Goal: Task Accomplishment & Management: Manage account settings

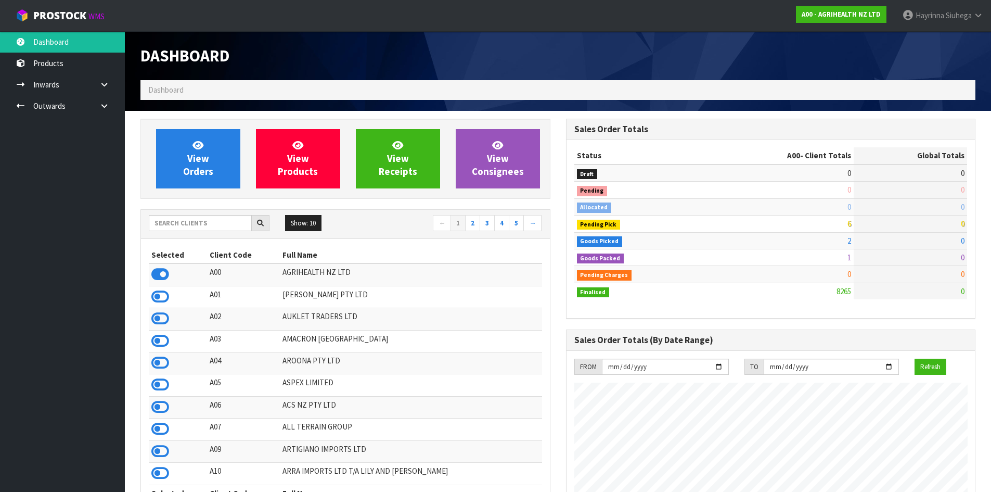
scroll to position [788, 425]
click at [207, 217] on input "text" at bounding box center [200, 223] width 103 height 16
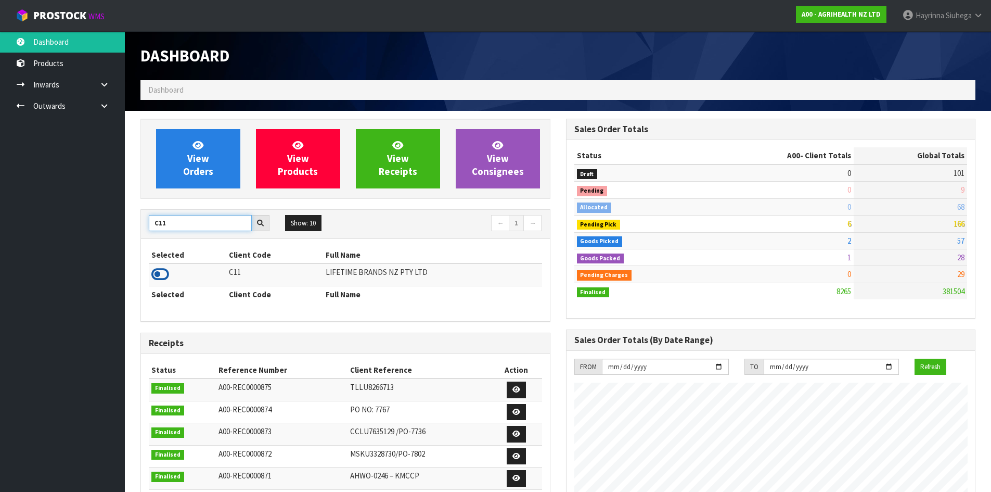
type input "C11"
click at [156, 275] on icon at bounding box center [160, 274] width 18 height 16
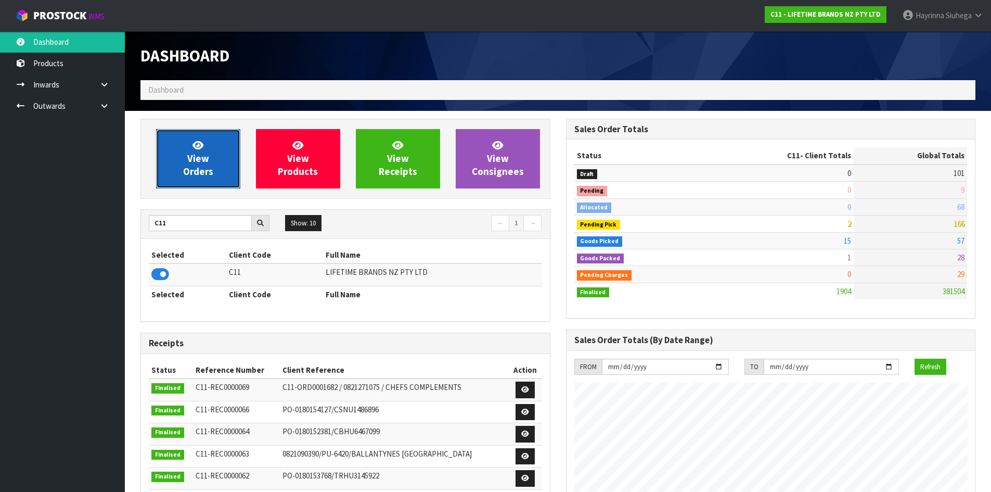
click at [196, 150] on span "View Orders" at bounding box center [198, 158] width 30 height 39
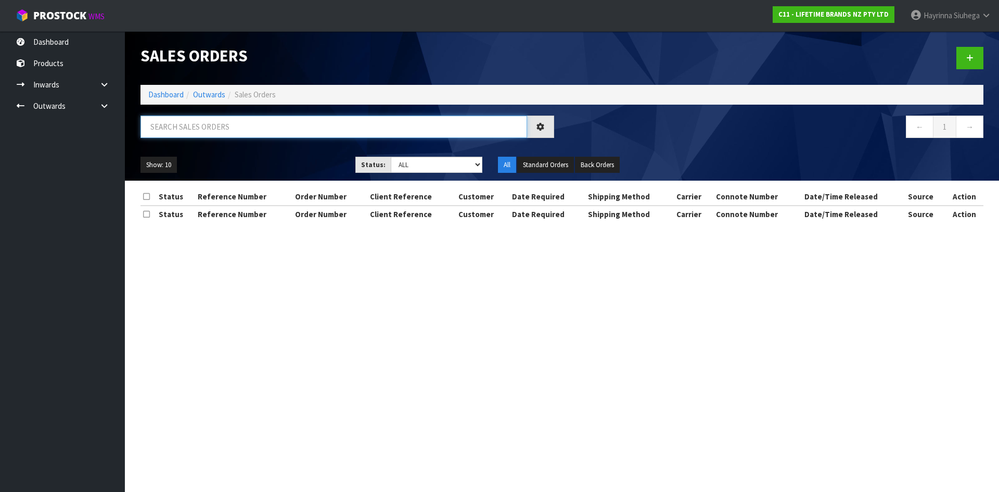
click at [204, 130] on input "text" at bounding box center [333, 126] width 387 height 22
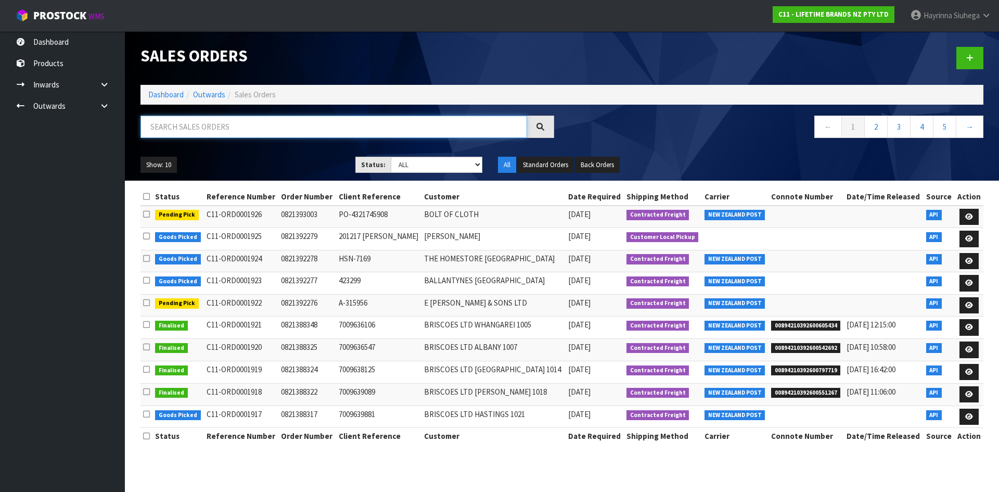
click at [204, 130] on input "text" at bounding box center [333, 126] width 387 height 22
type input "JOB-0412468"
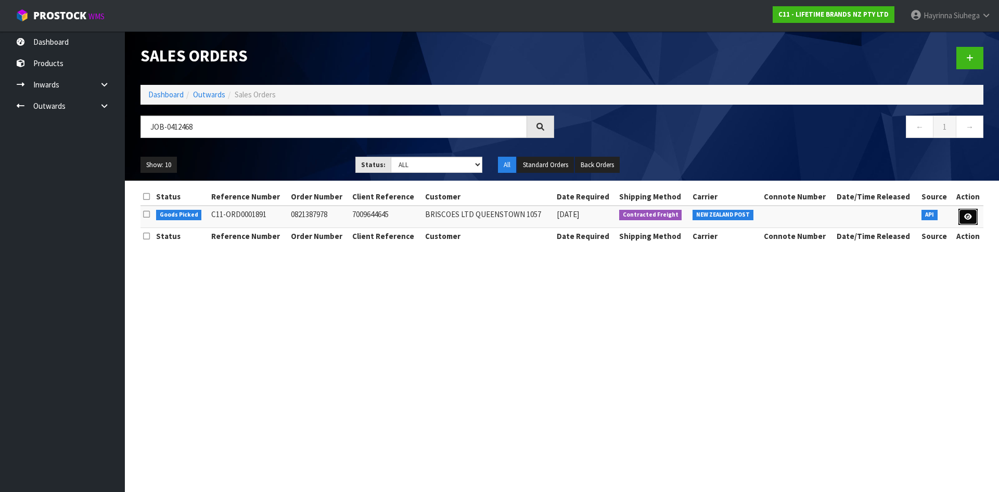
click at [964, 213] on icon at bounding box center [968, 216] width 8 height 7
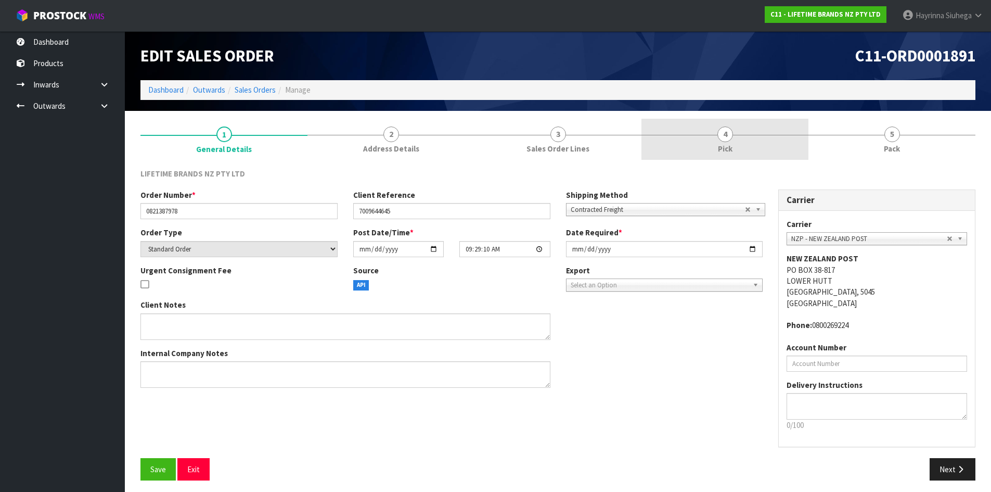
click at [764, 149] on link "4 Pick" at bounding box center [724, 139] width 167 height 41
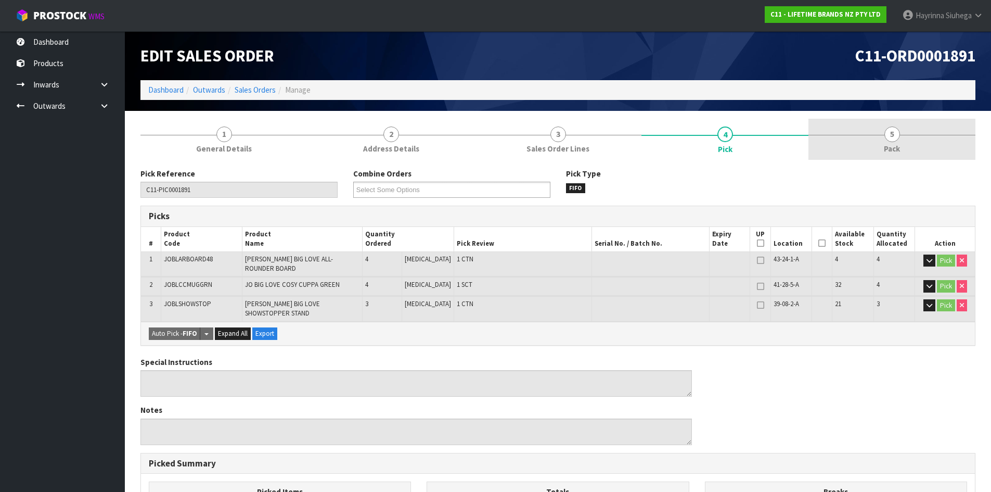
click at [856, 143] on link "5 Pack" at bounding box center [891, 139] width 167 height 41
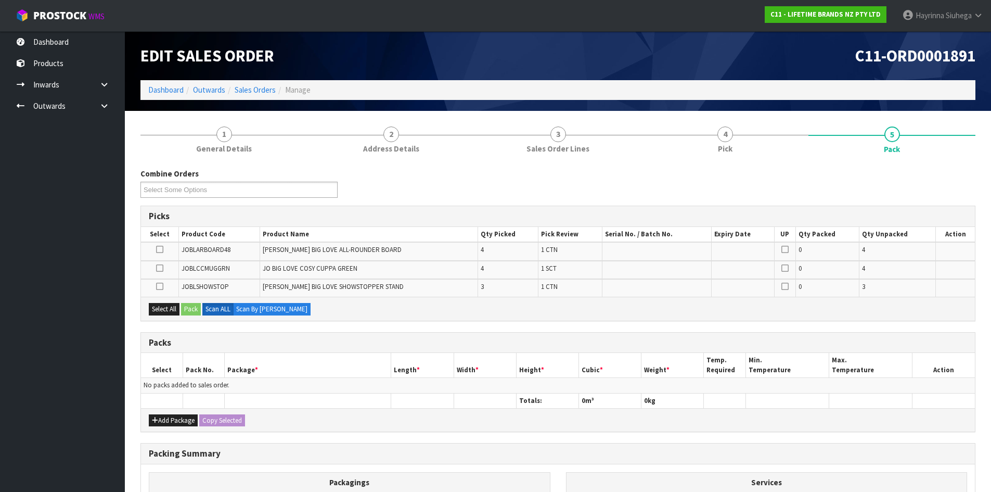
click at [280, 392] on td "No packs added to sales order." at bounding box center [558, 385] width 834 height 15
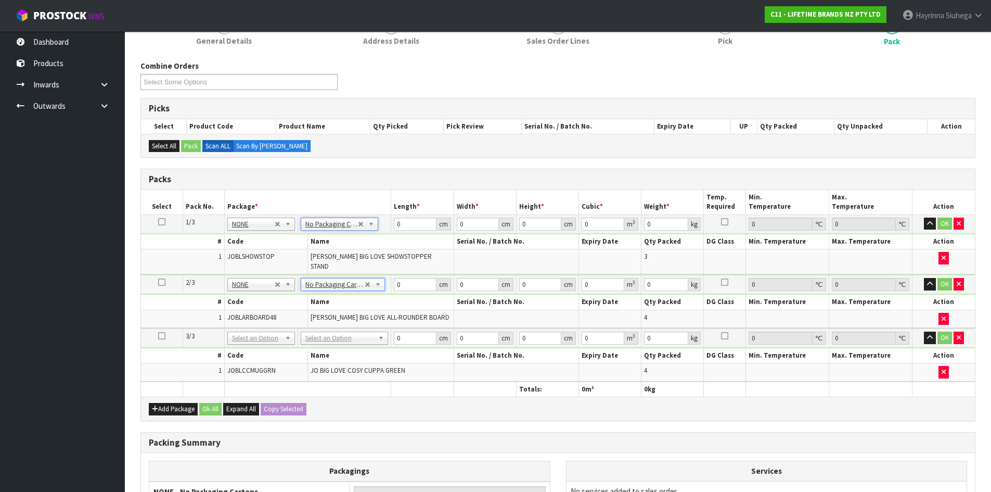
scroll to position [156, 0]
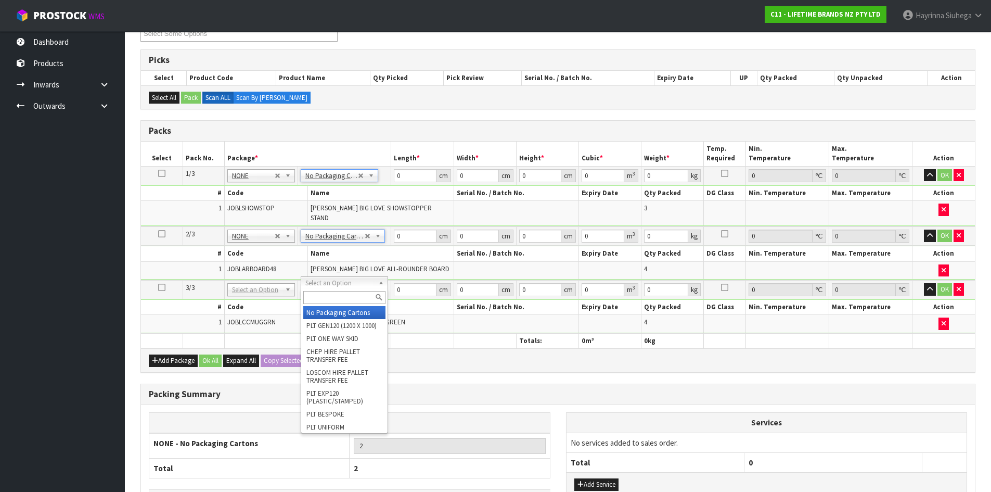
type input "3"
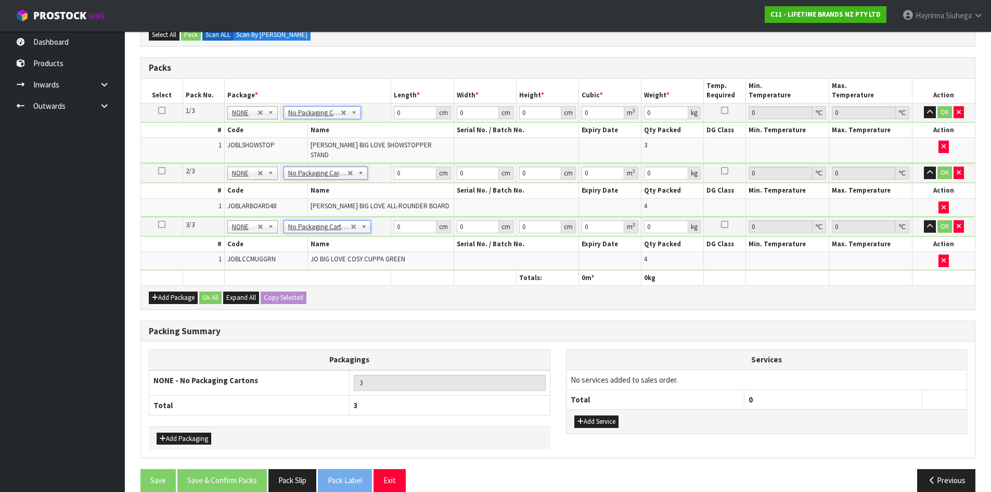
scroll to position [227, 0]
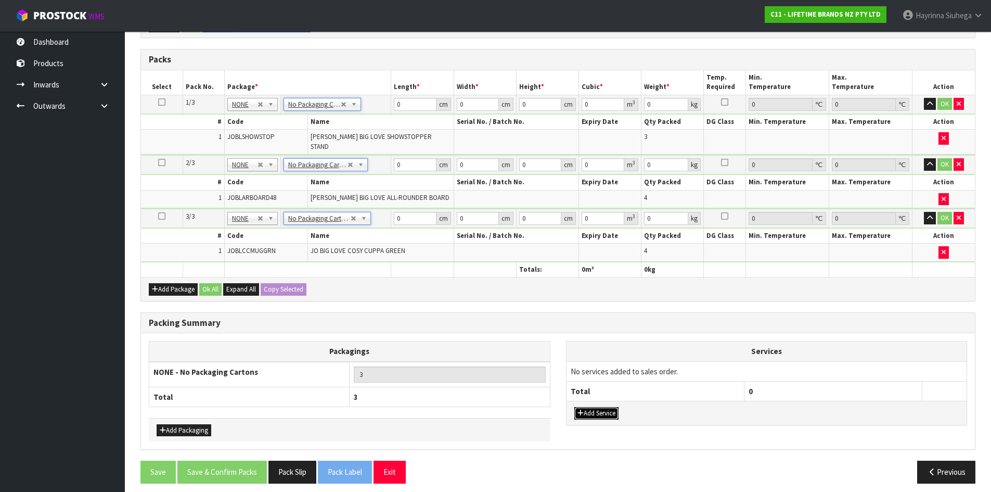
drag, startPoint x: 594, startPoint y: 404, endPoint x: 603, endPoint y: 389, distance: 18.0
click at [595, 407] on button "Add Service" at bounding box center [596, 413] width 44 height 12
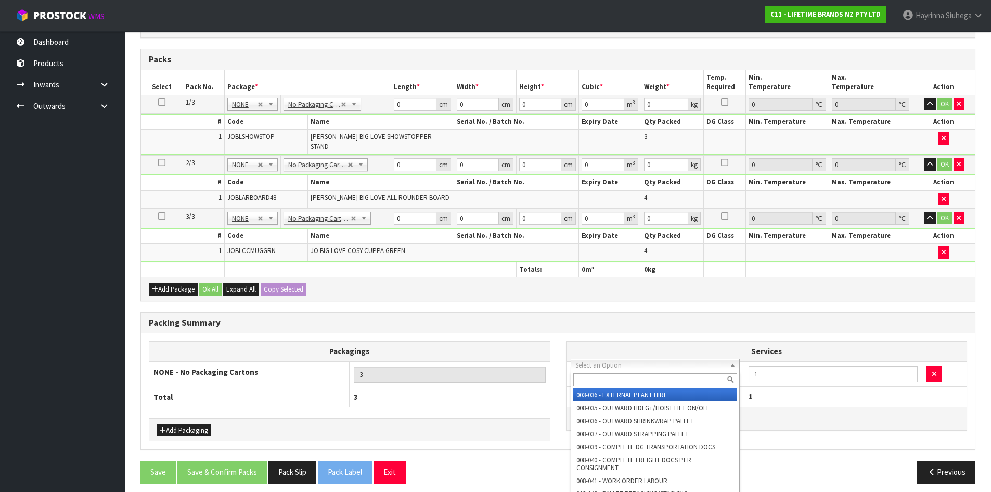
click at [615, 377] on input "text" at bounding box center [655, 379] width 164 height 13
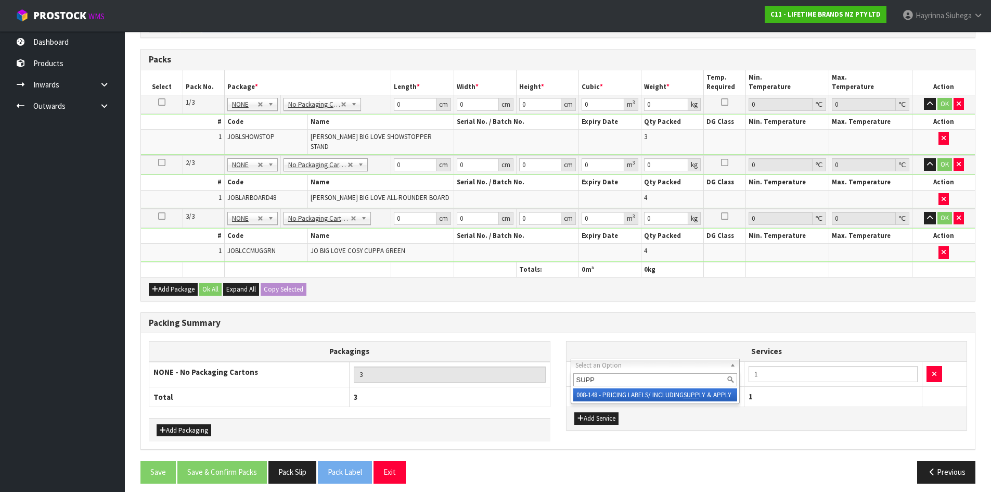
type input "SUPP"
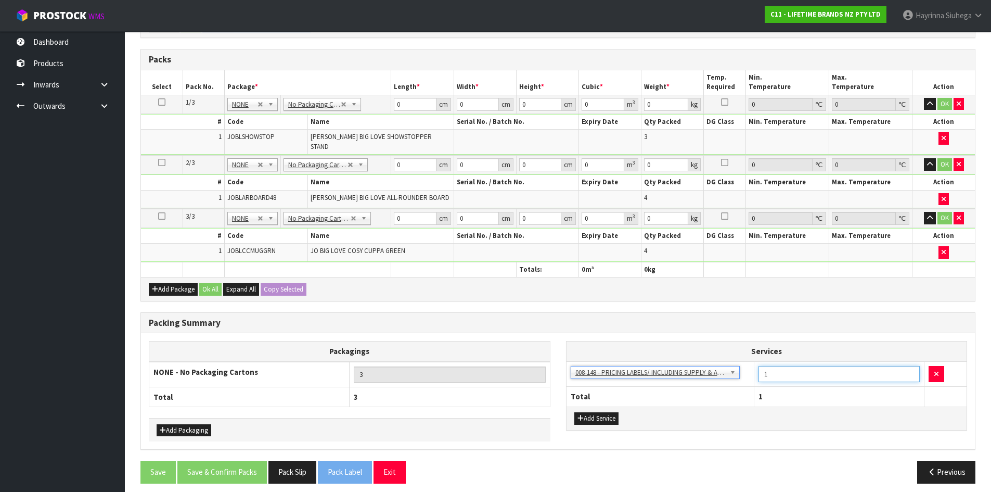
drag, startPoint x: 779, startPoint y: 364, endPoint x: 673, endPoint y: 350, distance: 107.6
click at [692, 361] on tr "003-036 - EXTERNAL PLANT HIRE 008-035 - OUTWARD HDLG+/HOIST LIFT ON/OFF 008-036…" at bounding box center [767, 373] width 401 height 25
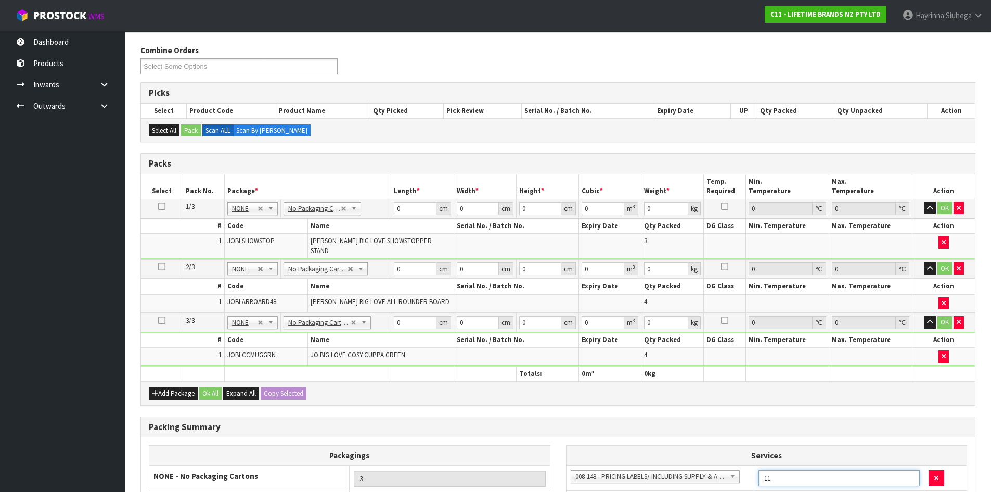
scroll to position [175, 0]
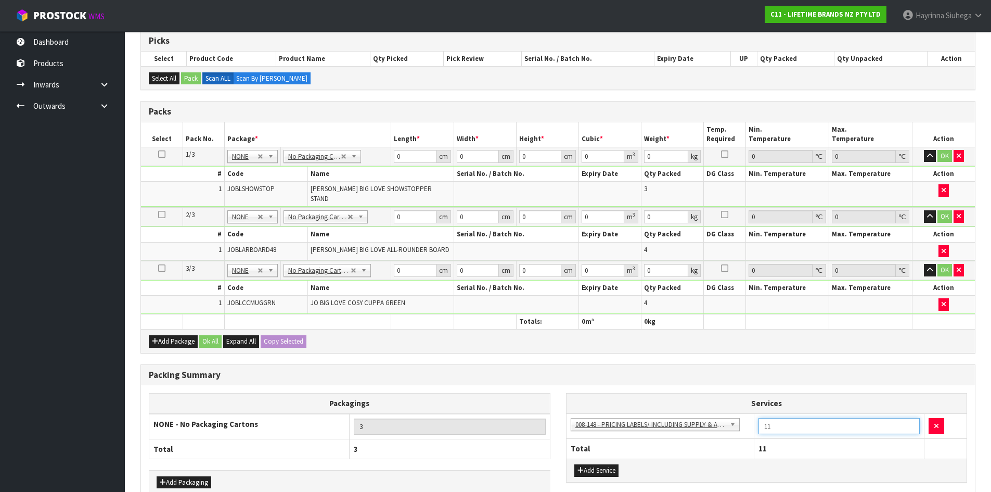
type input "11"
click at [34, 282] on ul "Dashboard Products Categories Serial Numbers Kitsets Packagings Inwards Purchas…" at bounding box center [62, 261] width 125 height 460
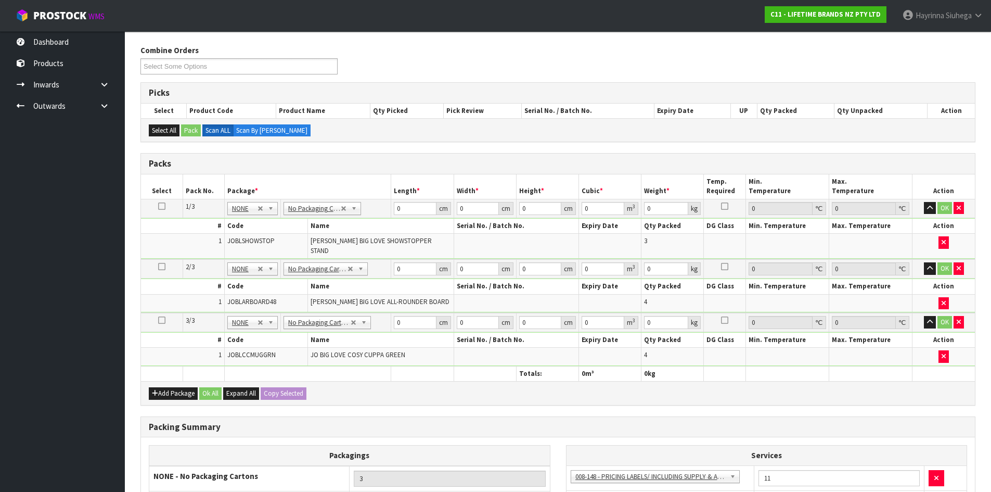
scroll to position [227, 0]
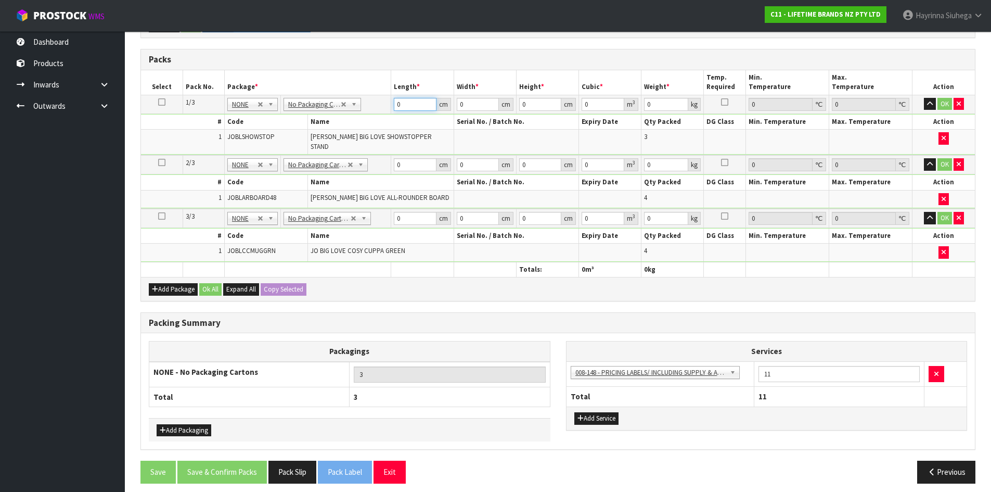
click at [394, 108] on input "0" at bounding box center [415, 104] width 42 height 13
type input "40"
type input "4"
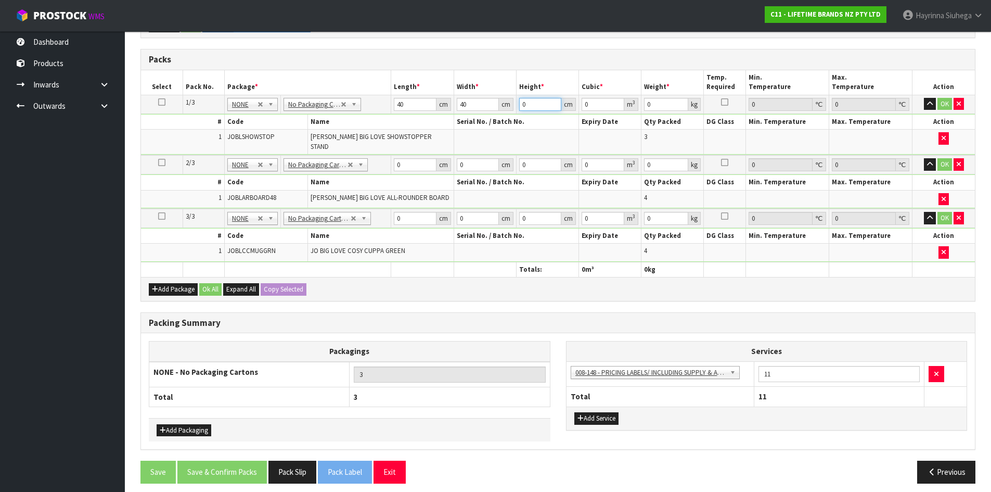
type input "0.0064"
type input "43"
type input "0.0688"
type input "43"
type input "8"
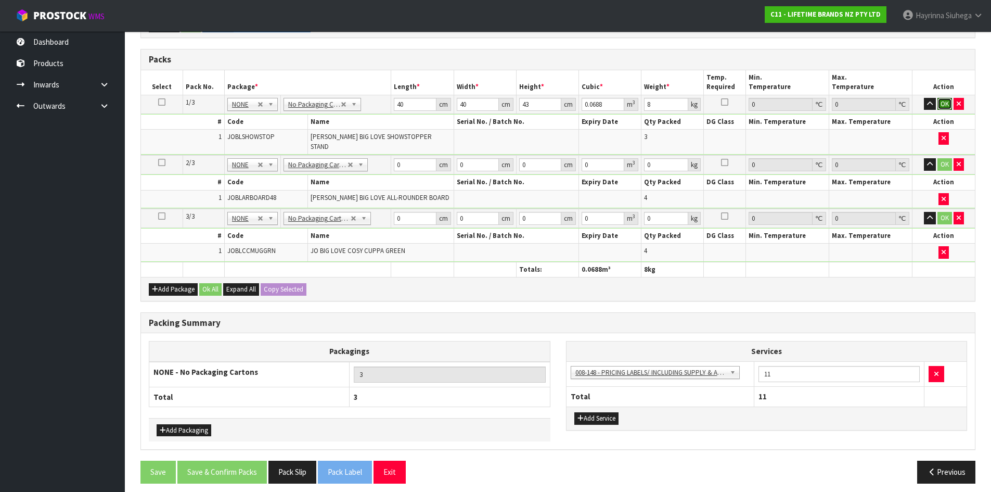
click button "OK" at bounding box center [944, 104] width 15 height 12
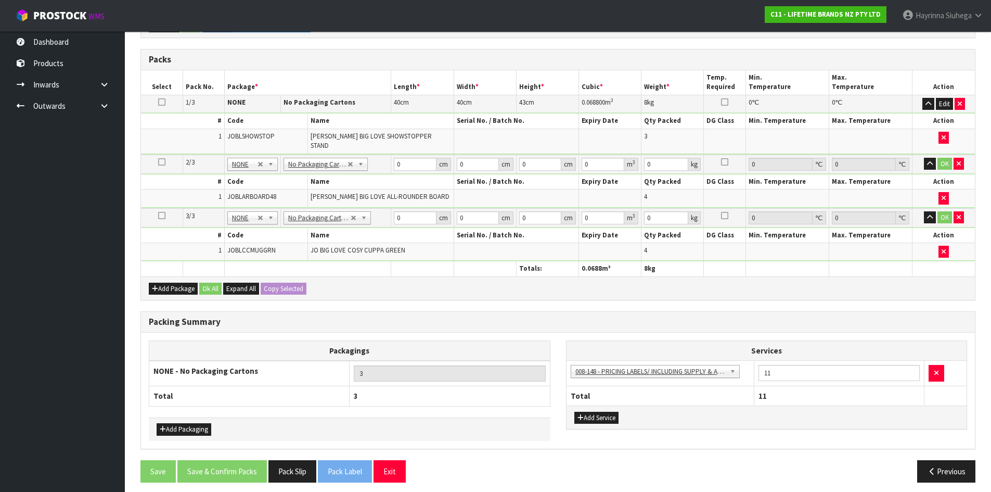
scroll to position [227, 0]
type input "55"
type input "54"
type input "1"
type input "0.00297"
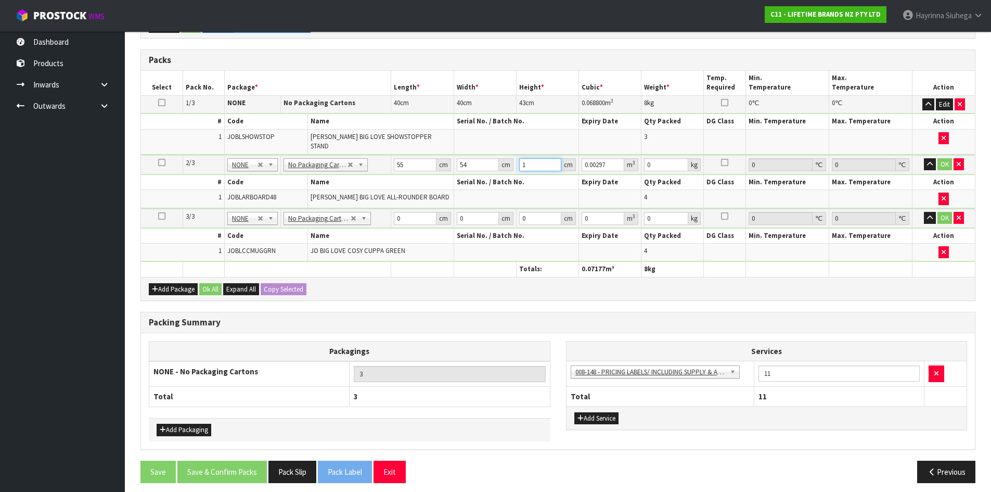
type input "14"
type input "0.04158"
type input "14"
type input "11"
click button "OK" at bounding box center [944, 164] width 15 height 12
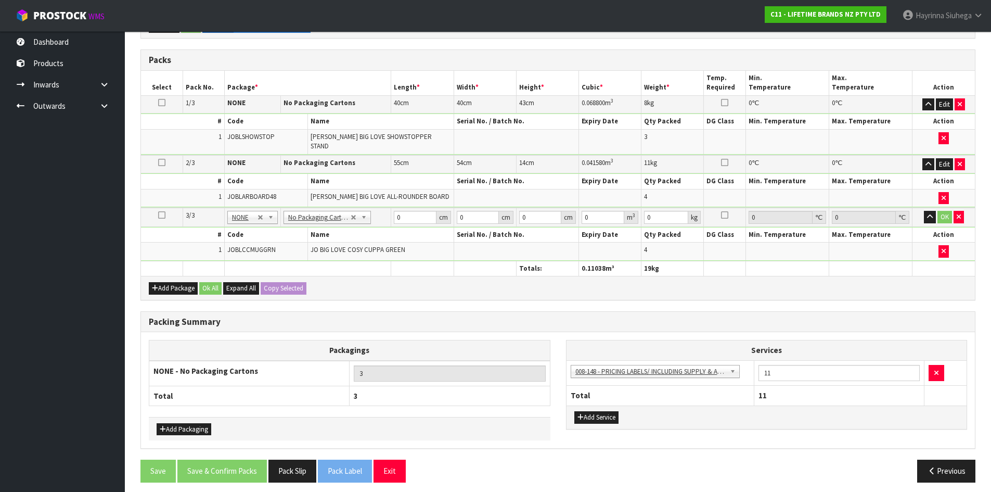
scroll to position [226, 0]
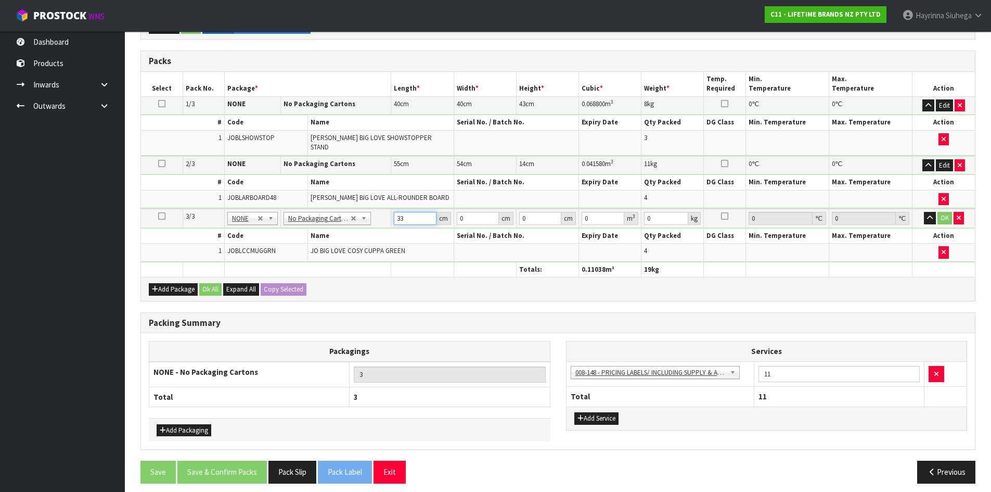
type input "33"
type input "20"
type input "2"
type input "0.00132"
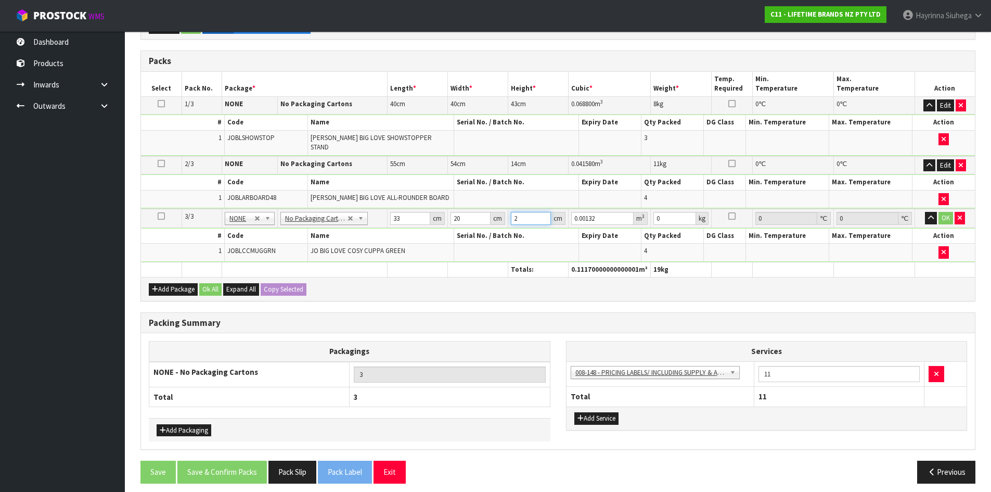
type input "24"
type input "0.01584"
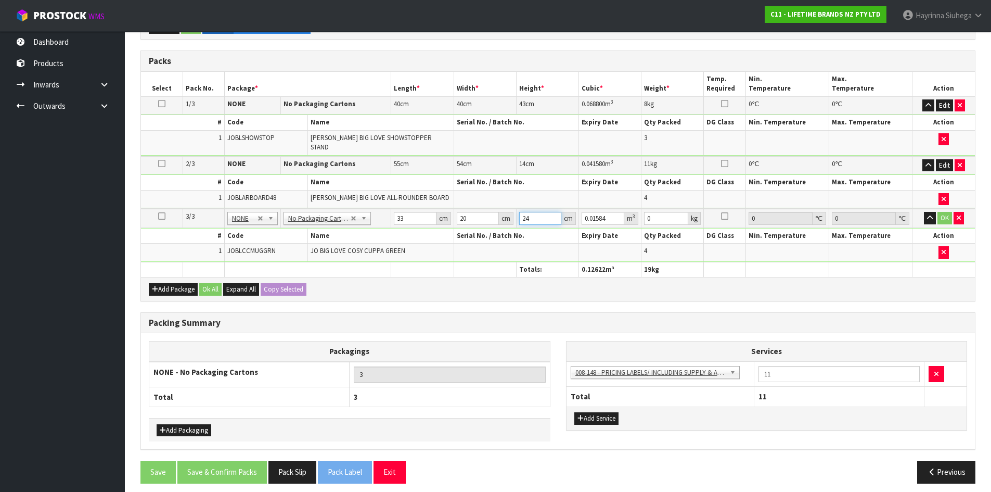
type input "24"
type input "3"
click button "OK" at bounding box center [944, 218] width 15 height 12
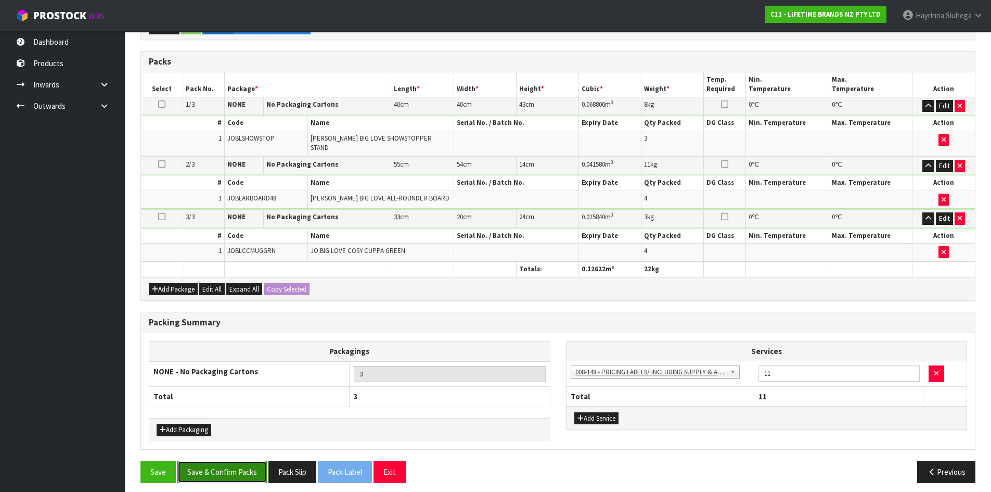
click at [239, 460] on button "Save & Confirm Packs" at bounding box center [221, 471] width 89 height 22
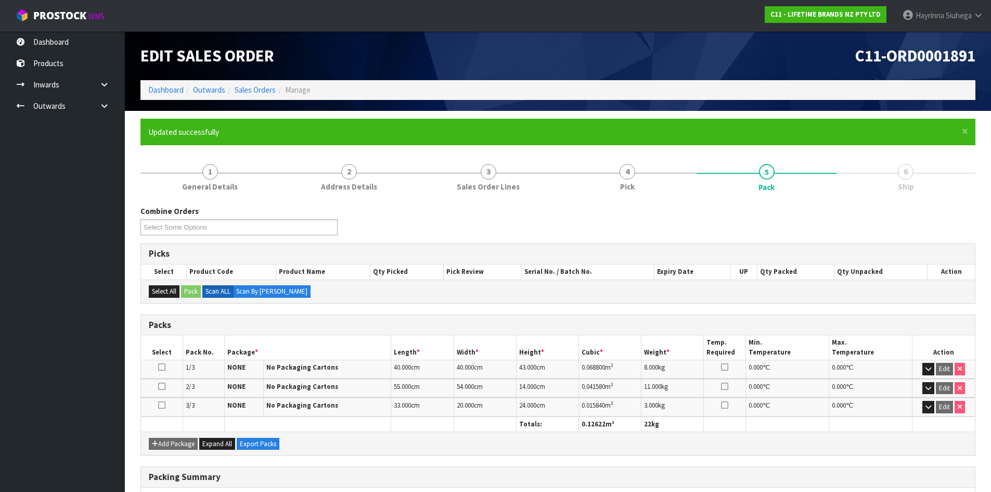
scroll to position [138, 0]
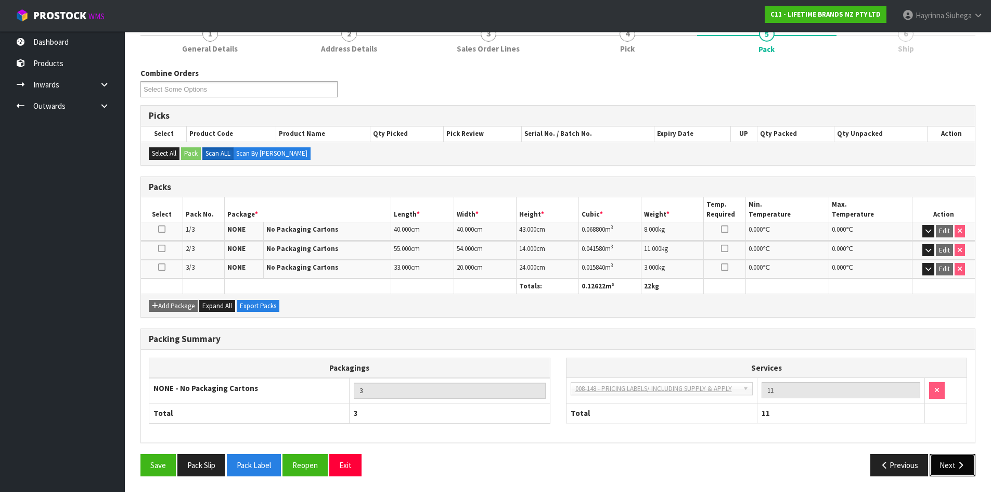
drag, startPoint x: 958, startPoint y: 464, endPoint x: 940, endPoint y: 458, distance: 18.4
click at [958, 463] on icon "button" at bounding box center [961, 465] width 10 height 8
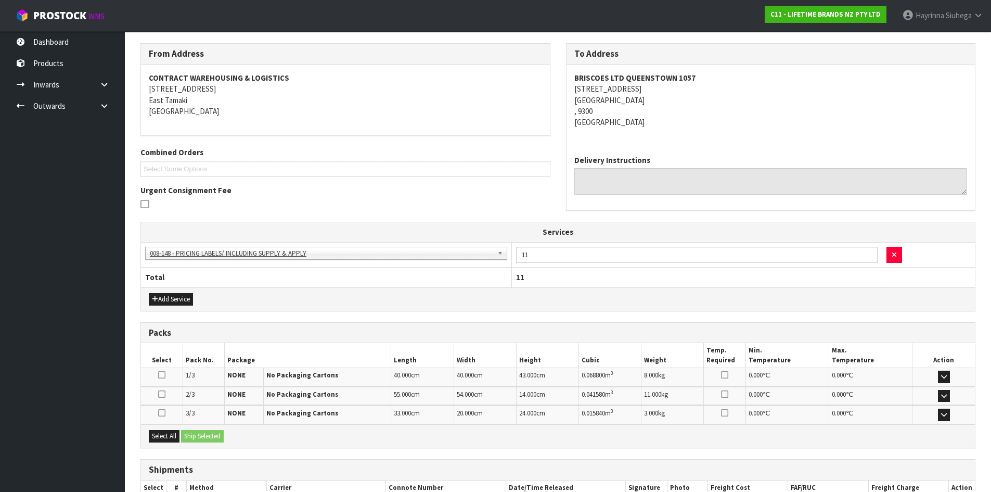
scroll to position [230, 0]
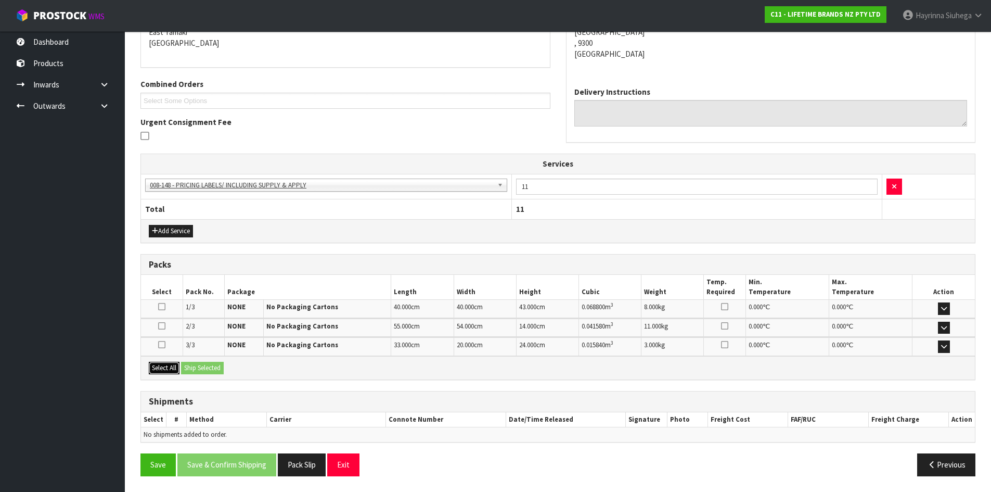
click at [169, 370] on button "Select All" at bounding box center [164, 368] width 31 height 12
click at [201, 368] on button "Ship Selected" at bounding box center [202, 368] width 43 height 12
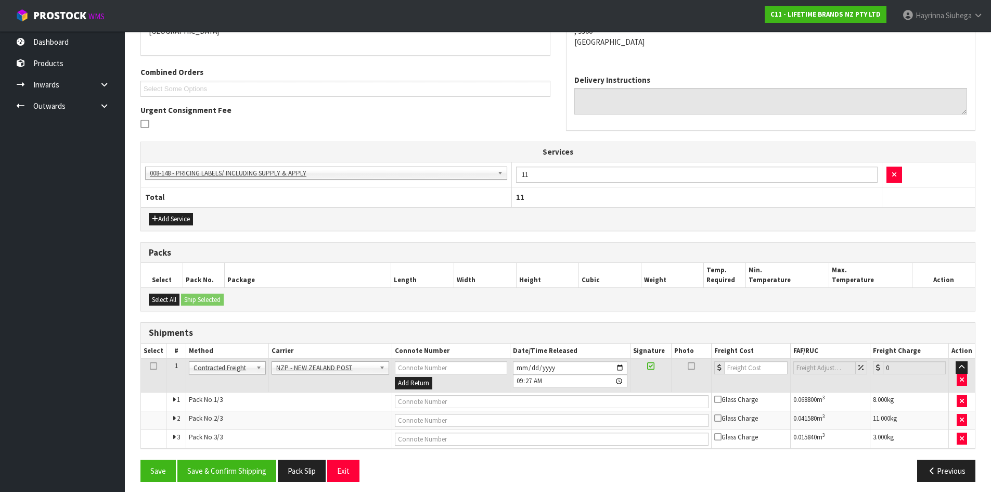
scroll to position [248, 0]
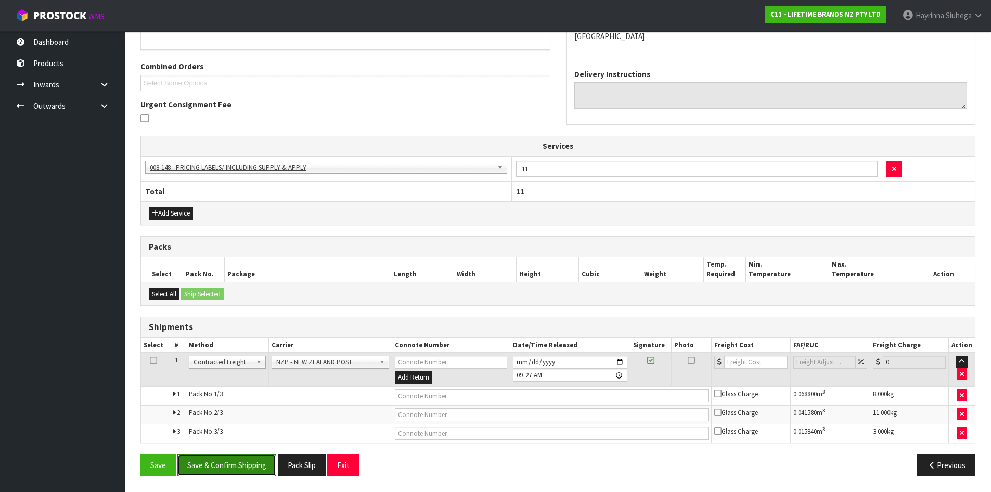
click at [261, 461] on button "Save & Confirm Shipping" at bounding box center [226, 465] width 99 height 22
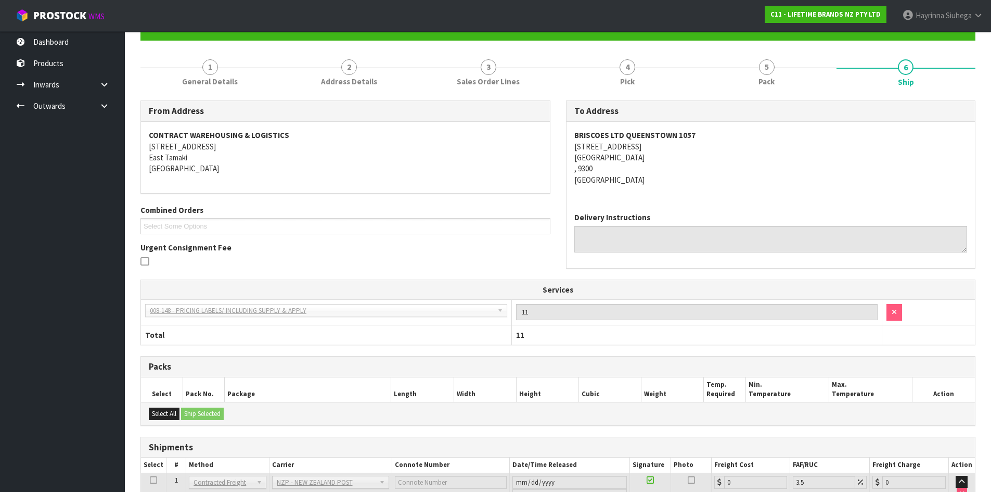
scroll to position [232, 0]
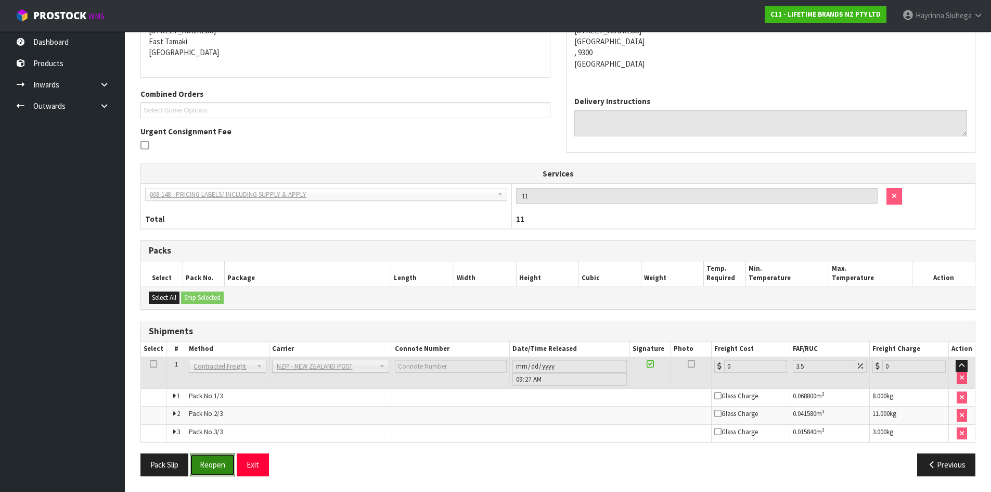
click at [210, 463] on button "Reopen" at bounding box center [212, 464] width 45 height 22
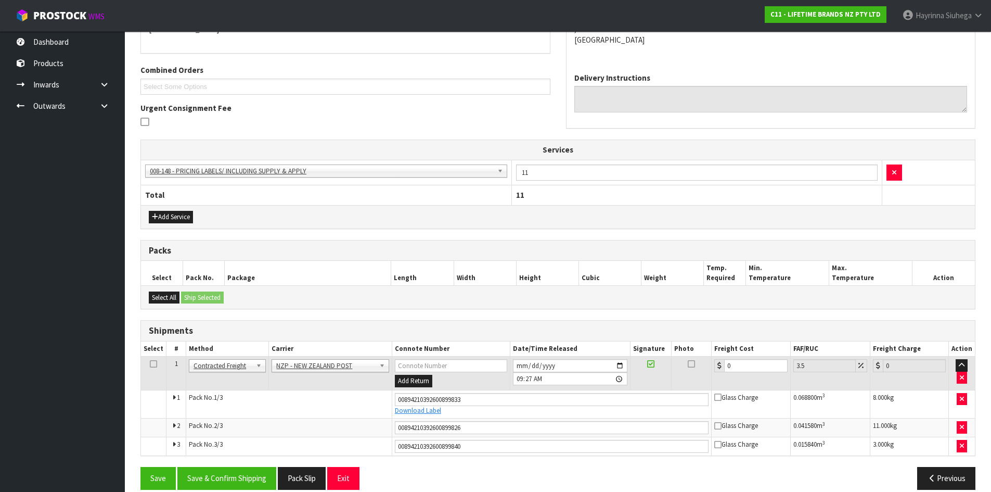
scroll to position [258, 0]
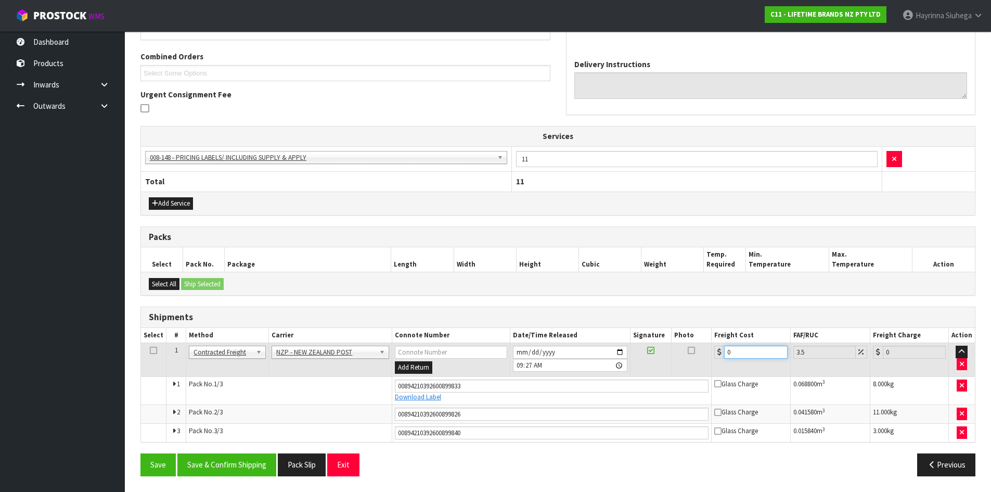
drag, startPoint x: 730, startPoint y: 353, endPoint x: 714, endPoint y: 354, distance: 16.1
click at [714, 354] on div "0" at bounding box center [750, 351] width 73 height 13
type input "4"
type input "4.14"
type input "43"
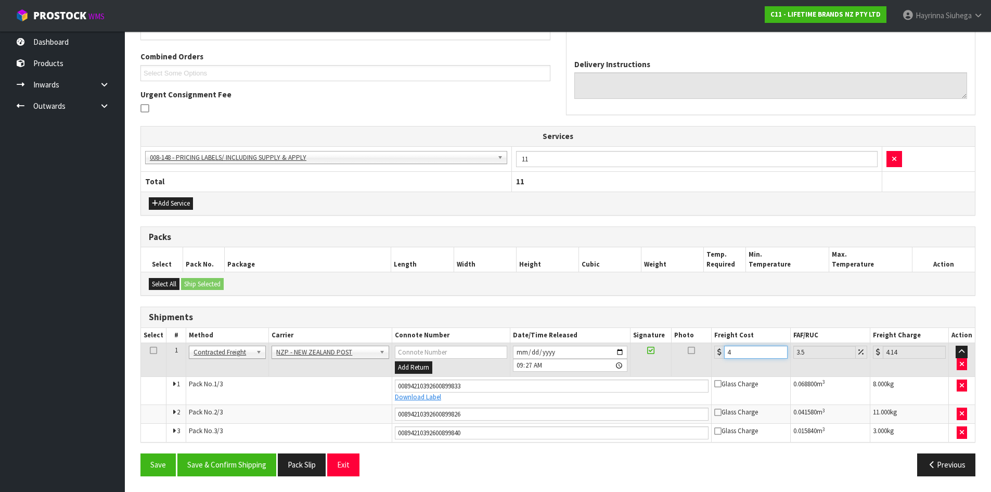
type input "44.5"
type input "43.1"
type input "44.61"
type input "43.16"
type input "44.67"
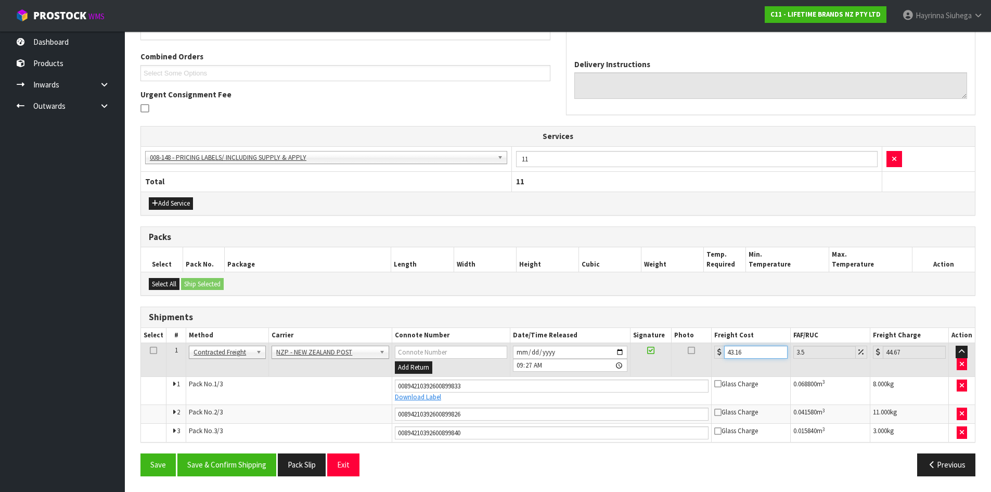
type input "43.16"
click at [140, 453] on button "Save" at bounding box center [157, 464] width 35 height 22
click at [254, 469] on button "Save & Confirm Shipping" at bounding box center [226, 464] width 99 height 22
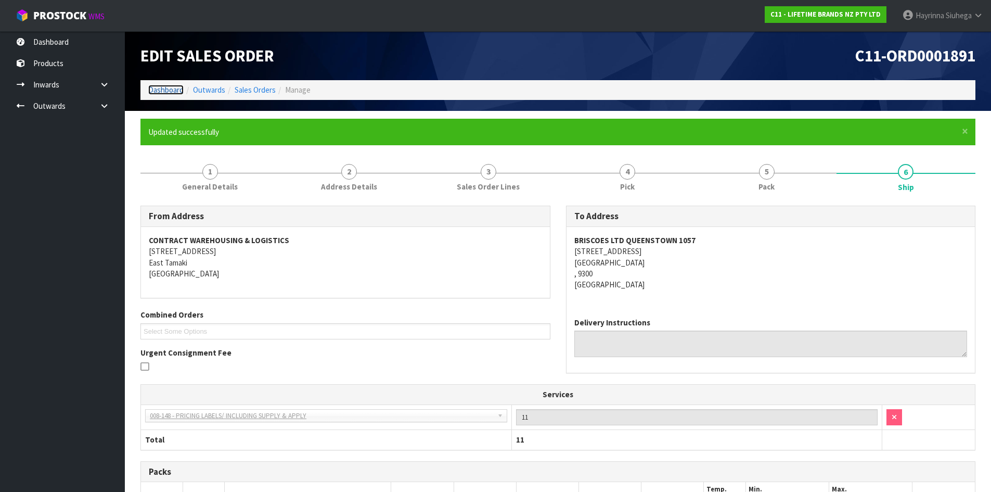
click at [176, 86] on link "Dashboard" at bounding box center [165, 90] width 35 height 10
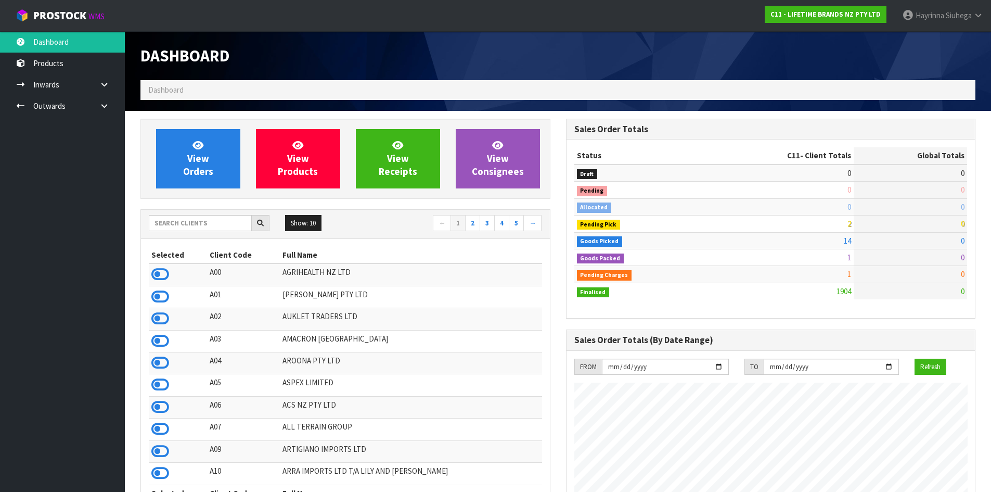
scroll to position [788, 425]
click at [201, 156] on span "View Orders" at bounding box center [198, 158] width 30 height 39
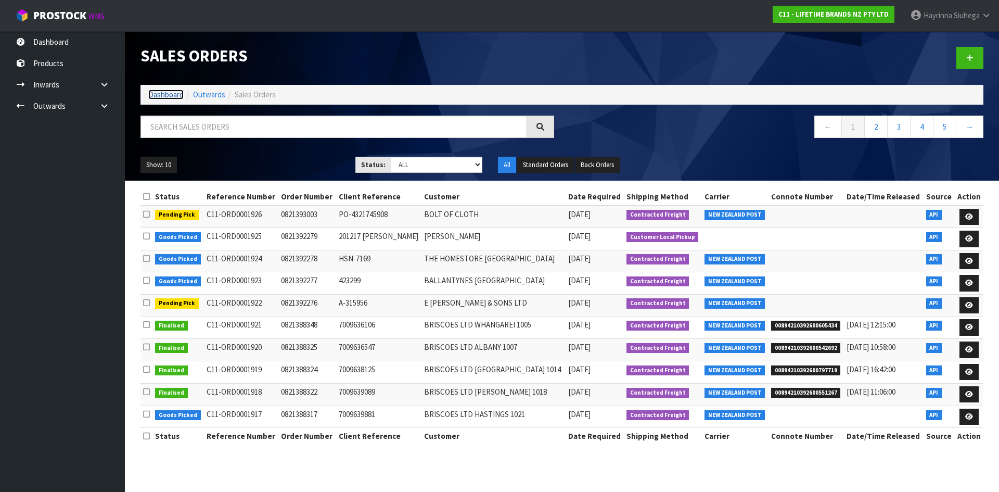
click at [172, 98] on link "Dashboard" at bounding box center [165, 94] width 35 height 10
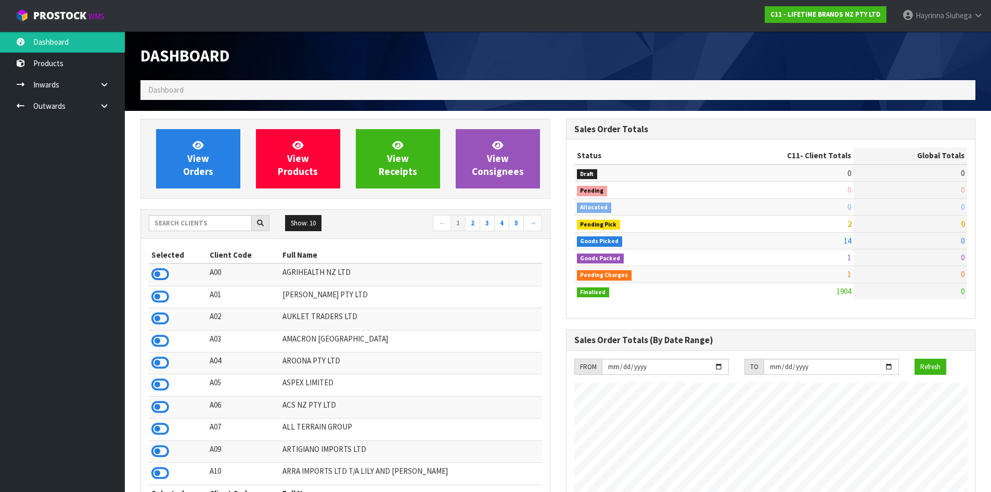
scroll to position [788, 425]
click at [184, 169] on span "View Orders" at bounding box center [198, 158] width 30 height 39
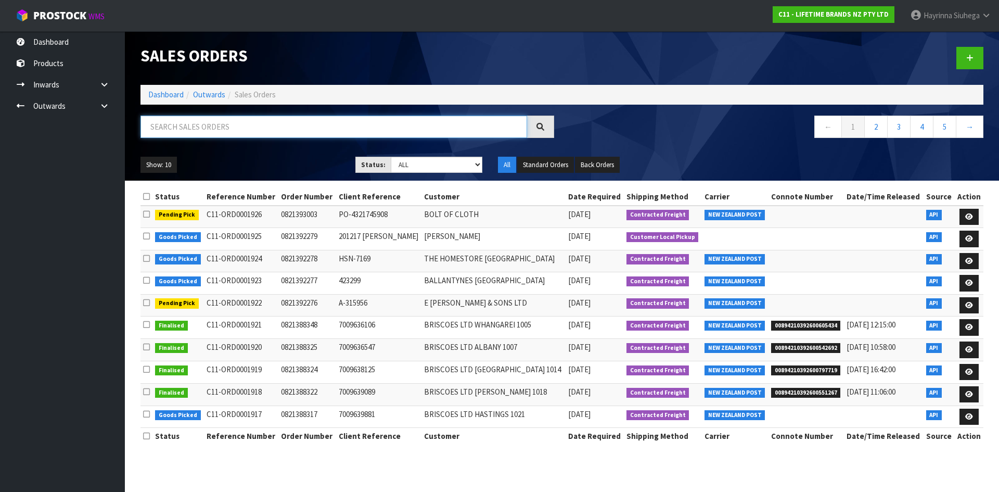
click at [199, 132] on input "text" at bounding box center [333, 126] width 387 height 22
type input "JOB-0412525"
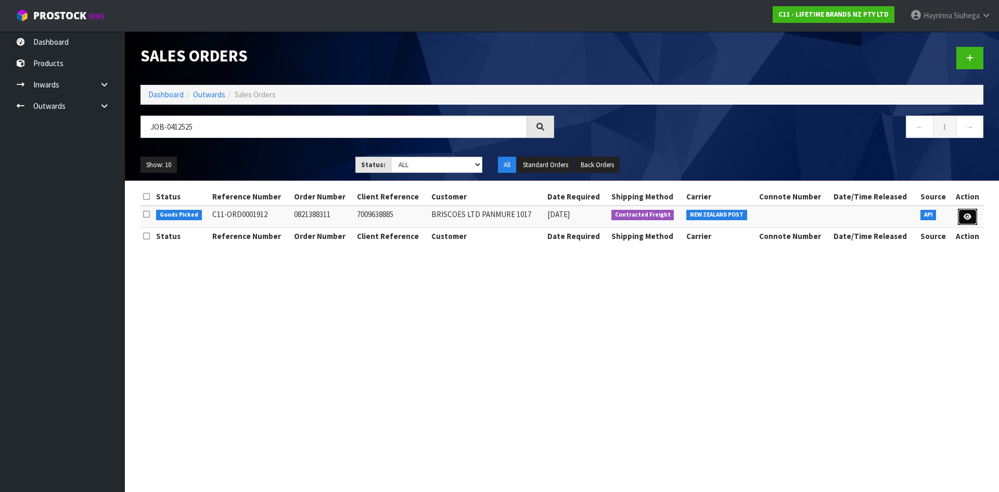
click at [972, 220] on link at bounding box center [967, 217] width 19 height 17
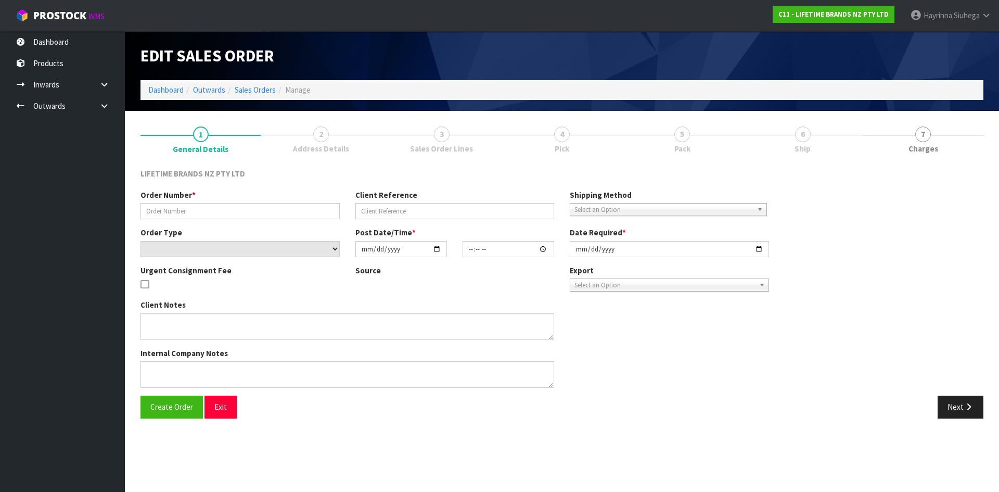
type input "0821388311"
type input "7009638885"
select select "number:0"
type input "[DATE]"
type input "11:09:03.000"
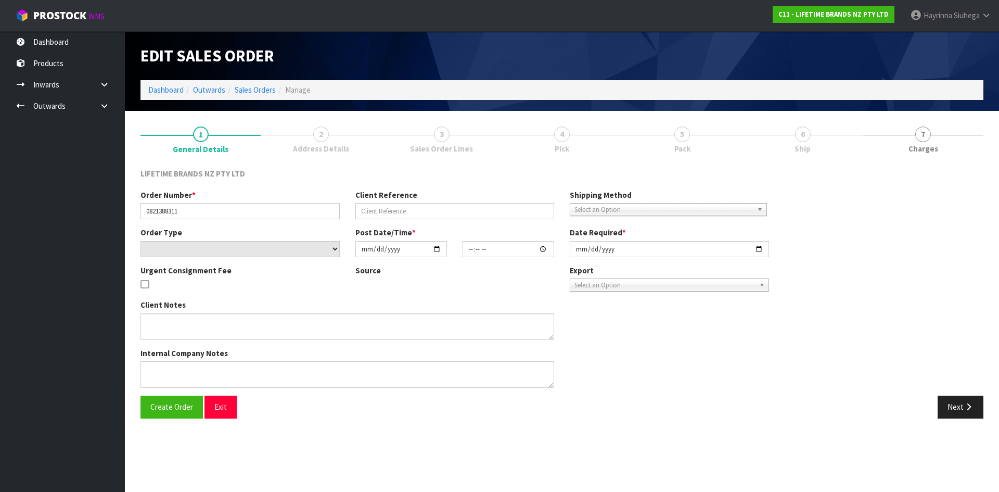
type input "[DATE]"
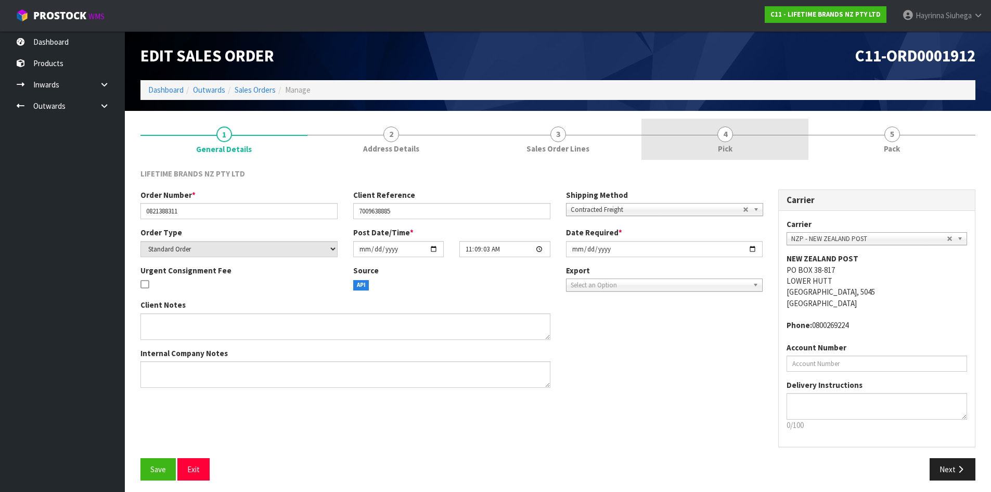
click at [790, 146] on link "4 Pick" at bounding box center [724, 139] width 167 height 41
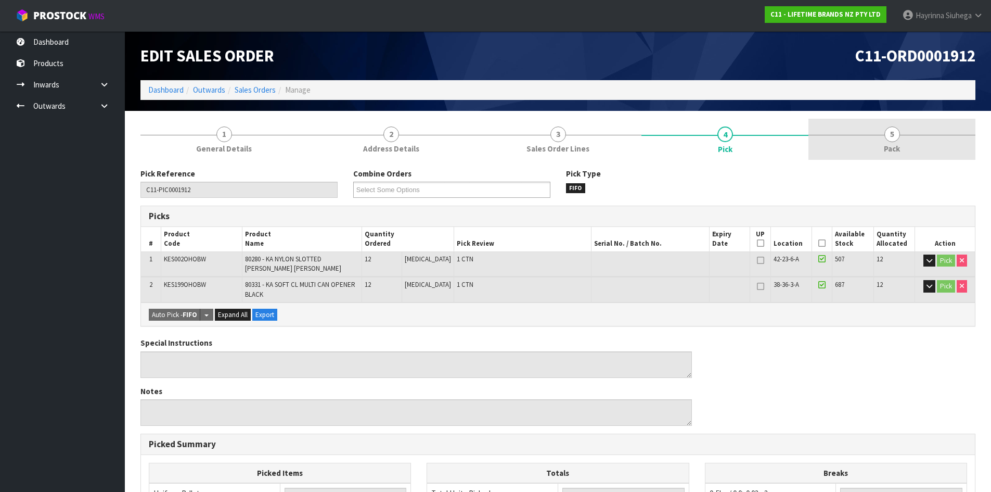
click at [883, 149] on link "5 Pack" at bounding box center [891, 139] width 167 height 41
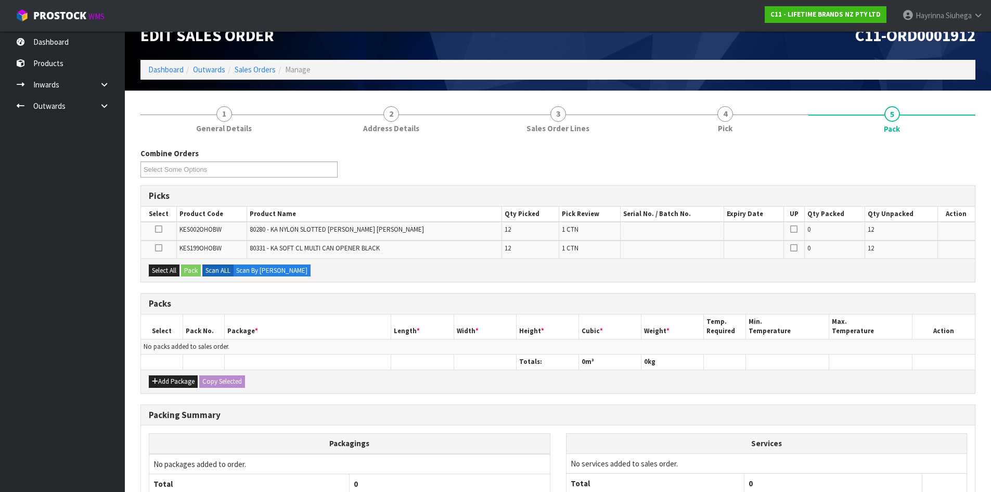
scroll to position [52, 0]
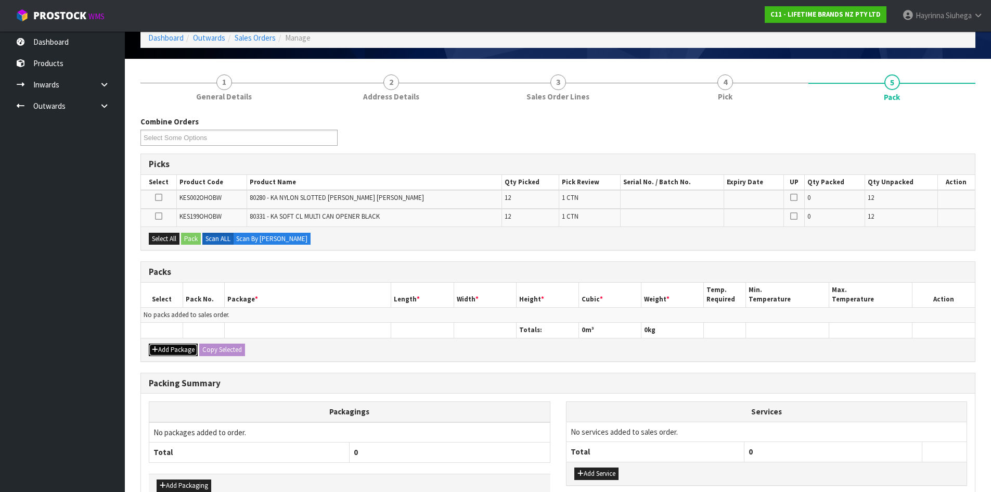
click at [163, 350] on button "Add Package" at bounding box center [173, 349] width 49 height 12
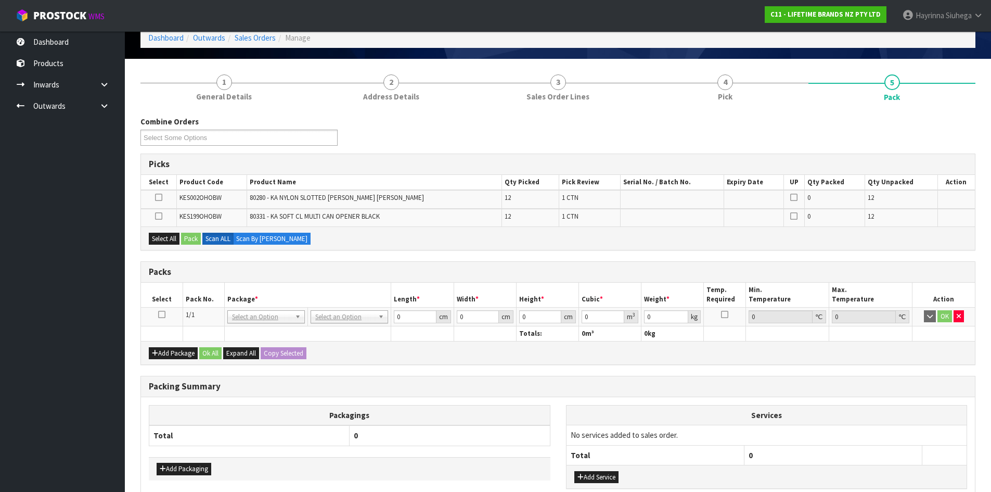
click at [159, 314] on icon at bounding box center [161, 314] width 7 height 1
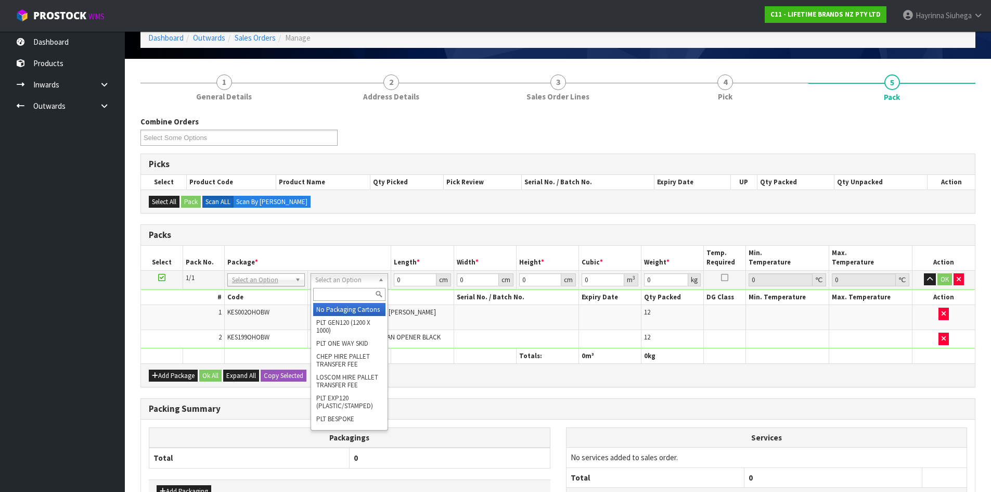
click at [333, 295] on input "text" at bounding box center [349, 294] width 72 height 13
type input "OC"
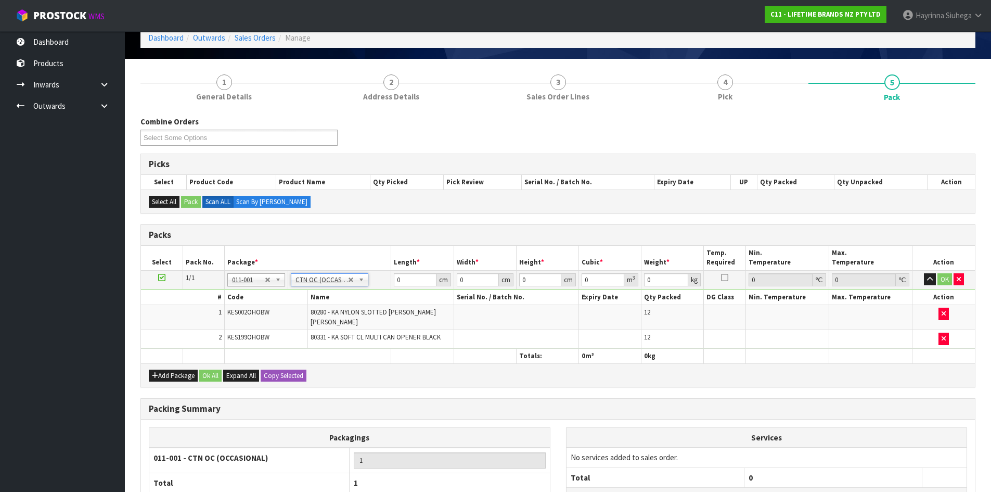
type input "5.744"
click at [395, 281] on input "0" at bounding box center [415, 279] width 42 height 13
type input "61"
type input "43"
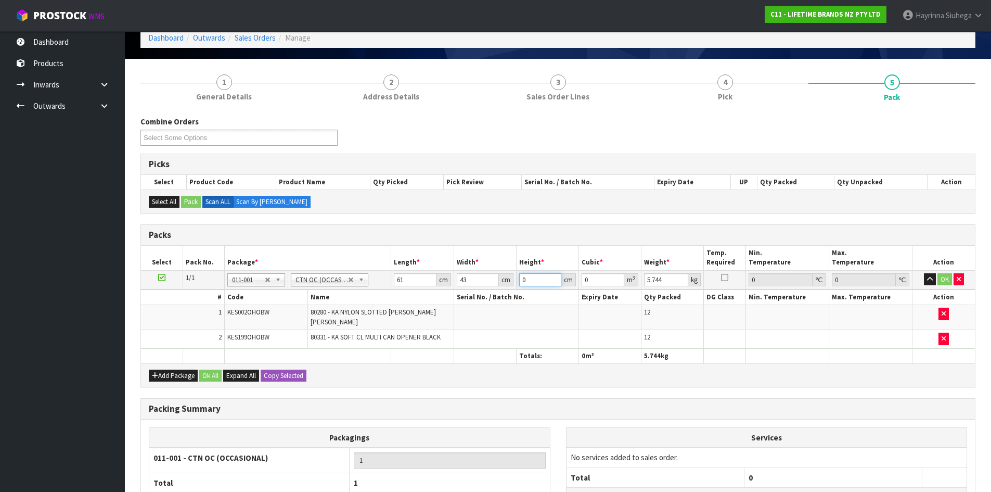
type input "2"
type input "0.005246"
type input "25"
type input "0.065575"
type input "25"
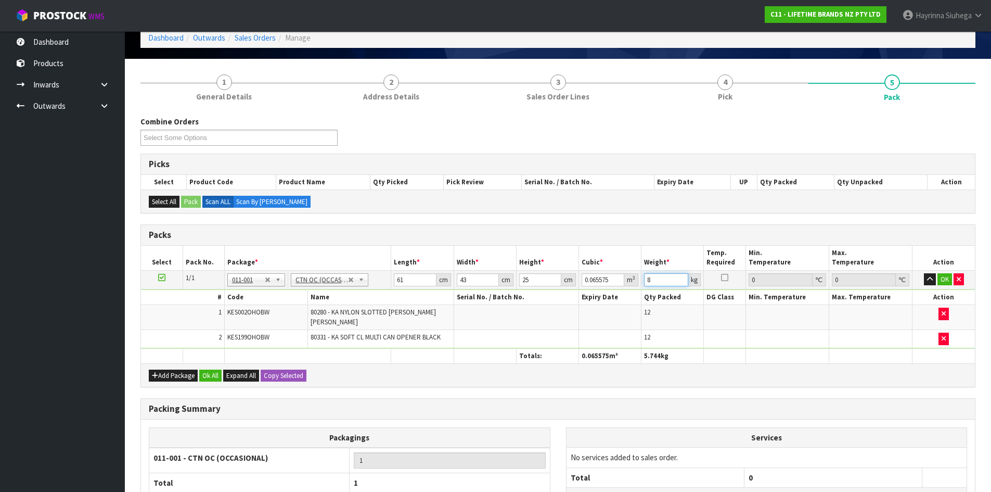
type input "8"
click button "OK" at bounding box center [944, 279] width 15 height 12
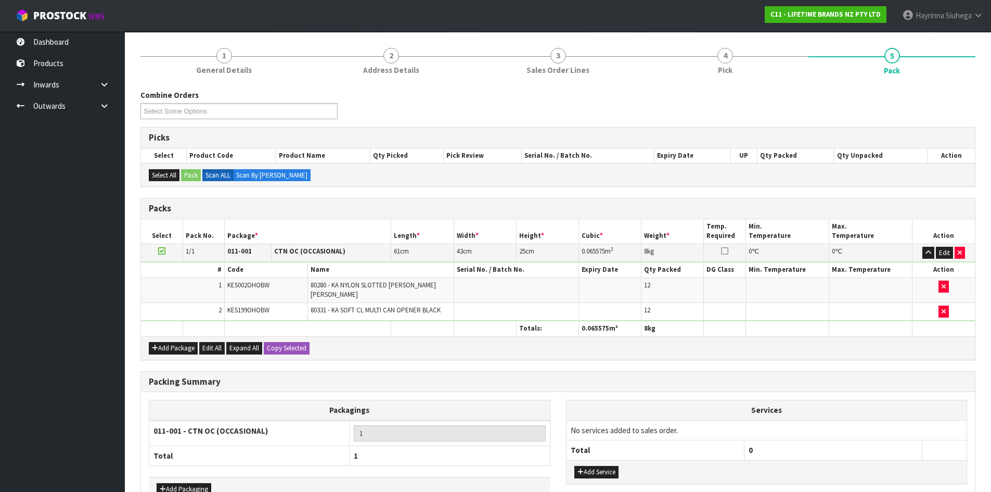
scroll to position [137, 0]
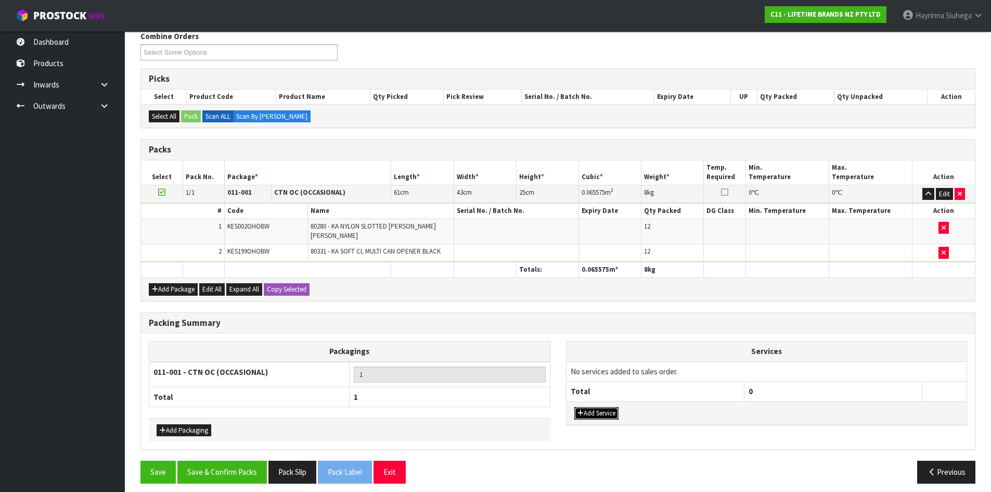
click at [602, 411] on button "Add Service" at bounding box center [596, 413] width 44 height 12
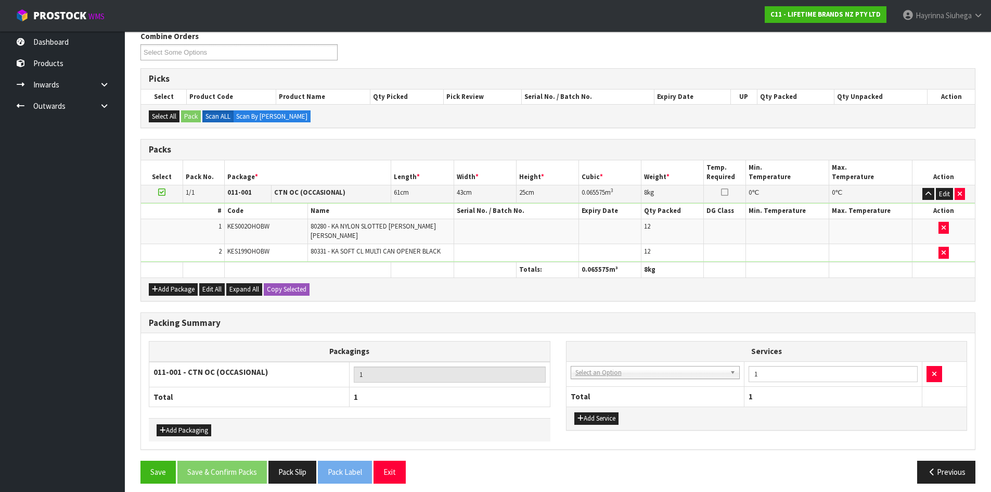
click at [620, 372] on td "003-036 - EXTERNAL PLANT HIRE 008-035 - OUTWARD HDLG+/HOIST LIFT ON/OFF 008-036…" at bounding box center [656, 373] width 178 height 25
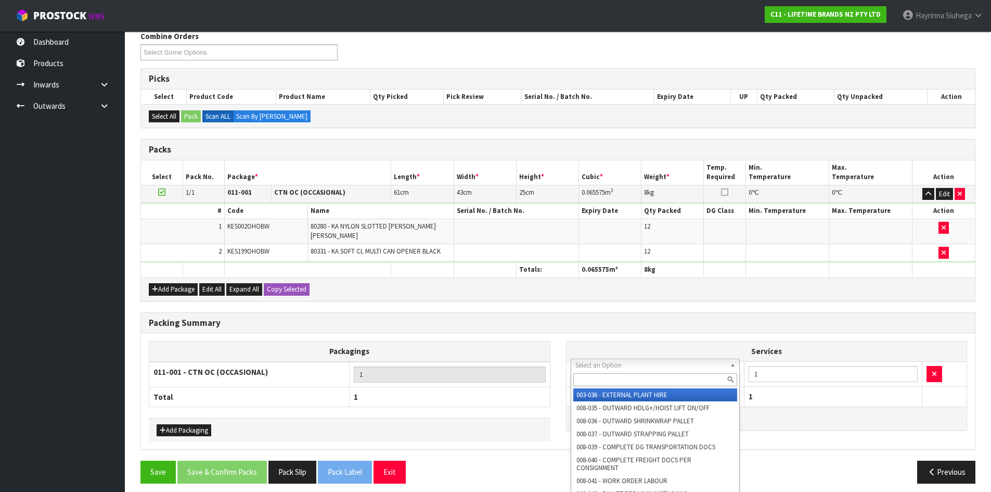
click at [613, 378] on input "text" at bounding box center [655, 379] width 164 height 13
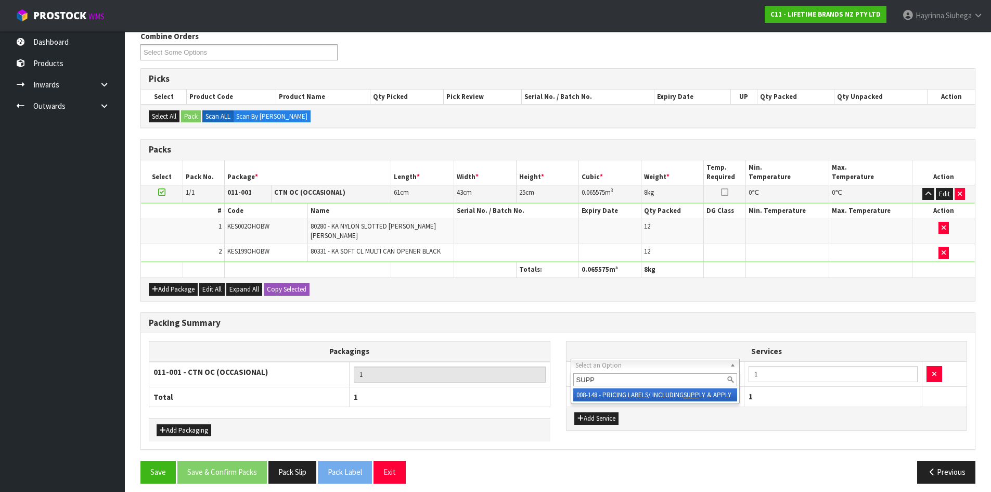
type input "SUPP"
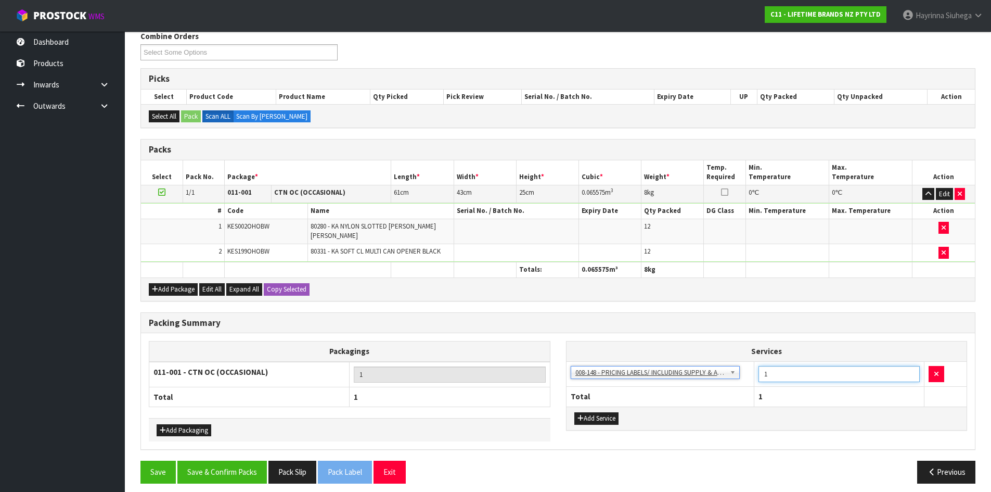
drag, startPoint x: 795, startPoint y: 367, endPoint x: 654, endPoint y: 363, distance: 141.0
click at [657, 364] on tr "003-036 - EXTERNAL PLANT HIRE 008-035 - OUTWARD HDLG+/HOIST LIFT ON/OFF 008-036…" at bounding box center [767, 373] width 401 height 25
type input "24"
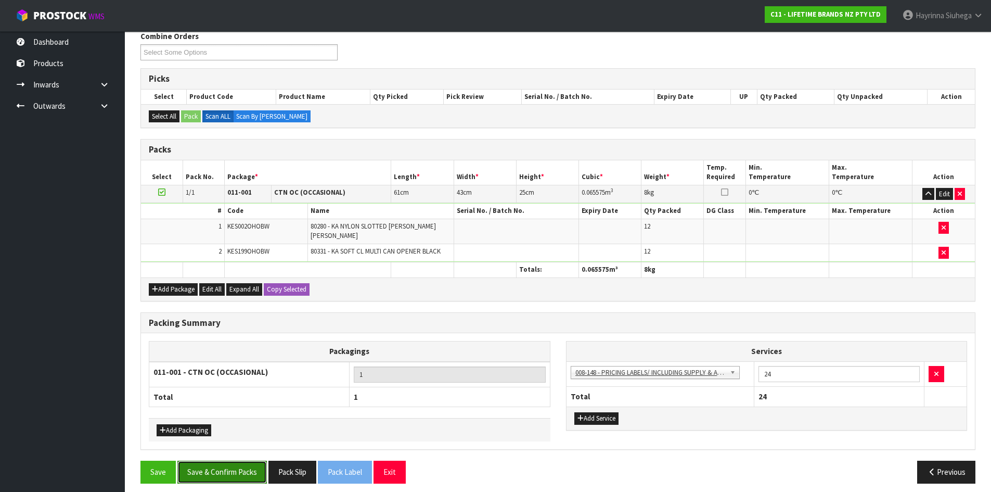
click at [240, 460] on button "Save & Confirm Packs" at bounding box center [221, 471] width 89 height 22
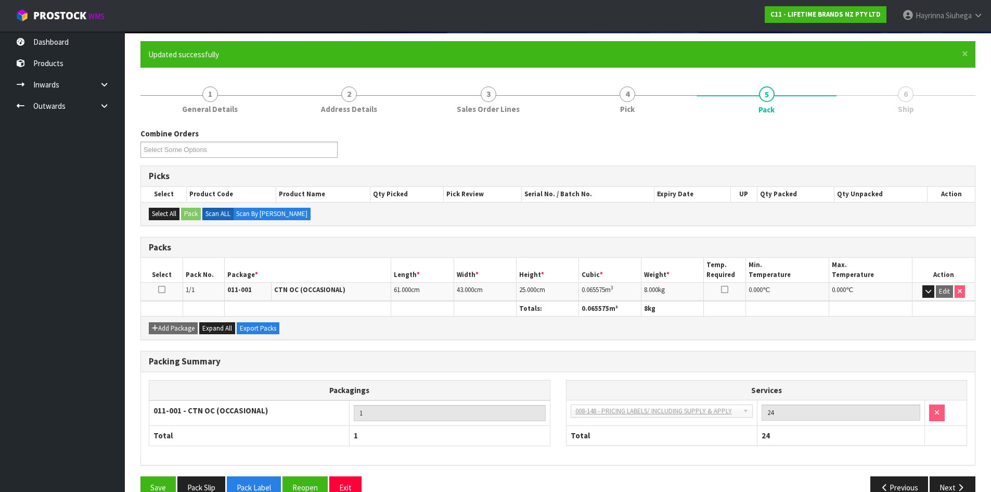
scroll to position [100, 0]
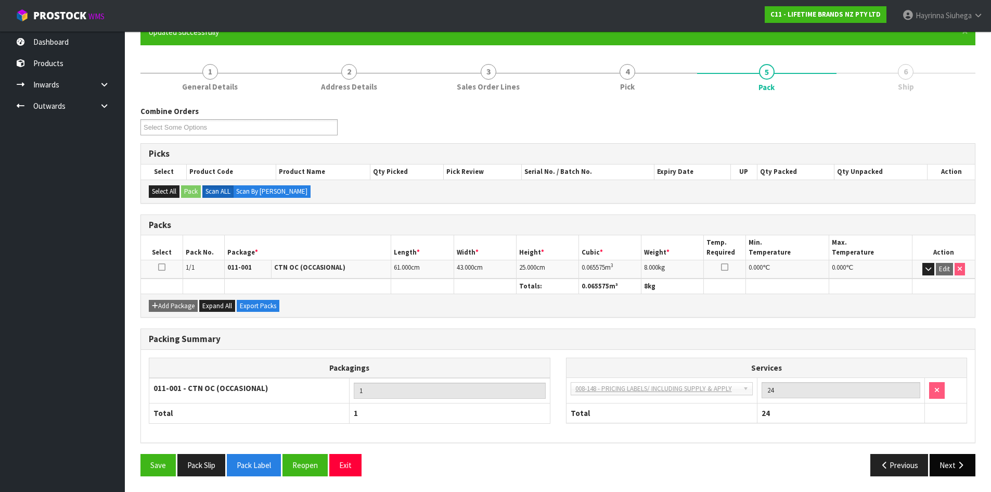
click at [956, 461] on icon "button" at bounding box center [961, 465] width 10 height 8
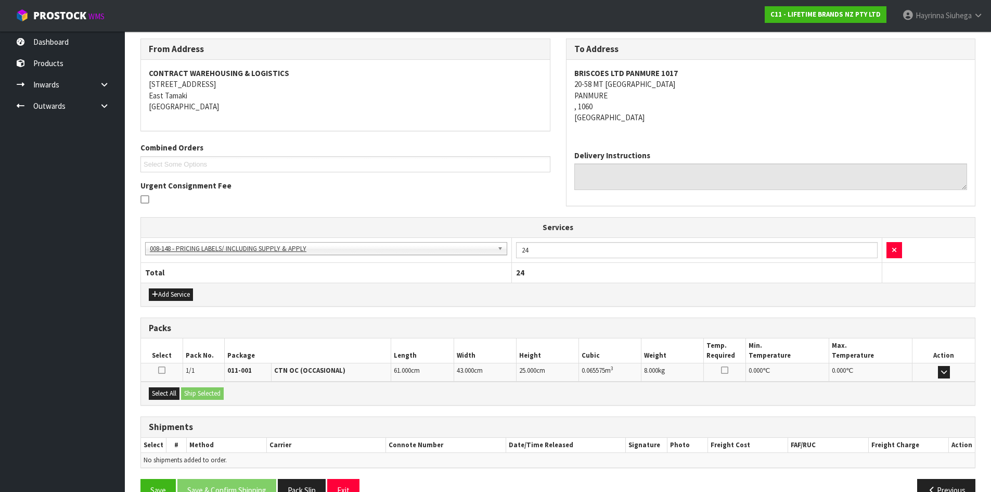
scroll to position [192, 0]
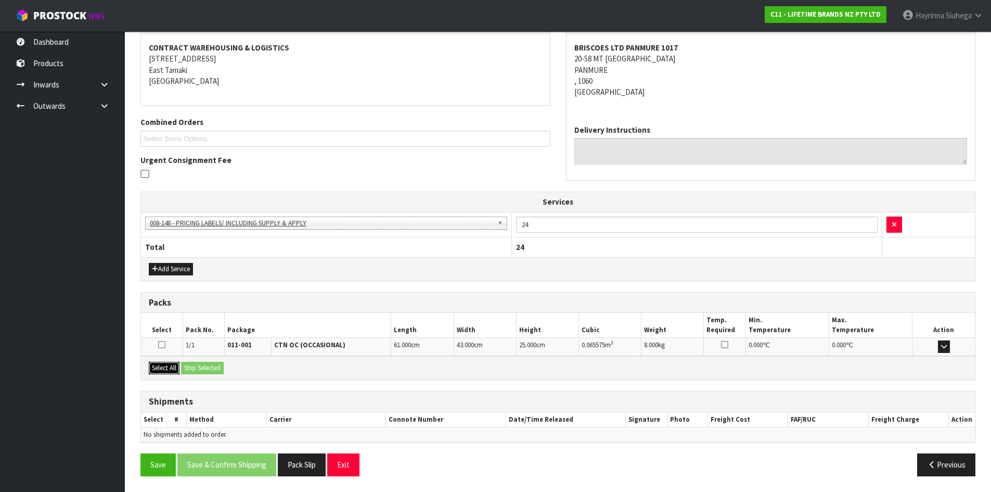
click at [172, 370] on button "Select All" at bounding box center [164, 368] width 31 height 12
click at [186, 368] on button "Ship Selected" at bounding box center [202, 368] width 43 height 12
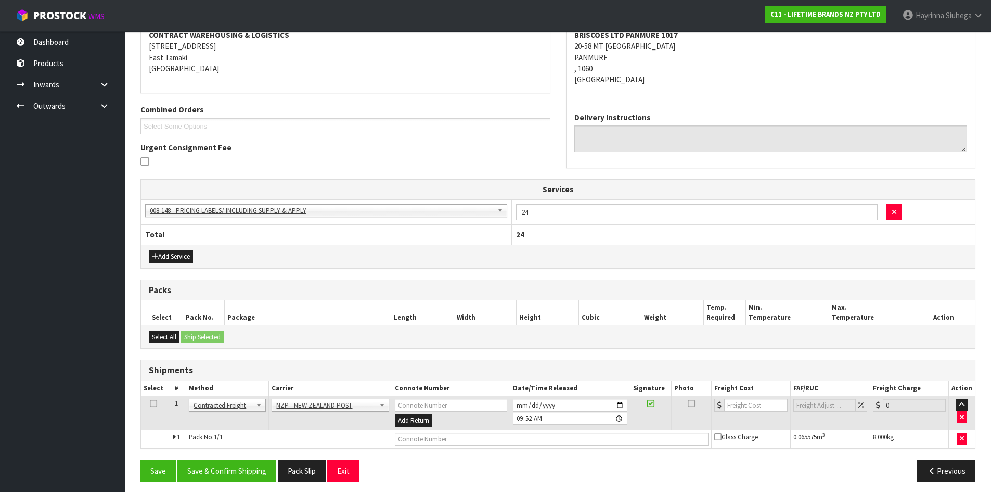
scroll to position [211, 0]
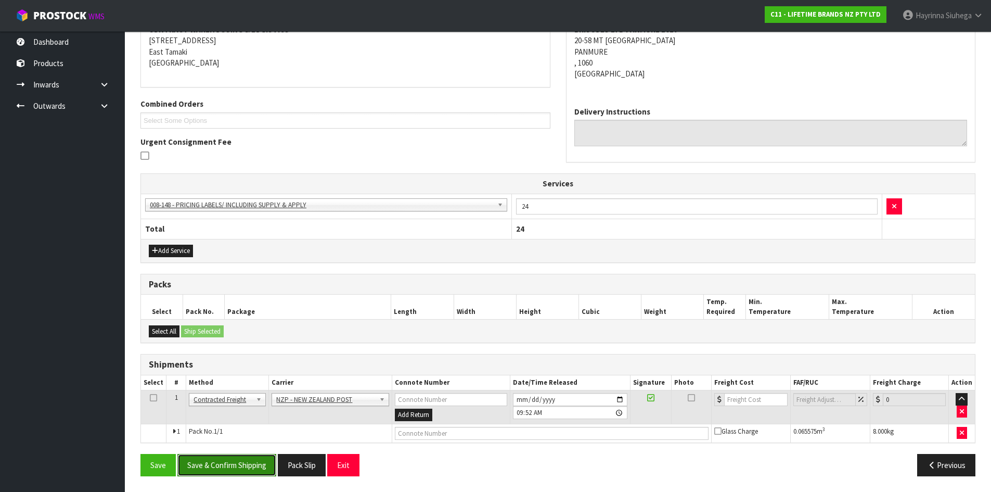
click at [232, 464] on button "Save & Confirm Shipping" at bounding box center [226, 465] width 99 height 22
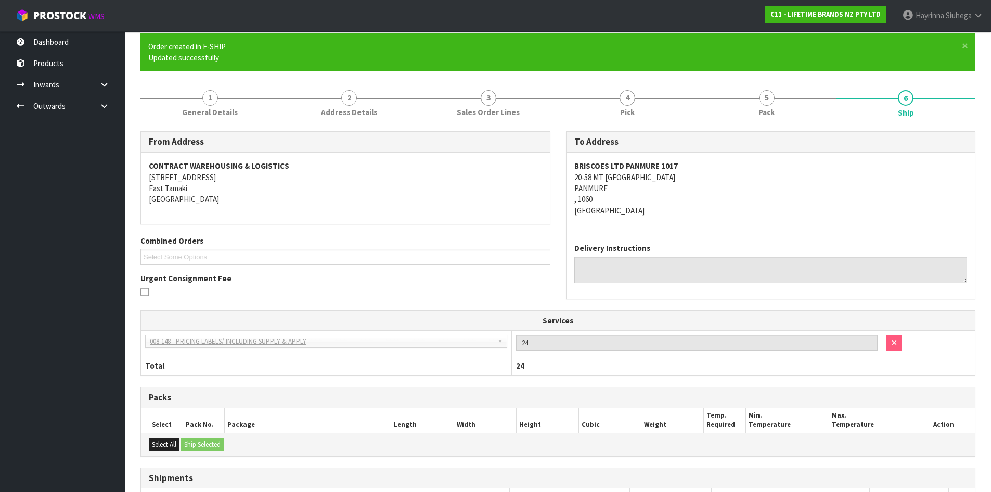
scroll to position [196, 0]
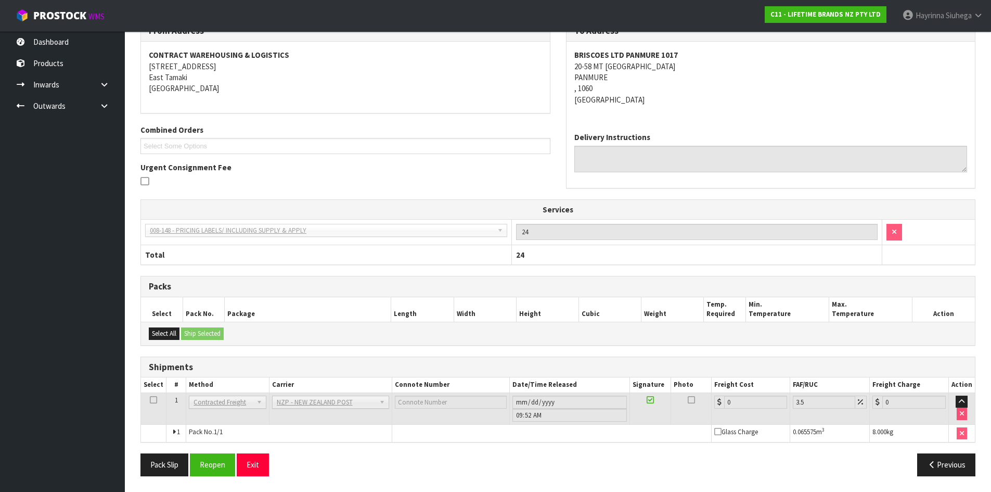
click at [229, 450] on div "From Address CONTRACT WAREHOUSING & LOGISTICS [STREET_ADDRESS] Combined Orders …" at bounding box center [557, 251] width 835 height 463
click at [220, 456] on button "Reopen" at bounding box center [212, 464] width 45 height 22
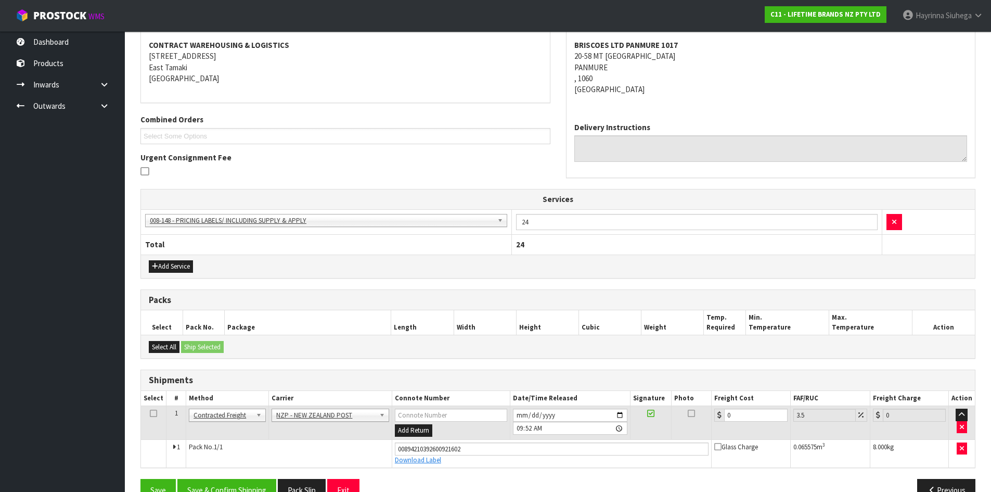
scroll to position [221, 0]
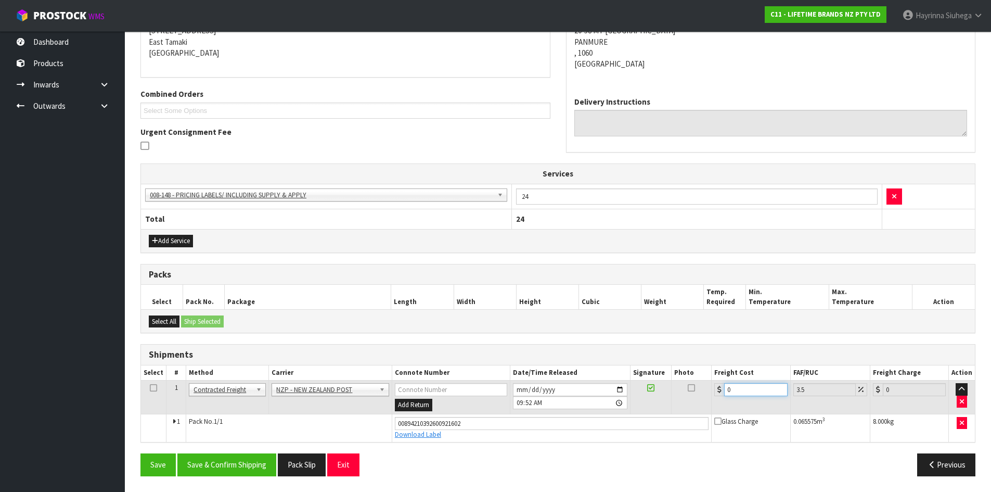
drag, startPoint x: 732, startPoint y: 390, endPoint x: 658, endPoint y: 388, distance: 74.4
click at [671, 388] on tr "1 Client Local Pickup Customer Local Pickup Company Freight Contracted Freight …" at bounding box center [558, 397] width 834 height 34
type input "4"
type input "4.14"
type input "4.3"
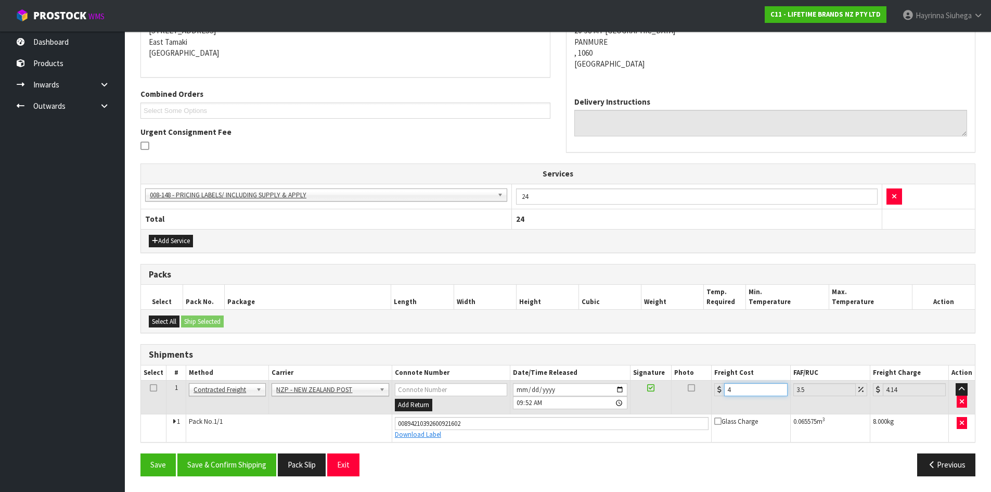
type input "4.45"
type input "4.33"
type input "4.48"
type input "4.33"
click at [140, 453] on button "Save" at bounding box center [157, 464] width 35 height 22
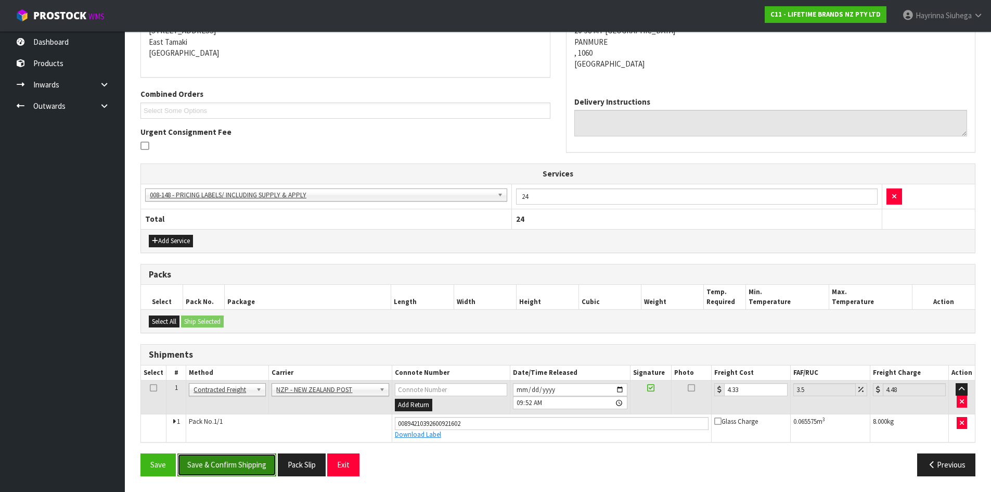
click at [249, 457] on button "Save & Confirm Shipping" at bounding box center [226, 464] width 99 height 22
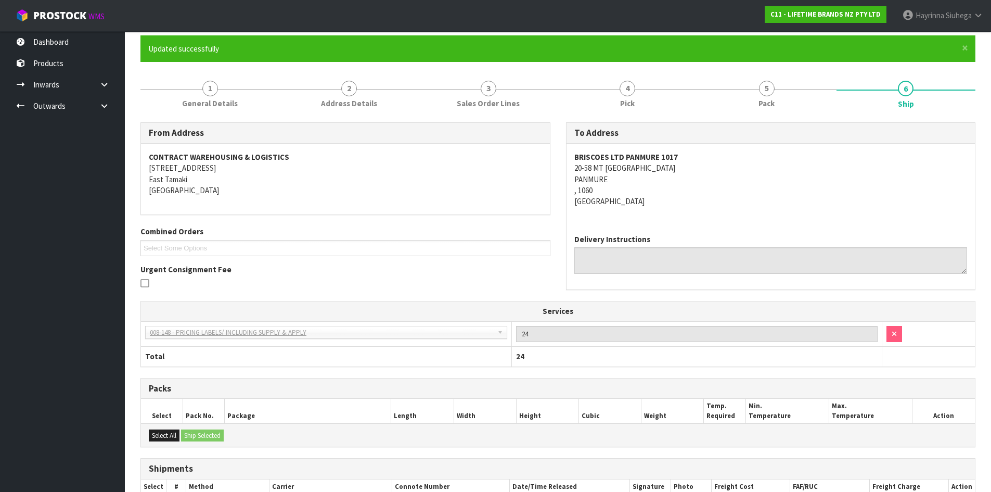
scroll to position [0, 0]
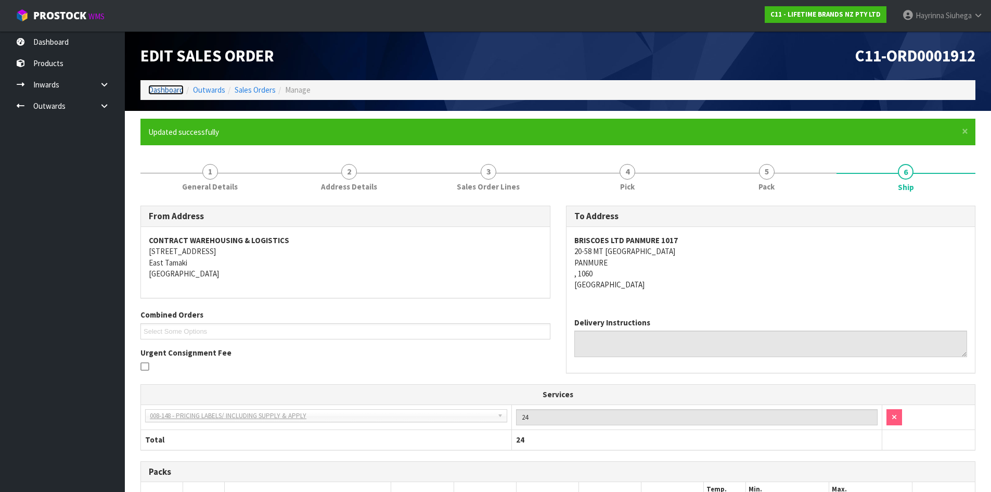
click at [165, 91] on link "Dashboard" at bounding box center [165, 90] width 35 height 10
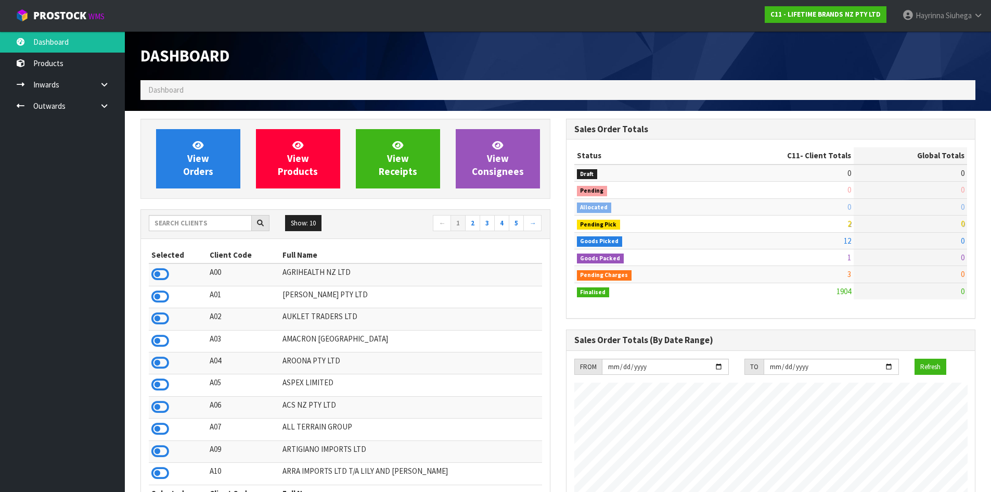
scroll to position [788, 425]
click at [185, 143] on link "View Orders" at bounding box center [198, 158] width 84 height 59
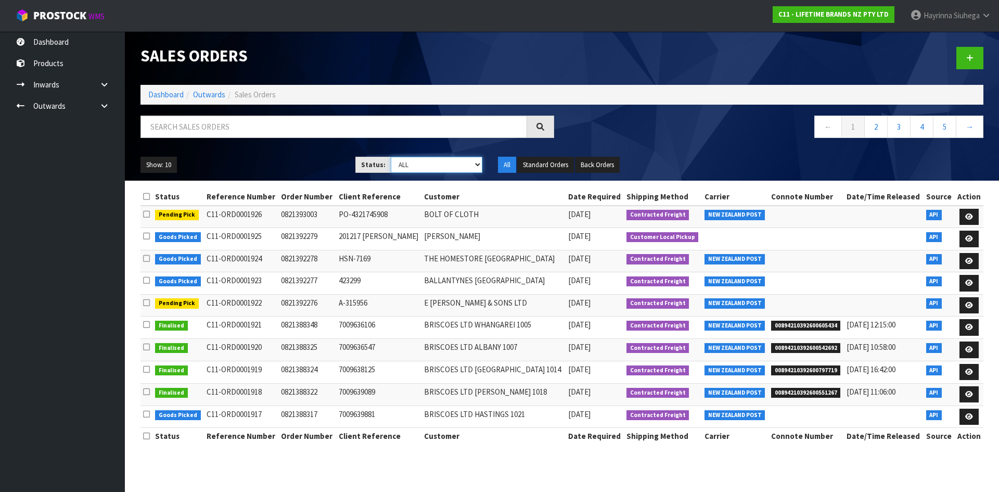
click at [432, 164] on select "Draft Pending Allocated Pending Pick Goods Picked Goods Packed Pending Charges …" at bounding box center [437, 165] width 92 height 16
select select "string:5"
click at [391, 157] on select "Draft Pending Allocated Pending Pick Goods Picked Goods Packed Pending Charges …" at bounding box center [437, 165] width 92 height 16
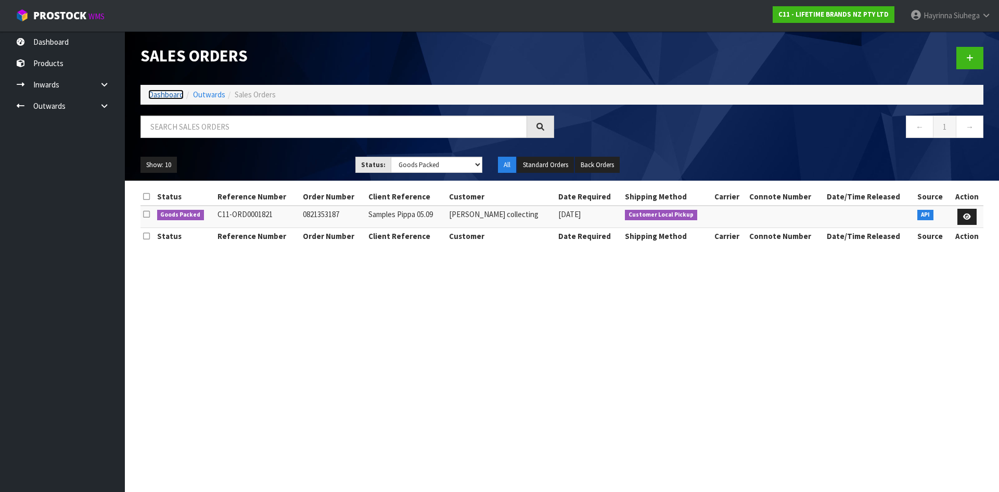
click at [158, 91] on link "Dashboard" at bounding box center [165, 94] width 35 height 10
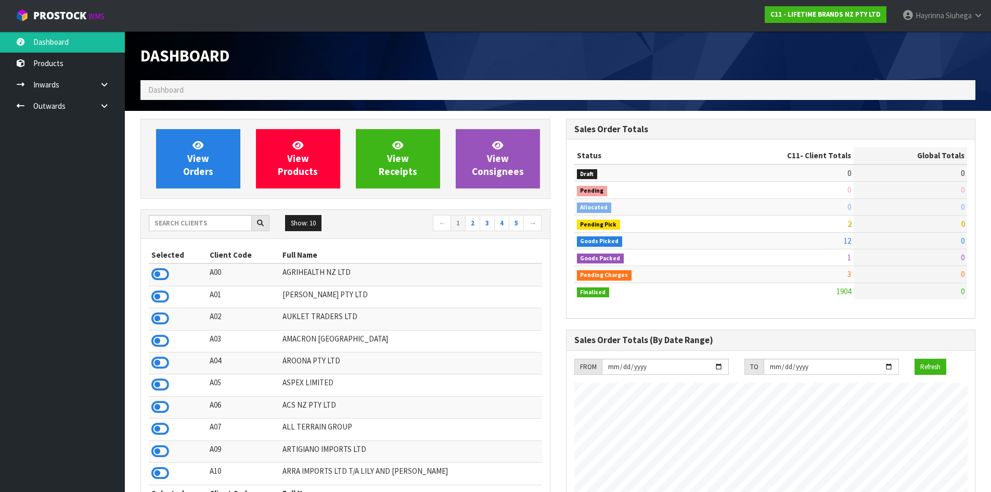
scroll to position [788, 425]
click at [207, 146] on link "View Orders" at bounding box center [198, 158] width 84 height 59
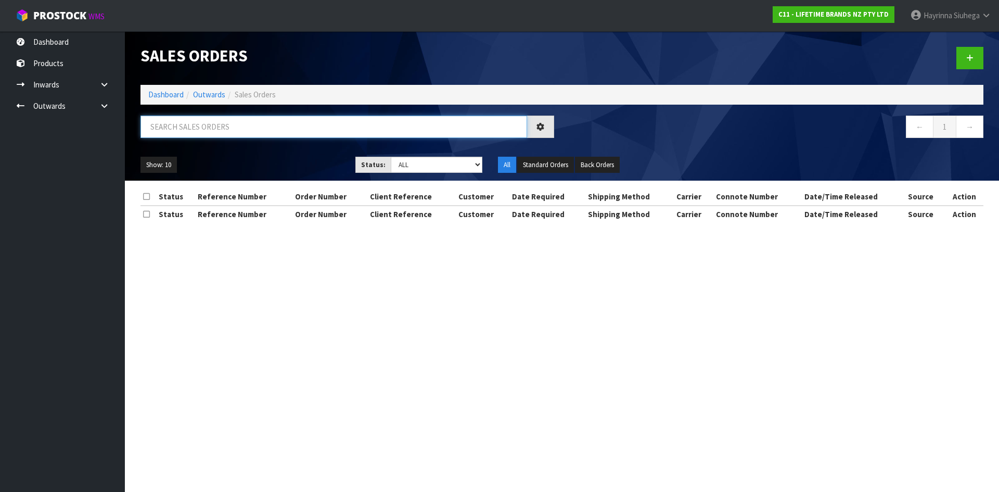
click at [223, 130] on input "text" at bounding box center [333, 126] width 387 height 22
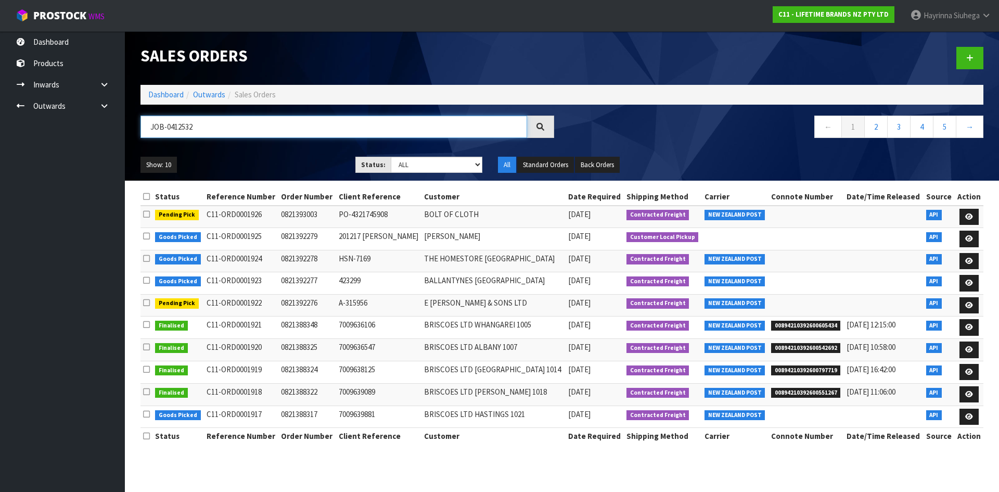
type input "JOB-0412532"
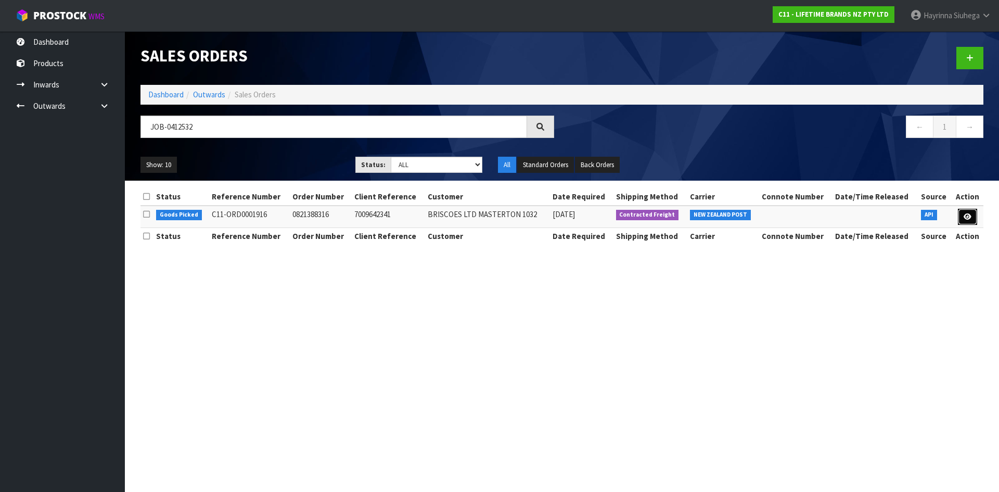
click at [965, 220] on link at bounding box center [967, 217] width 19 height 17
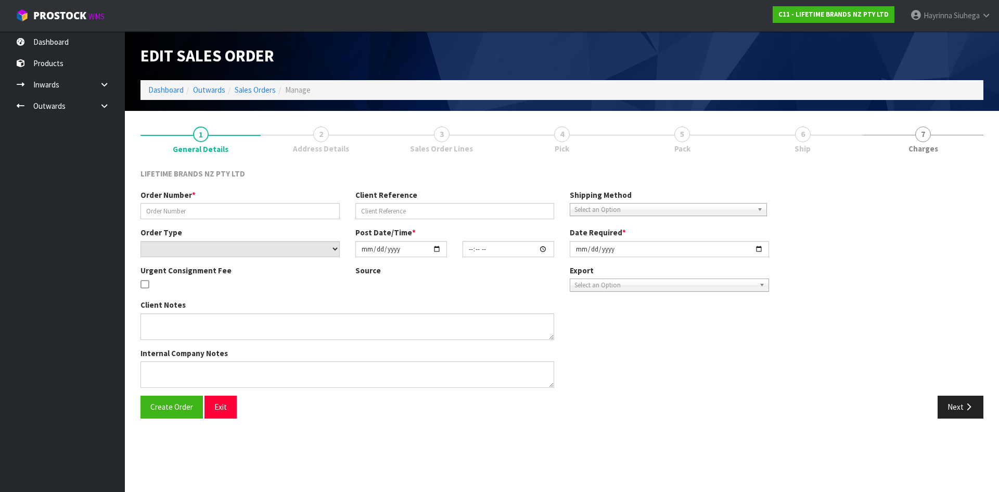
type input "0821388316"
type input "7009642341"
select select "number:0"
type input "[DATE]"
type input "11:14:09.000"
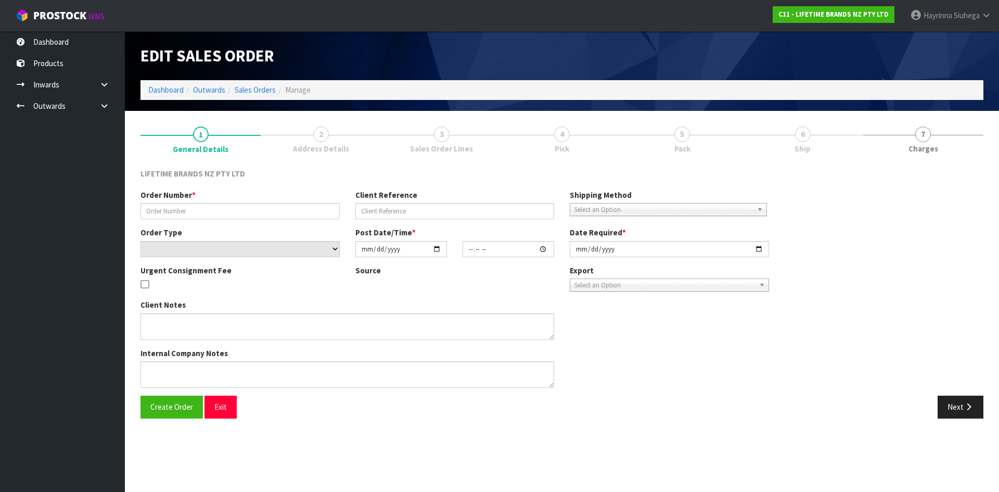
type input "[DATE]"
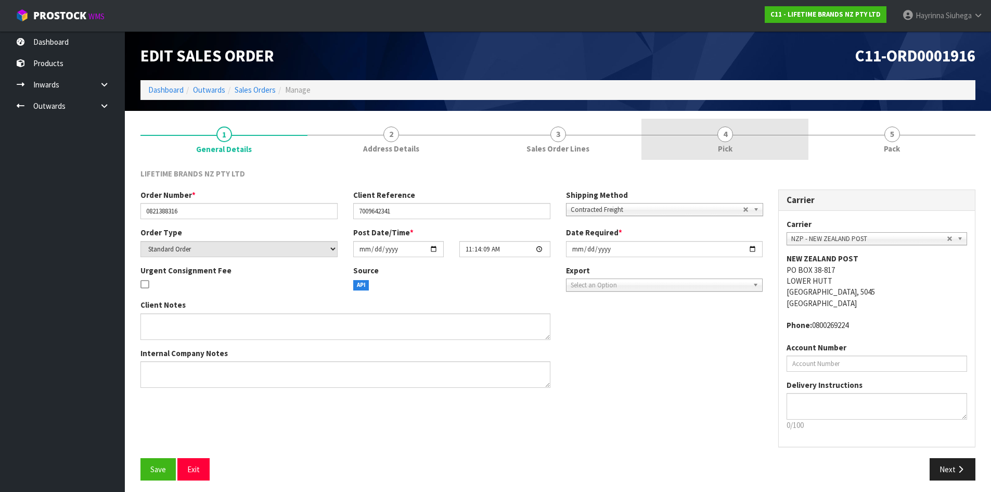
drag, startPoint x: 701, startPoint y: 135, endPoint x: 741, endPoint y: 143, distance: 40.7
click at [702, 135] on link "4 Pick" at bounding box center [724, 139] width 167 height 41
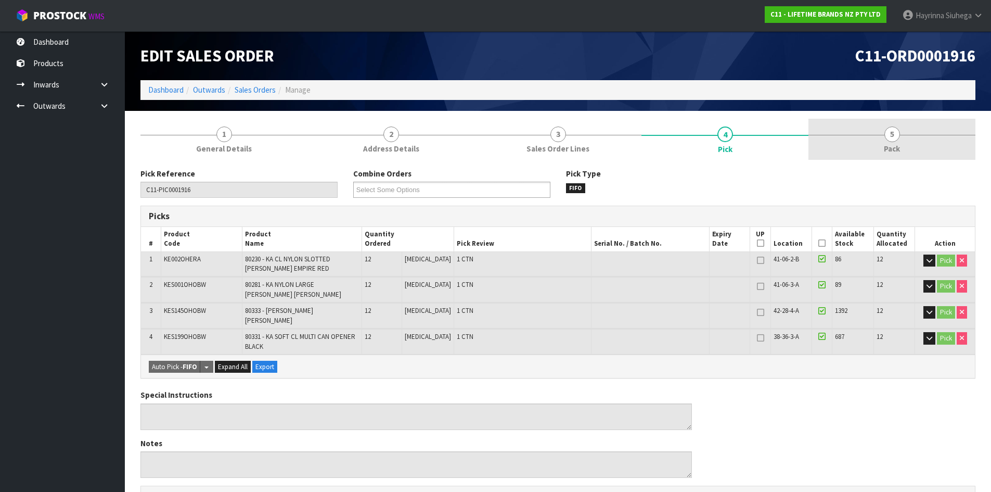
click at [915, 155] on link "5 Pack" at bounding box center [891, 139] width 167 height 41
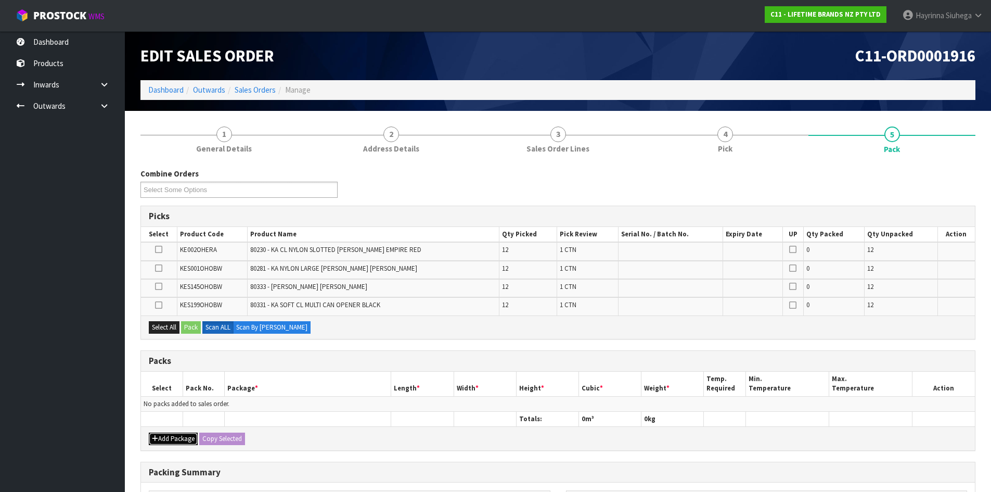
click at [154, 436] on icon "button" at bounding box center [155, 438] width 6 height 7
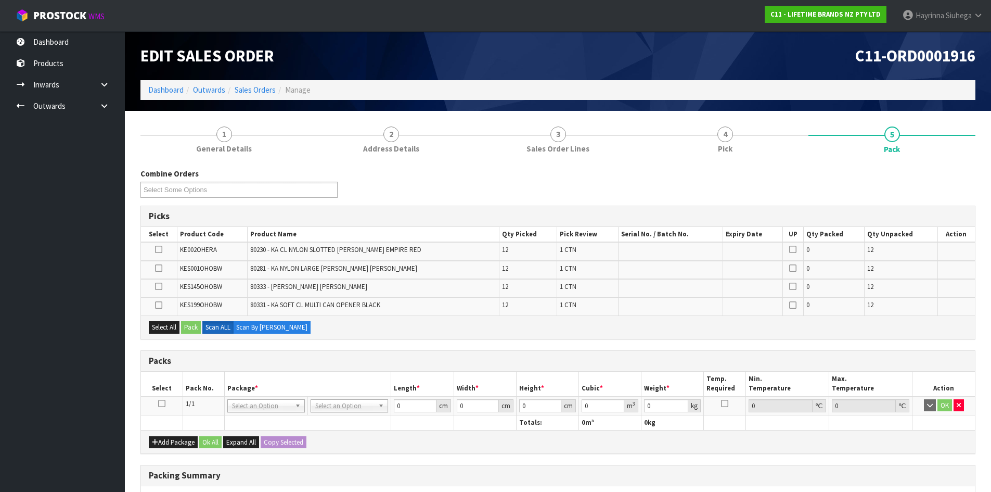
click at [162, 404] on icon at bounding box center [161, 403] width 7 height 1
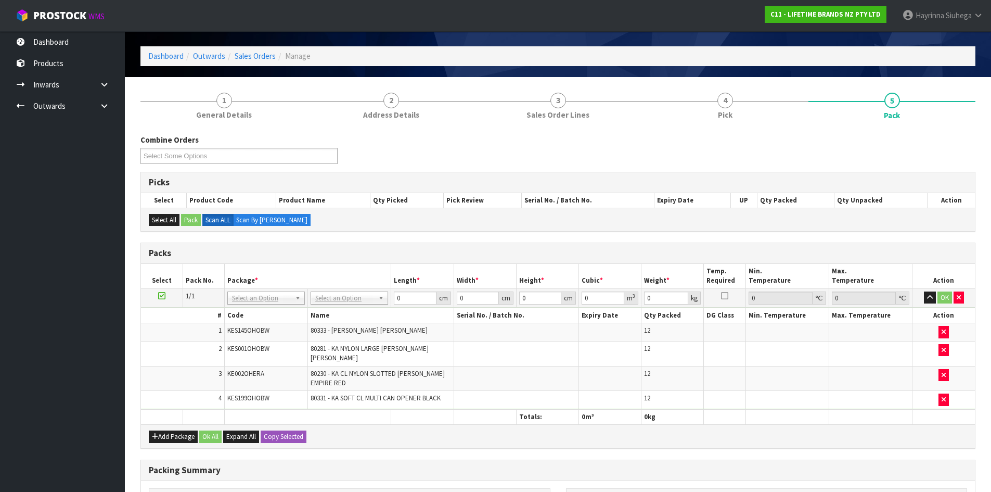
scroll to position [52, 0]
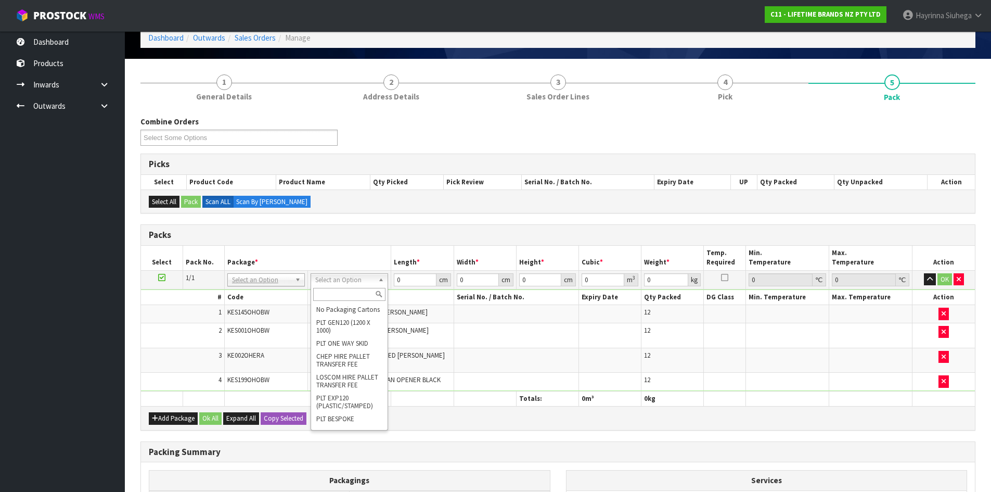
click at [352, 296] on input "text" at bounding box center [349, 294] width 72 height 13
type input "CTN9"
type input "51"
type input "38"
type input "58.5"
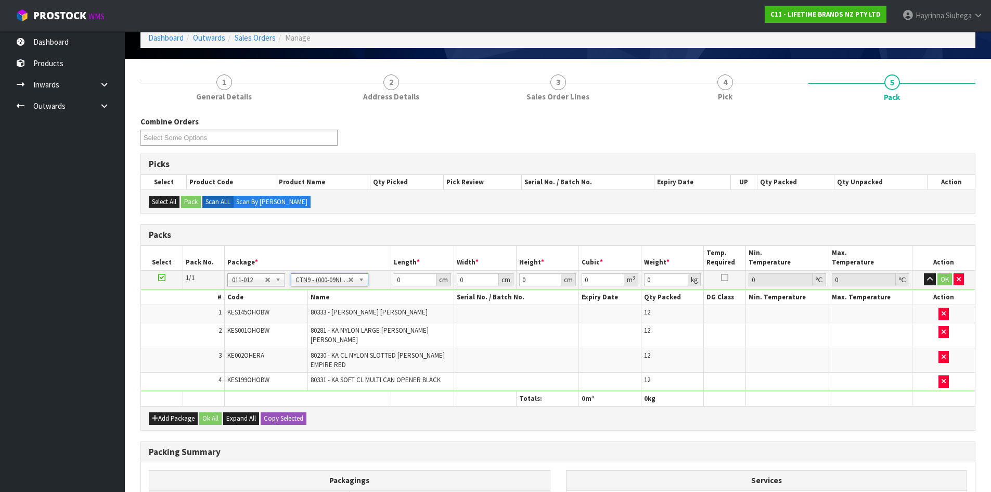
type input "0.113373"
type input "9.714"
click at [397, 277] on input "51" at bounding box center [415, 279] width 42 height 13
type input "5"
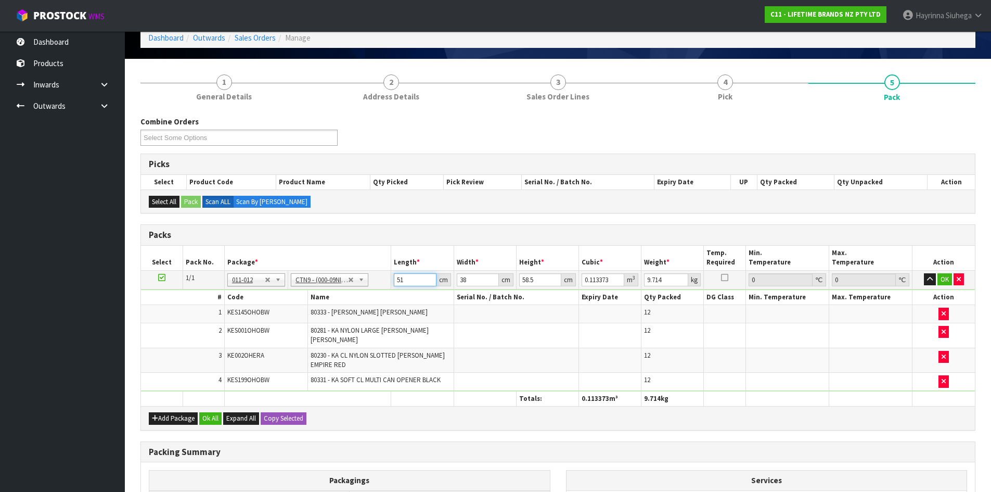
type input "0.011115"
type input "52"
type input "0.115596"
type input "52"
type input "4"
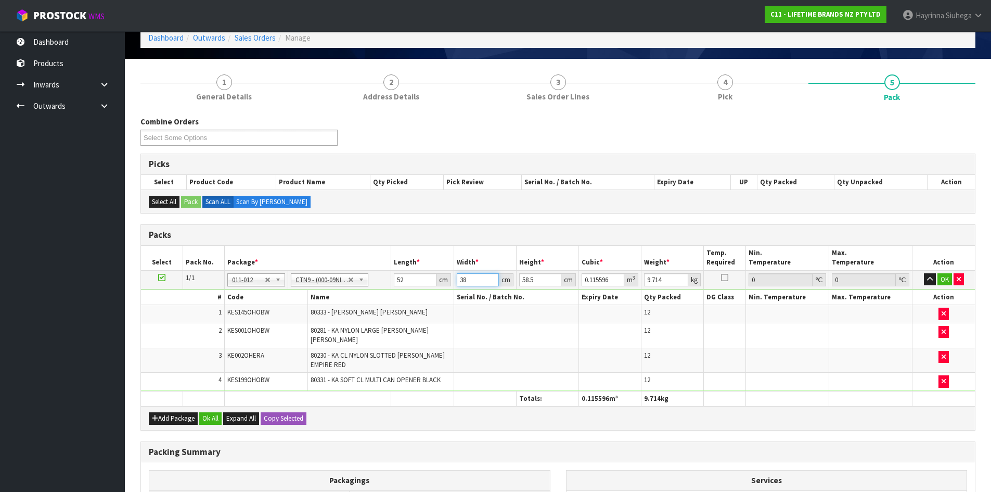
type input "0.012168"
type input "40"
type input "0.12168"
type input "40"
type input "4"
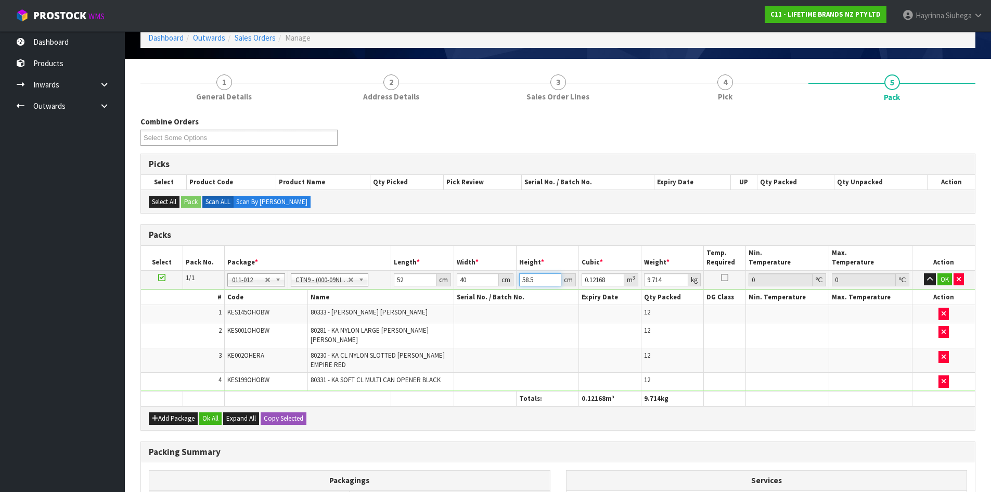
type input "0.00832"
type input "45"
type input "0.0936"
type input "45"
type input "12"
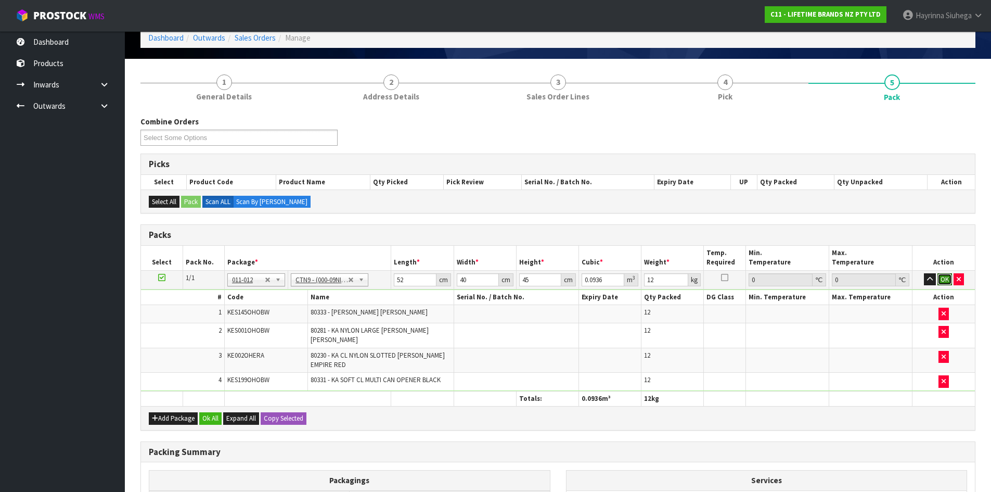
click button "OK" at bounding box center [944, 279] width 15 height 12
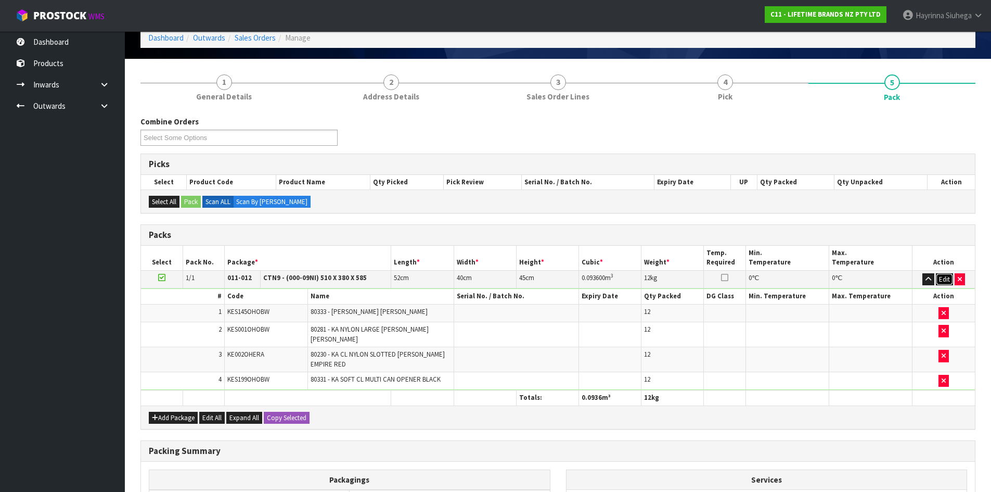
click at [940, 278] on button "Edit" at bounding box center [944, 279] width 17 height 12
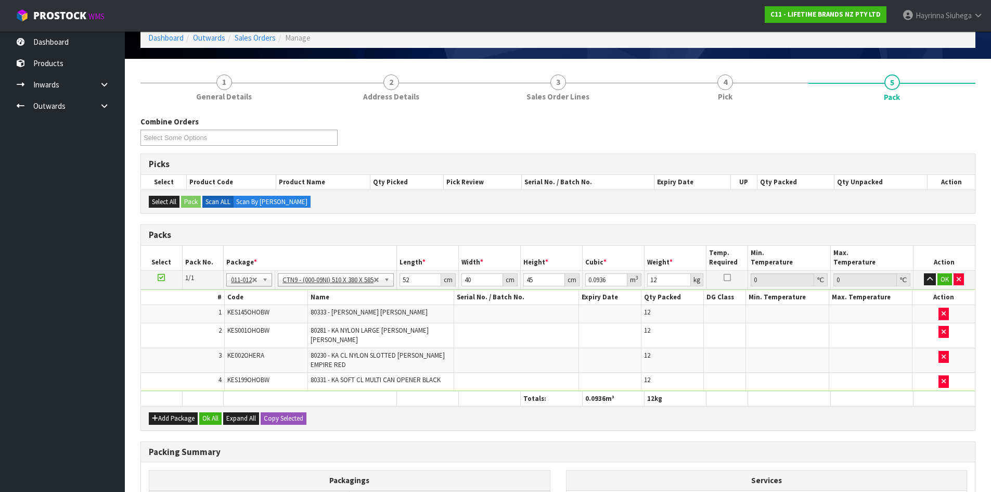
click at [529, 287] on td "45 cm" at bounding box center [552, 279] width 62 height 19
click at [529, 285] on input "45" at bounding box center [544, 279] width 42 height 13
type input "4"
type input "0.00832"
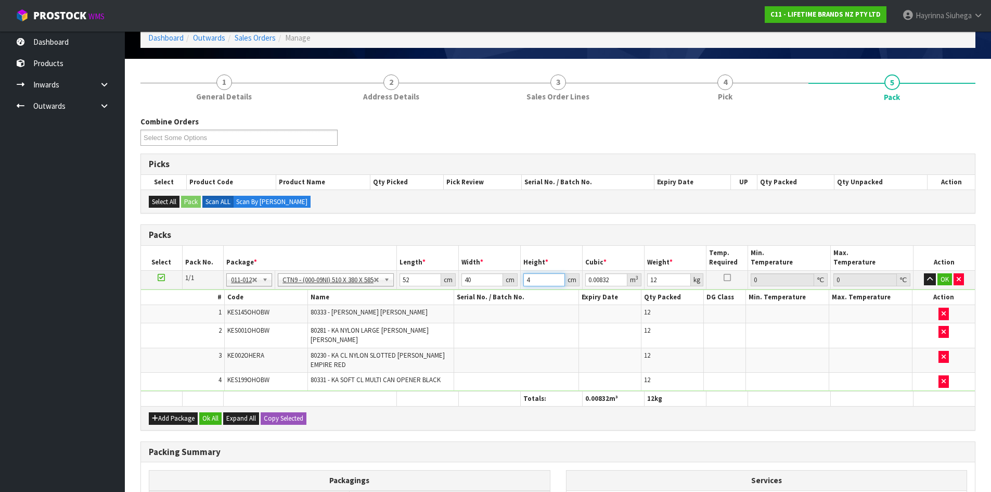
type input "44"
type input "0.09152"
type input "44"
click at [944, 280] on button "OK" at bounding box center [944, 279] width 15 height 12
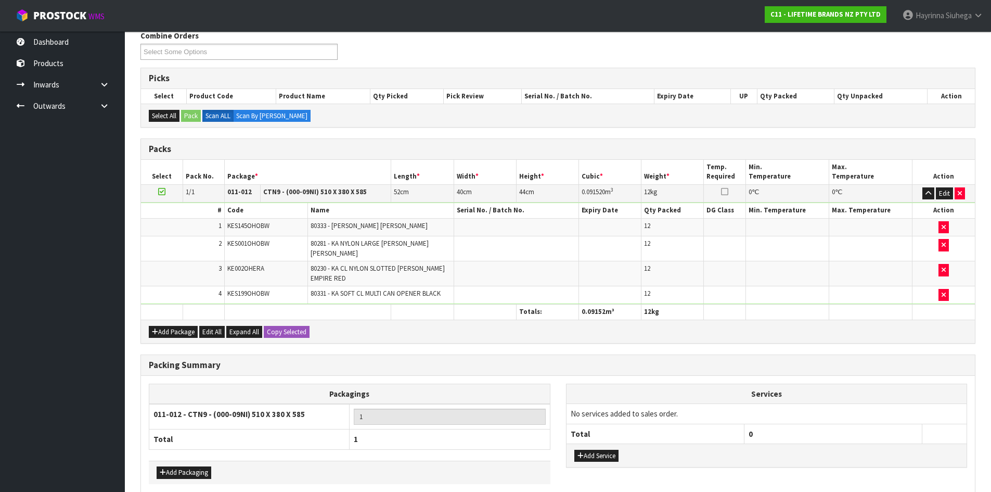
scroll to position [181, 0]
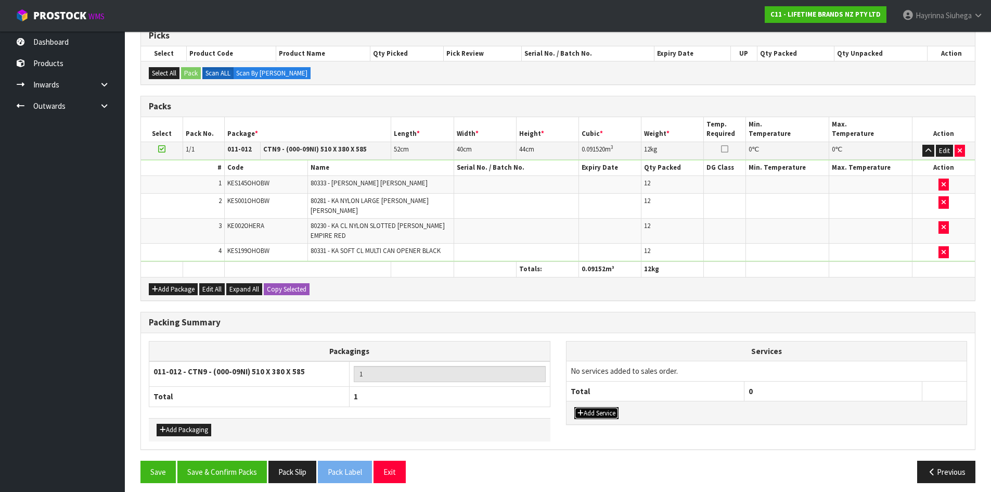
click at [582, 409] on icon "button" at bounding box center [580, 412] width 6 height 7
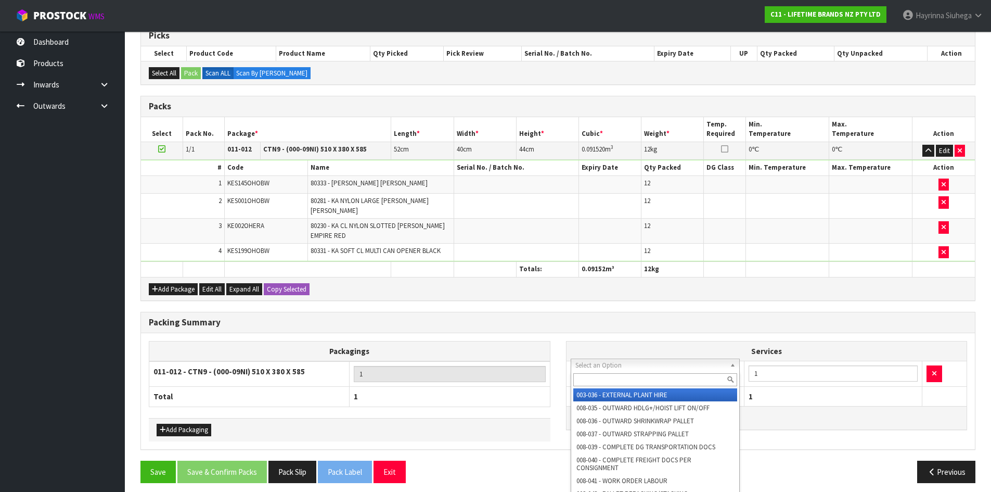
click at [595, 377] on input "text" at bounding box center [655, 379] width 164 height 13
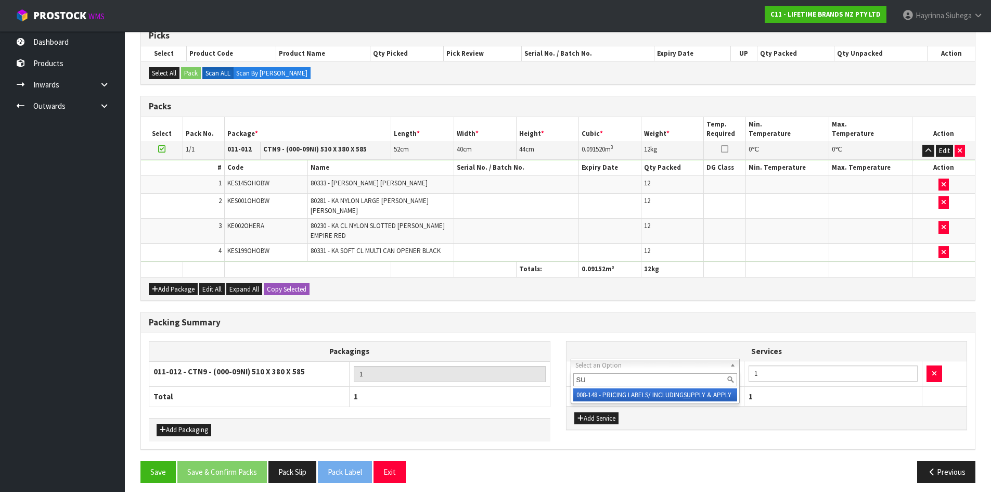
type input "SU"
drag, startPoint x: 602, startPoint y: 391, endPoint x: 594, endPoint y: 388, distance: 8.4
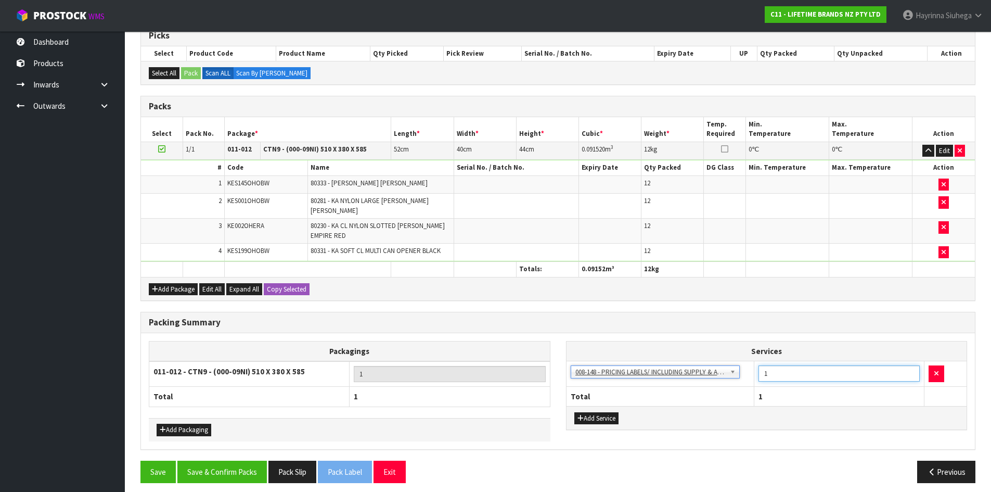
drag, startPoint x: 808, startPoint y: 372, endPoint x: 576, endPoint y: 346, distance: 233.0
click at [576, 346] on table "Services 003-036 - EXTERNAL PLANT HIRE 008-035 - OUTWARD HDLG+/HOIST LIFT ON/OF…" at bounding box center [767, 373] width 401 height 65
type input "36"
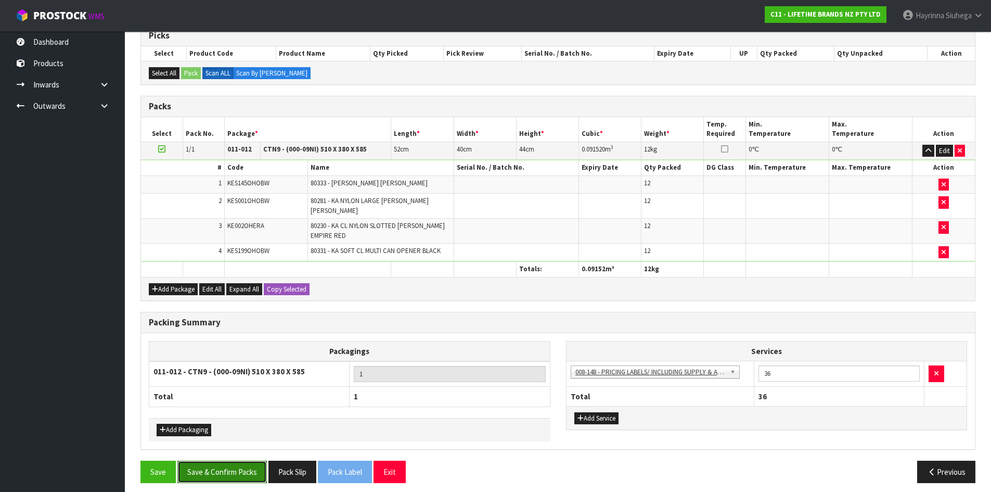
click at [242, 460] on button "Save & Confirm Packs" at bounding box center [221, 471] width 89 height 22
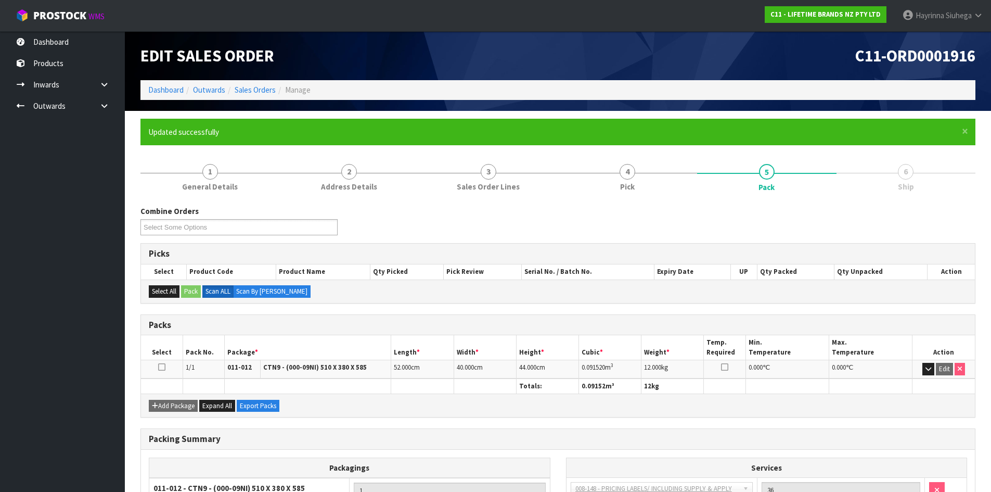
scroll to position [100, 0]
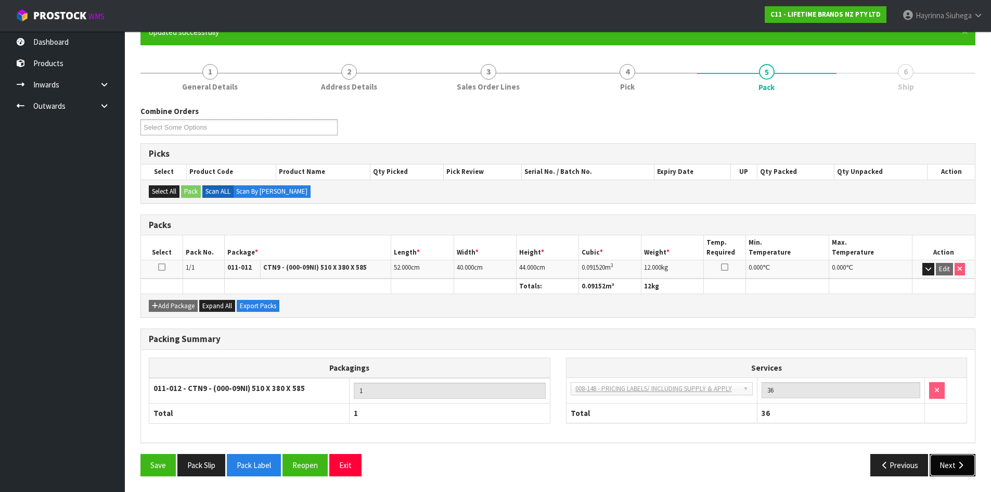
click at [944, 465] on button "Next" at bounding box center [953, 465] width 46 height 22
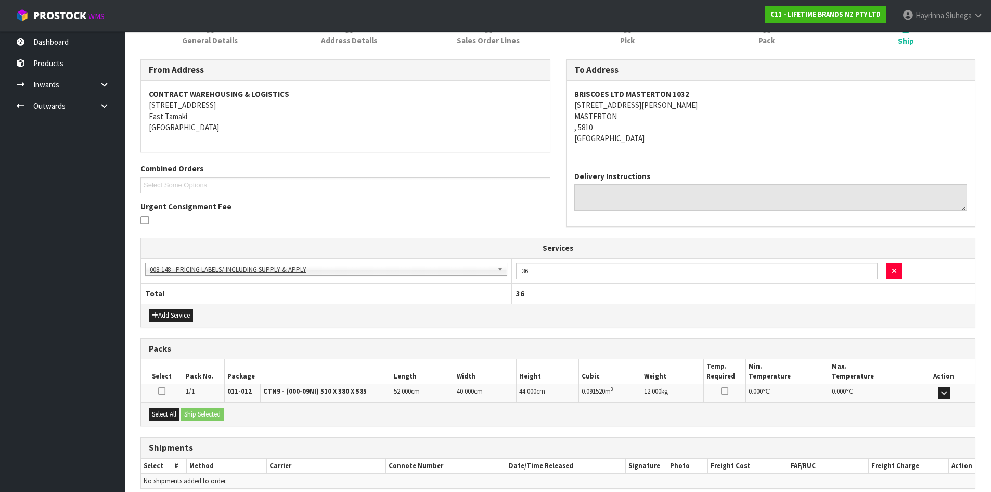
scroll to position [192, 0]
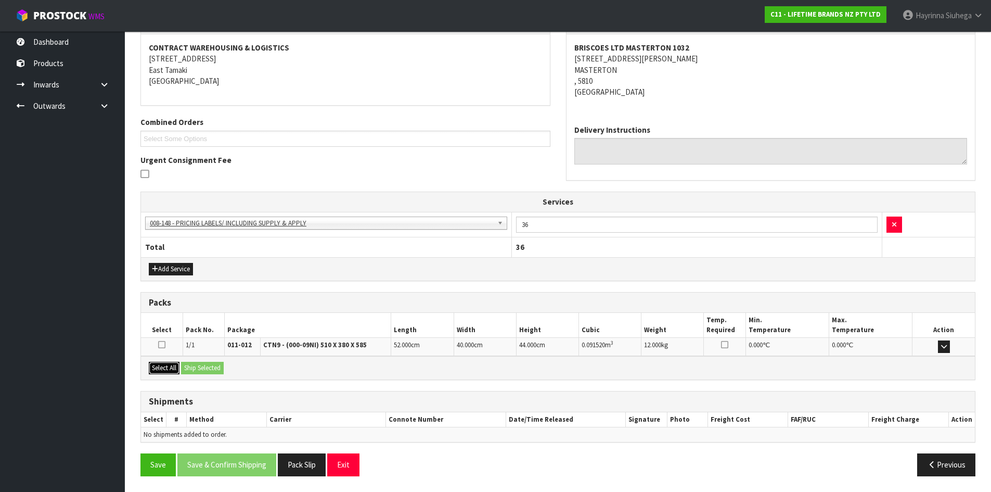
click at [152, 370] on button "Select All" at bounding box center [164, 368] width 31 height 12
click at [214, 363] on button "Ship Selected" at bounding box center [202, 368] width 43 height 12
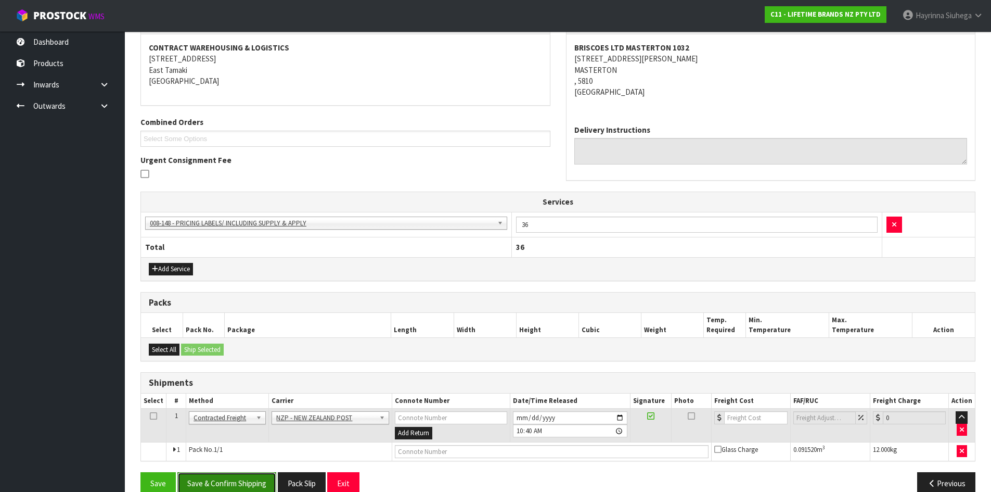
click at [231, 479] on button "Save & Confirm Shipping" at bounding box center [226, 483] width 99 height 22
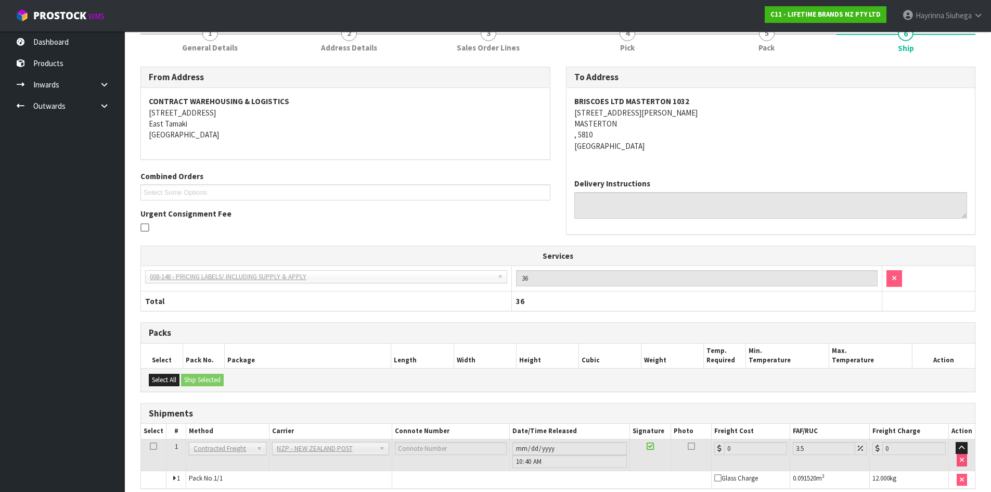
scroll to position [196, 0]
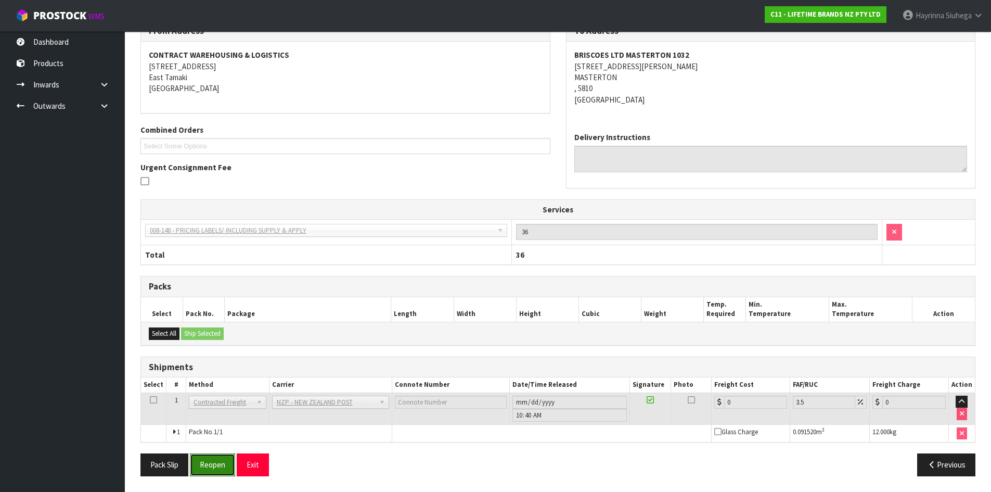
click at [220, 467] on button "Reopen" at bounding box center [212, 464] width 45 height 22
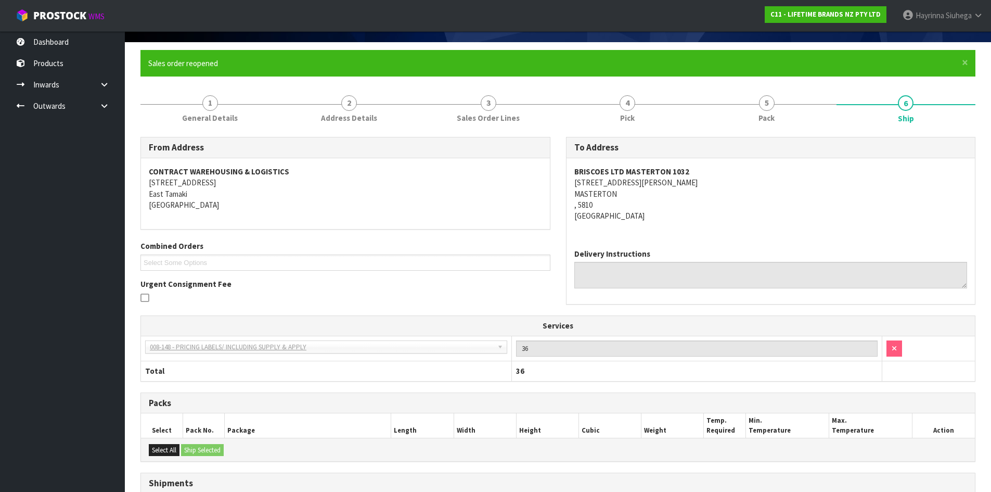
scroll to position [185, 0]
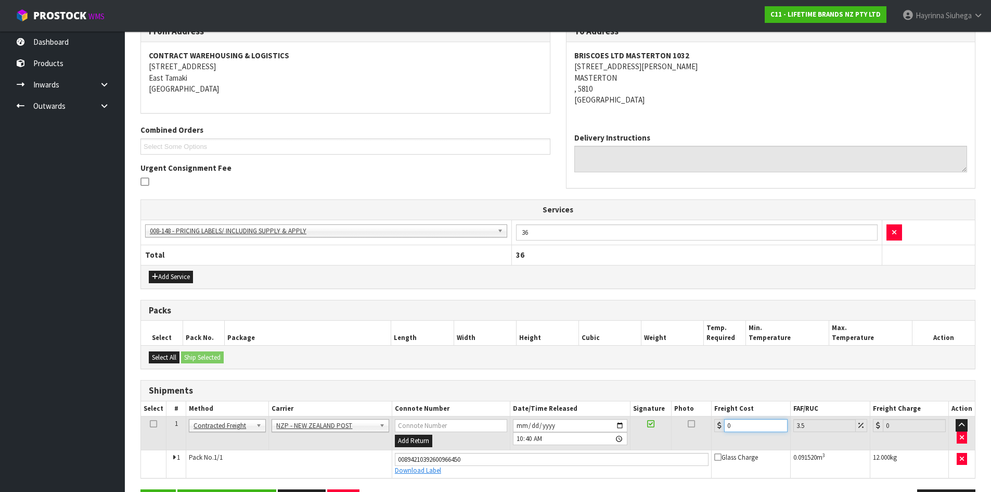
drag, startPoint x: 746, startPoint y: 430, endPoint x: 244, endPoint y: 357, distance: 507.3
click at [393, 401] on table "Select # Method Carrier Connote Number Date/Time Released Signature Photo Freig…" at bounding box center [558, 439] width 834 height 76
type input "1"
type input "1.03"
type input "15"
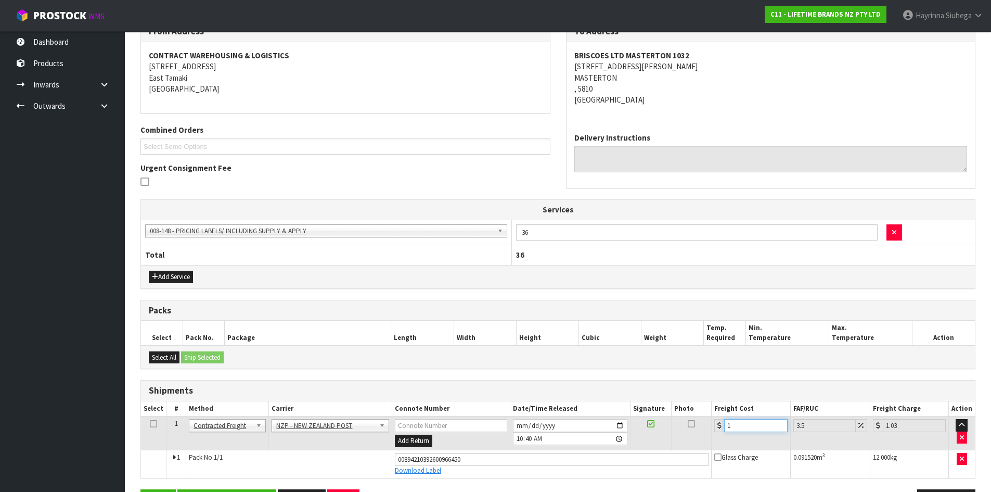
type input "15.52"
type input "15.7"
type input "16.25"
type input "15.76"
type input "16.31"
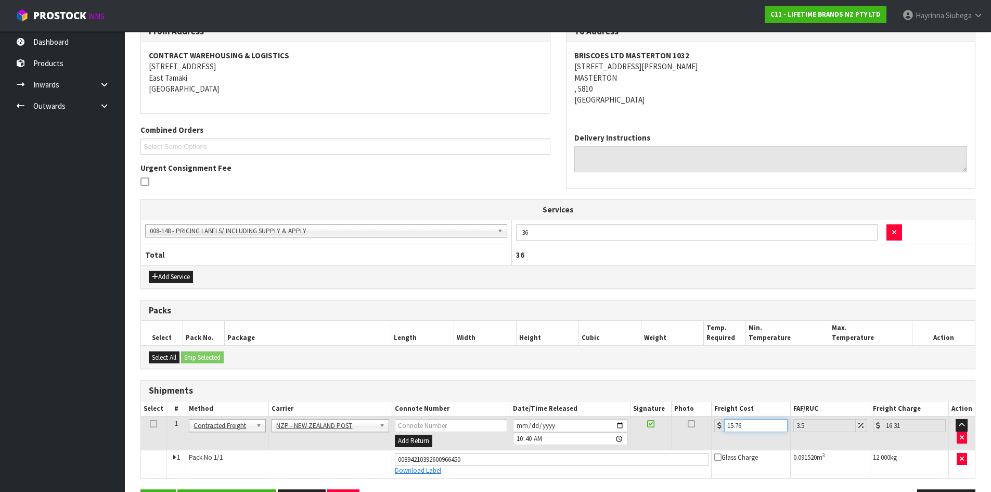
type input "15.76"
click at [140, 489] on button "Save" at bounding box center [157, 500] width 35 height 22
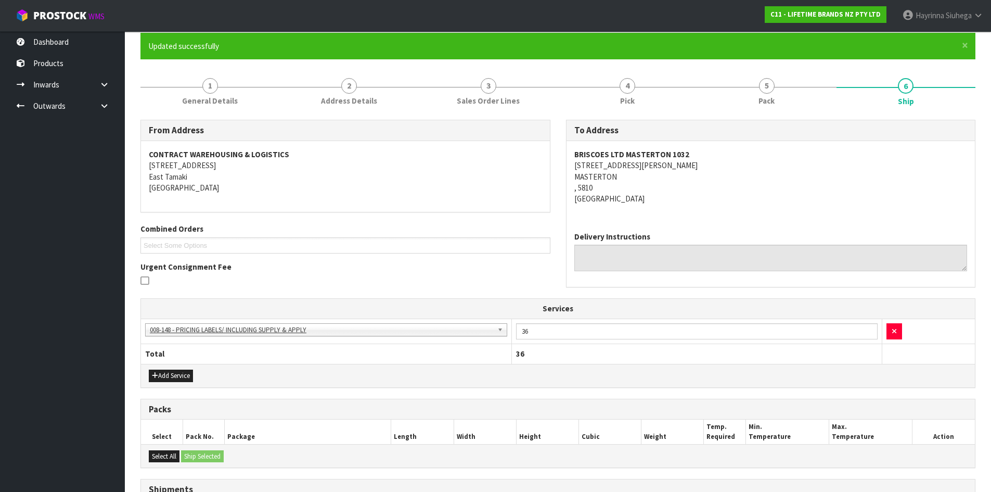
scroll to position [221, 0]
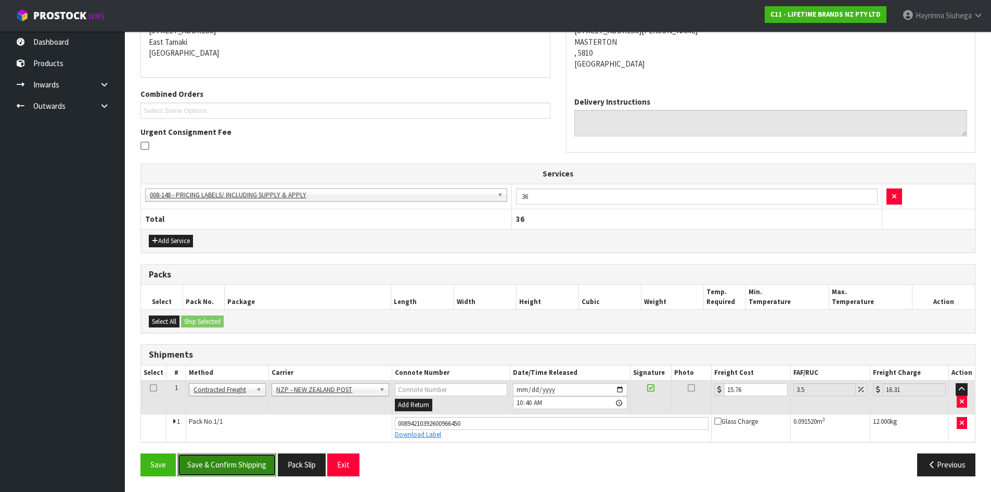
click at [244, 461] on button "Save & Confirm Shipping" at bounding box center [226, 464] width 99 height 22
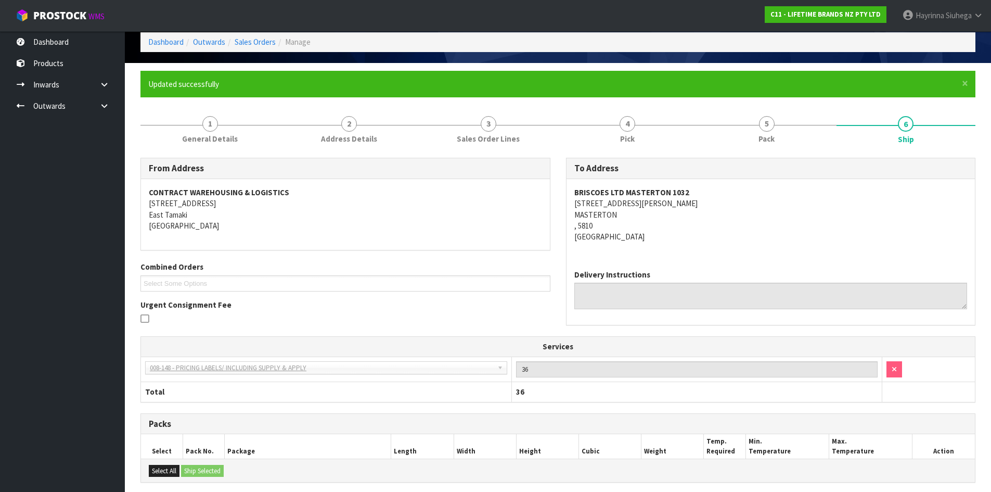
scroll to position [0, 0]
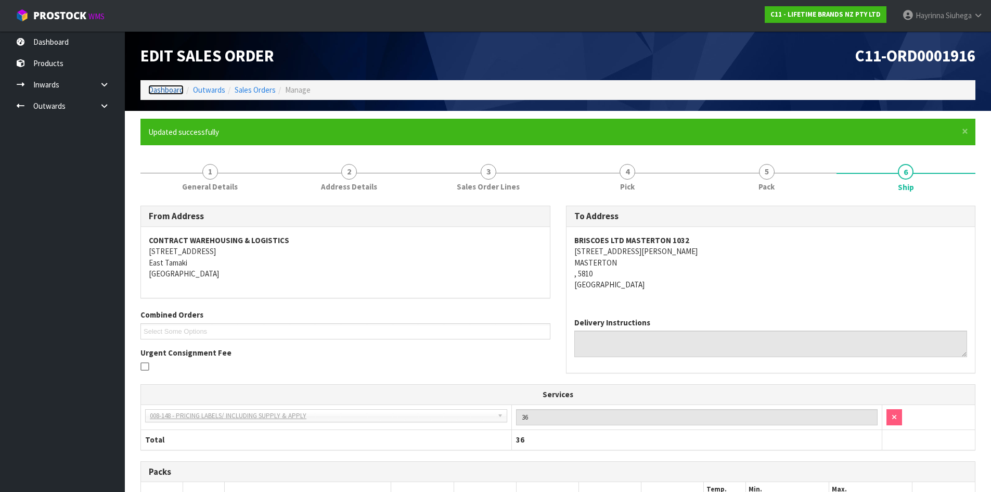
click at [175, 86] on link "Dashboard" at bounding box center [165, 90] width 35 height 10
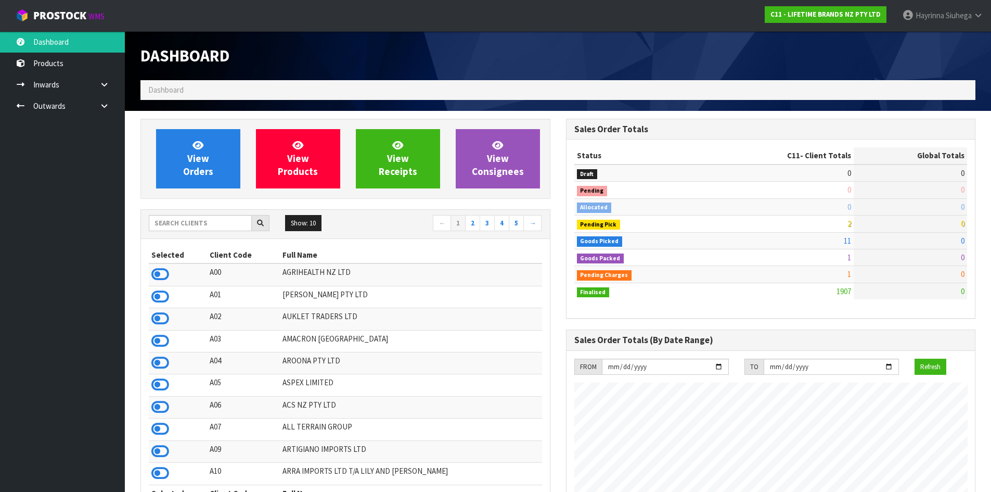
scroll to position [788, 425]
click at [191, 219] on input "text" at bounding box center [200, 223] width 103 height 16
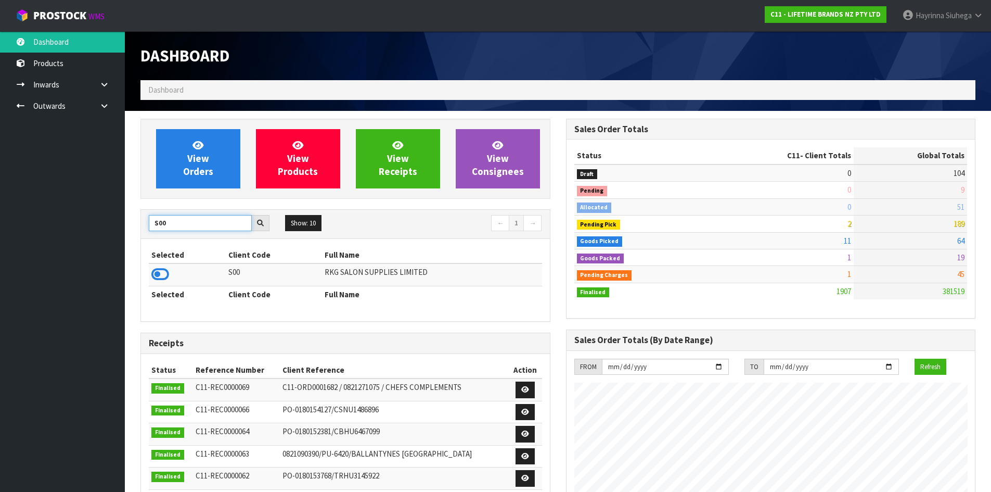
type input "S00"
click at [167, 278] on icon at bounding box center [160, 274] width 18 height 16
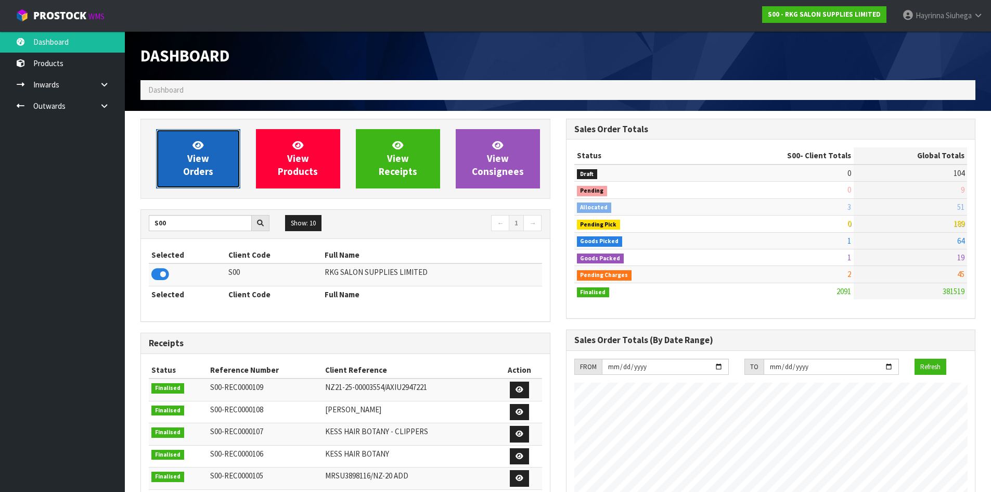
click at [211, 156] on link "View Orders" at bounding box center [198, 158] width 84 height 59
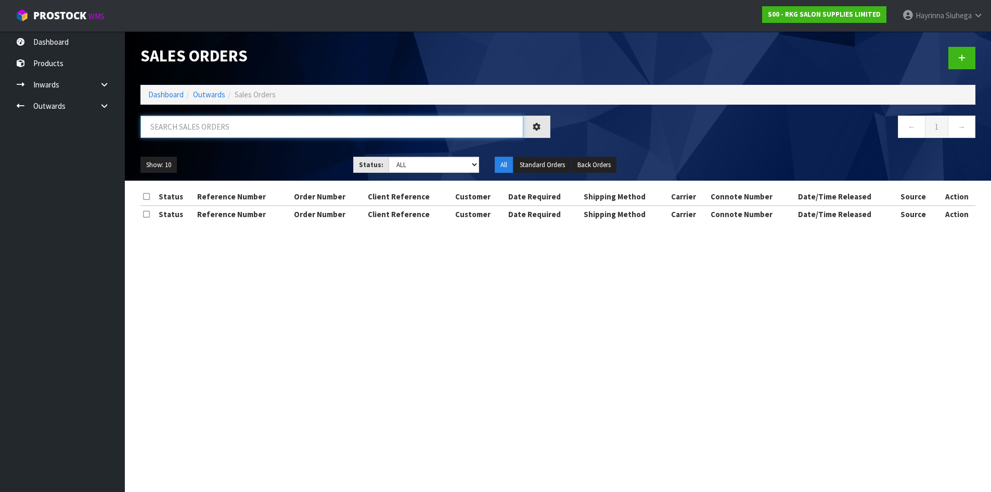
click at [207, 131] on input "text" at bounding box center [331, 126] width 383 height 22
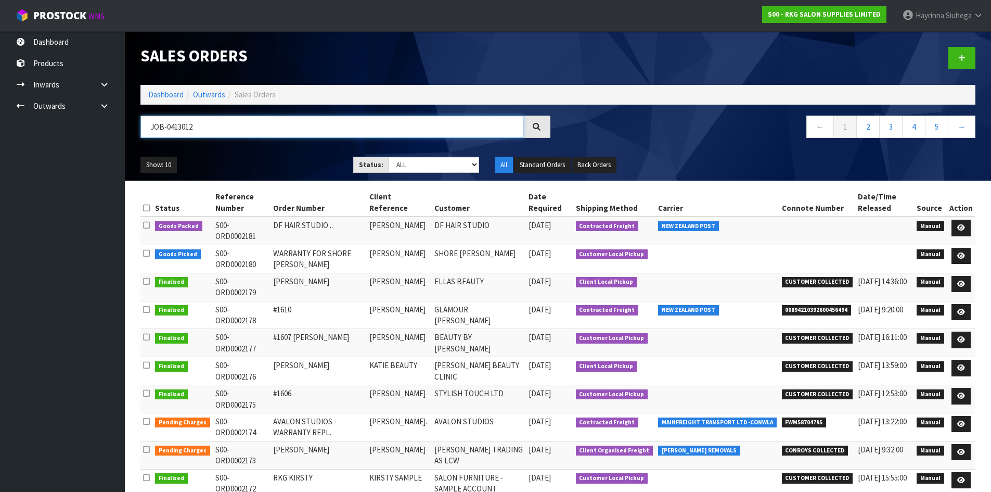
type input "JOB-0413012"
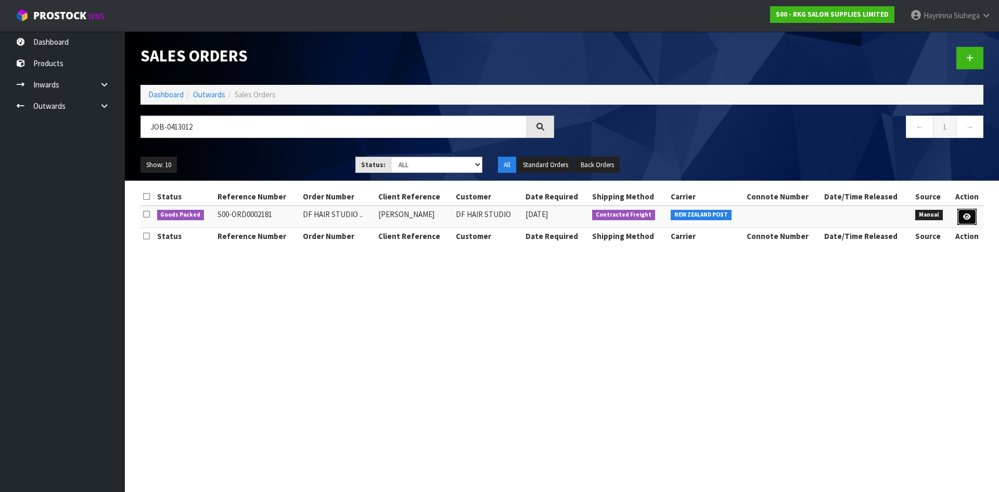
click at [960, 216] on link at bounding box center [966, 217] width 19 height 17
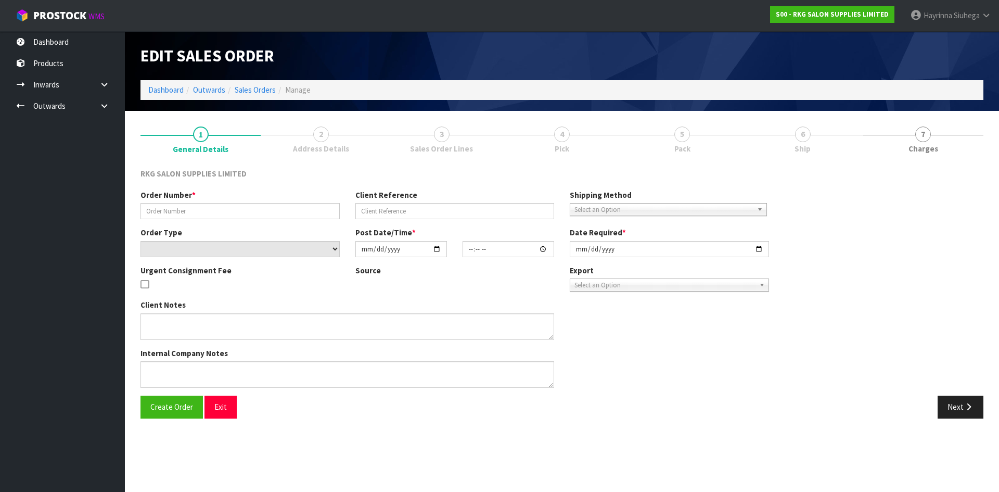
type input "DF HAIR STUDIO .."
type input "[PERSON_NAME]"
select select "number:0"
type input "[DATE]"
type input "10:30:00.000"
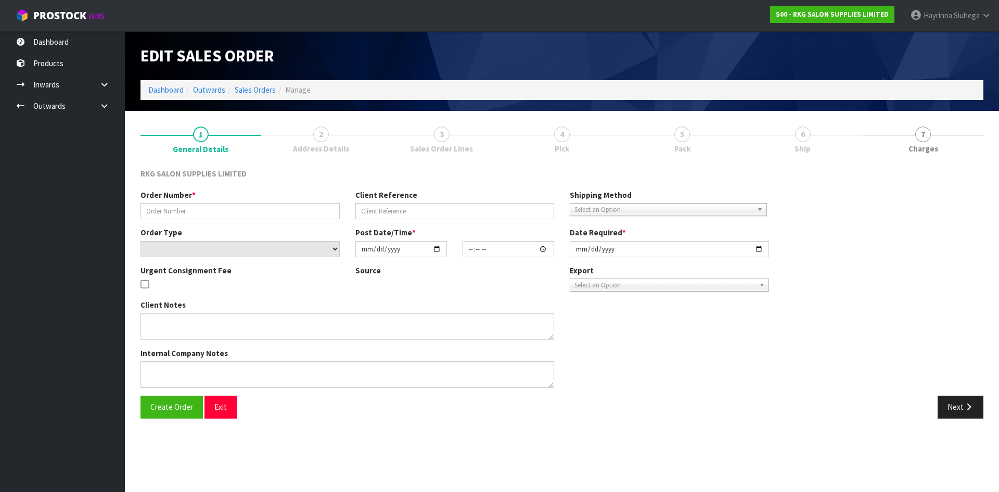
type input "[DATE]"
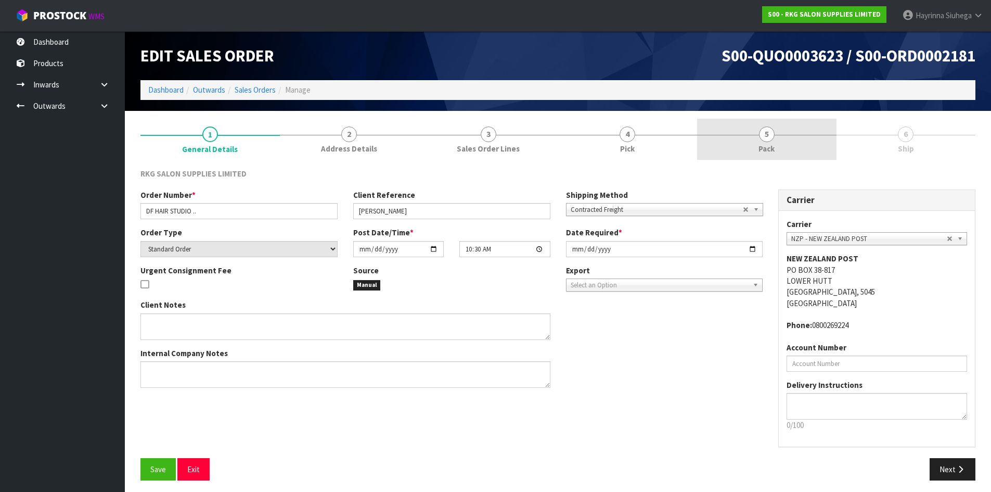
click at [788, 128] on link "5 Pack" at bounding box center [766, 139] width 139 height 41
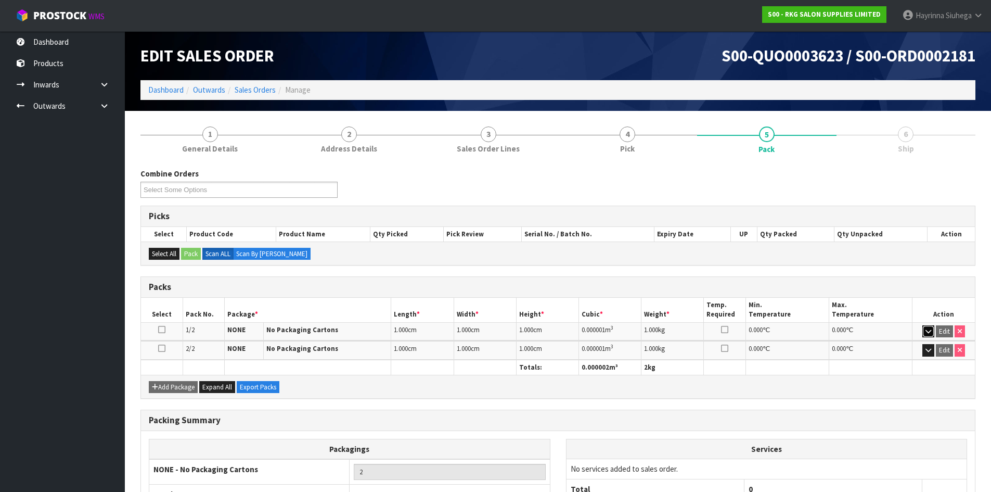
click at [923, 326] on button "button" at bounding box center [928, 331] width 12 height 12
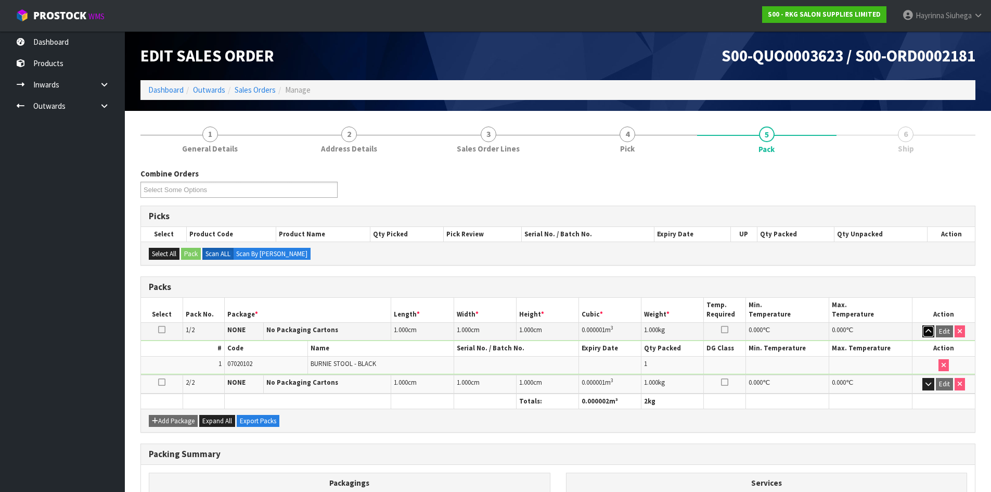
scroll to position [115, 0]
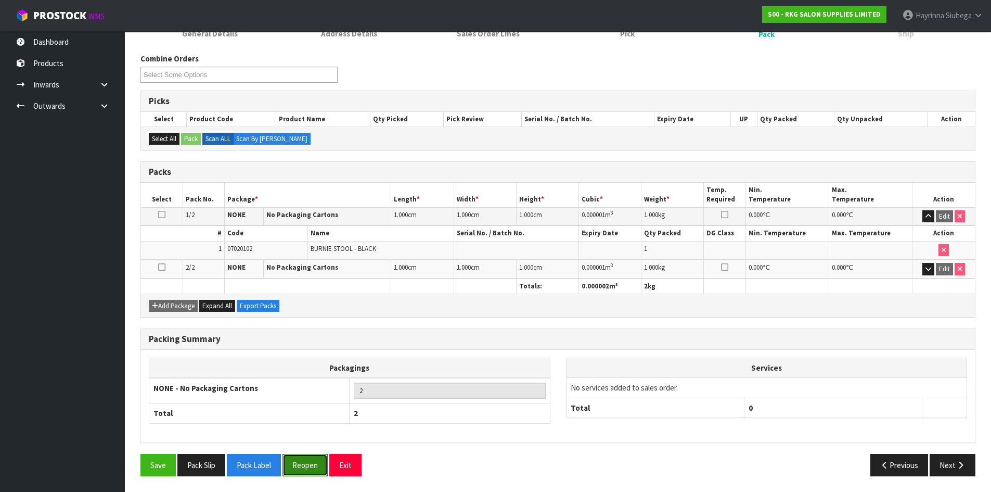
click at [315, 462] on button "Reopen" at bounding box center [304, 465] width 45 height 22
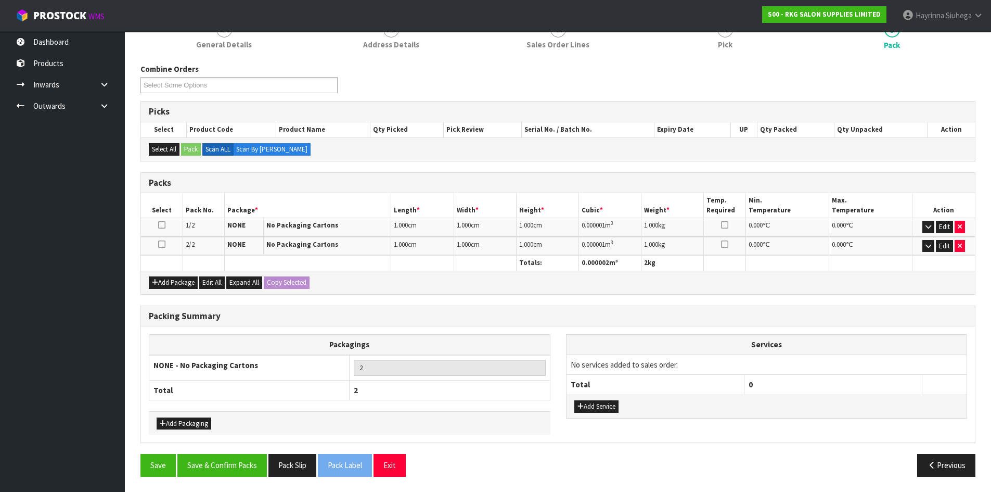
scroll to position [143, 0]
click at [960, 225] on icon "button" at bounding box center [960, 226] width 4 height 7
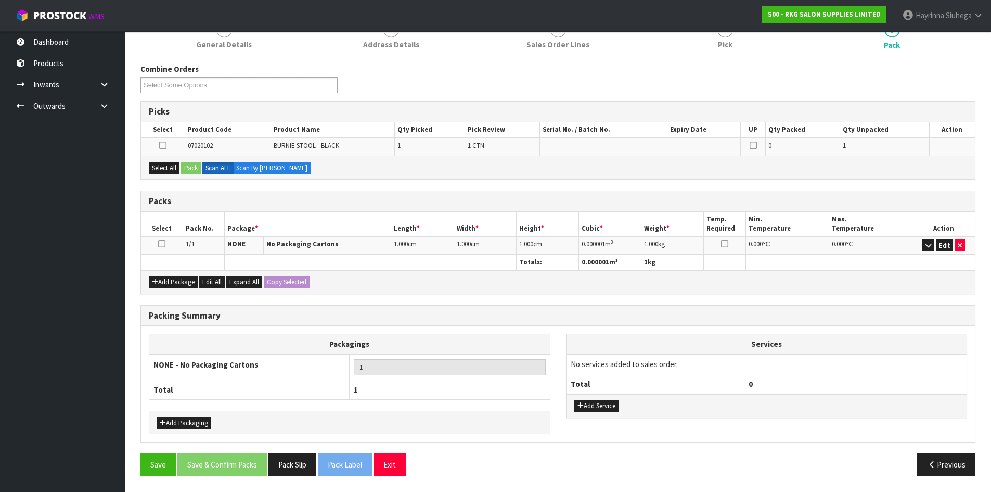
scroll to position [142, 0]
click at [958, 242] on icon "button" at bounding box center [960, 245] width 4 height 7
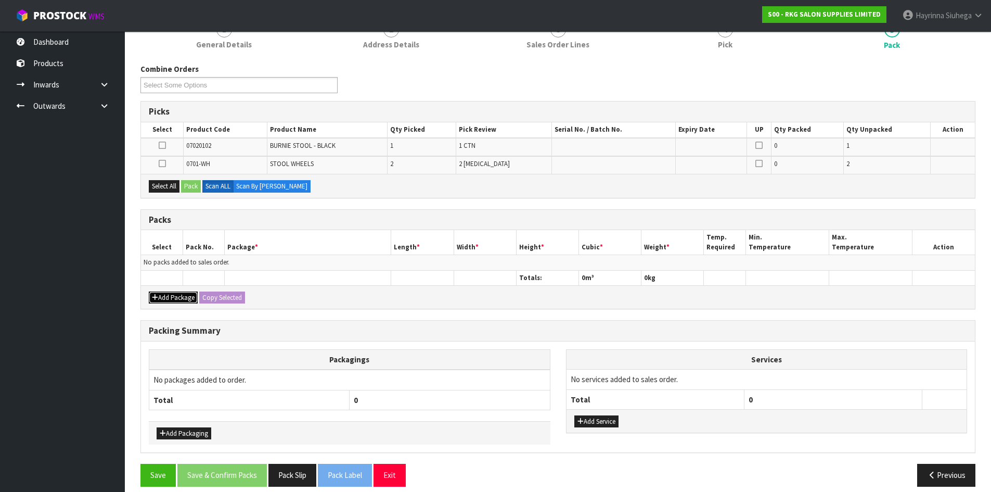
click at [163, 294] on button "Add Package" at bounding box center [173, 297] width 49 height 12
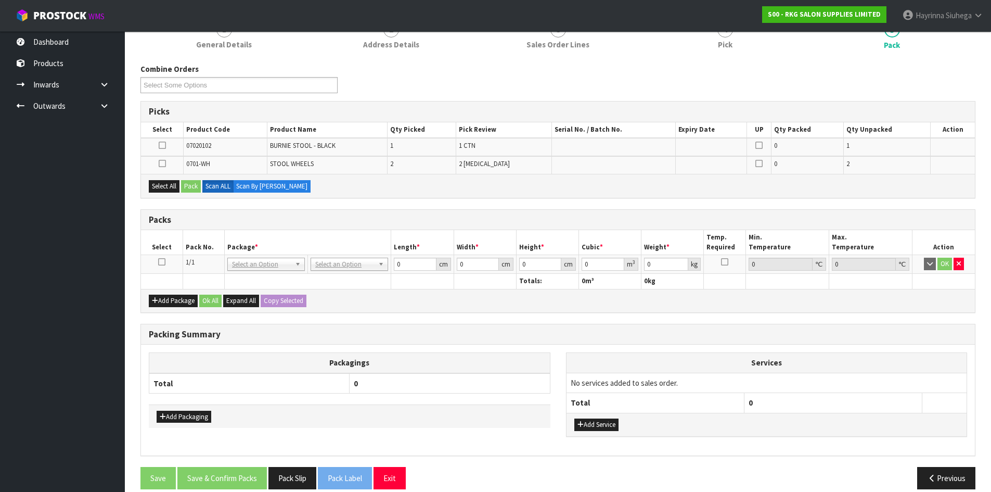
click at [164, 262] on icon at bounding box center [161, 262] width 7 height 1
click at [160, 182] on button "Select All" at bounding box center [164, 186] width 31 height 12
click at [185, 181] on button "Pack" at bounding box center [191, 186] width 20 height 12
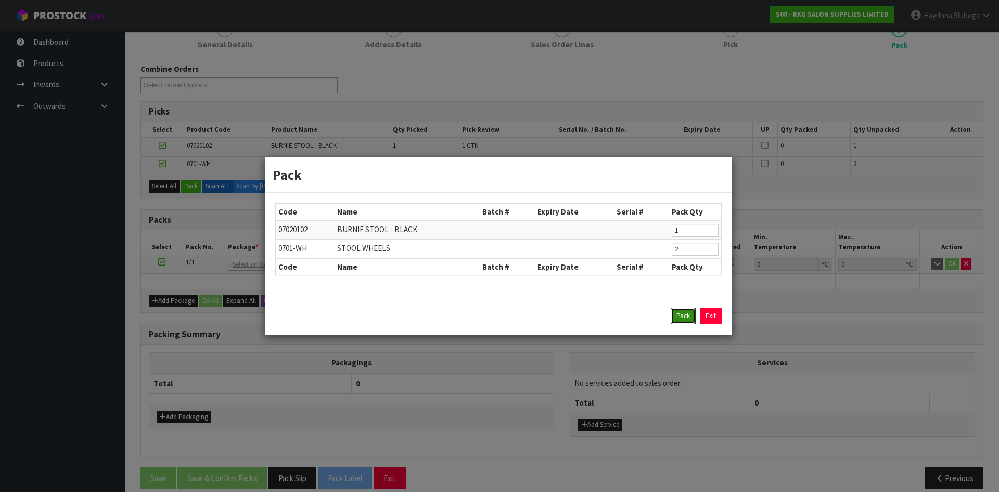
drag, startPoint x: 683, startPoint y: 309, endPoint x: 625, endPoint y: 297, distance: 59.5
click at [675, 310] on button "Pack" at bounding box center [683, 315] width 25 height 17
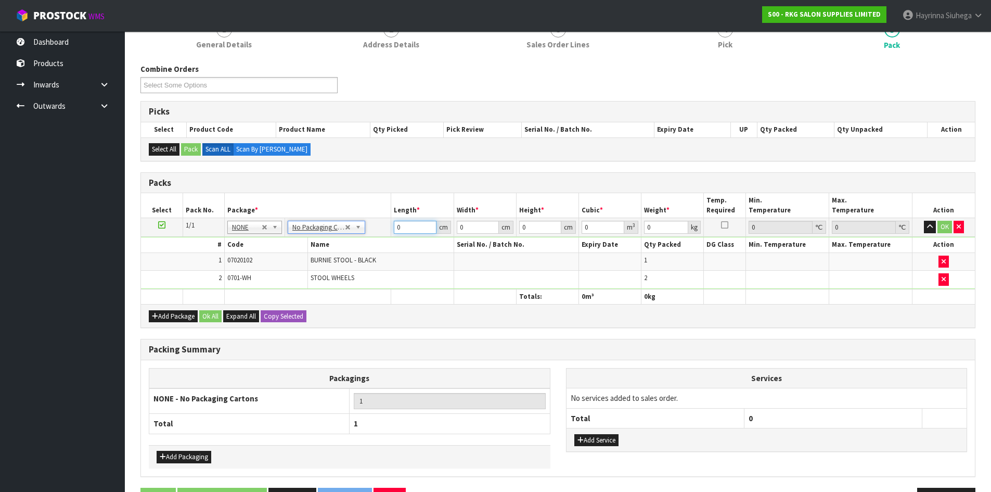
click at [399, 230] on input "0" at bounding box center [415, 227] width 42 height 13
click at [396, 226] on input "0" at bounding box center [415, 227] width 42 height 13
type input "49"
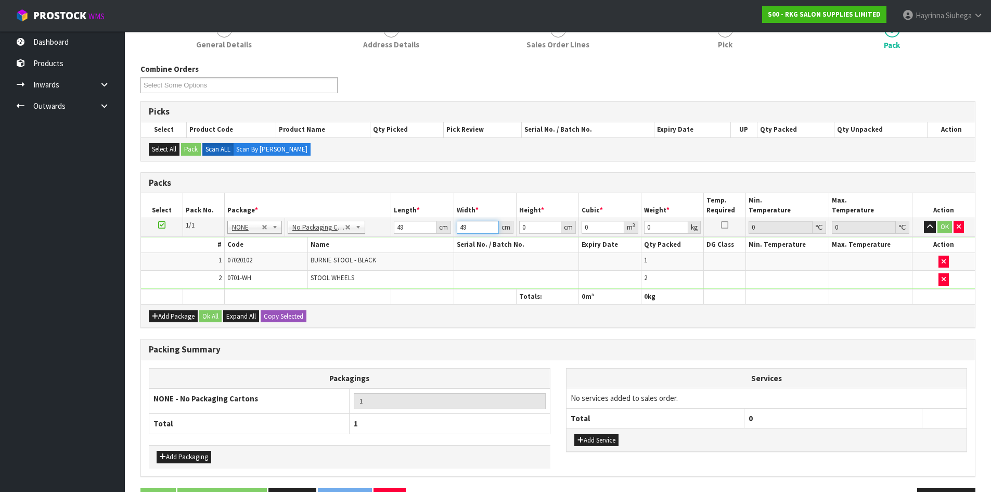
type input "49"
type input "2"
type input "0.004802"
type input "21"
type input "0.050421"
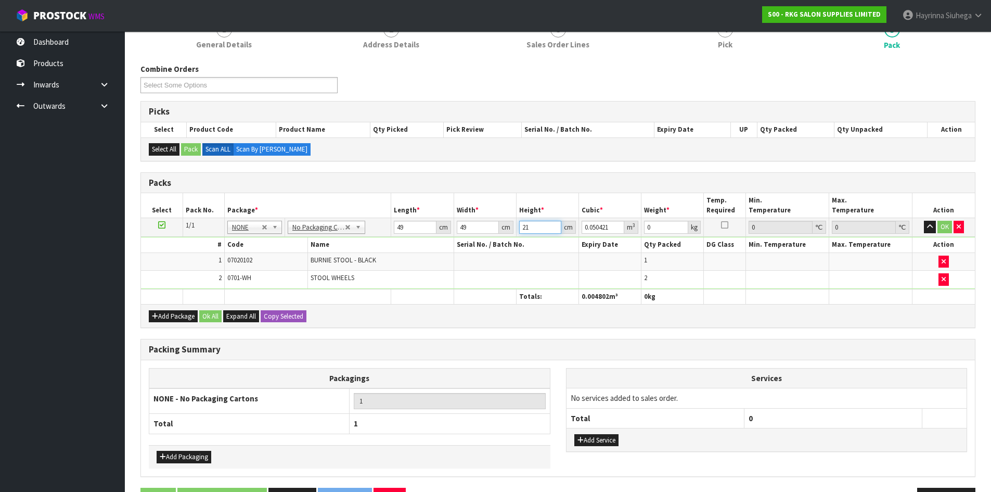
type input "21"
type input "6"
click button "OK" at bounding box center [944, 227] width 15 height 12
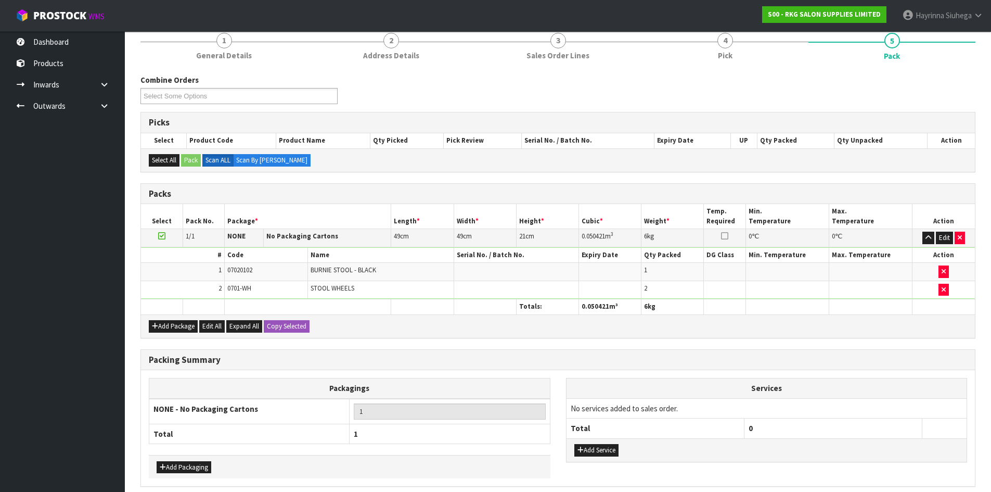
scroll to position [175, 0]
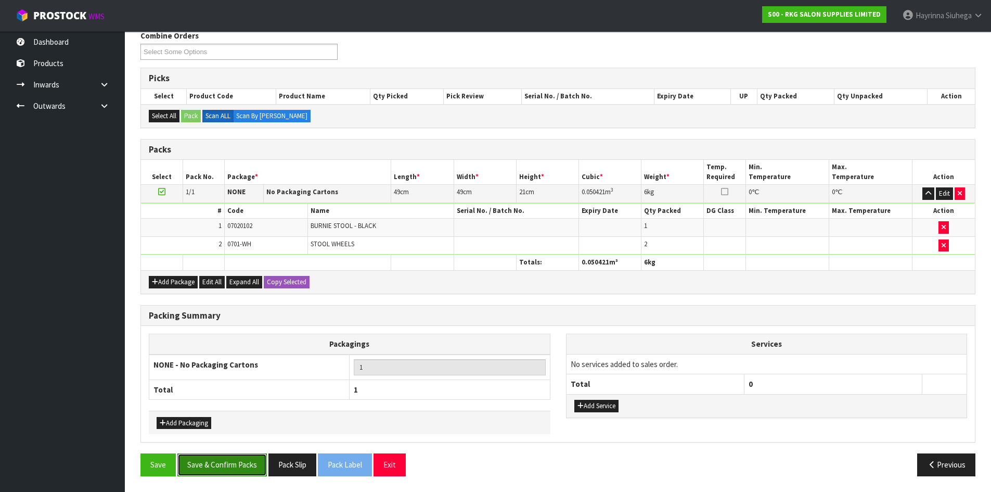
click at [229, 471] on button "Save & Confirm Packs" at bounding box center [221, 464] width 89 height 22
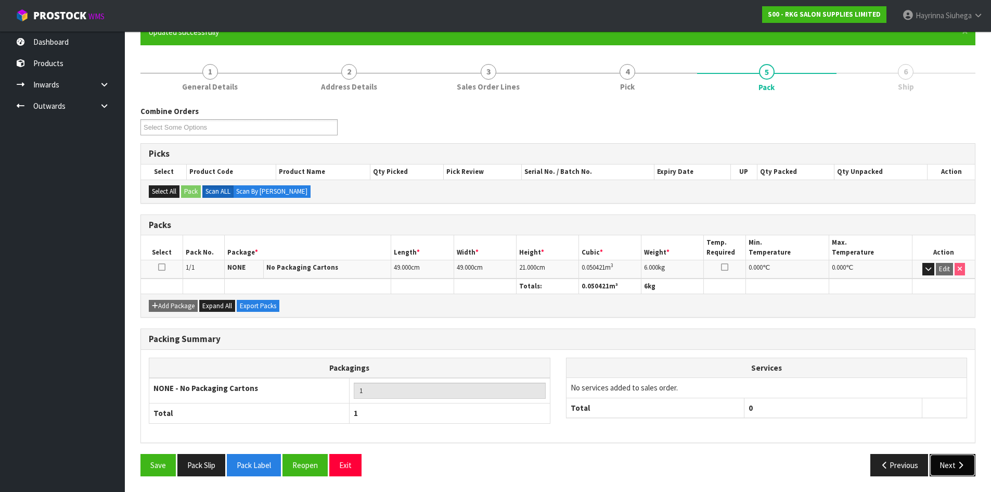
click at [955, 463] on button "Next" at bounding box center [953, 465] width 46 height 22
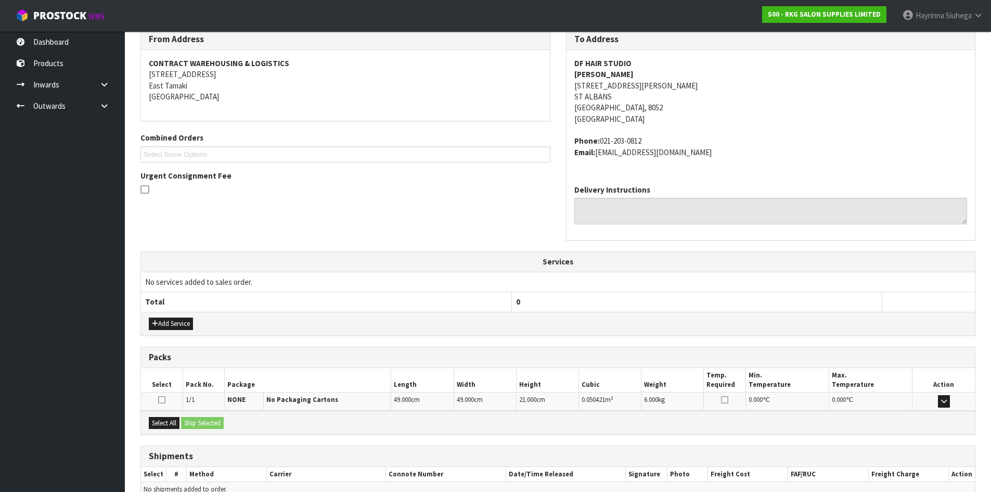
scroll to position [231, 0]
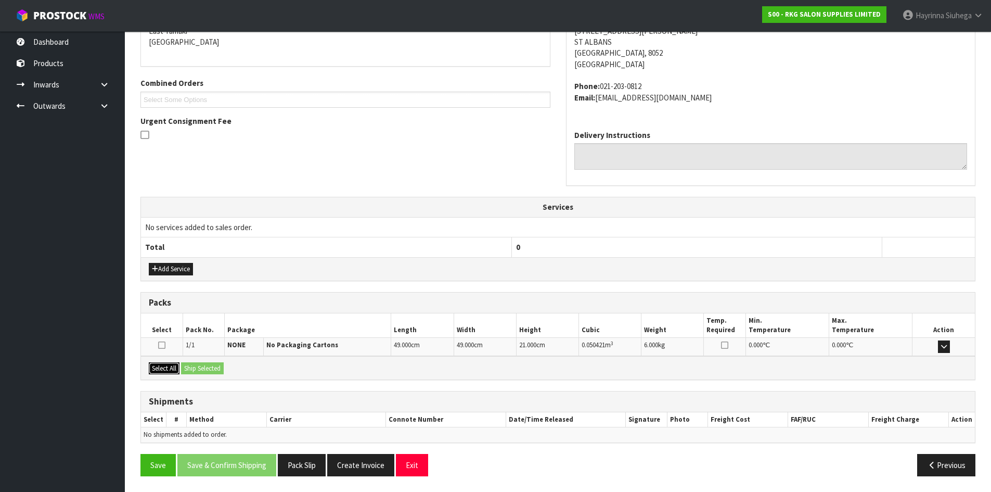
drag, startPoint x: 172, startPoint y: 370, endPoint x: 208, endPoint y: 370, distance: 35.9
click at [172, 370] on button "Select All" at bounding box center [164, 368] width 31 height 12
click at [222, 370] on button "Ship Selected" at bounding box center [202, 368] width 43 height 12
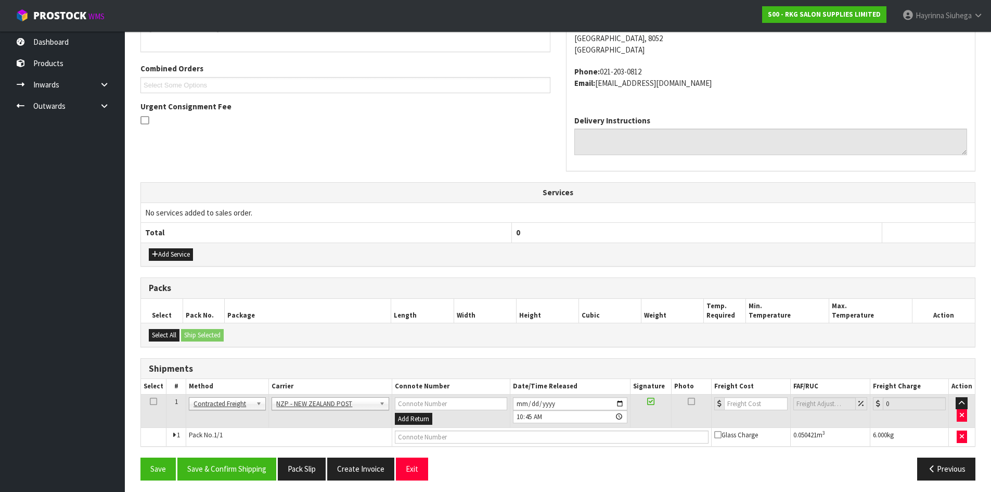
scroll to position [250, 0]
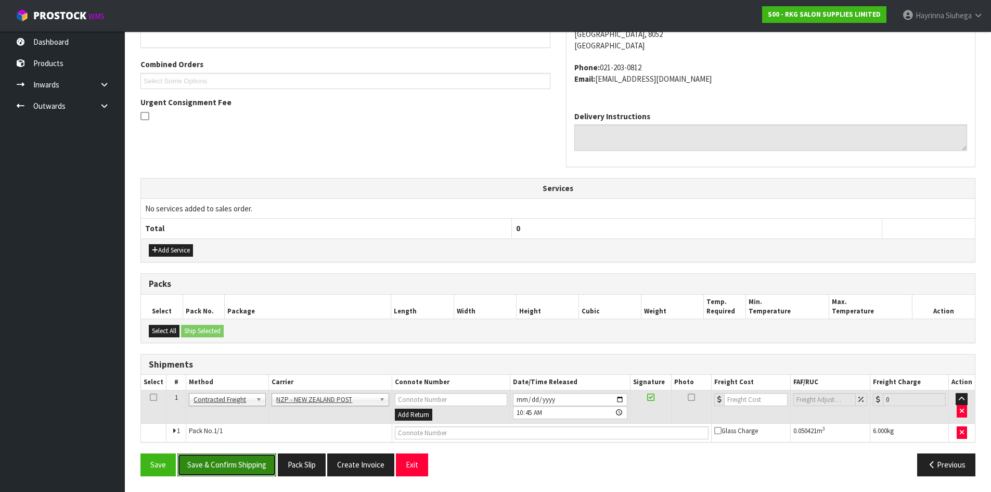
click at [228, 459] on button "Save & Confirm Shipping" at bounding box center [226, 464] width 99 height 22
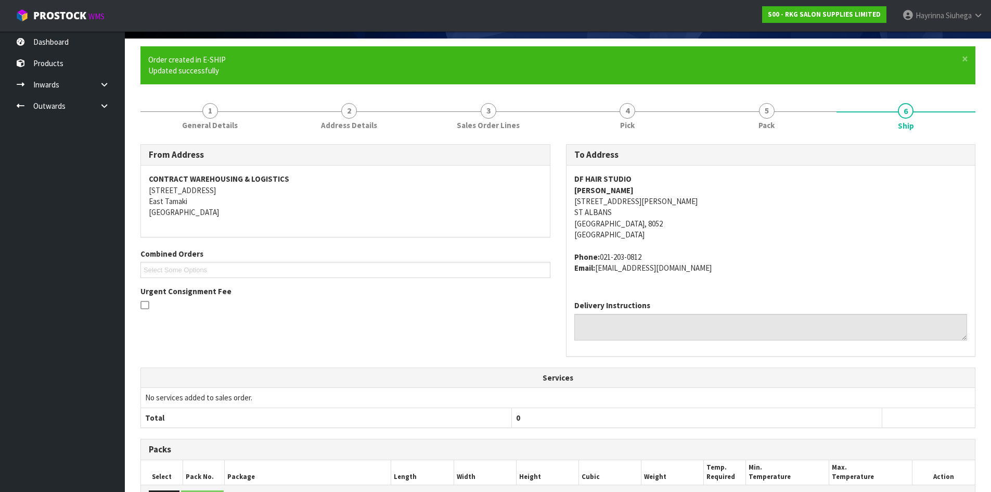
scroll to position [235, 0]
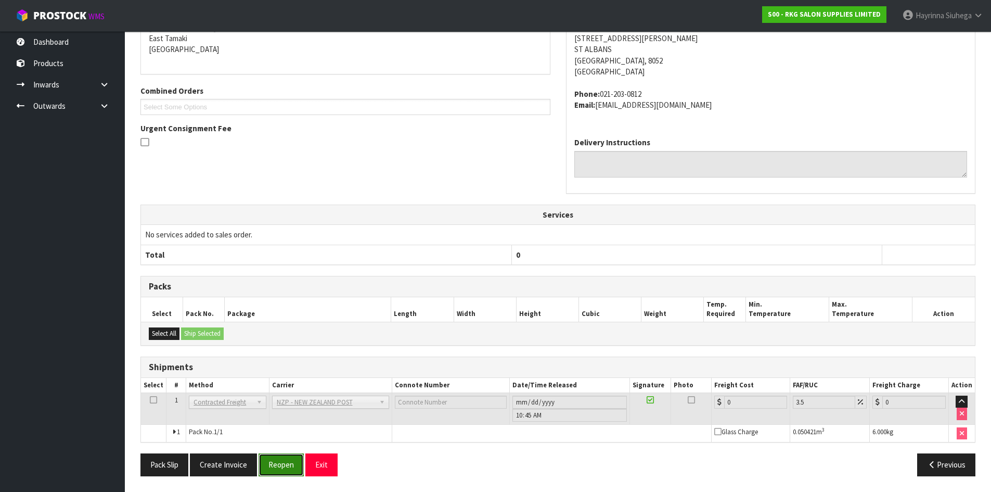
click at [289, 465] on button "Reopen" at bounding box center [281, 464] width 45 height 22
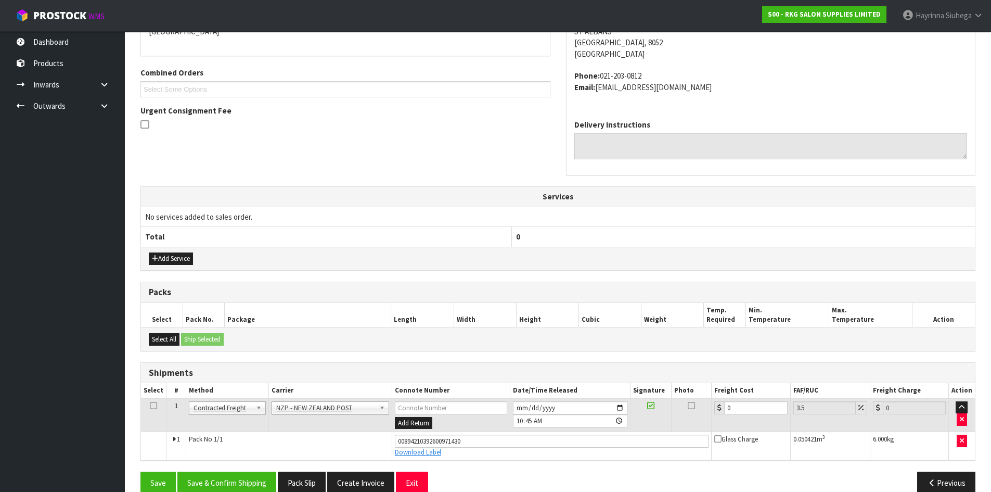
scroll to position [260, 0]
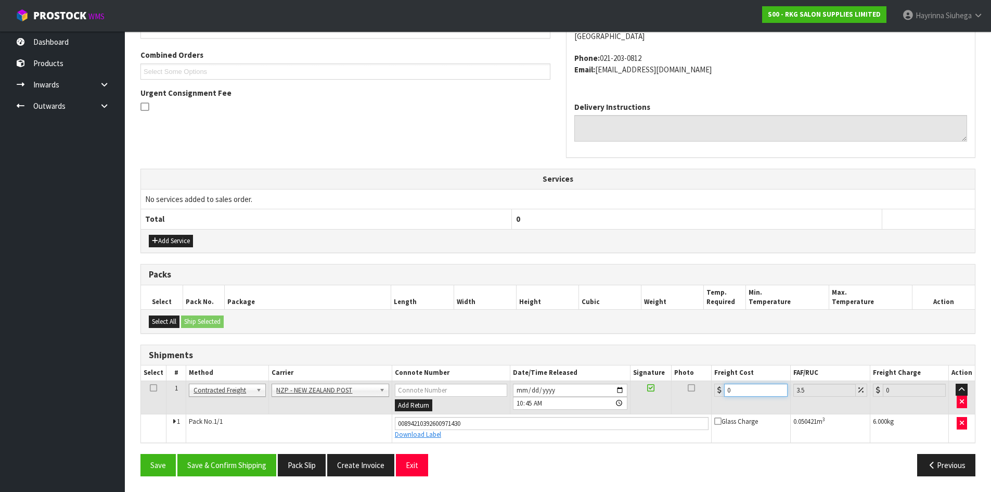
drag, startPoint x: 747, startPoint y: 393, endPoint x: 579, endPoint y: 393, distance: 168.0
click at [580, 393] on tr "1 Client Local Pickup Customer Local Pickup Company Freight Contracted Freight …" at bounding box center [558, 397] width 834 height 34
type input "1"
type input "1.03"
type input "11"
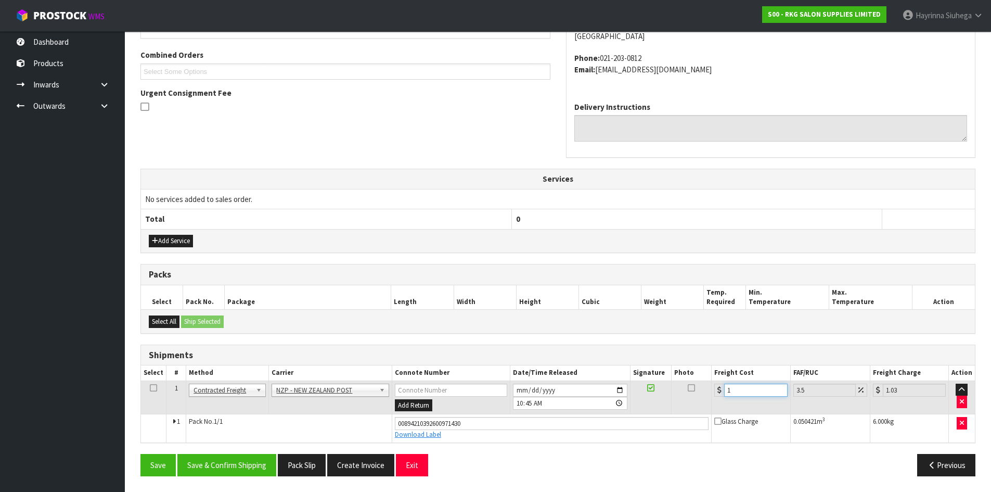
type input "11.38"
type input "11.6"
type input "12.01"
type input "11.61"
type input "12.02"
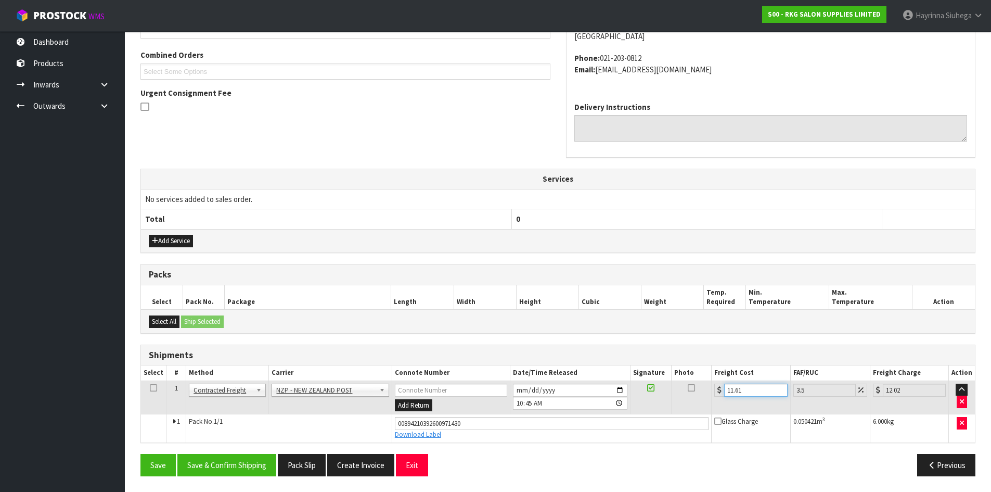
type input "11.61"
click at [140, 454] on button "Save" at bounding box center [157, 465] width 35 height 22
click at [259, 475] on button "Save & Confirm Shipping" at bounding box center [226, 465] width 99 height 22
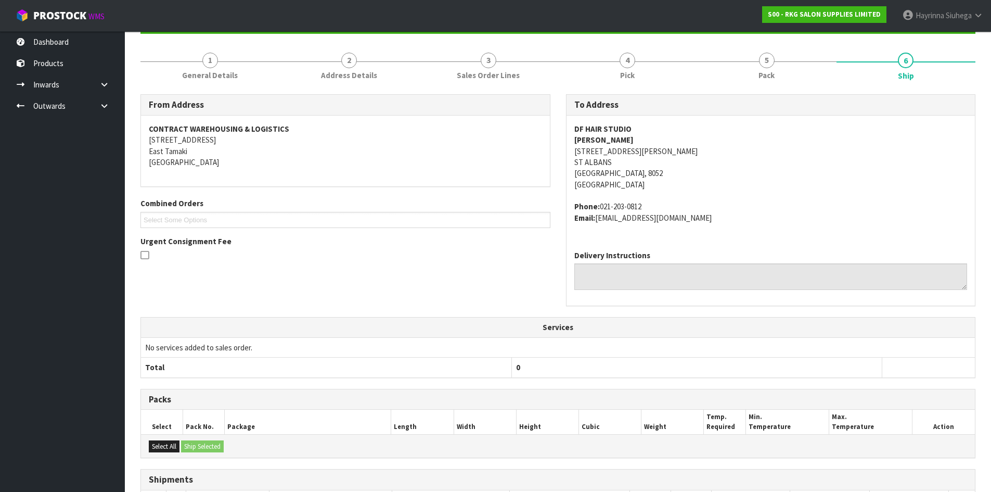
scroll to position [0, 0]
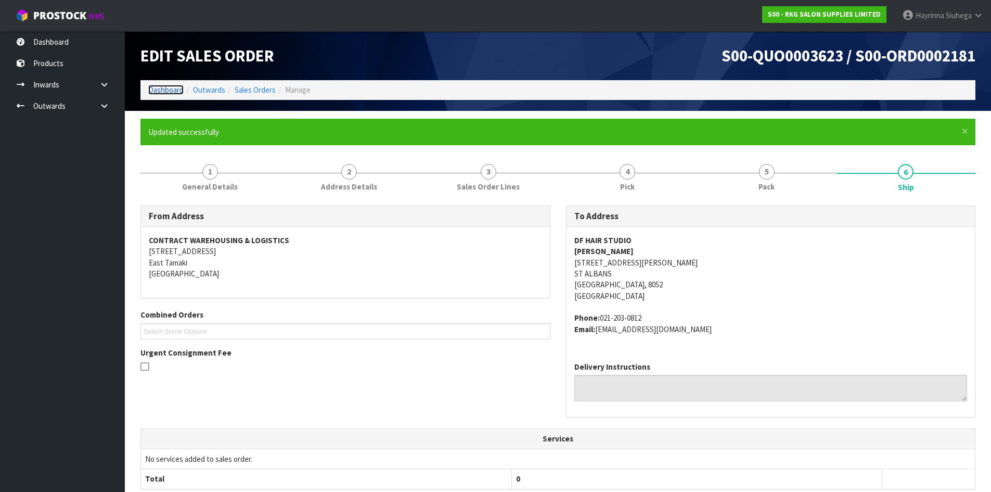
click at [168, 88] on link "Dashboard" at bounding box center [165, 90] width 35 height 10
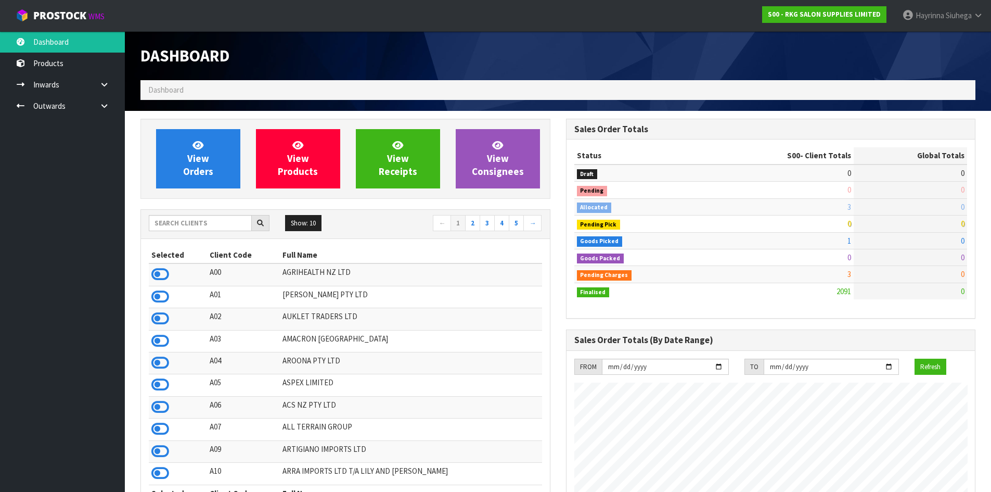
scroll to position [788, 425]
click at [195, 225] on input "text" at bounding box center [200, 223] width 103 height 16
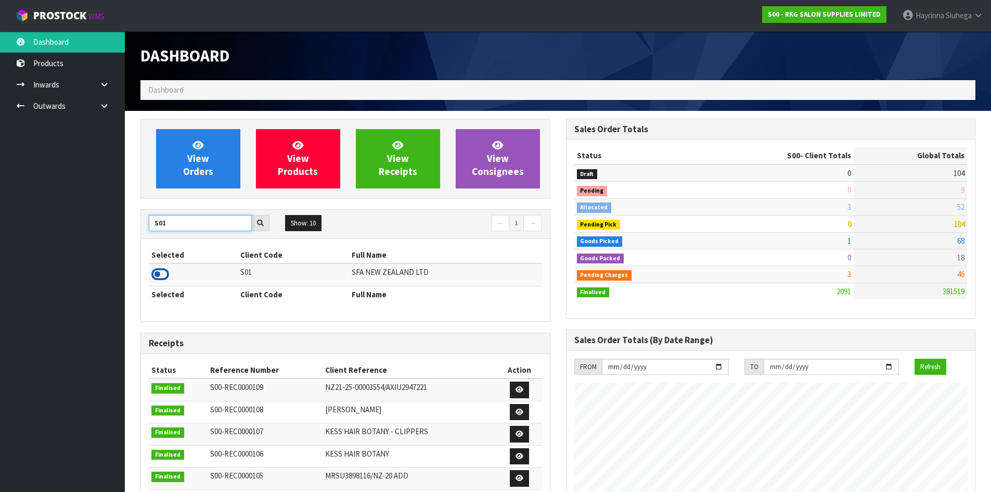
type input "S01"
click at [156, 271] on icon at bounding box center [160, 274] width 18 height 16
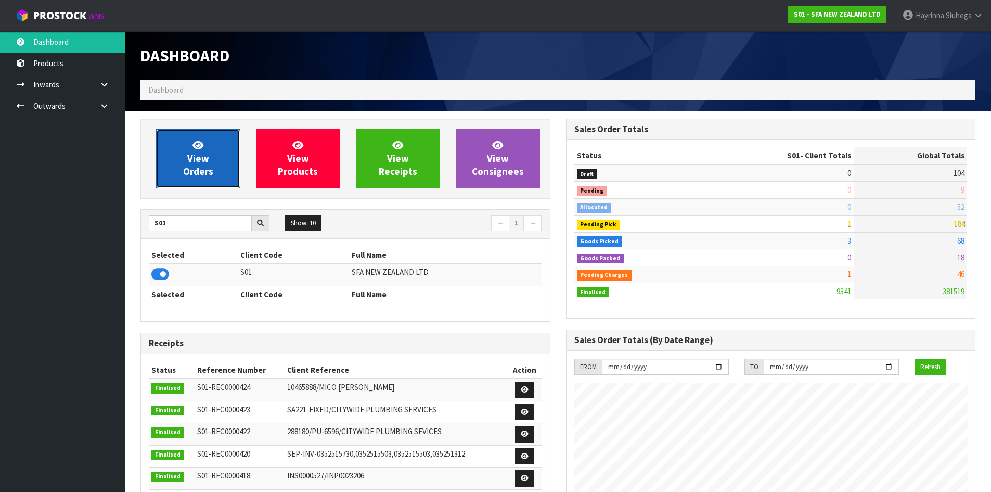
click at [200, 159] on span "View Orders" at bounding box center [198, 158] width 30 height 39
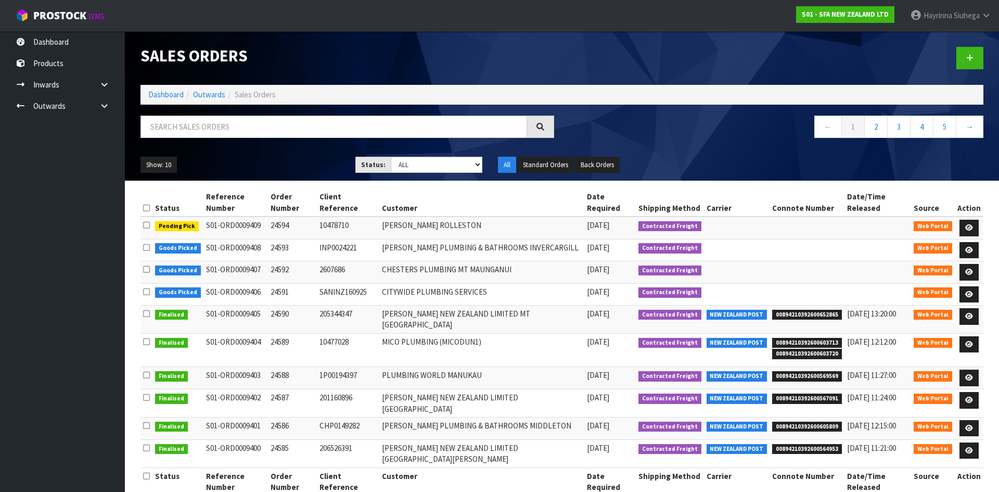
click at [299, 138] on div at bounding box center [347, 130] width 429 height 30
click at [299, 136] on input "text" at bounding box center [333, 126] width 387 height 22
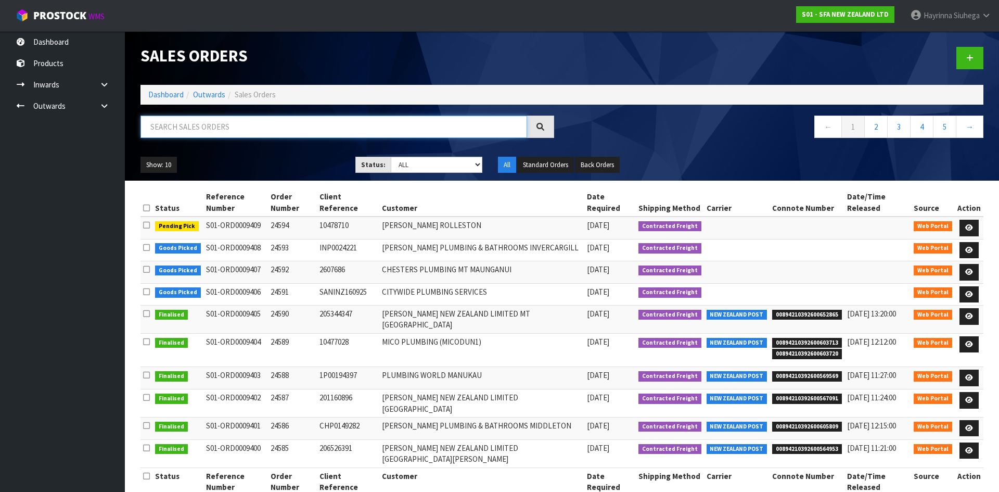
click at [299, 136] on input "text" at bounding box center [333, 126] width 387 height 22
type input "JOB-0413002"
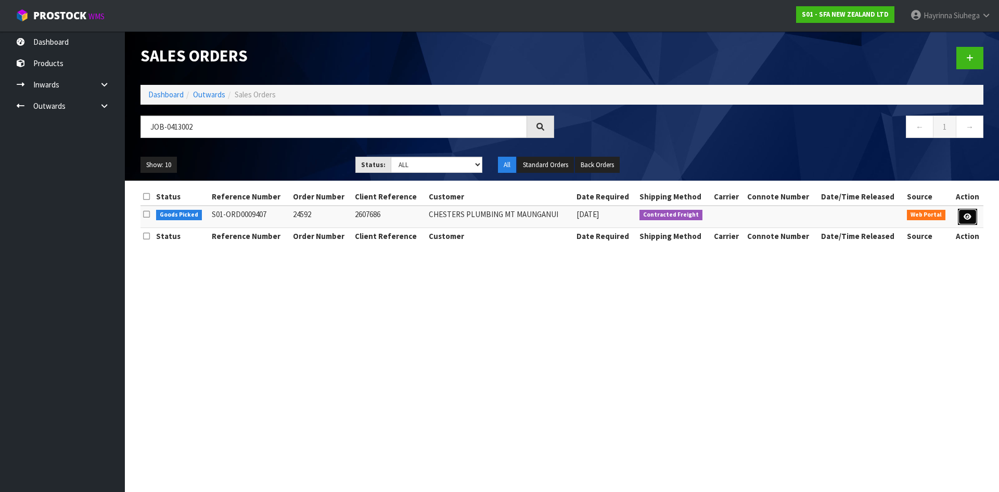
click at [967, 224] on link at bounding box center [967, 217] width 19 height 17
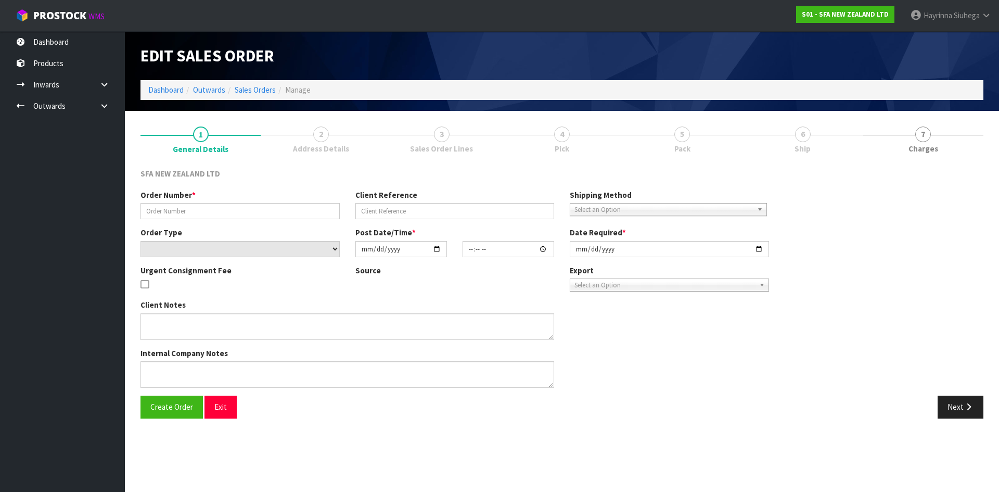
type input "24592"
type input "2607686"
select select "number:0"
type input "[DATE]"
type input "09:46:00.000"
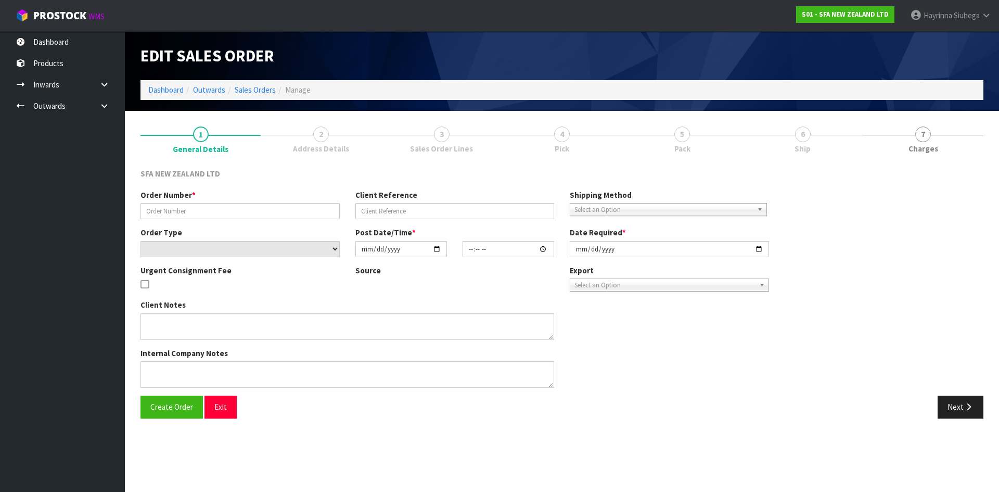
type input "[DATE]"
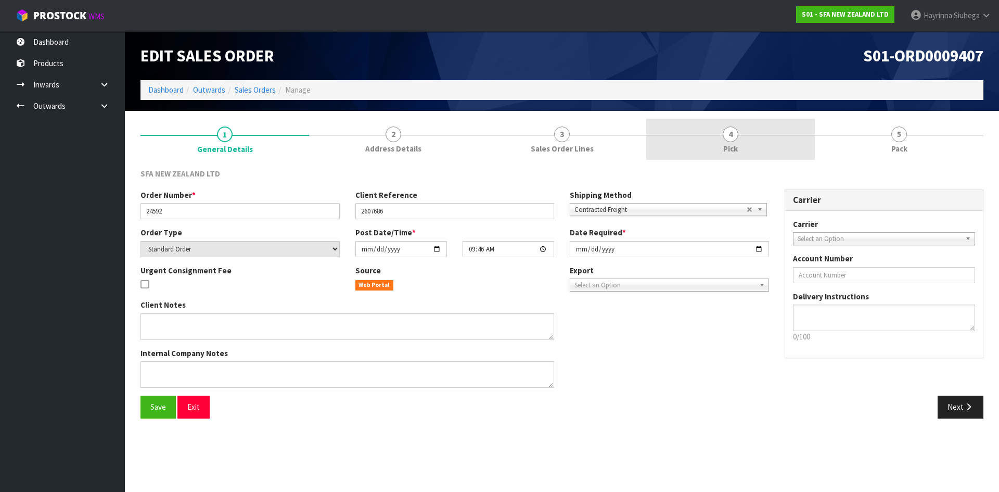
drag, startPoint x: 748, startPoint y: 135, endPoint x: 786, endPoint y: 139, distance: 38.2
click at [751, 137] on link "4 Pick" at bounding box center [730, 139] width 169 height 41
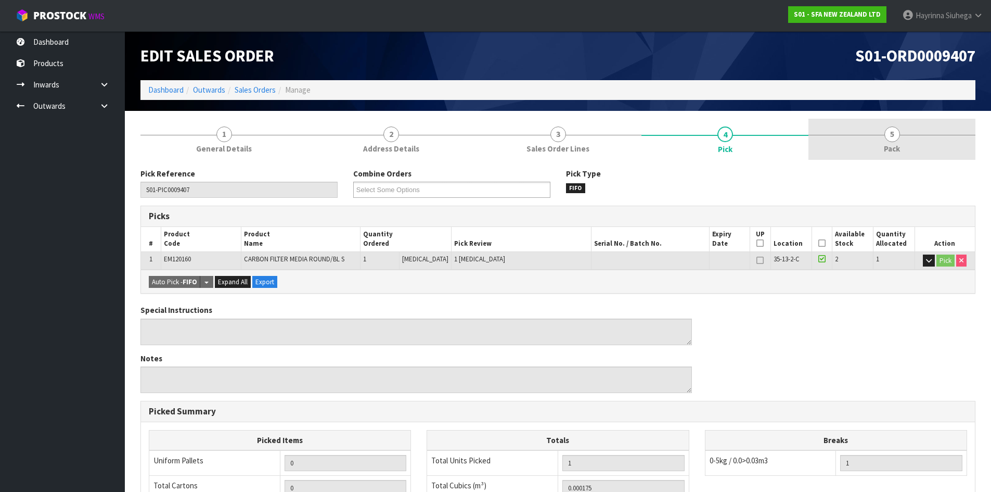
drag, startPoint x: 853, startPoint y: 135, endPoint x: 807, endPoint y: 153, distance: 48.6
click at [852, 135] on link "5 Pack" at bounding box center [891, 139] width 167 height 41
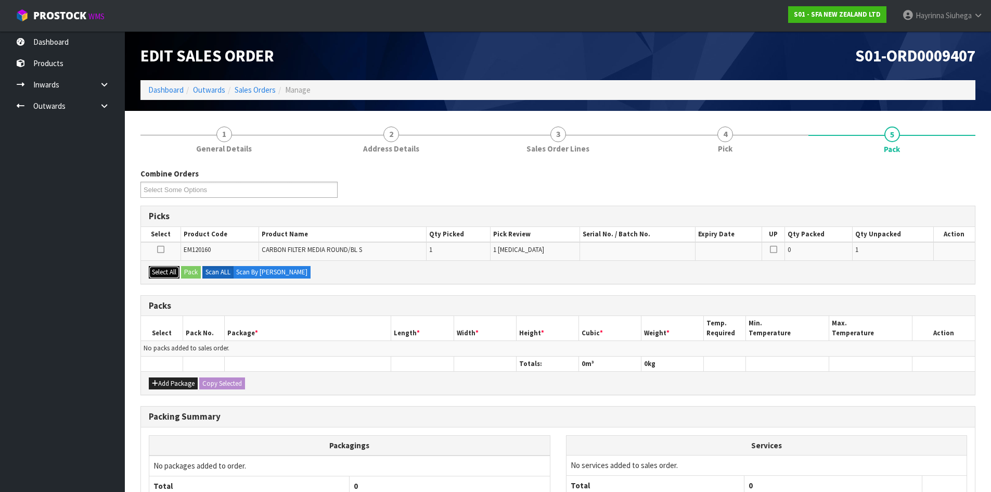
click at [174, 274] on button "Select All" at bounding box center [164, 272] width 31 height 12
click at [185, 269] on button "Pack" at bounding box center [191, 272] width 20 height 12
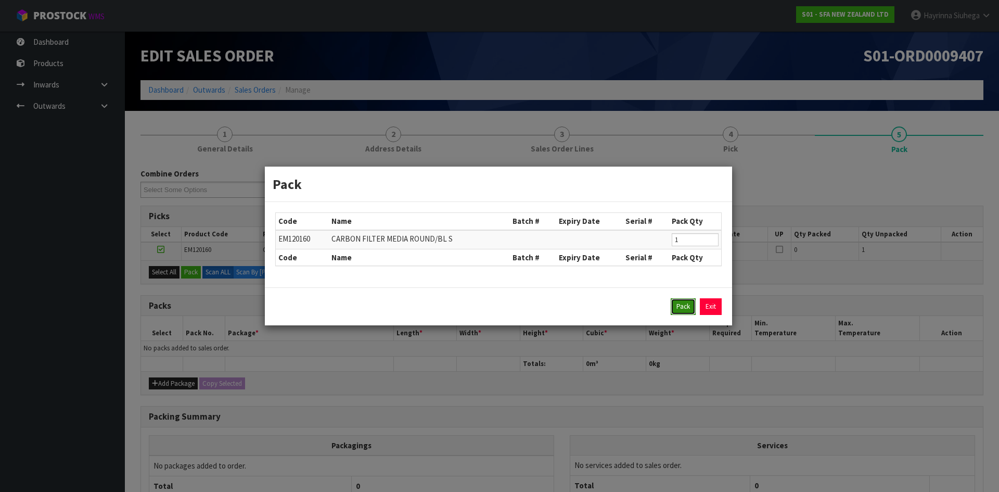
click at [683, 305] on button "Pack" at bounding box center [683, 306] width 25 height 17
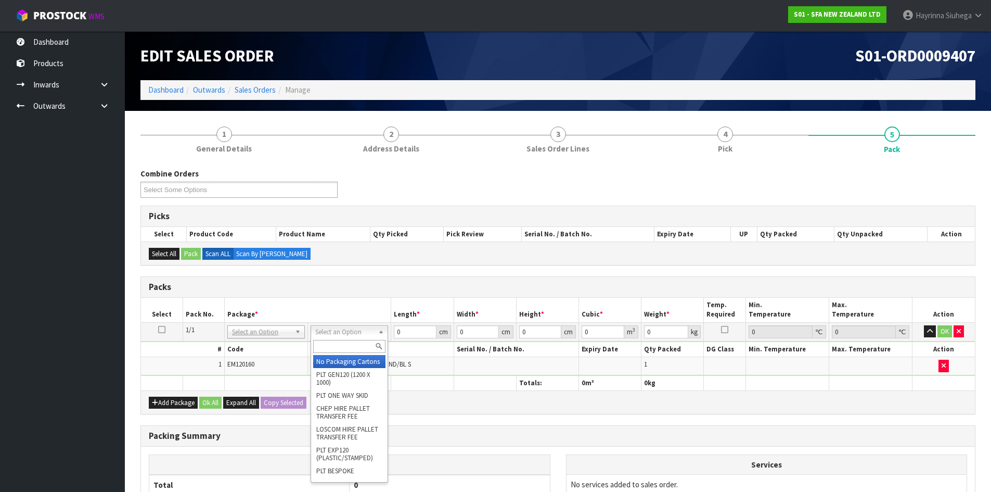
click at [333, 338] on div at bounding box center [349, 346] width 76 height 17
click at [331, 347] on input "text" at bounding box center [349, 346] width 72 height 13
type input "DLE"
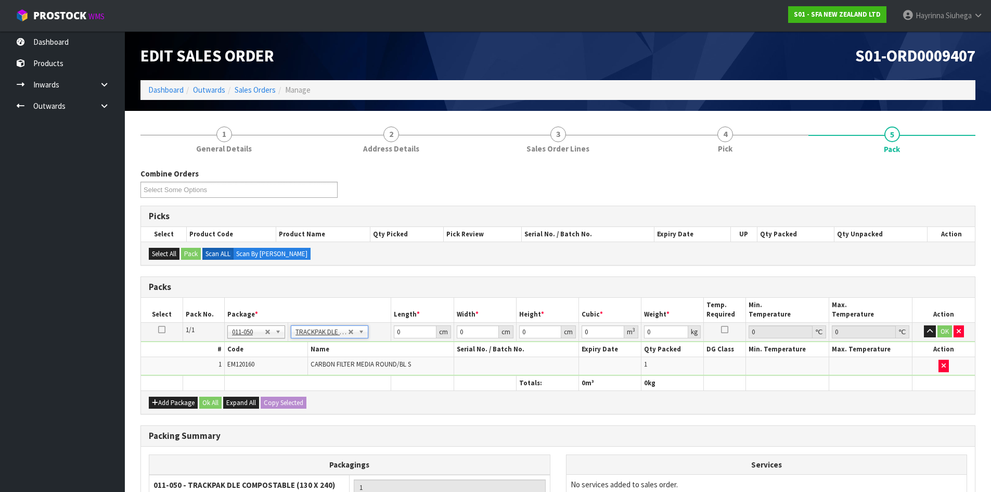
type input "13"
type input "24"
type input "0.01"
type input "0.000003"
type input "0.16"
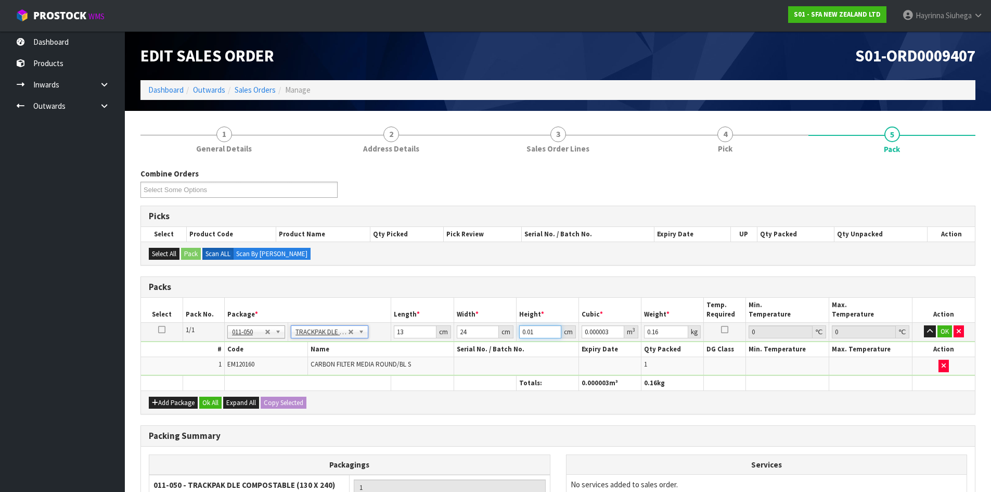
click at [526, 336] on input "0.01" at bounding box center [540, 331] width 42 height 13
type input "1"
type input "0.000312"
type input "1"
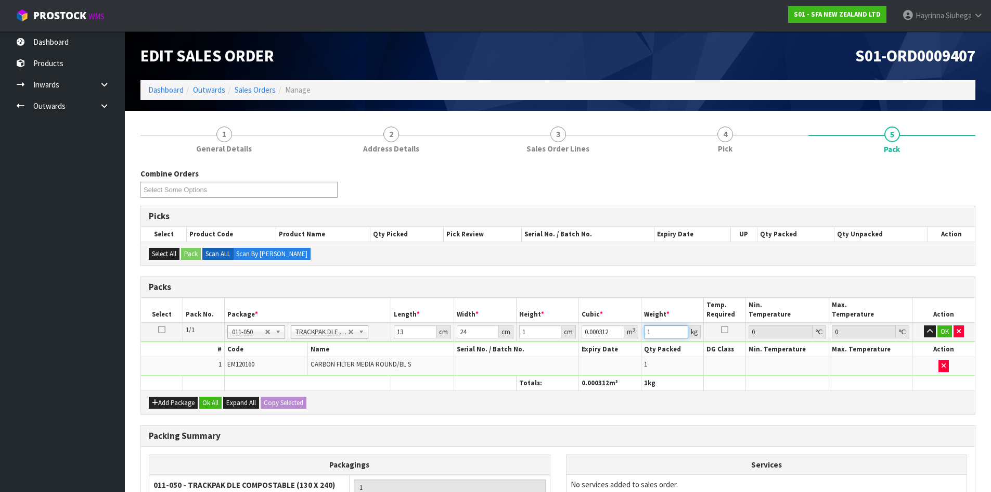
type input "1"
click button "OK" at bounding box center [944, 331] width 15 height 12
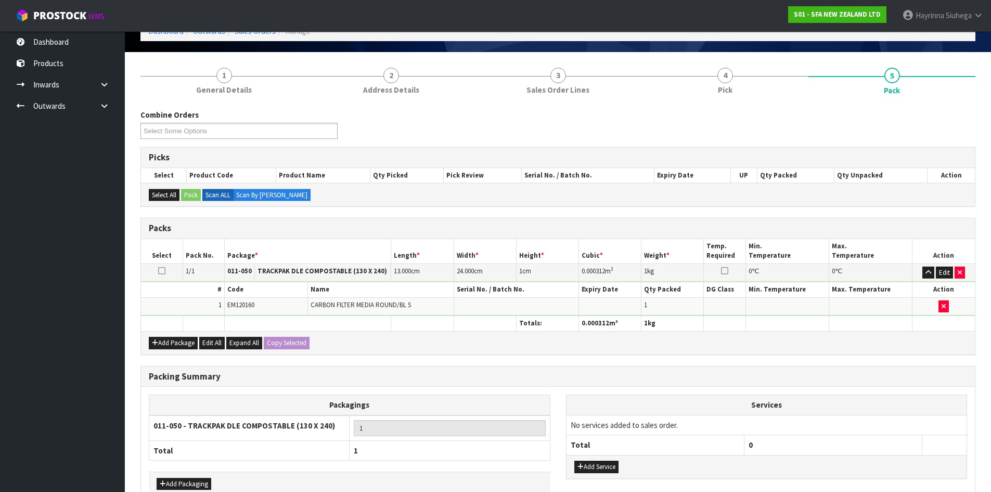
scroll to position [120, 0]
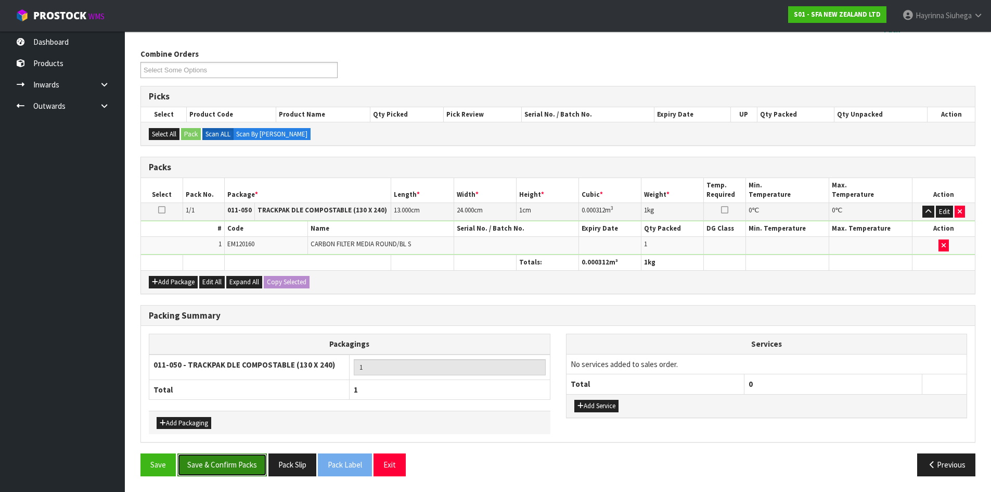
click at [235, 463] on button "Save & Confirm Packs" at bounding box center [221, 464] width 89 height 22
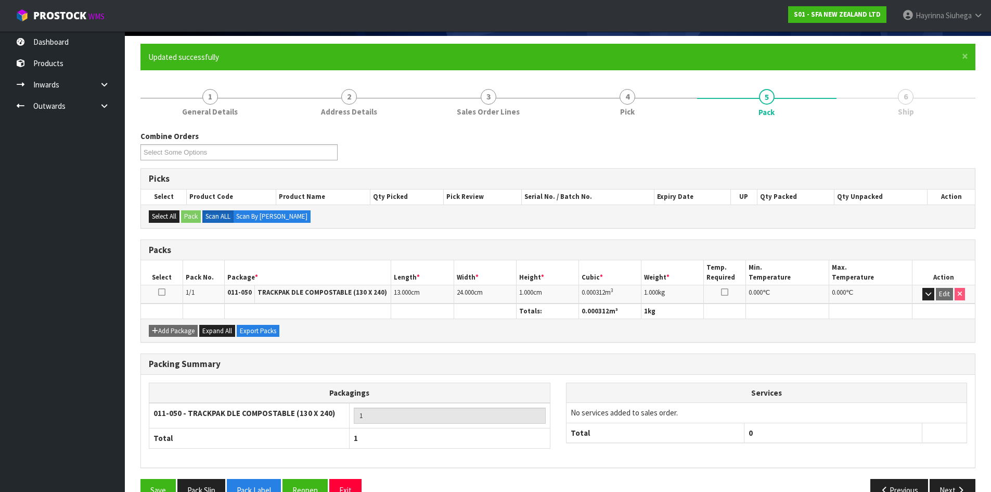
scroll to position [100, 0]
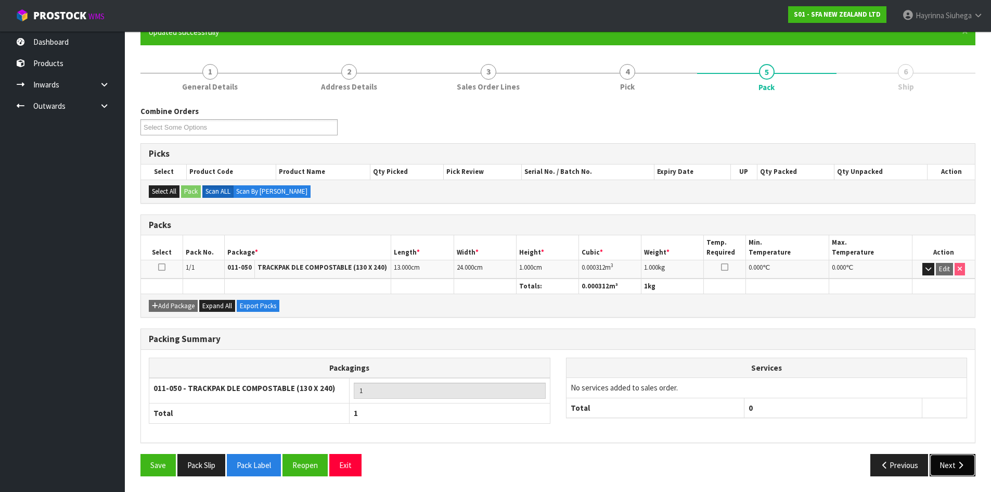
click at [960, 458] on button "Next" at bounding box center [953, 465] width 46 height 22
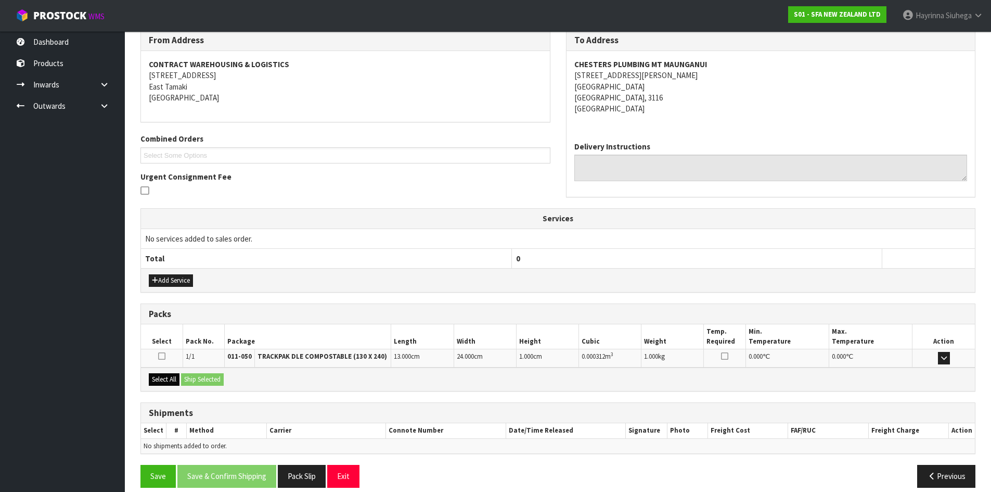
scroll to position [187, 0]
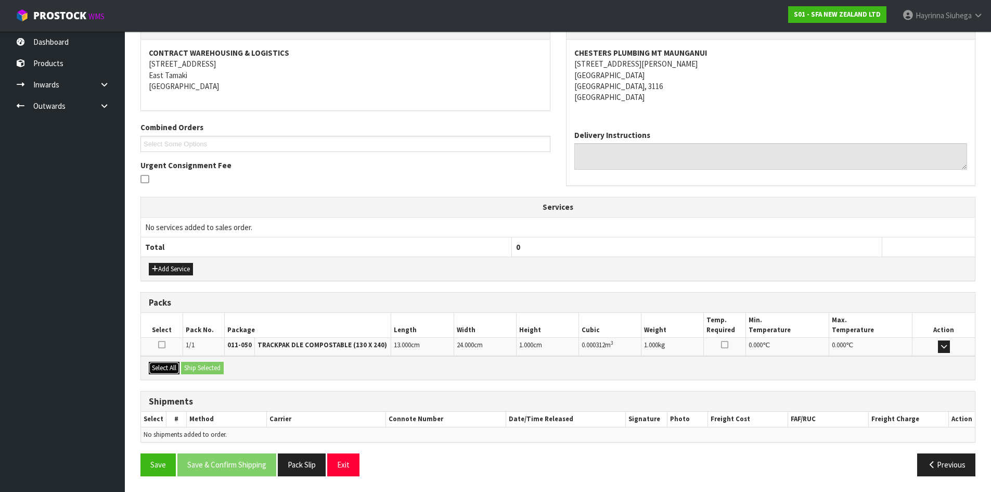
click at [166, 366] on button "Select All" at bounding box center [164, 368] width 31 height 12
click at [224, 366] on button "Ship Selected" at bounding box center [202, 368] width 43 height 12
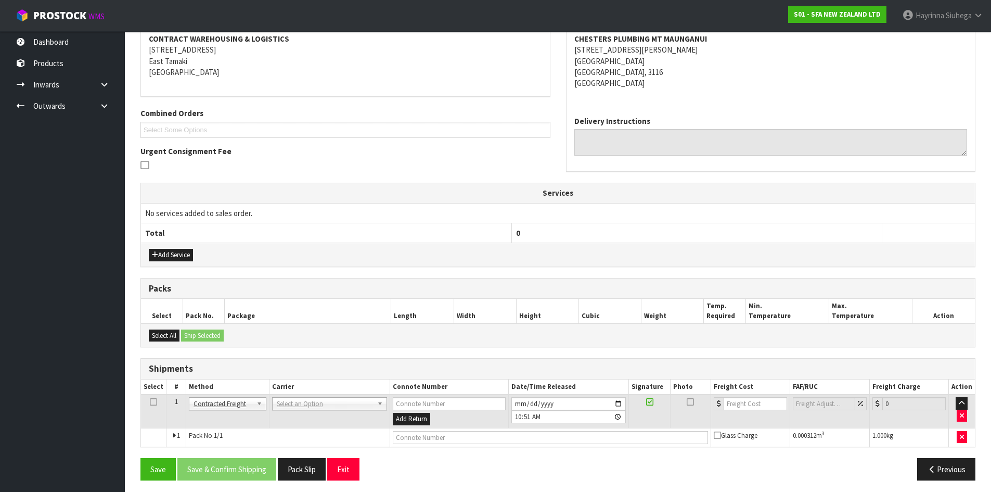
scroll to position [205, 0]
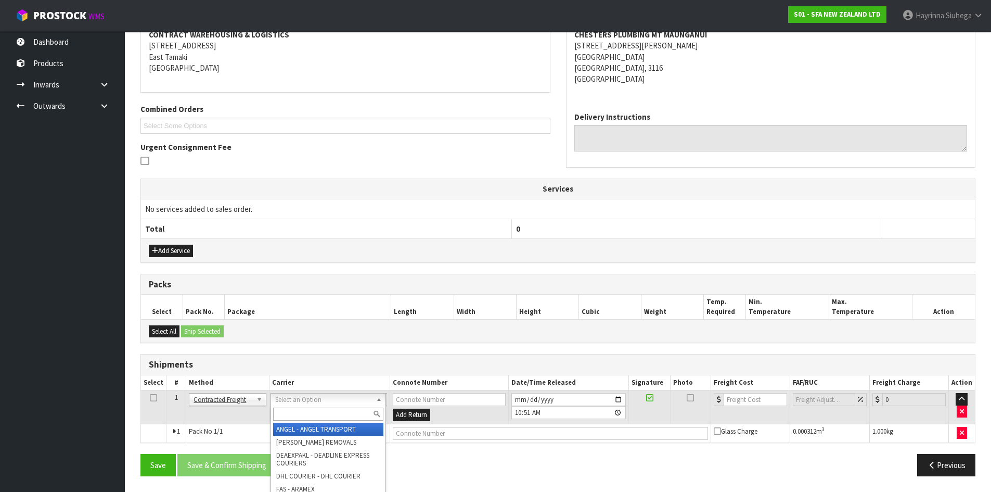
click at [342, 415] on input "text" at bounding box center [328, 413] width 110 height 13
type input "NZP"
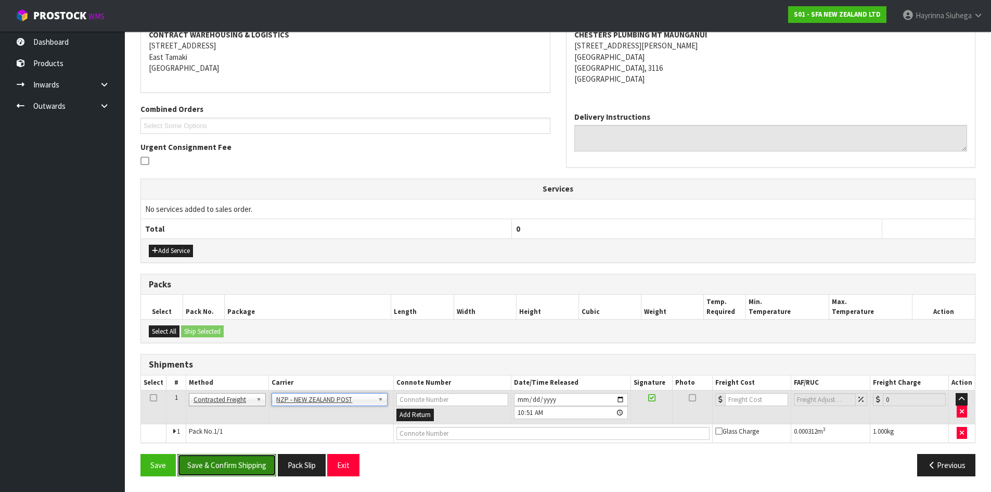
click at [207, 454] on button "Save & Confirm Shipping" at bounding box center [226, 465] width 99 height 22
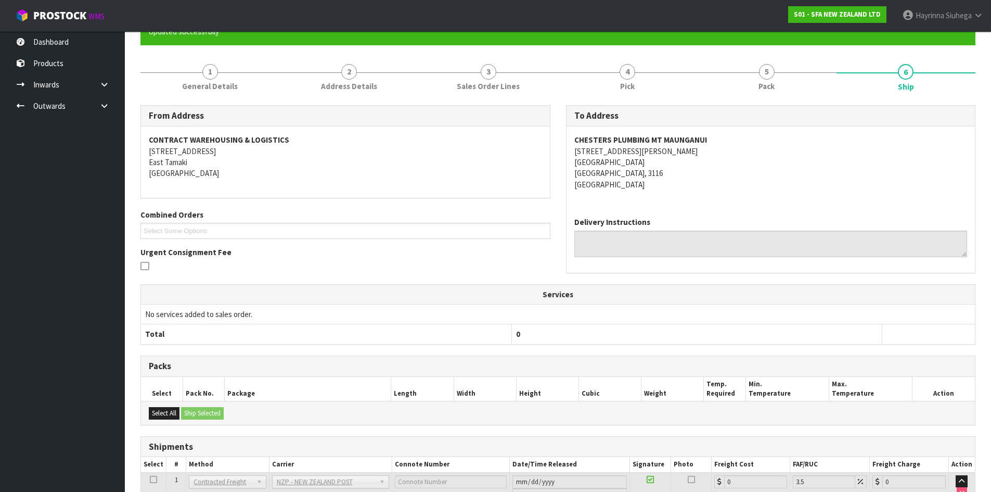
scroll to position [191, 0]
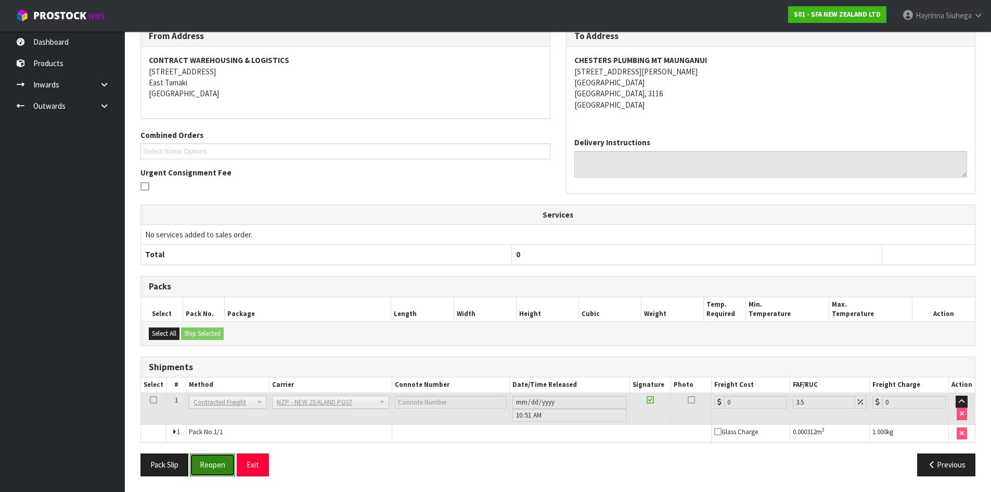
click at [221, 466] on button "Reopen" at bounding box center [212, 464] width 45 height 22
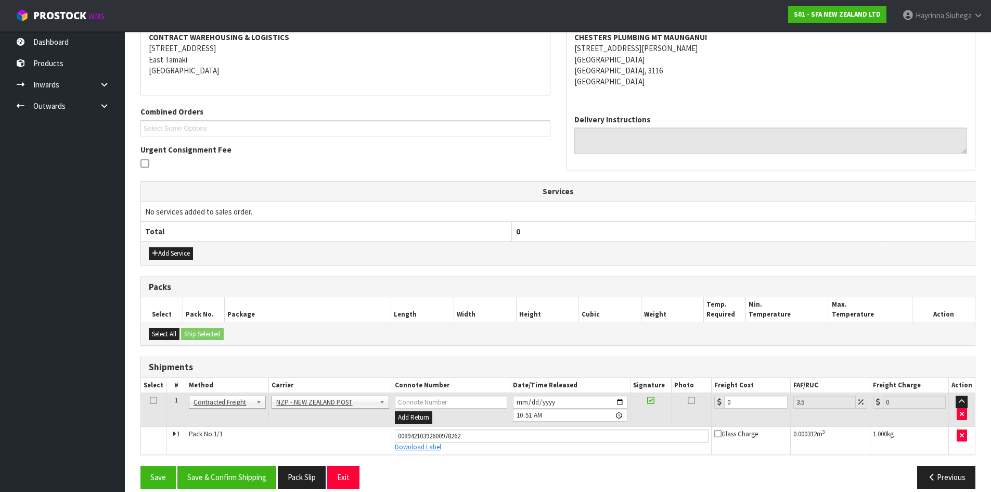
scroll to position [215, 0]
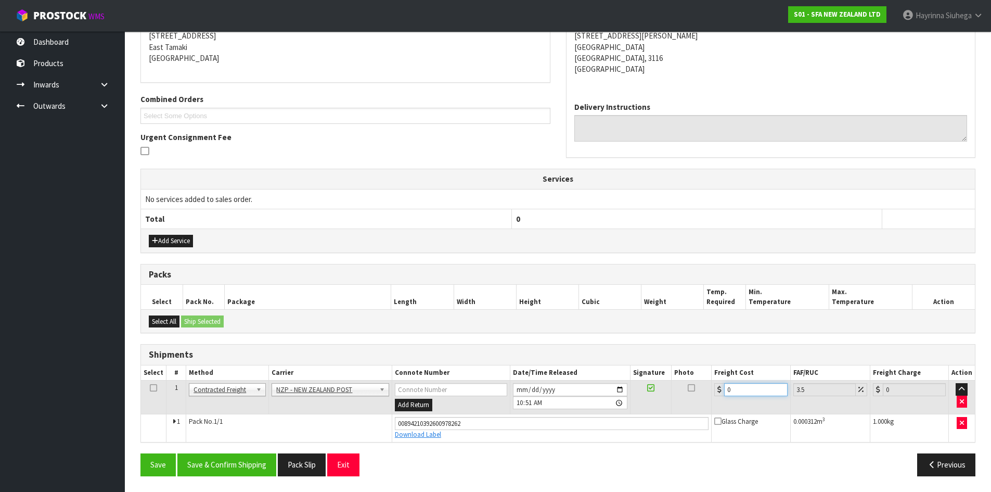
drag, startPoint x: 750, startPoint y: 388, endPoint x: 422, endPoint y: 380, distance: 327.8
click at [422, 380] on tr "1 Client Local Pickup Customer Local Pickup Company Freight Contracted Freight …" at bounding box center [558, 397] width 834 height 34
type input "3"
type input "3.1"
type input "3.6"
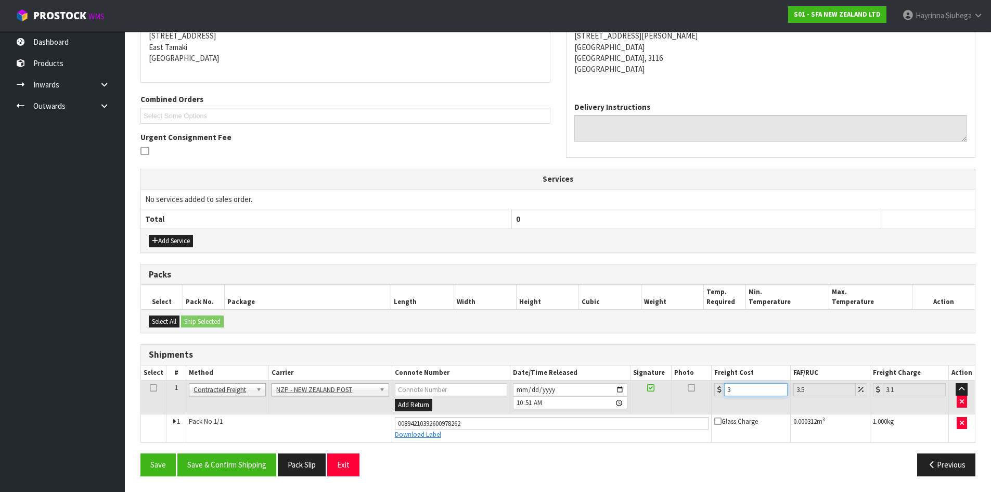
type input "3.73"
type input "3.60"
click at [140, 453] on button "Save" at bounding box center [157, 464] width 35 height 22
click at [211, 480] on div "Save Save & Confirm Shipping Pack Slip Exit Previous" at bounding box center [558, 468] width 851 height 30
click at [218, 468] on button "Save & Confirm Shipping" at bounding box center [226, 464] width 99 height 22
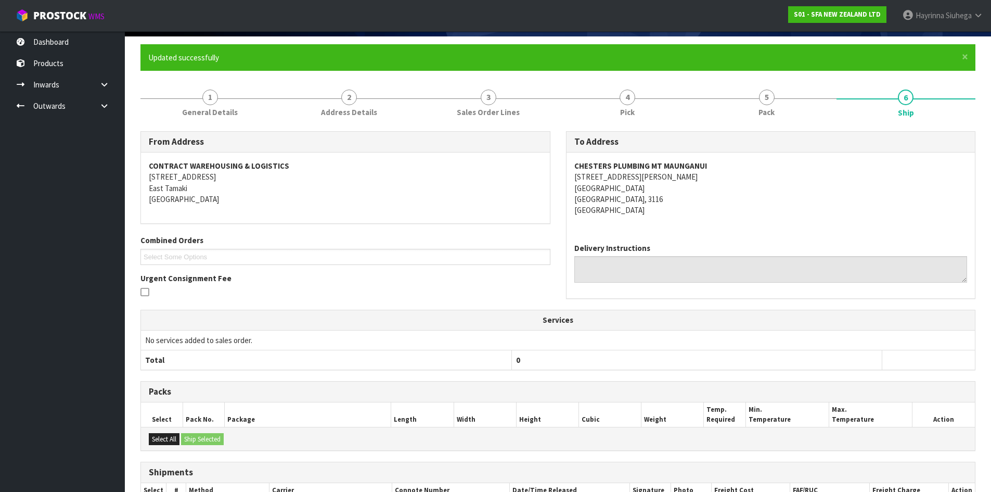
scroll to position [0, 0]
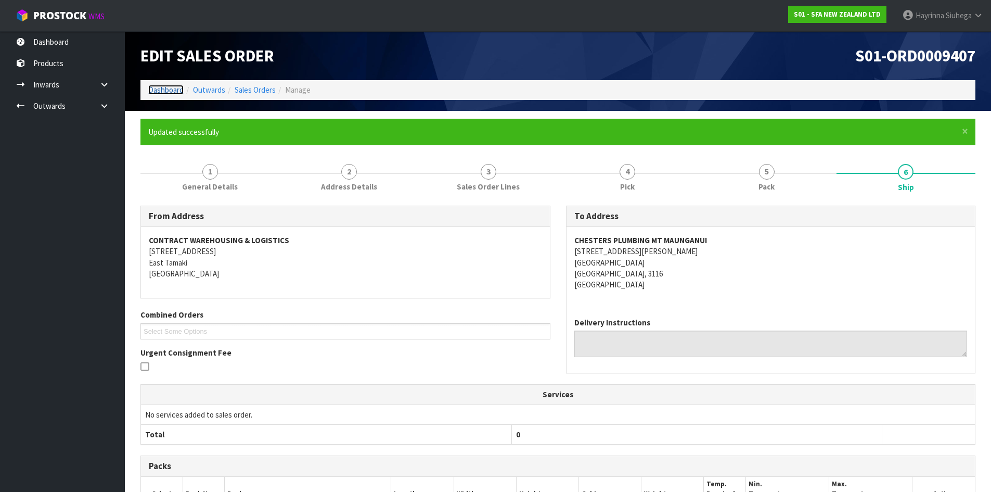
click at [164, 93] on link "Dashboard" at bounding box center [165, 90] width 35 height 10
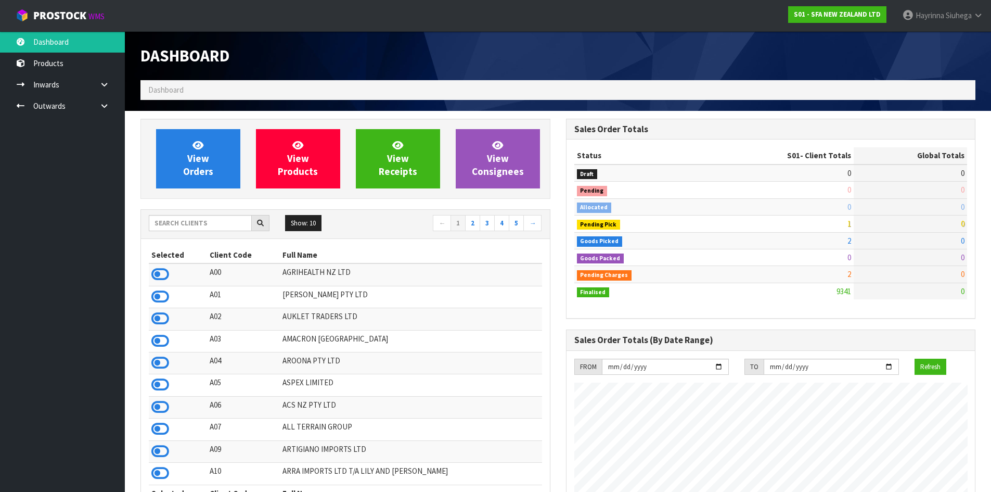
scroll to position [788, 425]
drag, startPoint x: 197, startPoint y: 218, endPoint x: 192, endPoint y: 223, distance: 6.6
click at [193, 220] on input "text" at bounding box center [200, 223] width 103 height 16
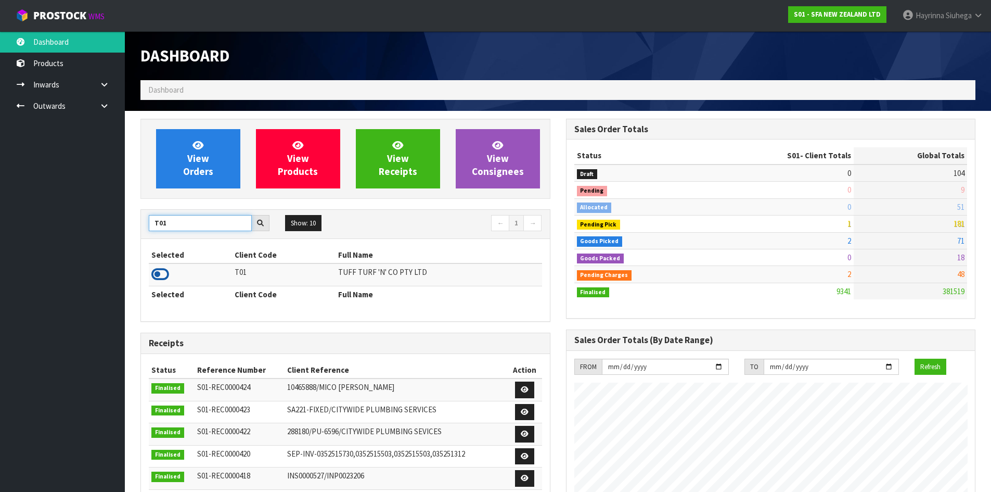
type input "T01"
click at [157, 282] on icon at bounding box center [160, 274] width 18 height 16
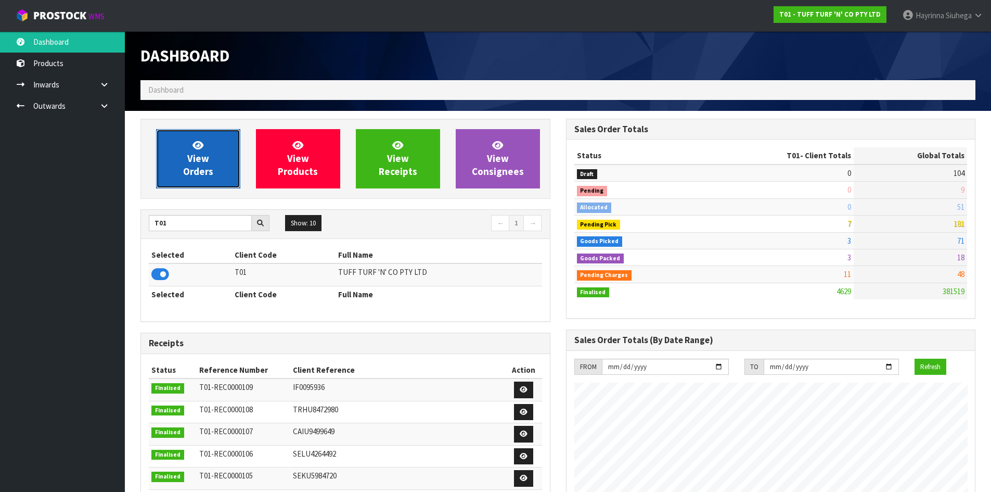
click at [215, 160] on link "View Orders" at bounding box center [198, 158] width 84 height 59
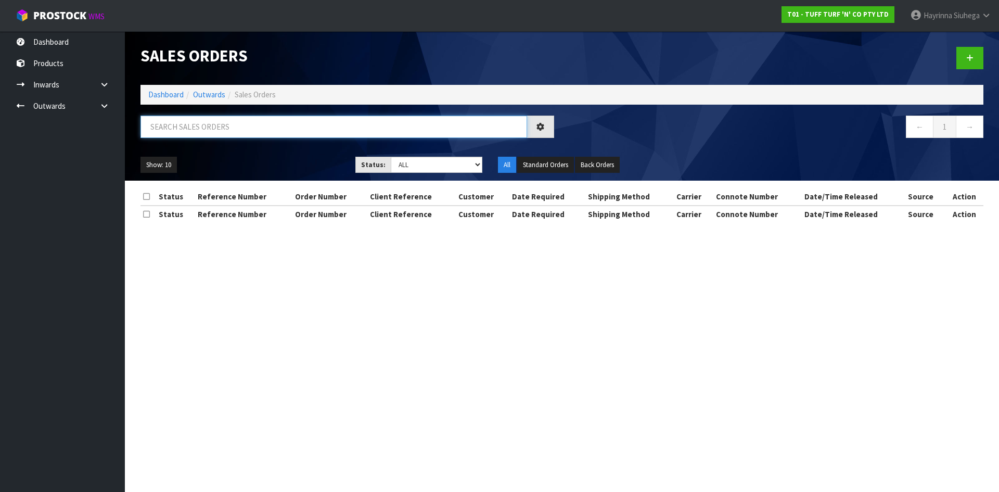
click at [232, 127] on input "text" at bounding box center [333, 126] width 387 height 22
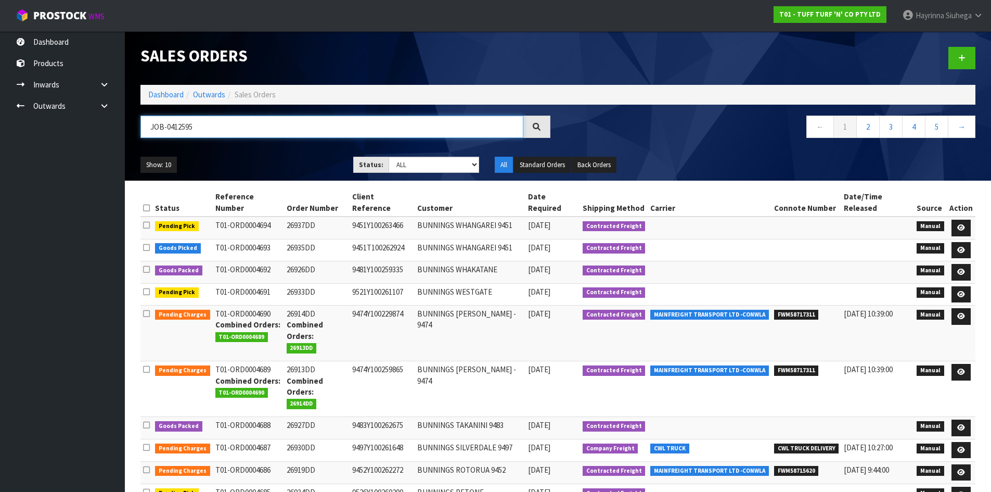
type input "JOB-0412595"
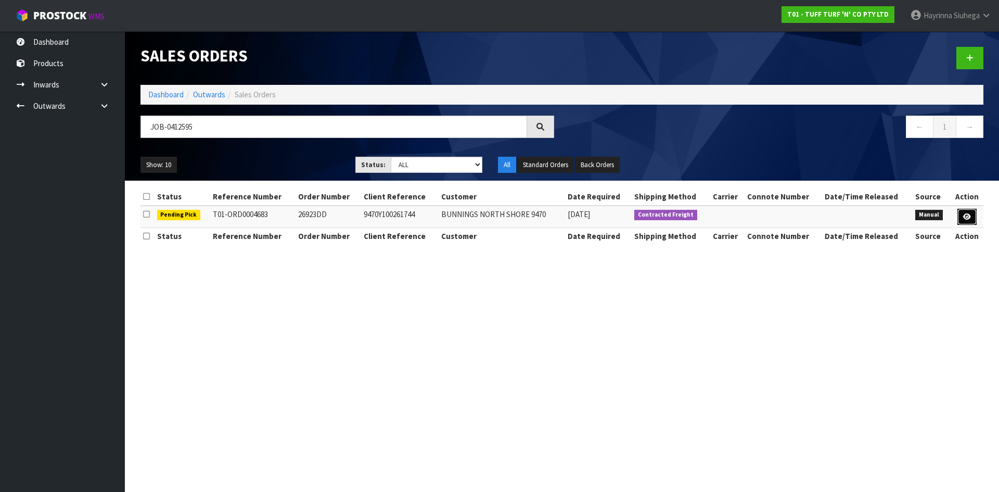
click at [957, 218] on link at bounding box center [966, 217] width 19 height 17
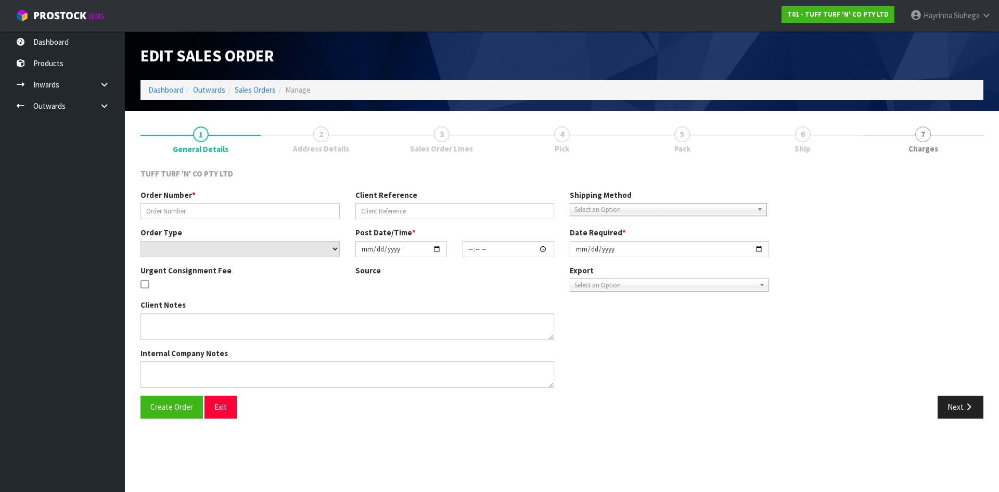
type input "26923DD"
type input "9470Y100261744"
select select "number:0"
type input "[DATE]"
type input "13:10:00.000"
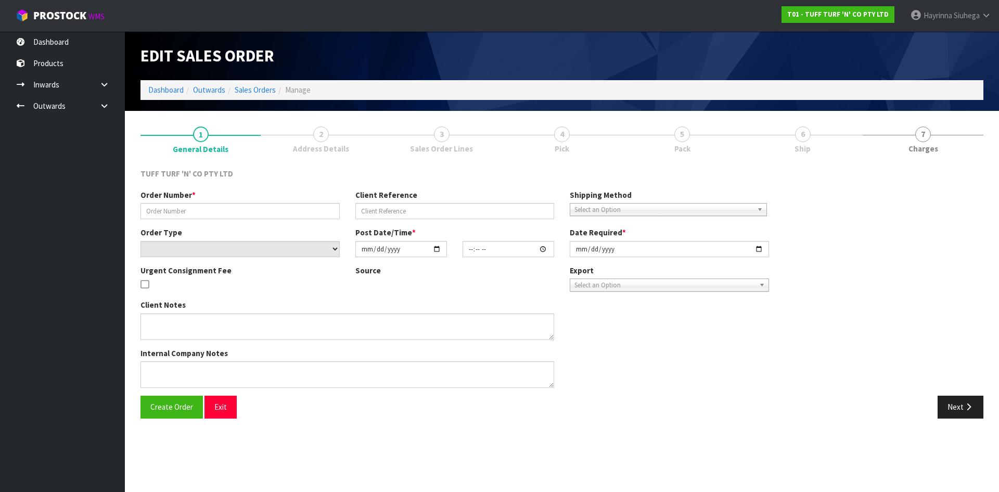
type input "[DATE]"
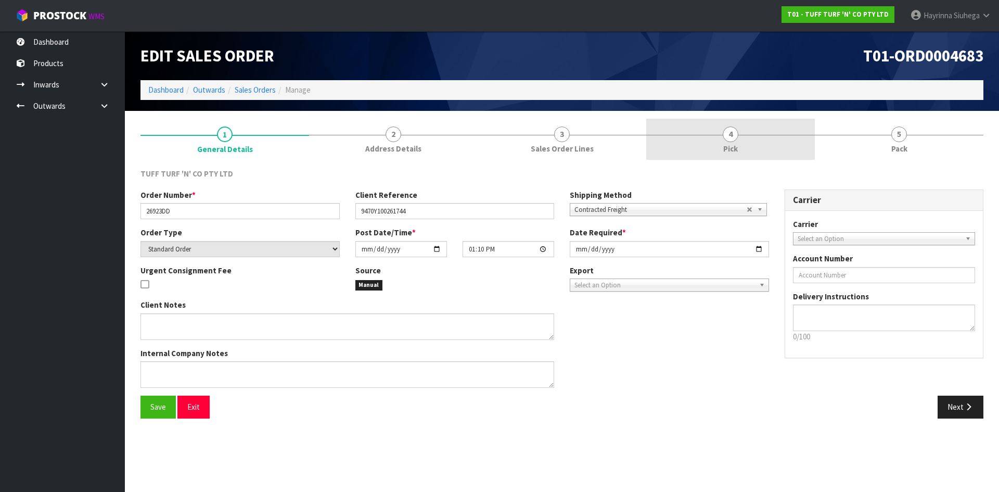
click at [770, 122] on link "4 Pick" at bounding box center [730, 139] width 169 height 41
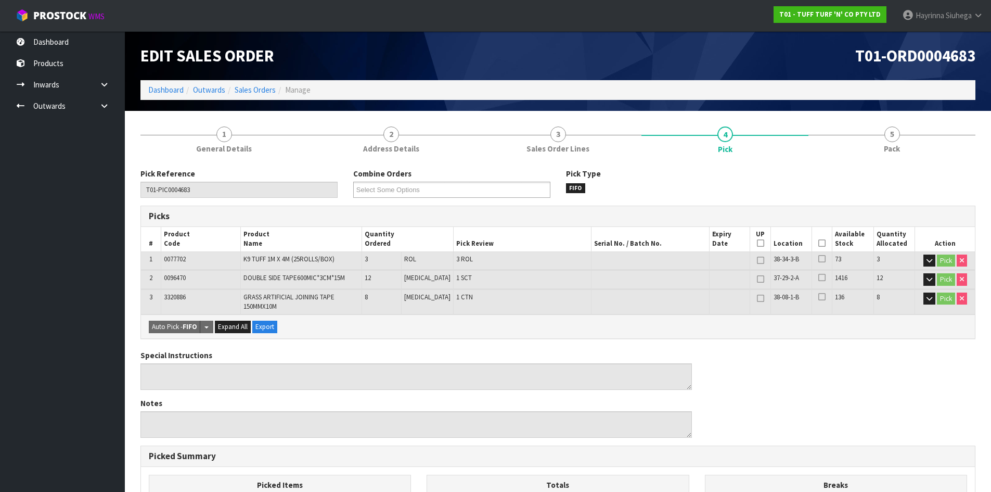
click at [814, 242] on th "Picked" at bounding box center [822, 239] width 20 height 24
click at [819, 243] on icon at bounding box center [821, 243] width 7 height 1
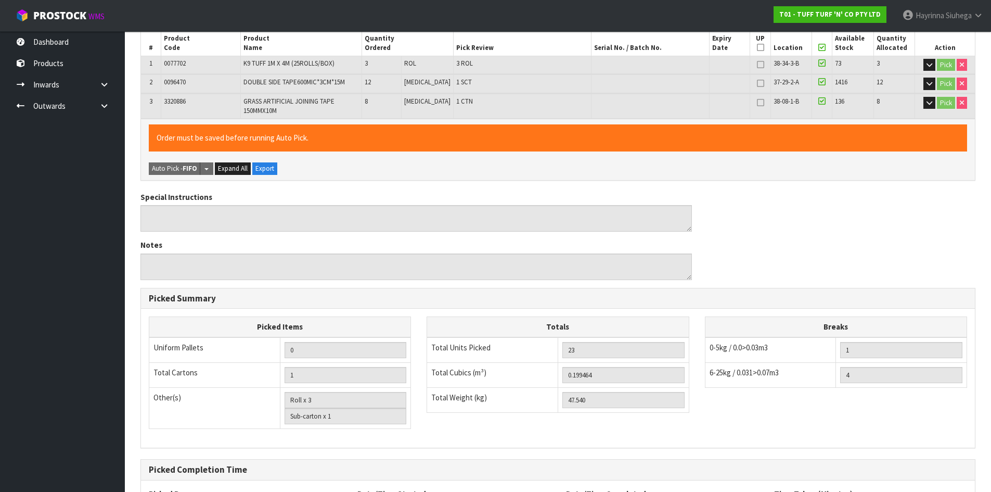
scroll to position [294, 0]
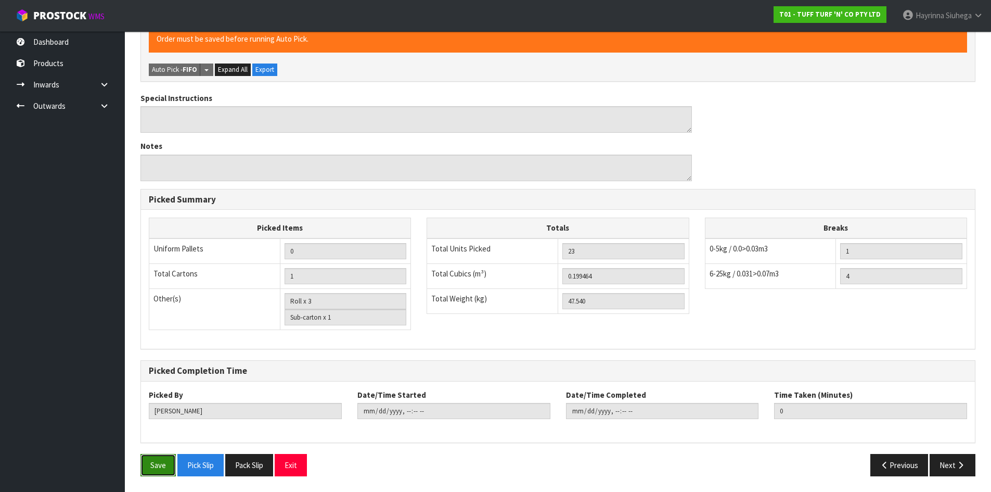
click at [158, 471] on button "Save" at bounding box center [157, 465] width 35 height 22
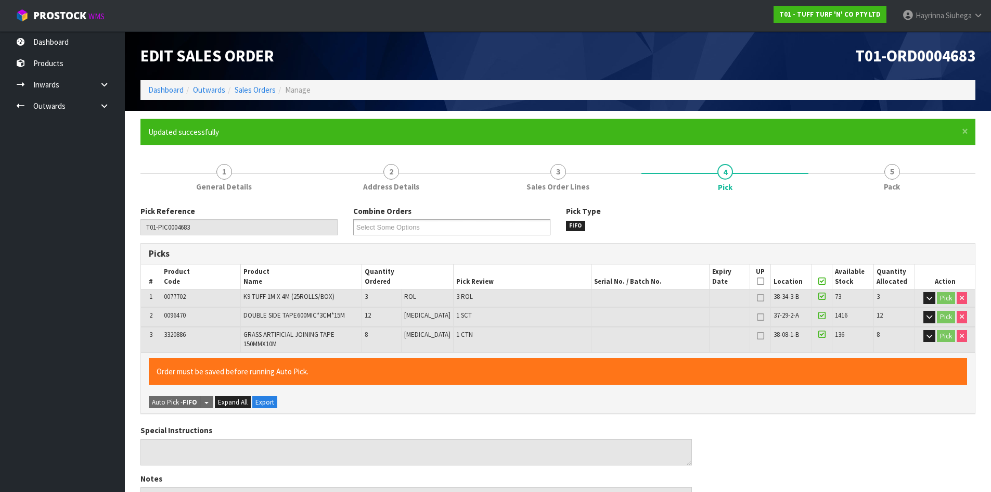
type input "[PERSON_NAME]"
type input "[DATE]T10:53:26"
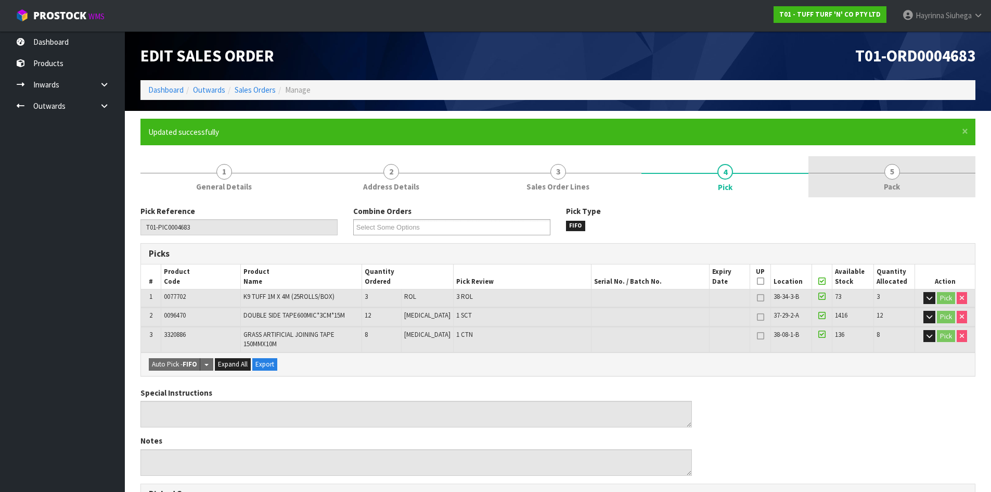
click at [936, 163] on link "5 Pack" at bounding box center [891, 176] width 167 height 41
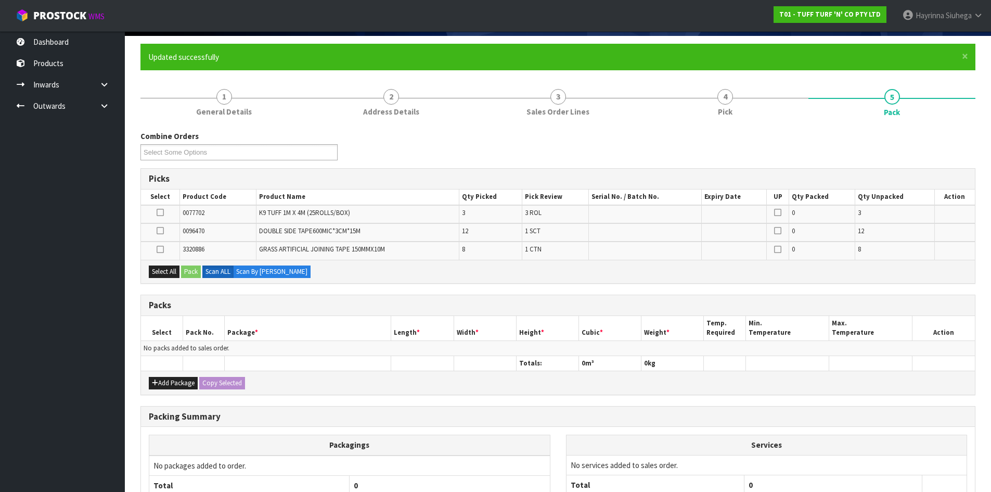
scroll to position [156, 0]
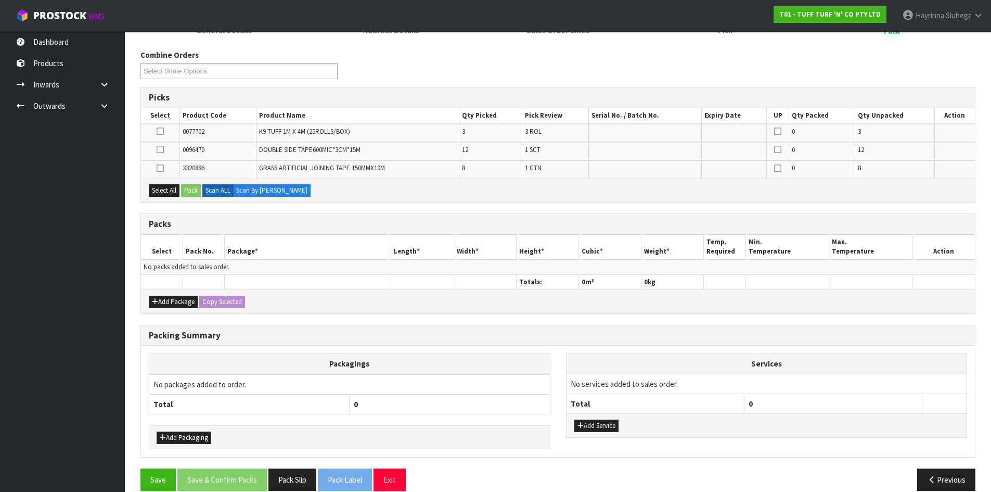
click at [158, 132] on icon at bounding box center [160, 131] width 7 height 1
click at [0, 0] on input "checkbox" at bounding box center [0, 0] width 0 height 0
click at [193, 191] on button "Pack" at bounding box center [191, 190] width 20 height 12
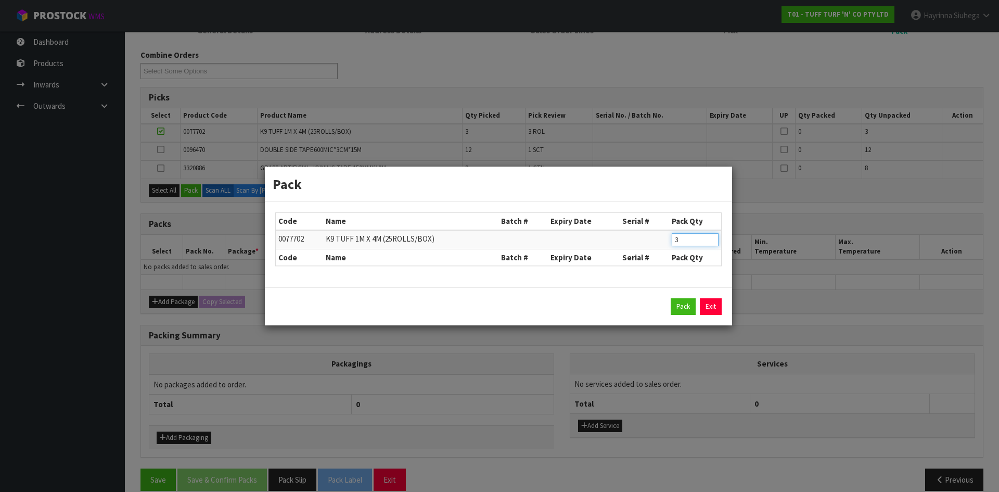
drag, startPoint x: 698, startPoint y: 237, endPoint x: 590, endPoint y: 226, distance: 108.2
click at [590, 226] on table "Code Name Batch # Expiry Date Serial # Pack Qty 0077702 K9 TUFF 1M X 4M (25ROLL…" at bounding box center [498, 239] width 445 height 53
type input "2"
click button "Pack" at bounding box center [683, 306] width 25 height 17
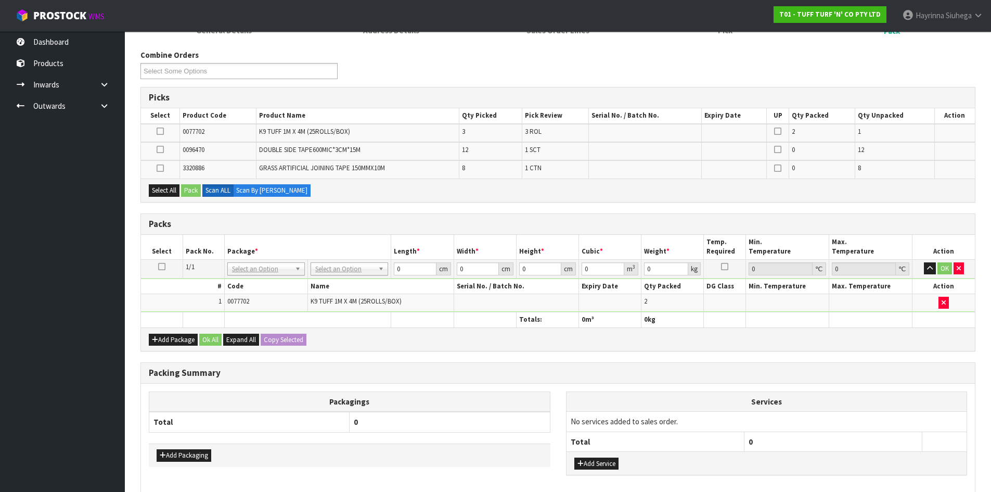
click at [161, 131] on icon at bounding box center [160, 131] width 7 height 1
click at [0, 0] on input "checkbox" at bounding box center [0, 0] width 0 height 0
click at [199, 189] on button "Pack" at bounding box center [191, 190] width 20 height 12
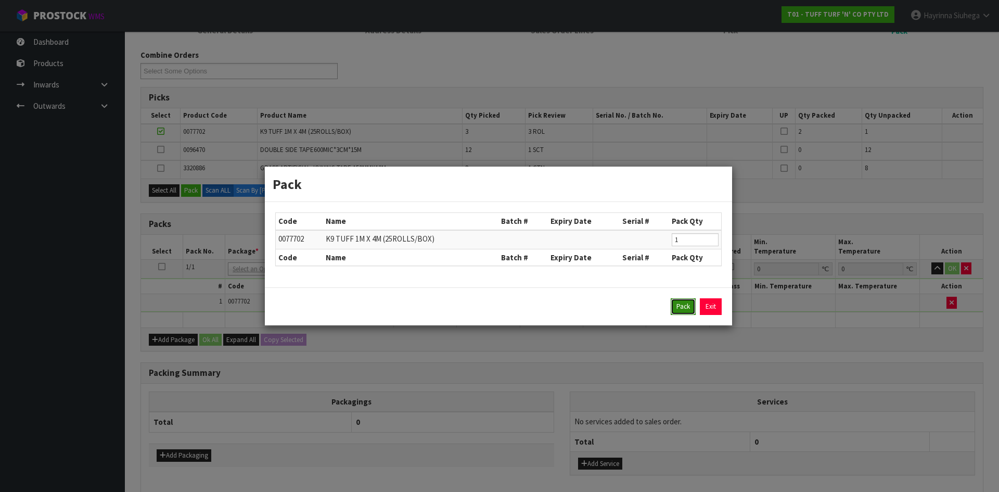
click at [686, 310] on button "Pack" at bounding box center [683, 306] width 25 height 17
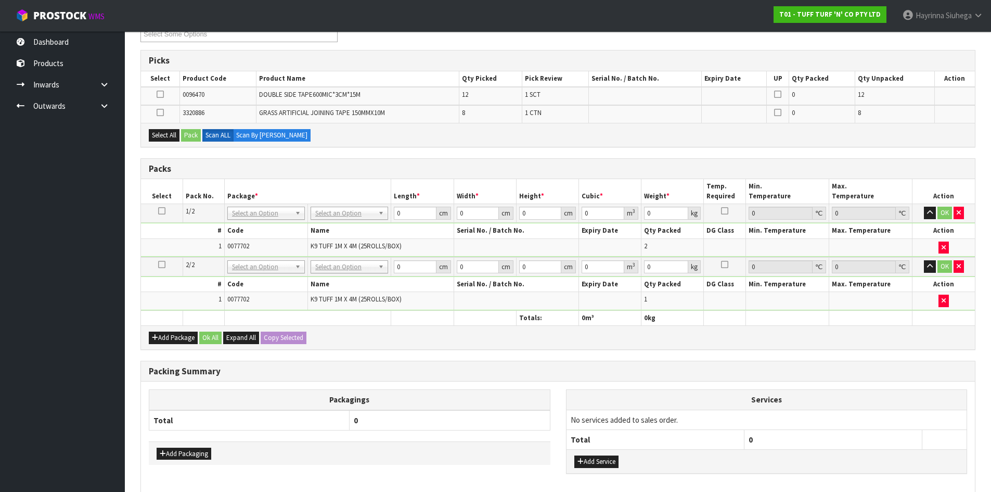
scroll to position [243, 0]
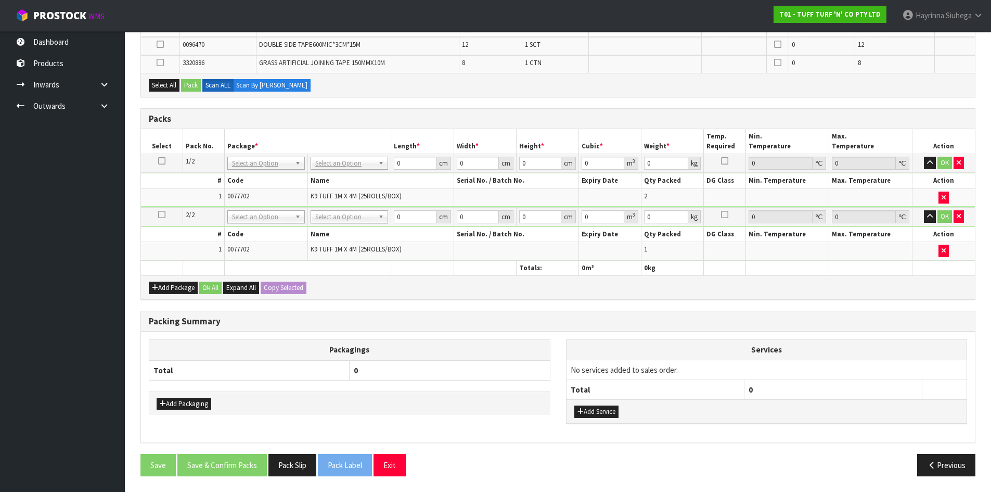
click at [351, 156] on td "No Packaging Cartons PLT GEN120 (1200 X 1000) PLT ONE WAY SKID CHEP HIRE PALLET…" at bounding box center [349, 163] width 83 height 19
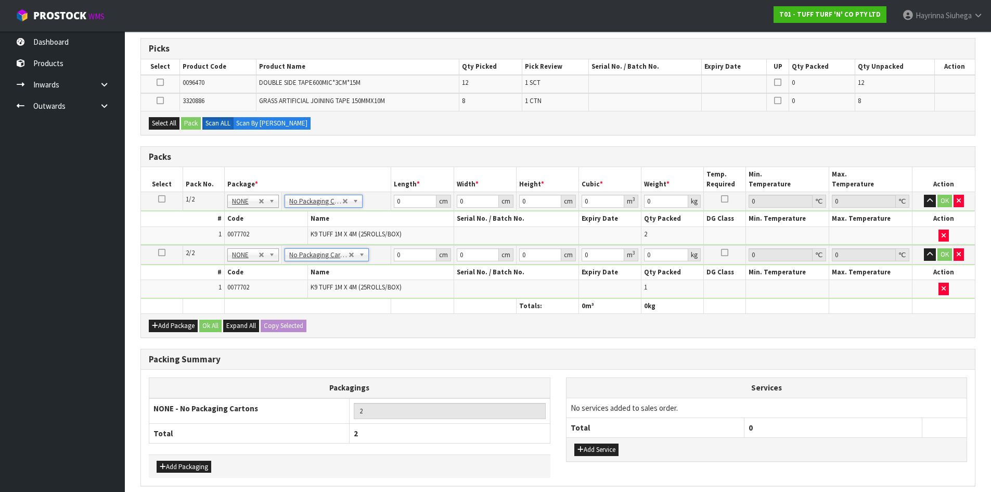
scroll to position [145, 0]
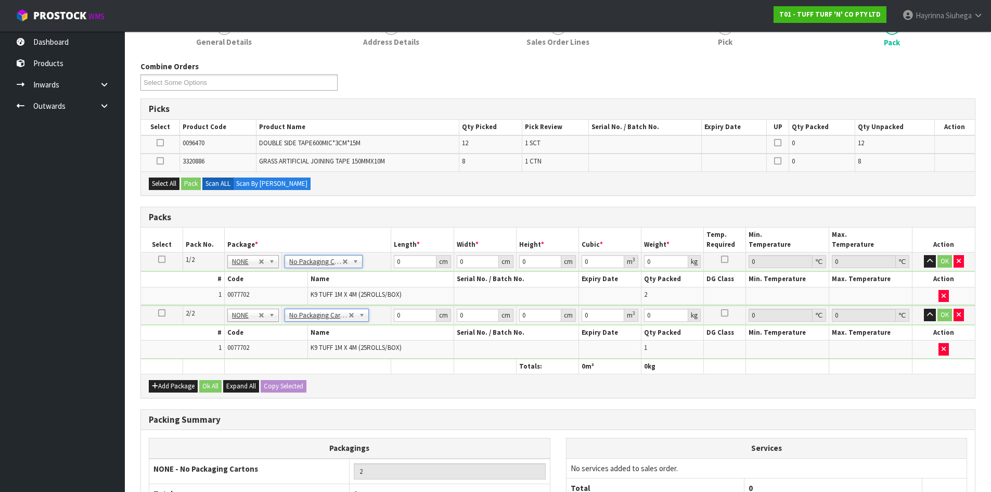
click at [246, 346] on span "0077702" at bounding box center [238, 347] width 22 height 9
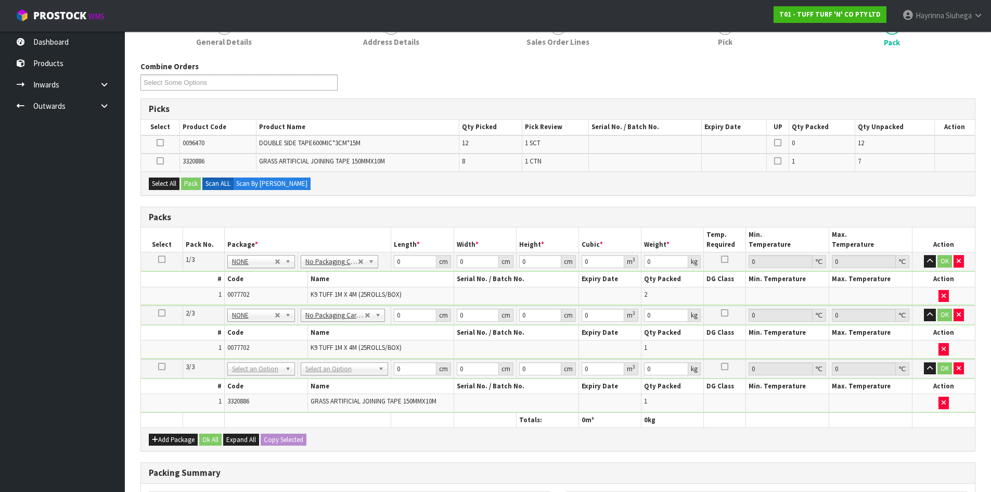
click at [163, 366] on icon at bounding box center [161, 366] width 7 height 1
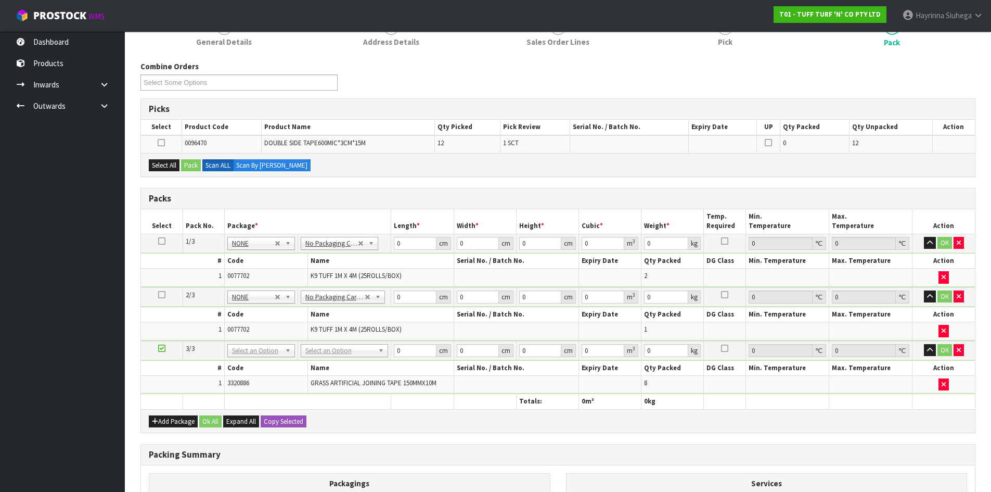
click at [165, 351] on td at bounding box center [162, 350] width 42 height 19
click at [159, 348] on icon at bounding box center [161, 348] width 7 height 1
click at [173, 418] on button "Add Package" at bounding box center [173, 421] width 49 height 12
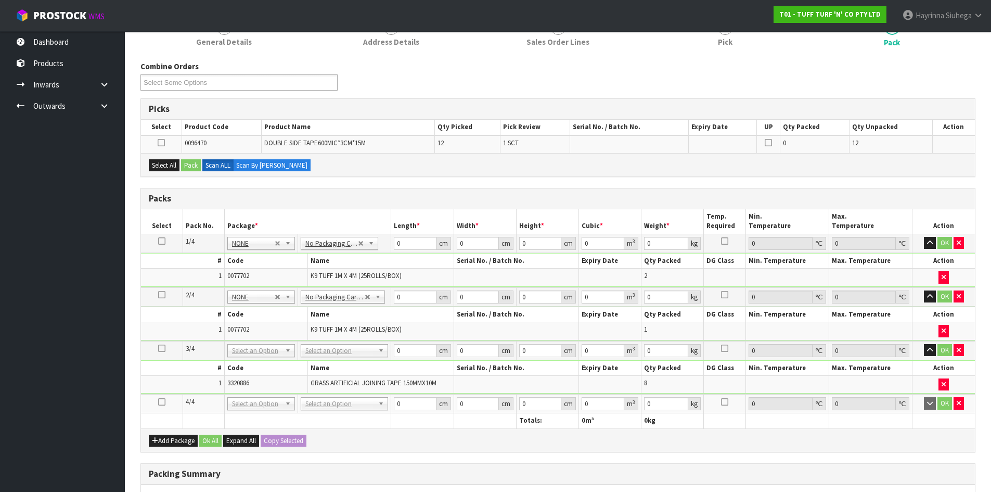
click at [163, 402] on icon at bounding box center [161, 402] width 7 height 1
click at [169, 170] on button "Select All" at bounding box center [164, 165] width 31 height 12
click at [195, 164] on button "Pack" at bounding box center [191, 165] width 20 height 12
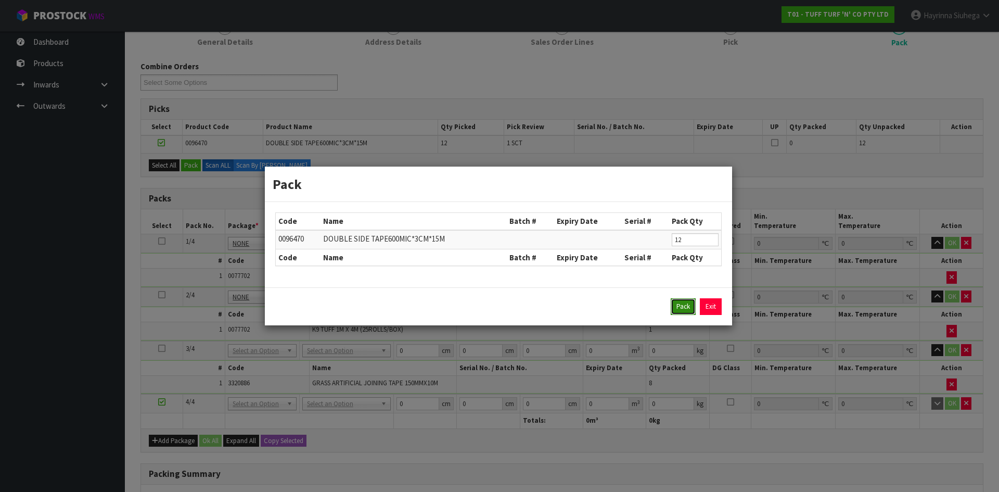
click at [674, 307] on button "Pack" at bounding box center [683, 306] width 25 height 17
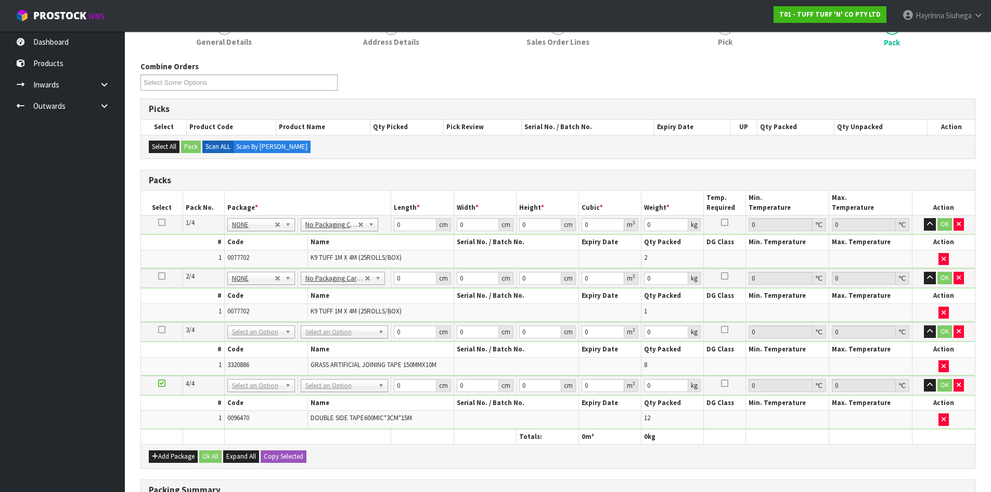
click at [340, 323] on td "No Packaging Cartons PLT GEN120 (1200 X 1000) PLT ONE WAY SKID CHEP HIRE PALLET…" at bounding box center [345, 331] width 94 height 19
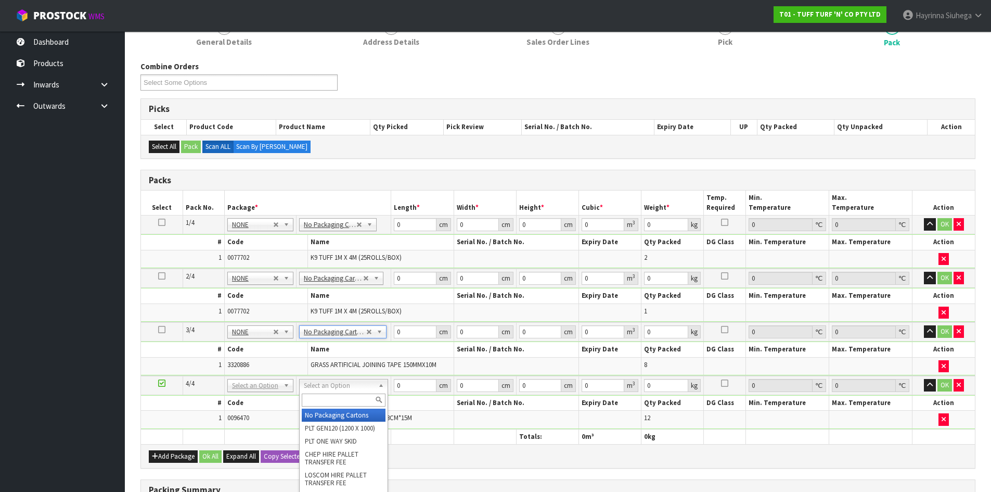
drag, startPoint x: 337, startPoint y: 415, endPoint x: 396, endPoint y: 387, distance: 65.4
type input "4"
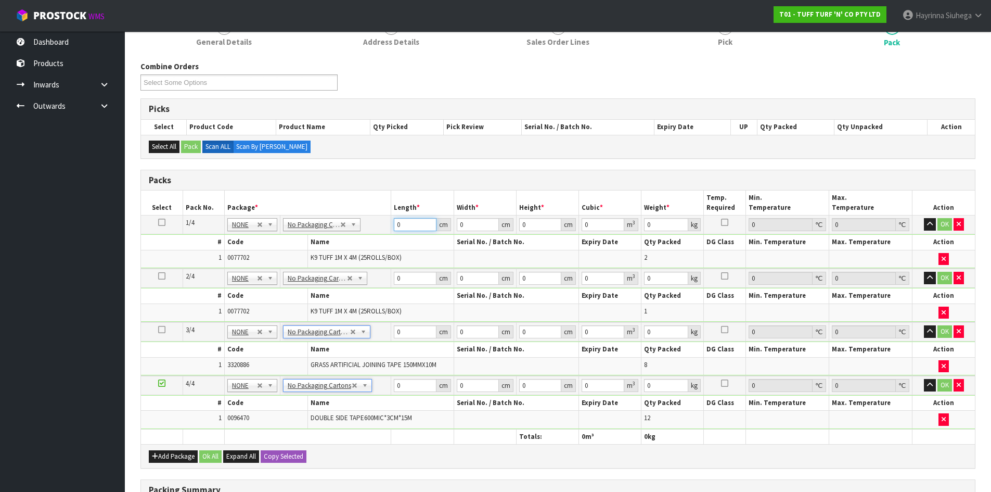
click at [396, 226] on input "0" at bounding box center [415, 224] width 42 height 13
drag, startPoint x: 396, startPoint y: 226, endPoint x: 701, endPoint y: 253, distance: 306.0
click at [405, 225] on input "0" at bounding box center [415, 224] width 42 height 13
click at [396, 226] on input "120" at bounding box center [415, 224] width 42 height 13
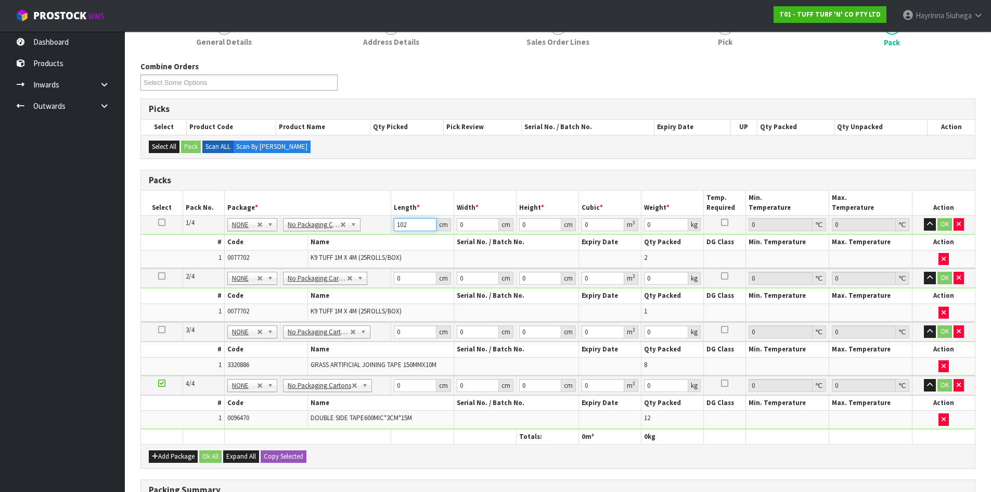
type input "102"
type input "40"
type input "2"
type input "0.00816"
type input "20"
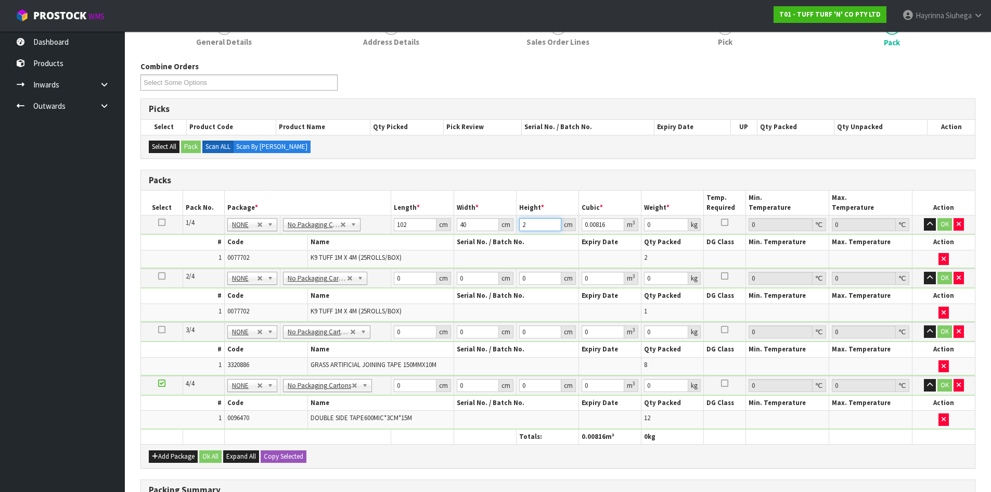
type input "0.0816"
type input "20"
click button "OK" at bounding box center [944, 224] width 15 height 12
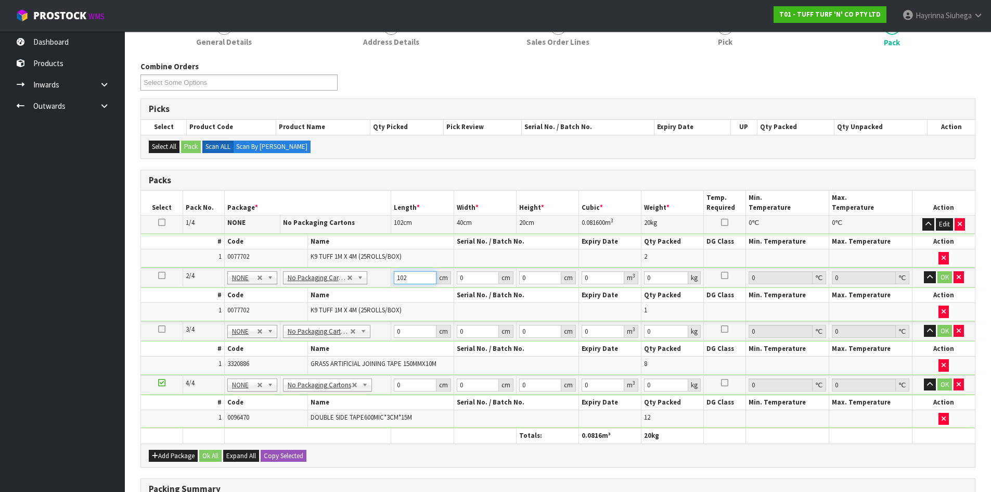
type input "102"
type input "20"
type input "2"
type input "0.00408"
type input "20"
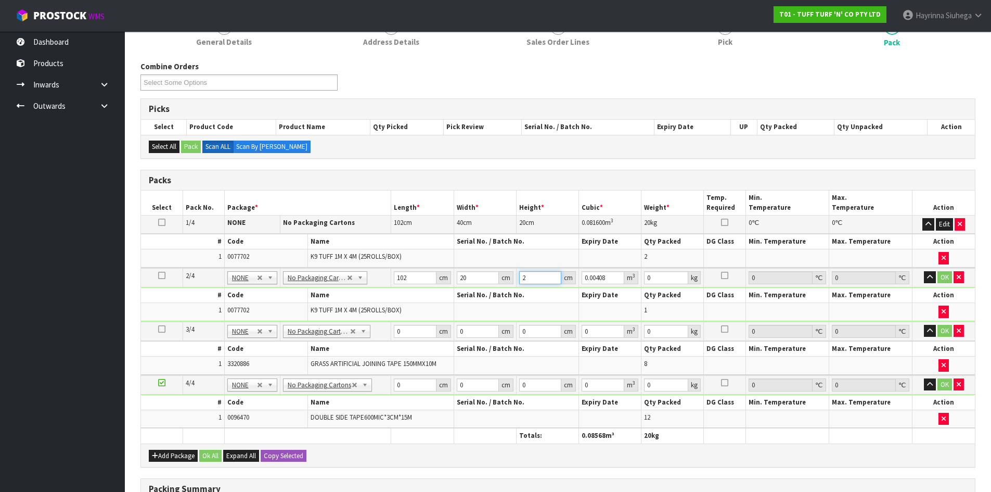
type input "0.0408"
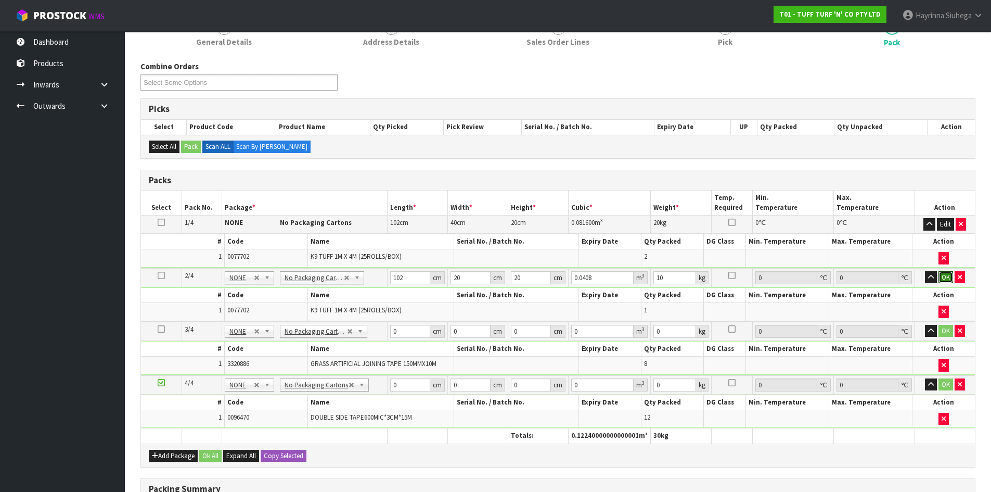
click button "OK" at bounding box center [945, 277] width 15 height 12
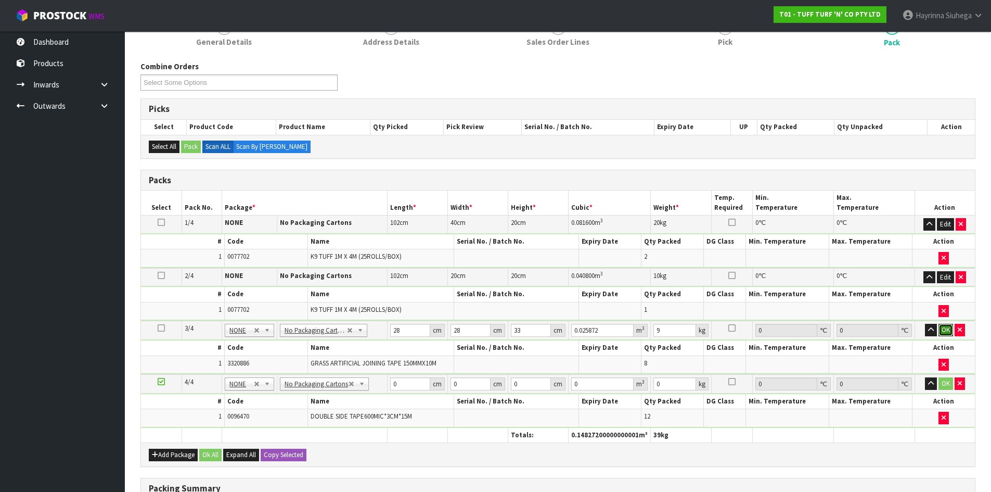
click button "OK" at bounding box center [945, 330] width 15 height 12
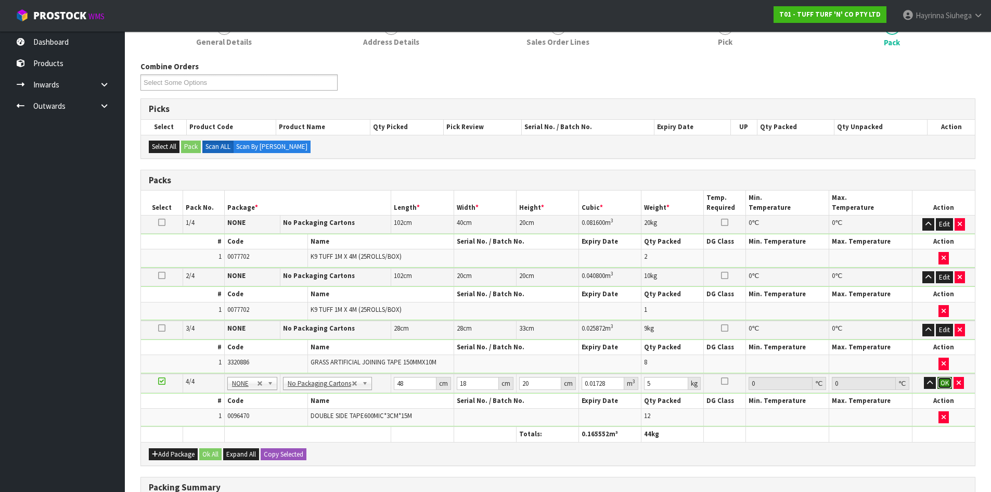
click button "OK" at bounding box center [944, 383] width 15 height 12
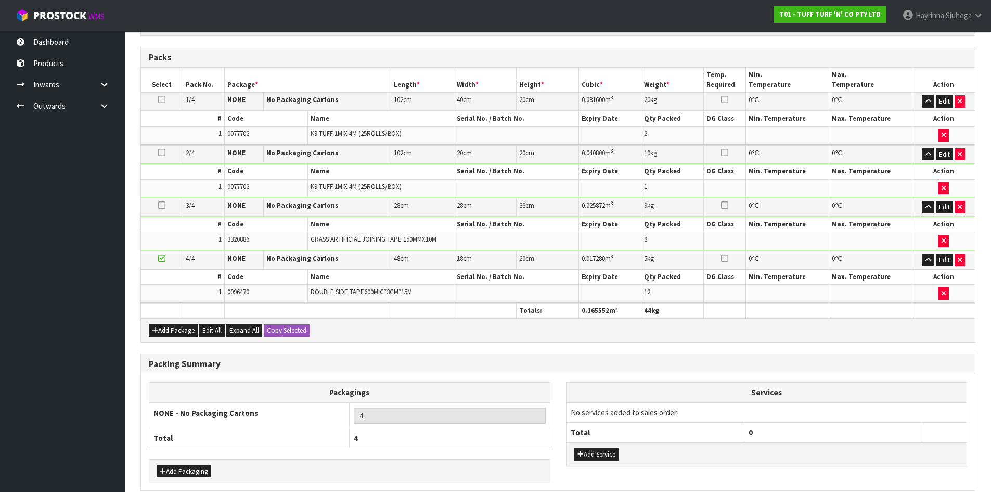
scroll to position [316, 0]
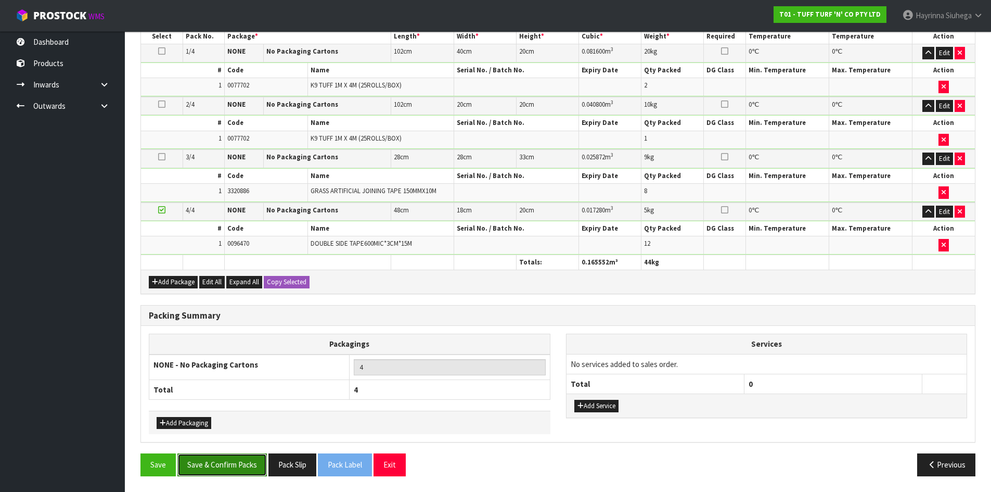
click at [238, 472] on button "Save & Confirm Packs" at bounding box center [221, 464] width 89 height 22
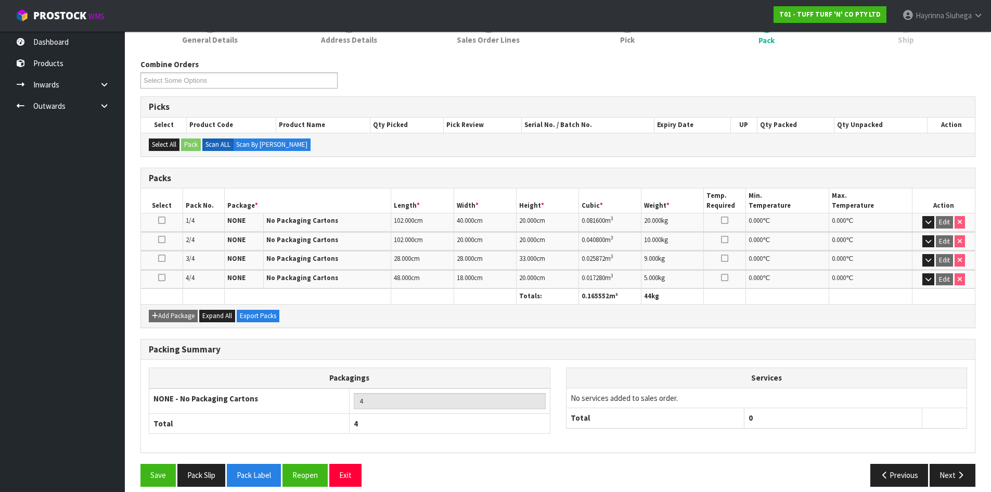
scroll to position [157, 0]
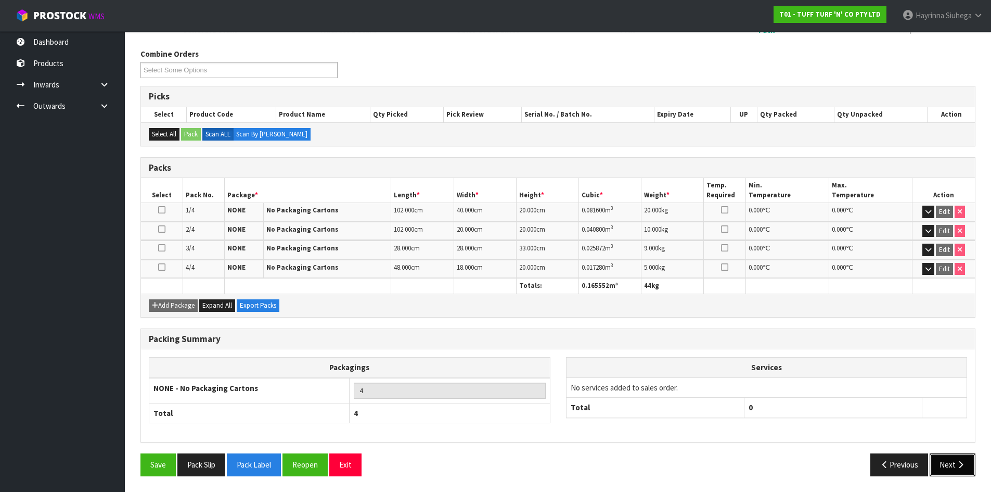
click at [952, 461] on button "Next" at bounding box center [953, 464] width 46 height 22
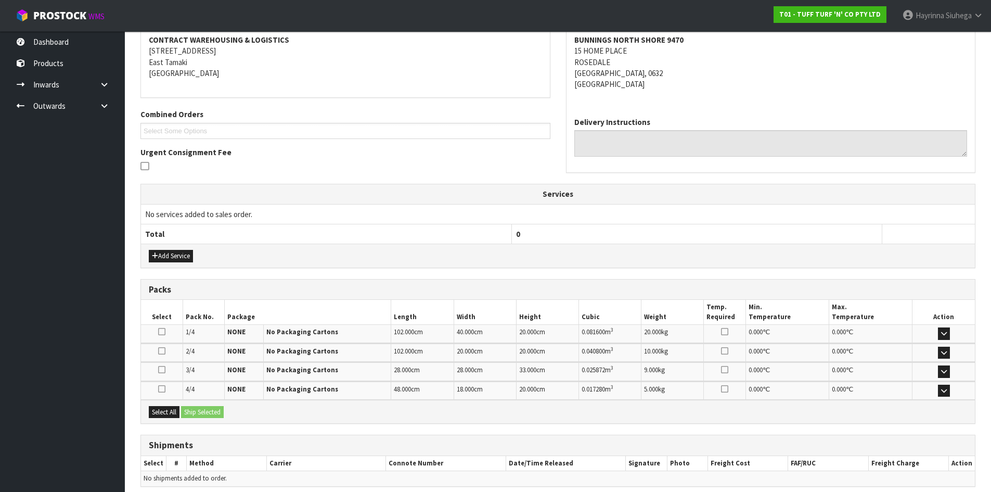
scroll to position [244, 0]
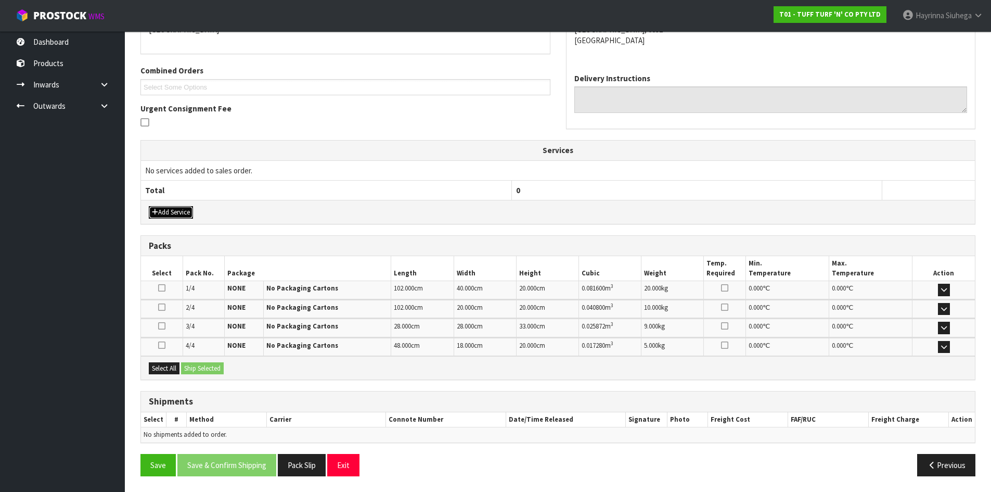
click at [172, 212] on button "Add Service" at bounding box center [171, 212] width 44 height 12
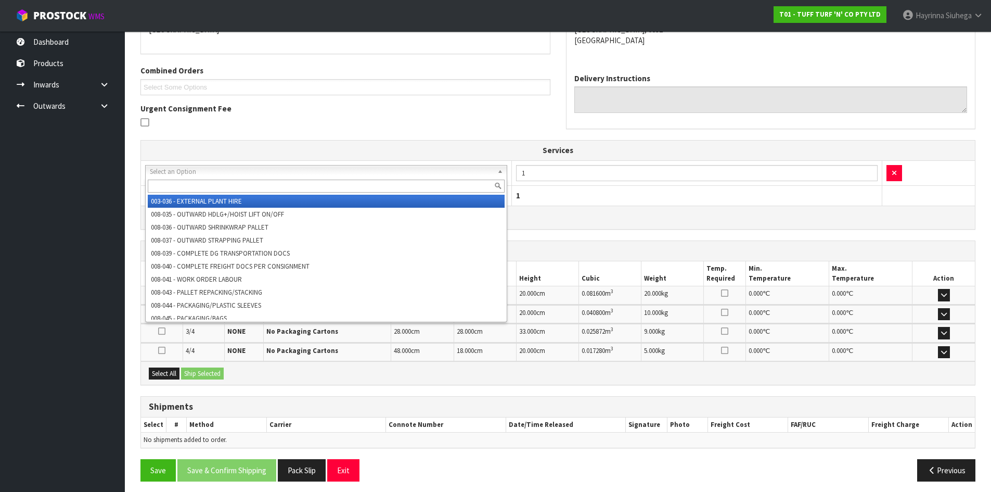
click at [242, 182] on input "text" at bounding box center [326, 185] width 357 height 13
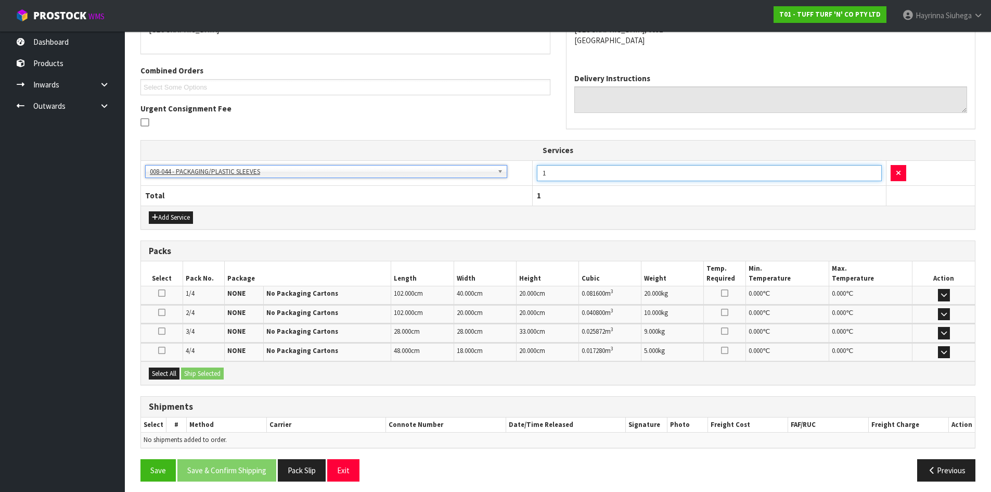
click at [507, 165] on tr "003-036 - EXTERNAL PLANT HIRE 008-035 - OUTWARD HDLG+/HOIST LIFT ON/OFF 008-036…" at bounding box center [558, 172] width 834 height 25
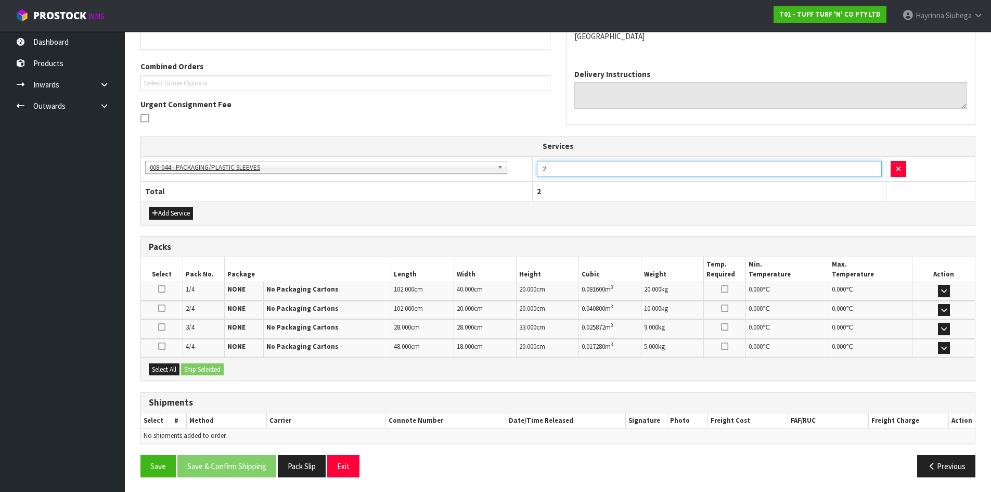
scroll to position [249, 0]
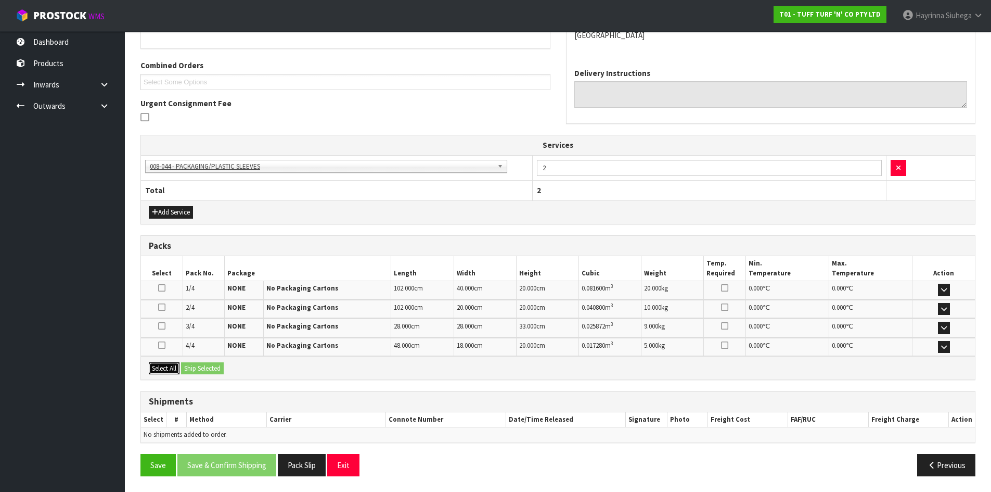
click at [157, 371] on button "Select All" at bounding box center [164, 368] width 31 height 12
click at [213, 365] on button "Ship Selected" at bounding box center [202, 368] width 43 height 12
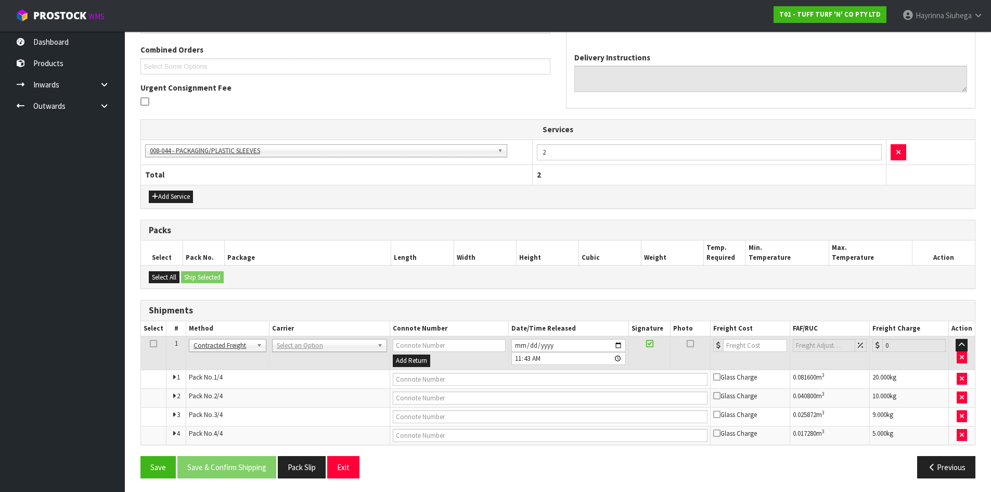
scroll to position [267, 0]
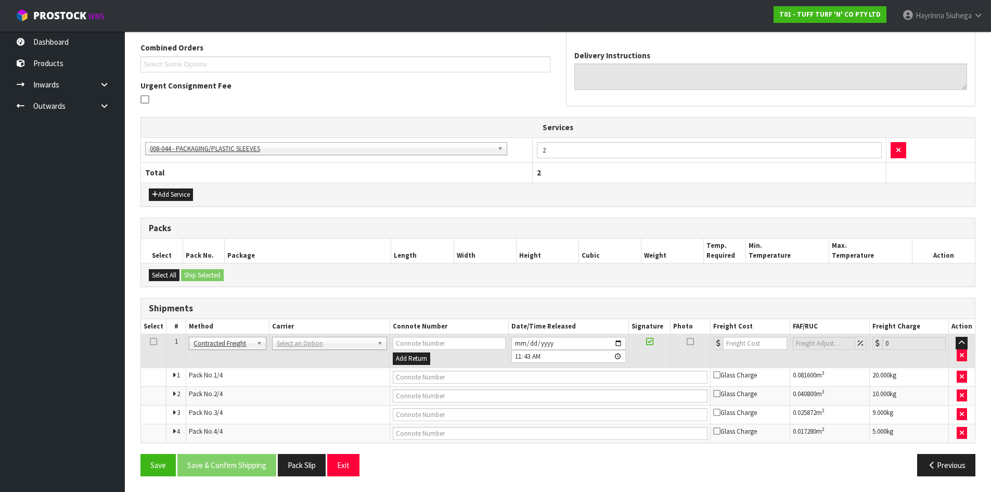
click at [329, 336] on td "ANGEL - ANGEL TRANSPORT [PERSON_NAME] REMOVALS DEAEXPAKL - DEADLINE EXPRESS COU…" at bounding box center [329, 351] width 121 height 34
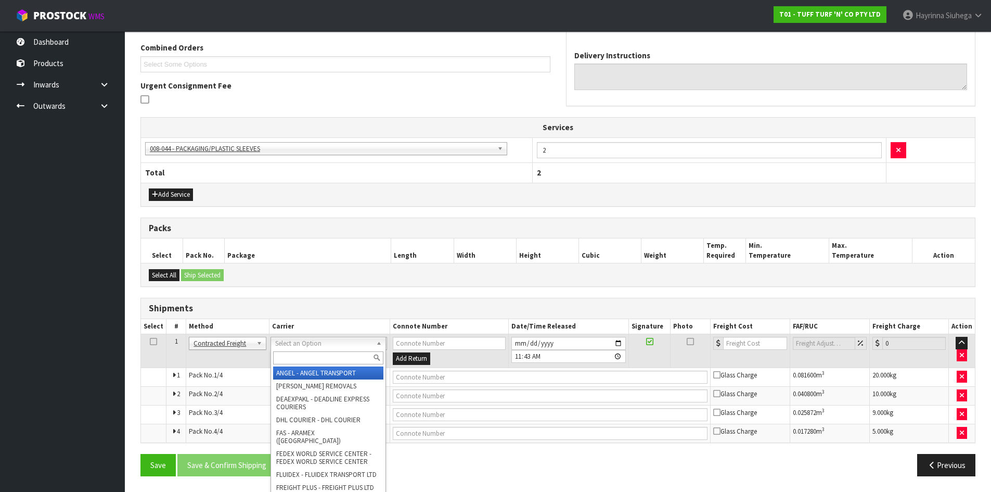
click at [313, 362] on input "text" at bounding box center [328, 357] width 110 height 13
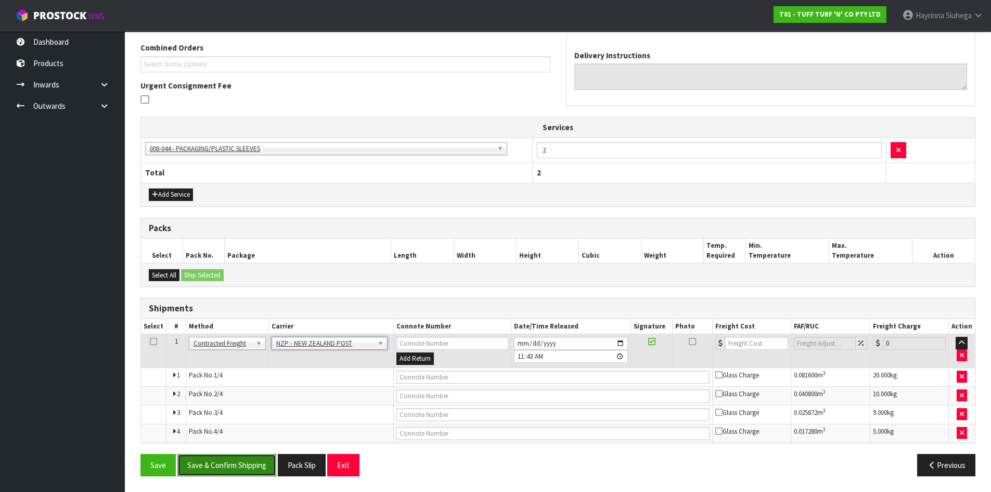
click at [244, 467] on button "Save & Confirm Shipping" at bounding box center [226, 465] width 99 height 22
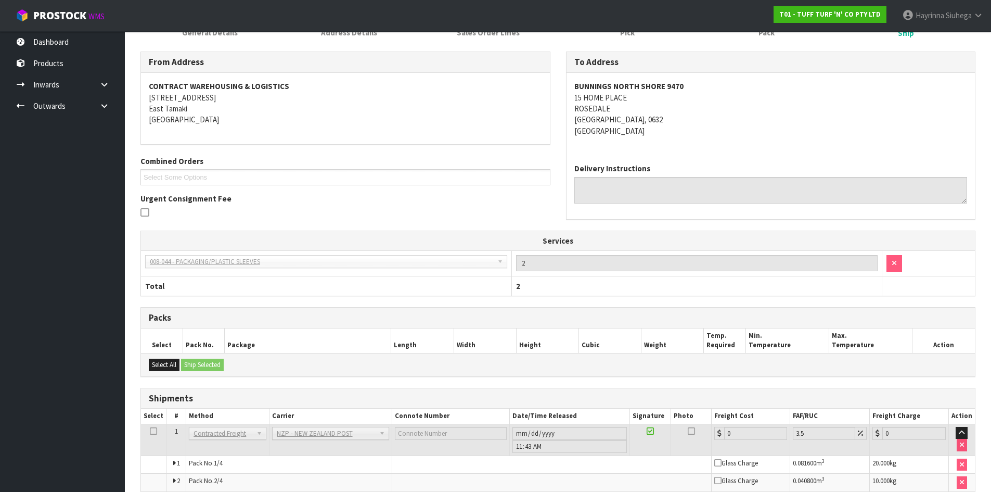
scroll to position [250, 0]
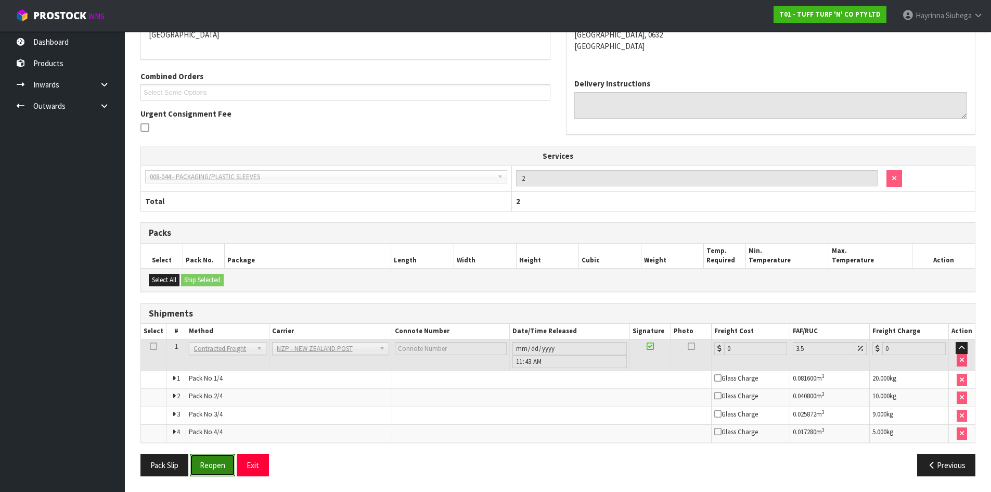
click at [209, 469] on button "Reopen" at bounding box center [212, 465] width 45 height 22
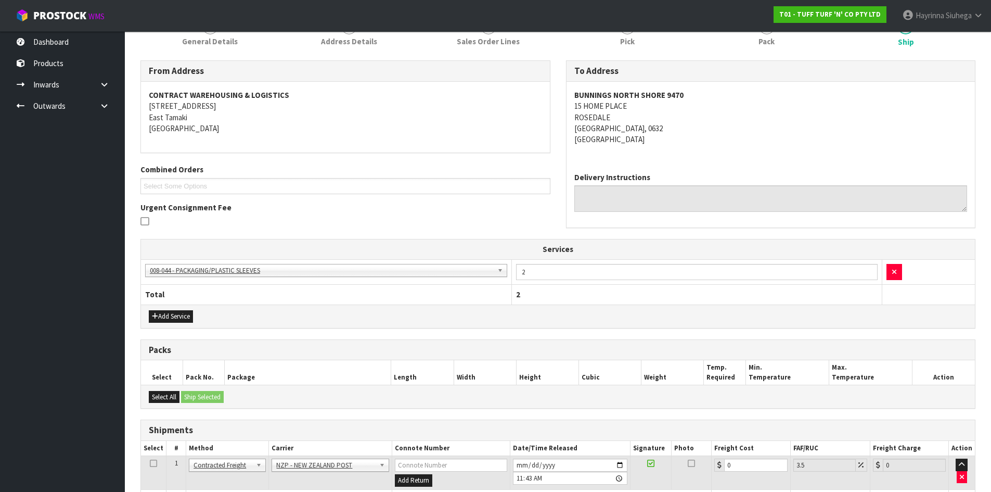
scroll to position [277, 0]
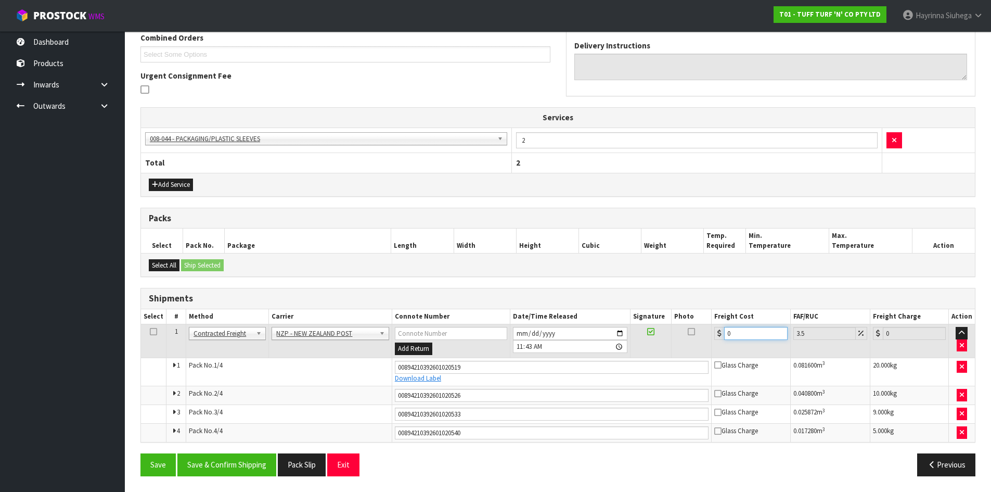
drag, startPoint x: 745, startPoint y: 332, endPoint x: 623, endPoint y: 323, distance: 122.6
click at [683, 332] on tr "1 Client Local Pickup Customer Local Pickup Company Freight Contracted Freight …" at bounding box center [558, 341] width 834 height 34
click at [140, 453] on button "Save" at bounding box center [157, 464] width 35 height 22
click at [259, 461] on button "Save & Confirm Shipping" at bounding box center [226, 464] width 99 height 22
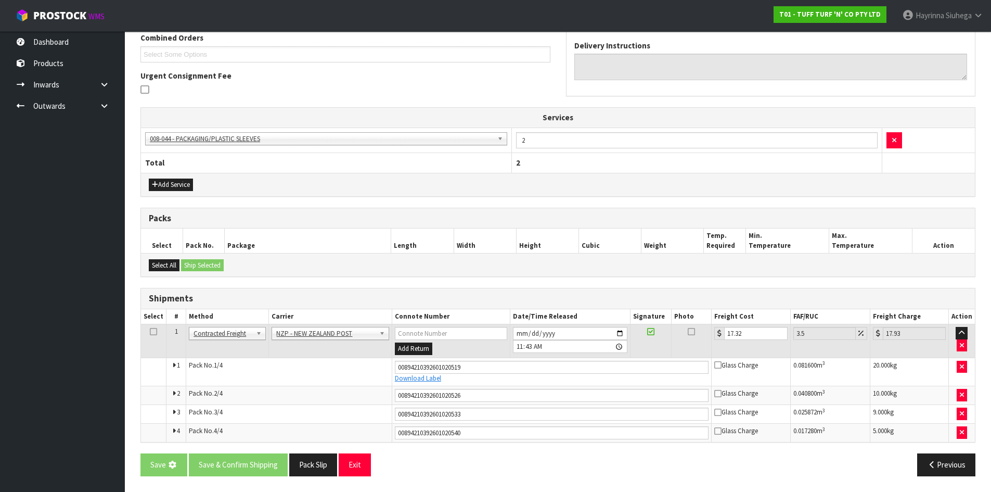
scroll to position [0, 0]
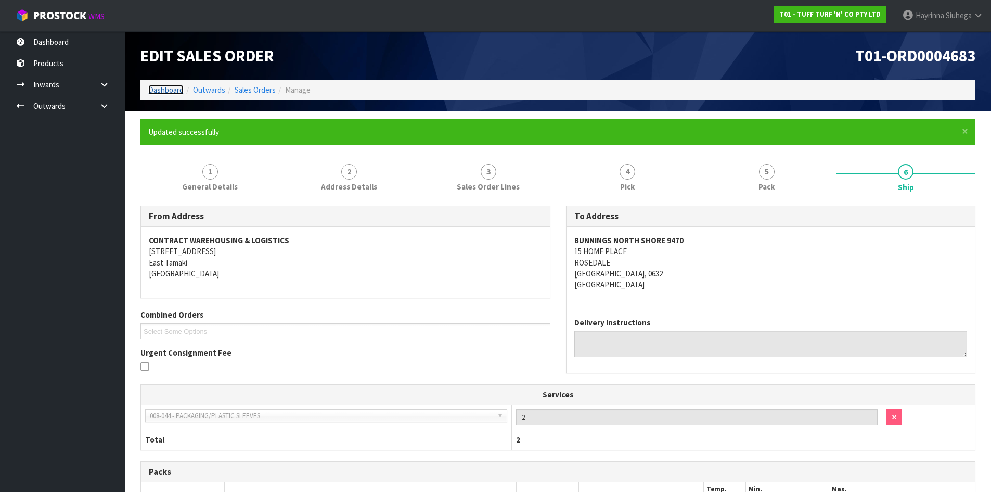
click at [178, 94] on link "Dashboard" at bounding box center [165, 90] width 35 height 10
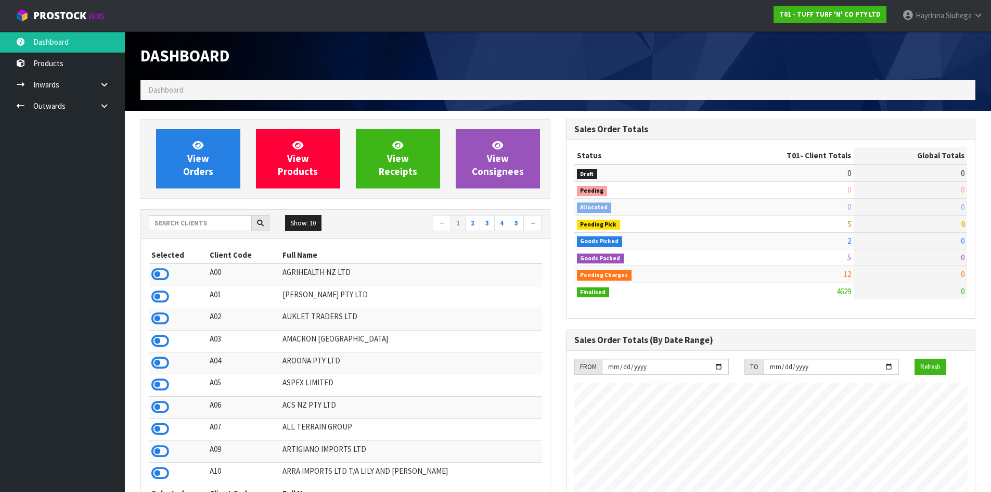
scroll to position [788, 425]
click at [220, 226] on input "text" at bounding box center [200, 223] width 103 height 16
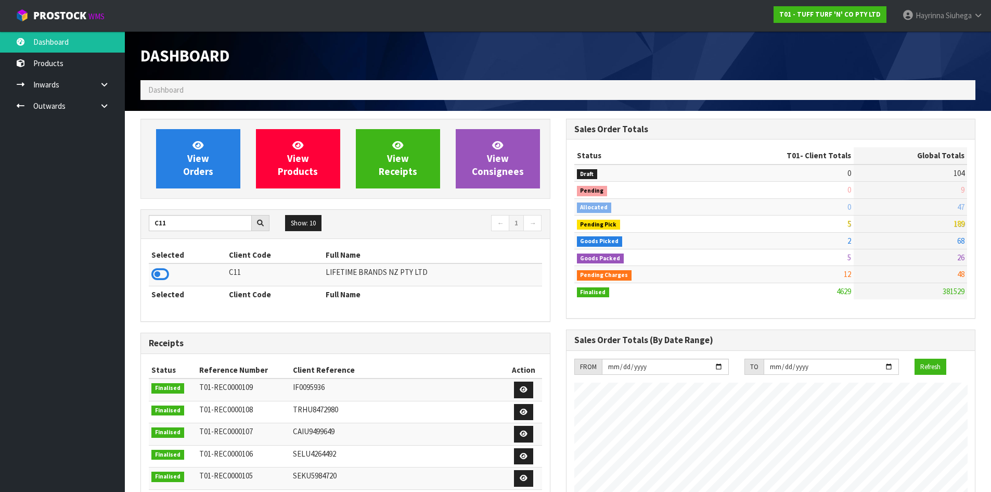
click at [165, 276] on icon at bounding box center [160, 274] width 18 height 16
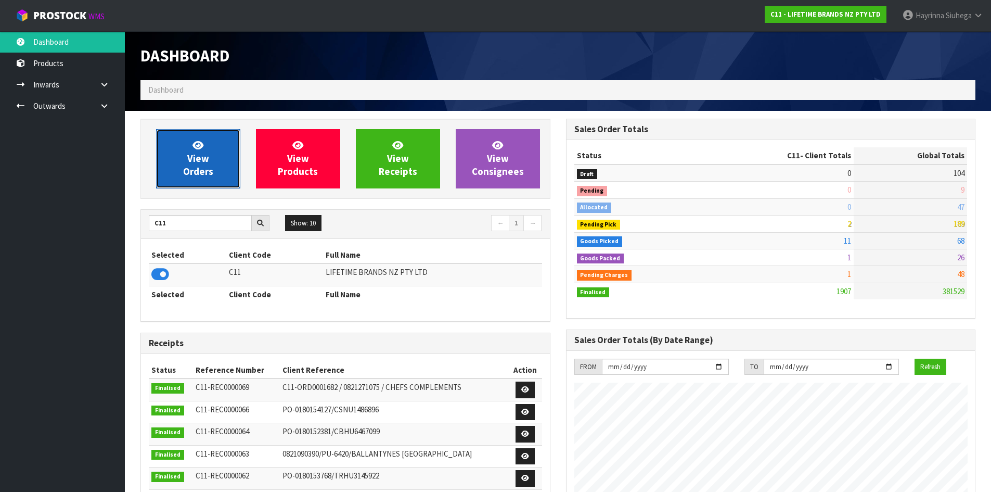
click at [196, 155] on span "View Orders" at bounding box center [198, 158] width 30 height 39
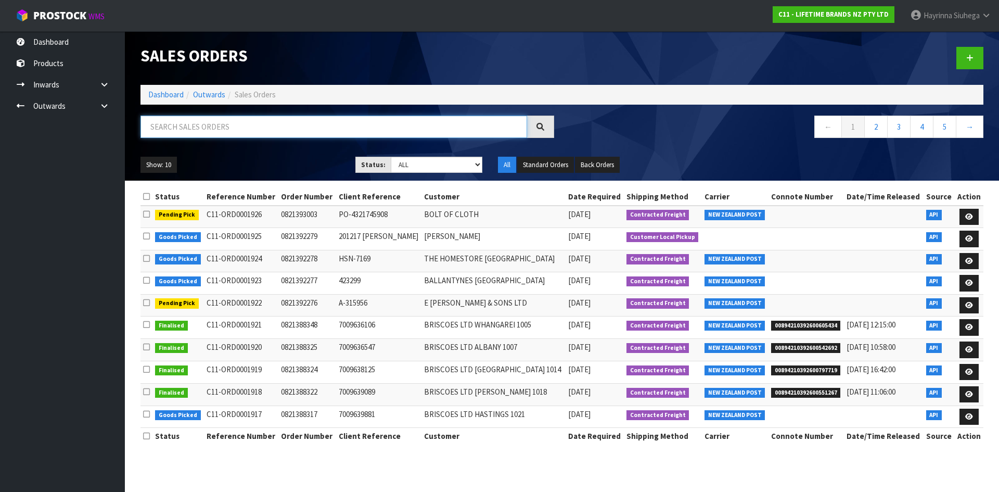
click at [240, 131] on input "text" at bounding box center [333, 126] width 387 height 22
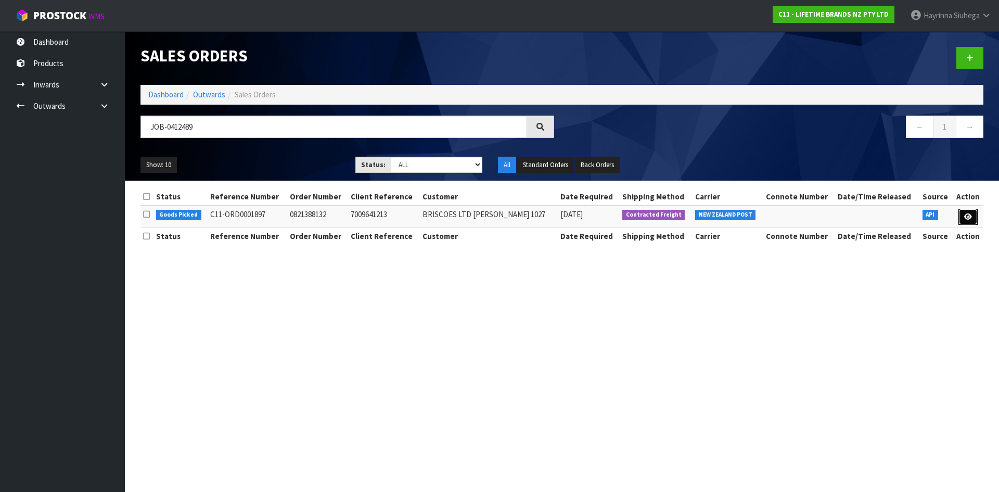
click at [960, 216] on link at bounding box center [967, 217] width 19 height 17
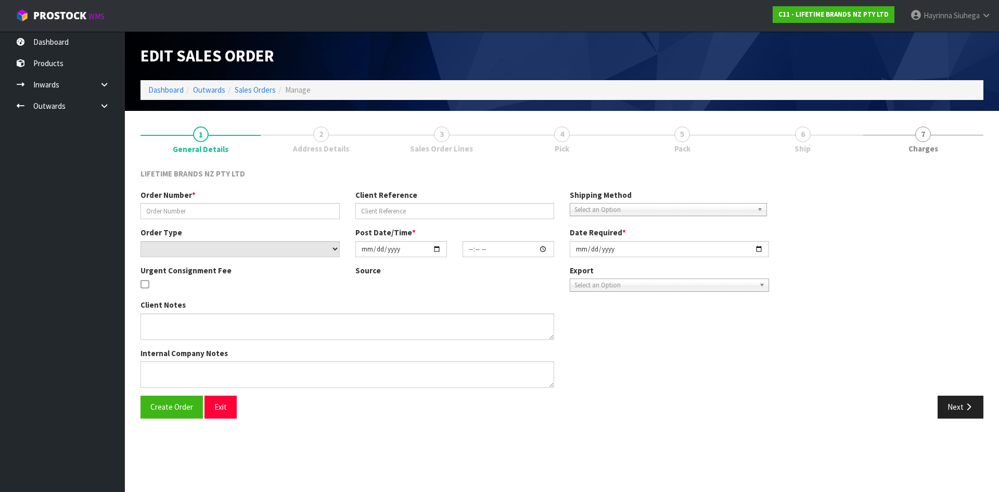
click at [793, 152] on link "6 Ship" at bounding box center [802, 139] width 120 height 41
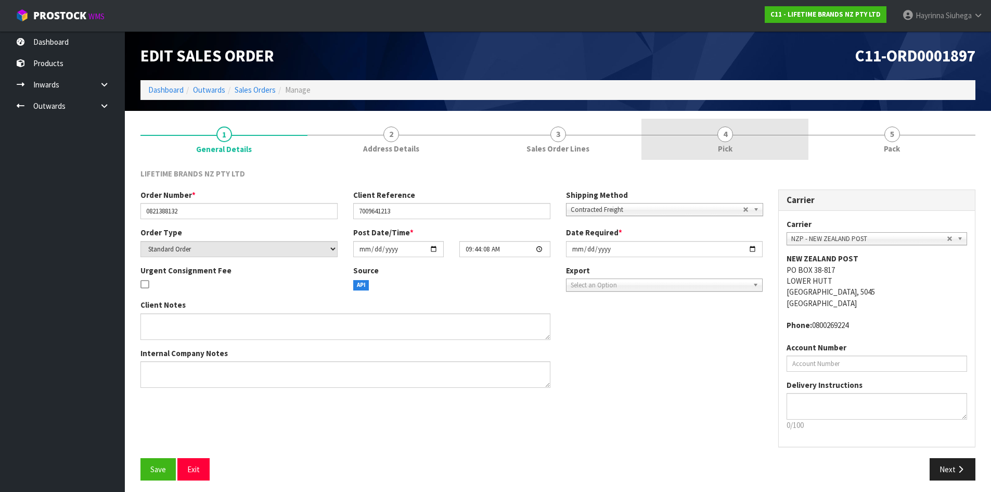
click at [786, 143] on link "4 Pick" at bounding box center [724, 139] width 167 height 41
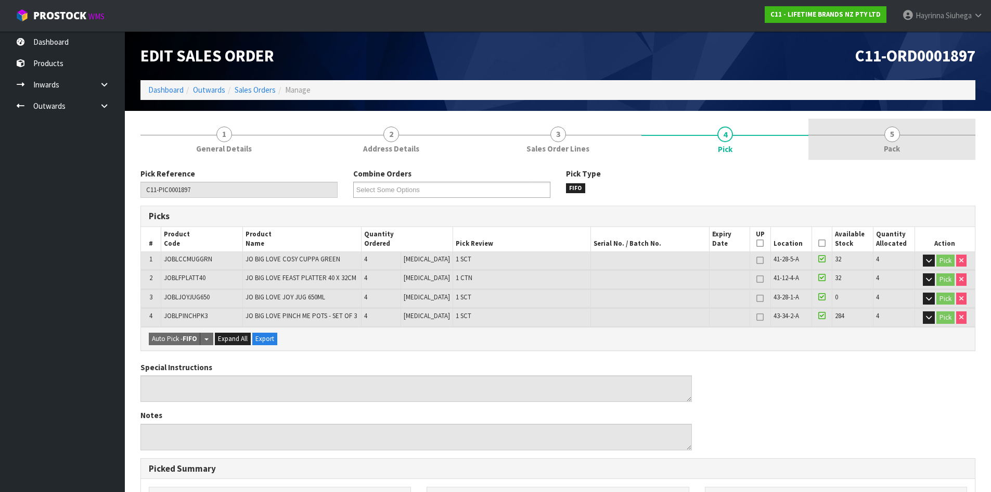
click at [847, 145] on link "5 Pack" at bounding box center [891, 139] width 167 height 41
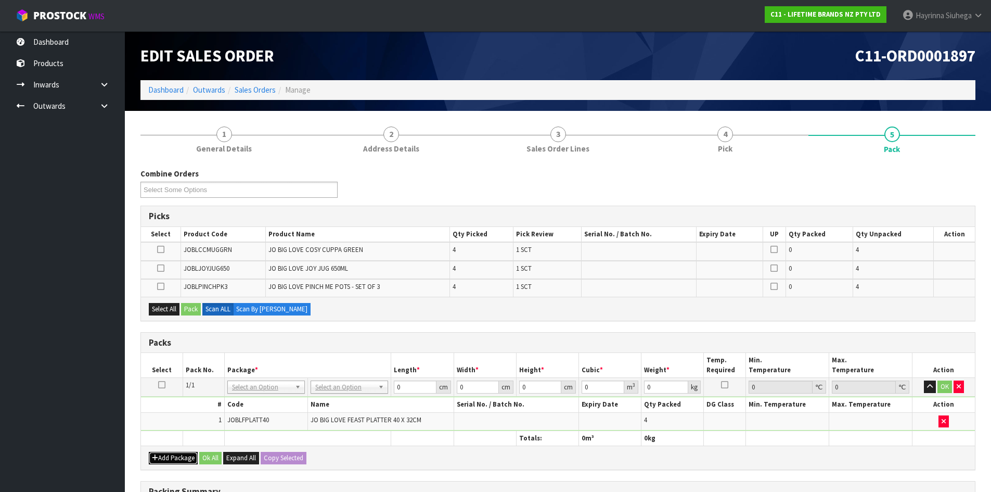
click at [190, 455] on button "Add Package" at bounding box center [173, 458] width 49 height 12
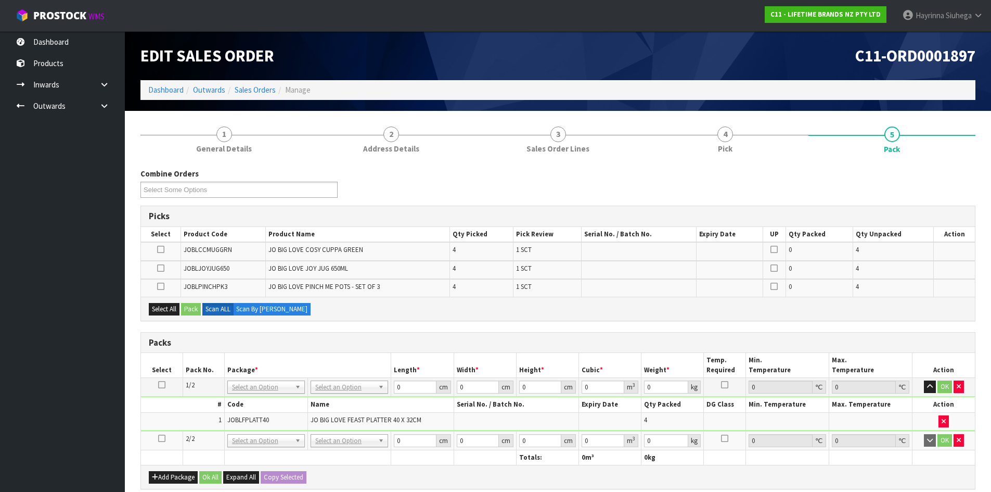
click at [165, 442] on td at bounding box center [162, 440] width 42 height 19
click at [162, 442] on link at bounding box center [161, 438] width 7 height 9
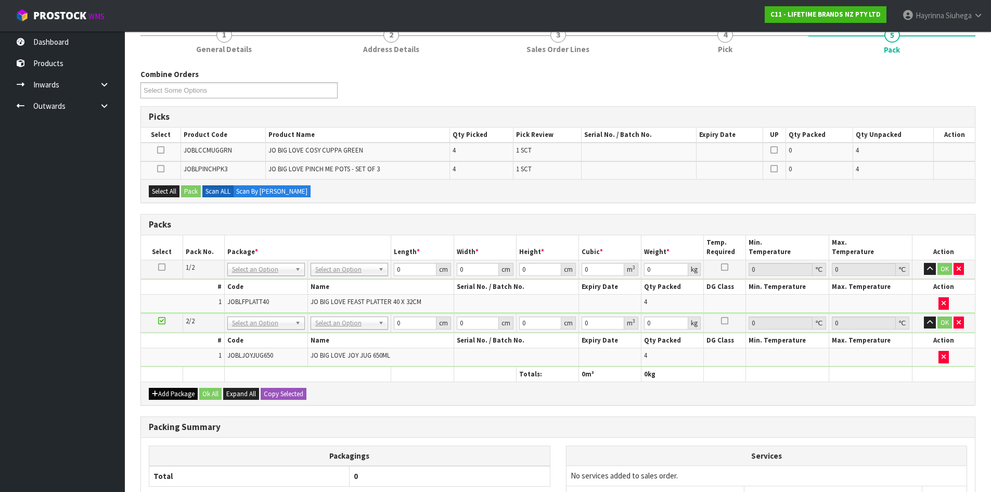
scroll to position [104, 0]
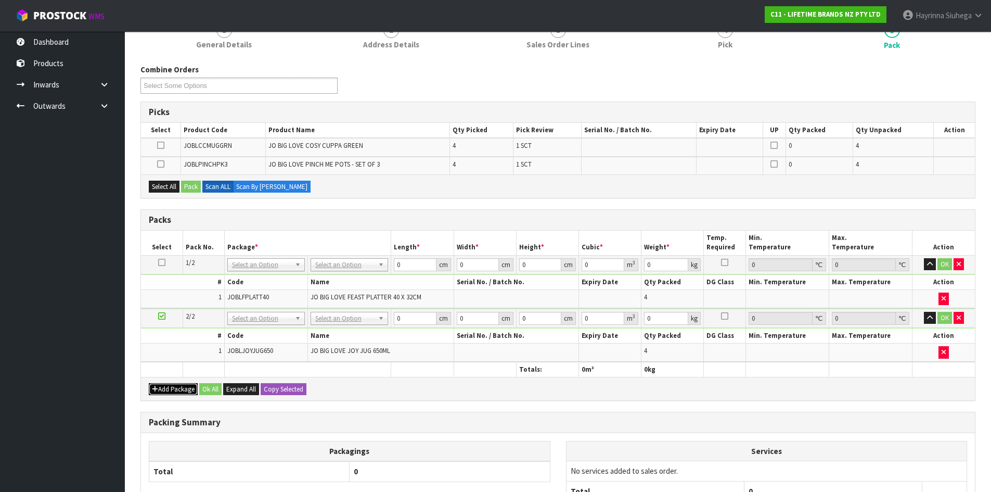
click at [171, 387] on button "Add Package" at bounding box center [173, 389] width 49 height 12
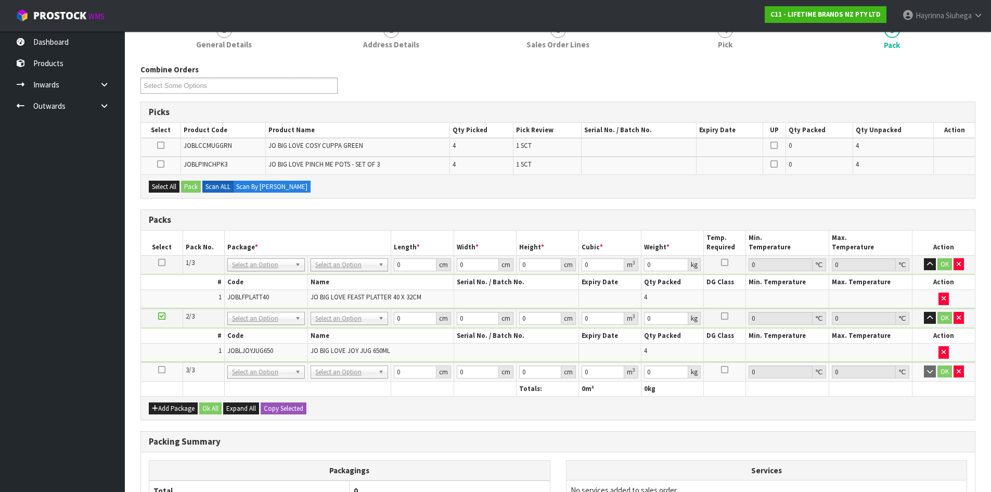
click at [162, 369] on icon at bounding box center [161, 369] width 7 height 1
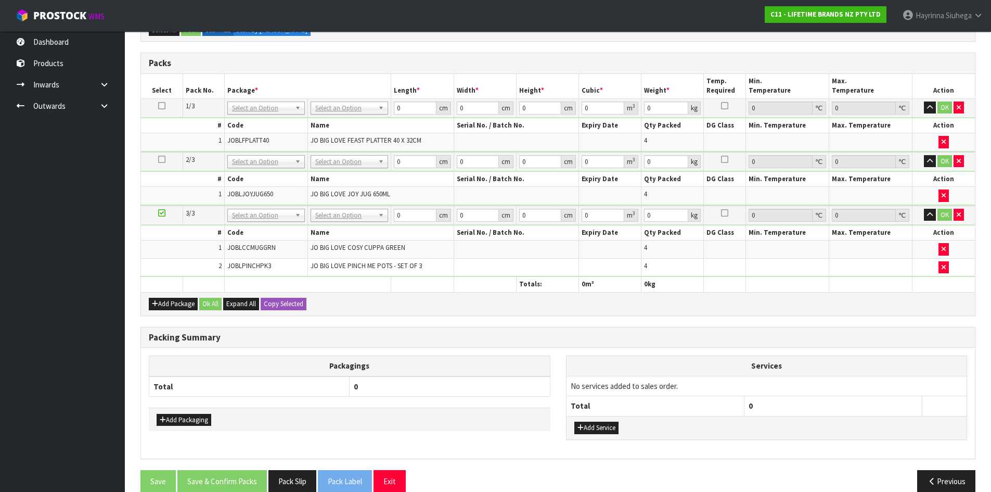
scroll to position [240, 0]
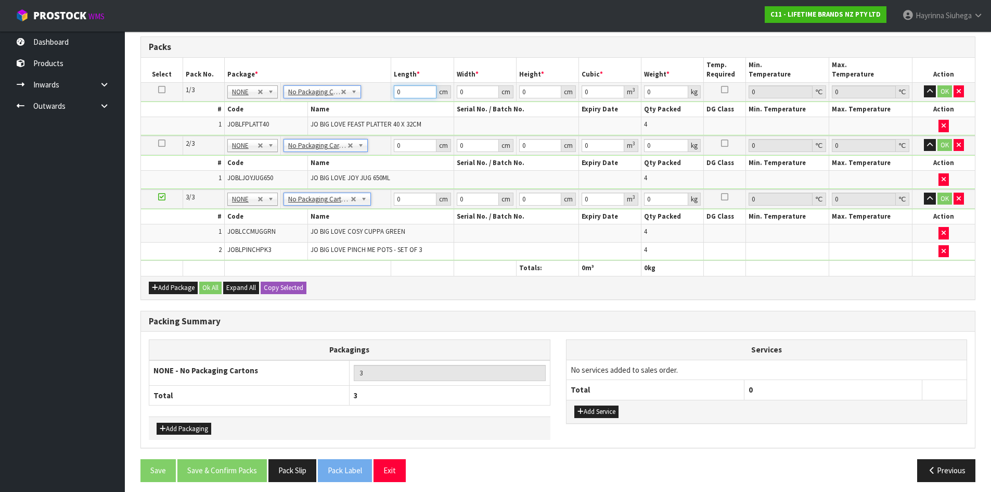
click at [397, 92] on input "0" at bounding box center [415, 91] width 42 height 13
click button "OK" at bounding box center [944, 91] width 15 height 12
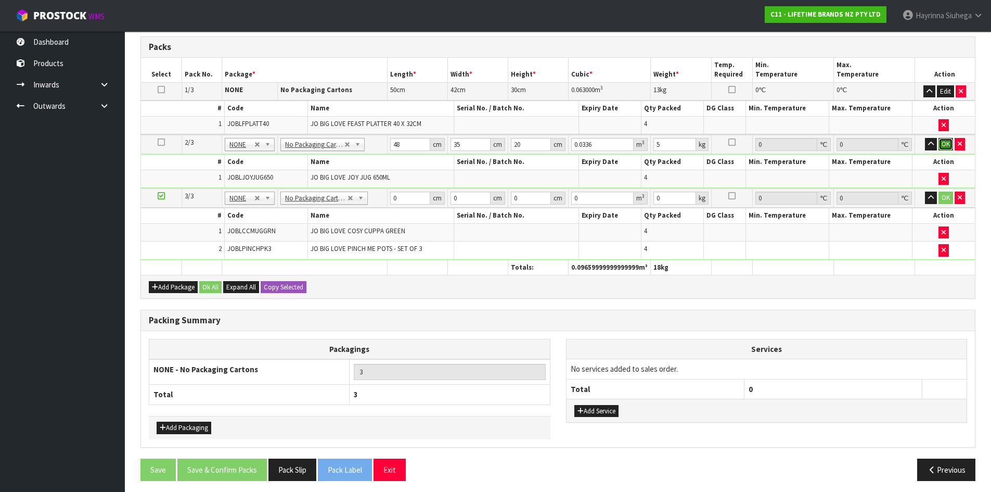
click button "OK" at bounding box center [945, 144] width 15 height 12
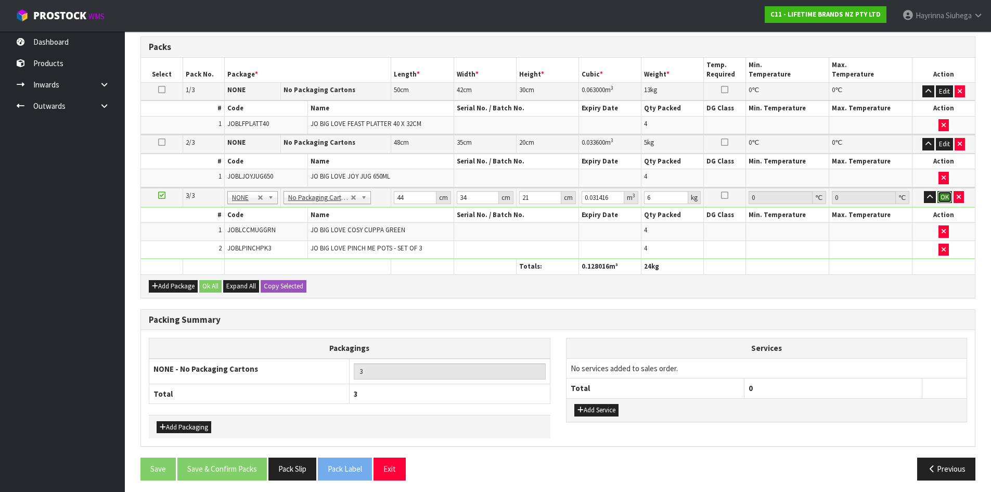
click button "OK" at bounding box center [944, 197] width 15 height 12
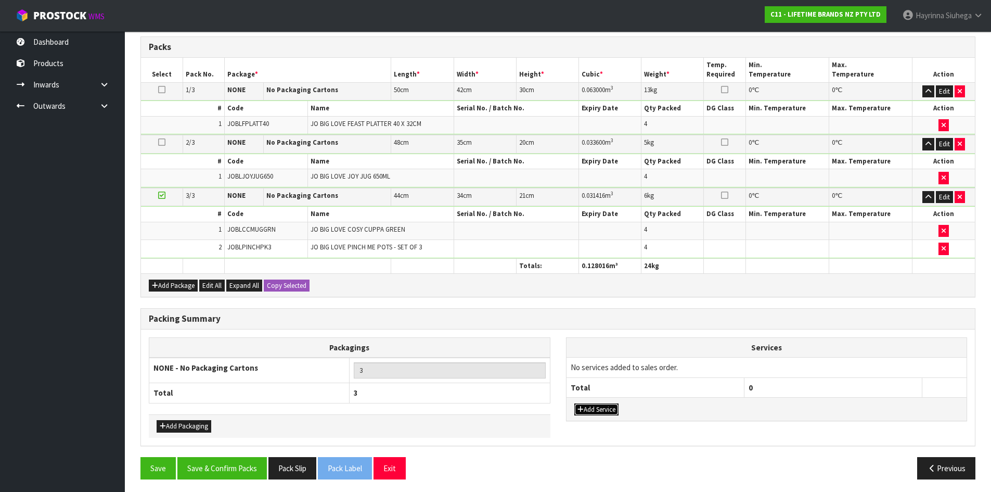
click at [591, 408] on button "Add Service" at bounding box center [596, 409] width 44 height 12
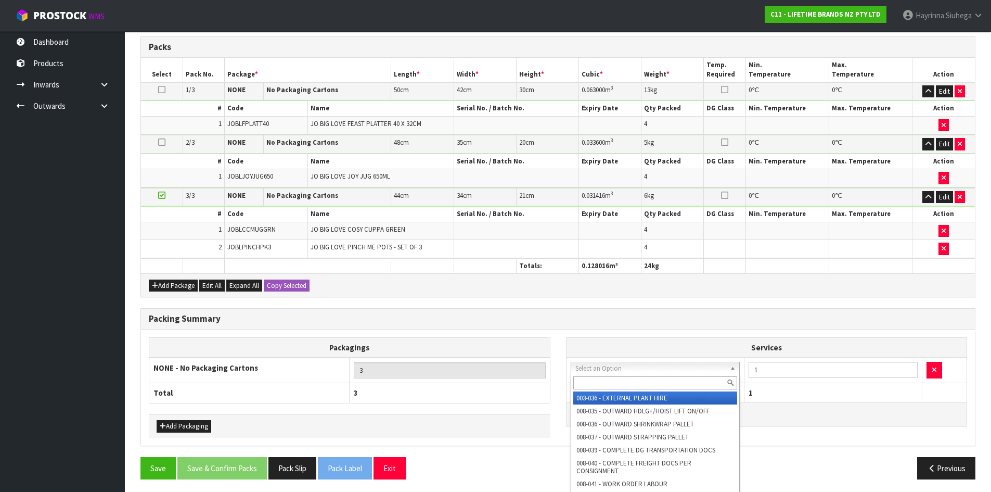
click at [603, 386] on input "text" at bounding box center [655, 382] width 164 height 13
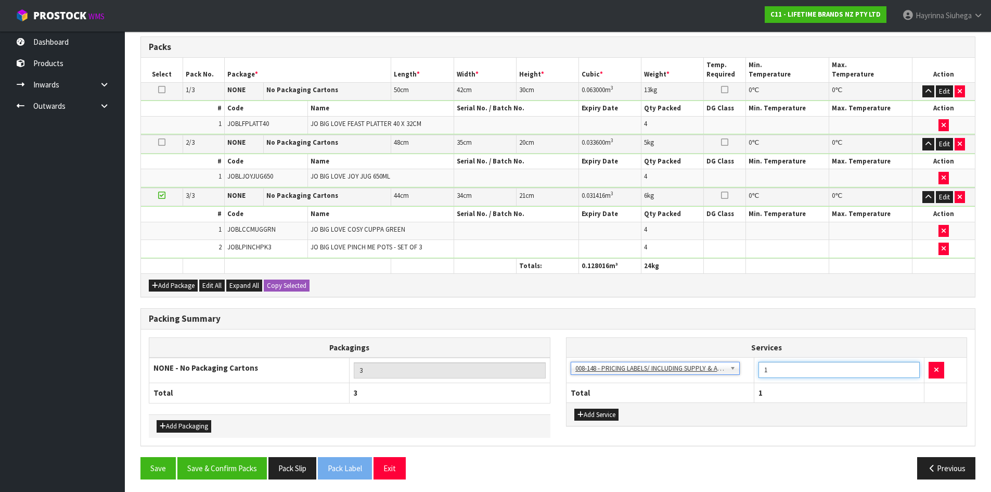
drag, startPoint x: 805, startPoint y: 374, endPoint x: 489, endPoint y: 368, distance: 315.8
click at [701, 374] on tr "003-036 - EXTERNAL PLANT HIRE 008-035 - OUTWARD HDLG+/HOIST LIFT ON/OFF 008-036…" at bounding box center [767, 369] width 401 height 25
click at [247, 464] on button "Save & Confirm Packs" at bounding box center [221, 468] width 89 height 22
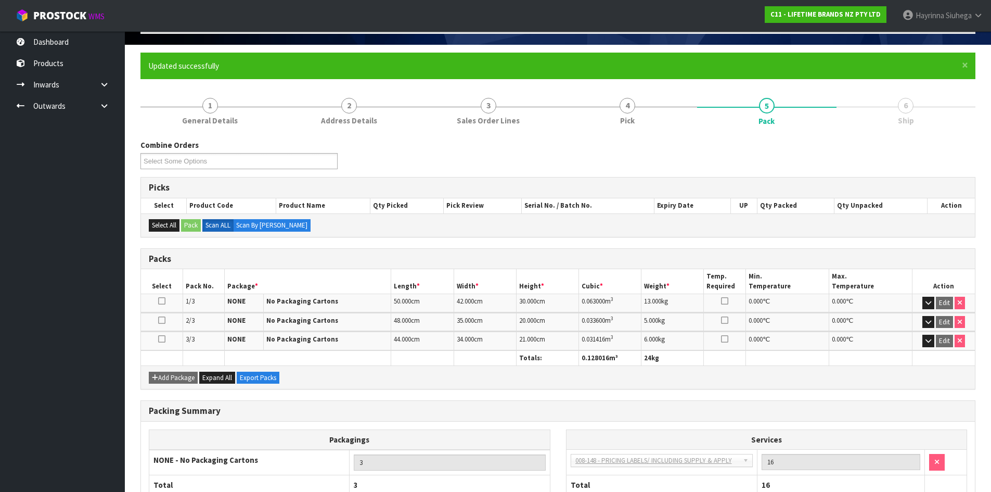
scroll to position [138, 0]
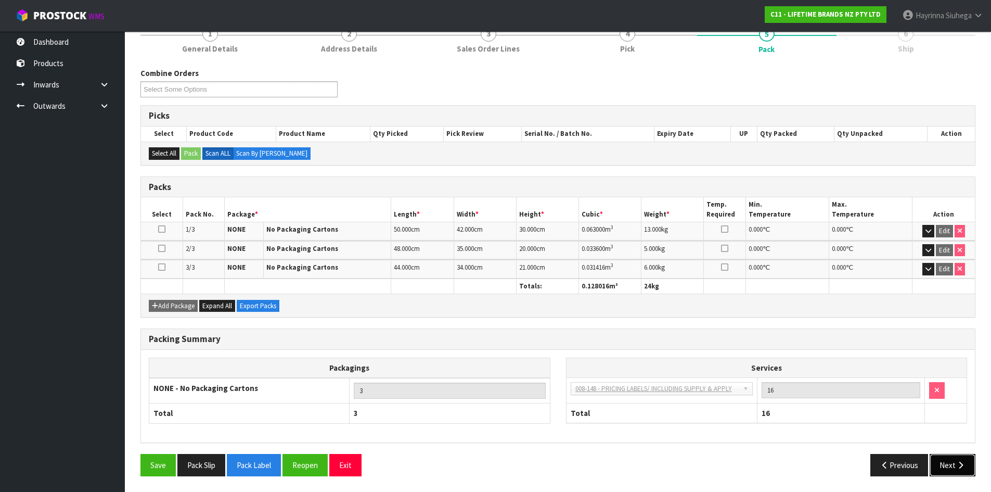
click at [954, 462] on button "Next" at bounding box center [953, 465] width 46 height 22
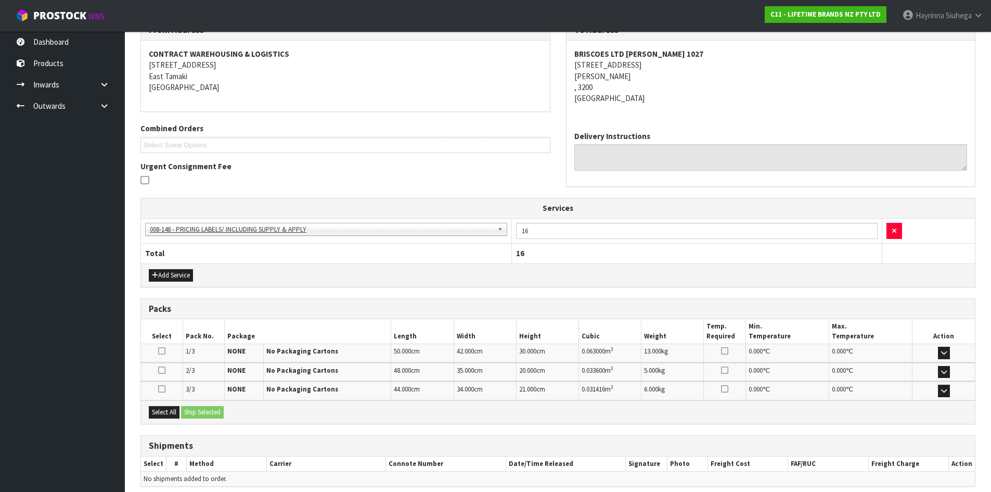
scroll to position [230, 0]
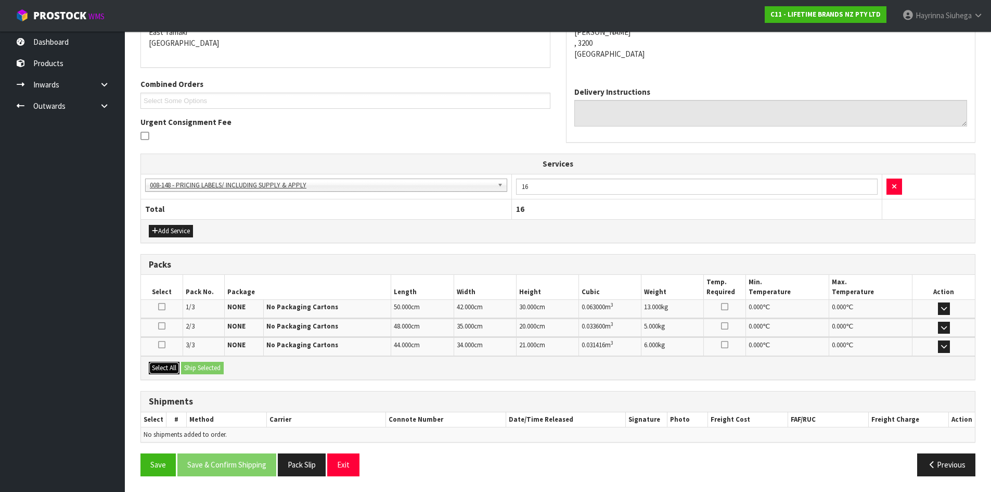
click at [167, 366] on button "Select All" at bounding box center [164, 368] width 31 height 12
click at [198, 362] on button "Ship Selected" at bounding box center [202, 368] width 43 height 12
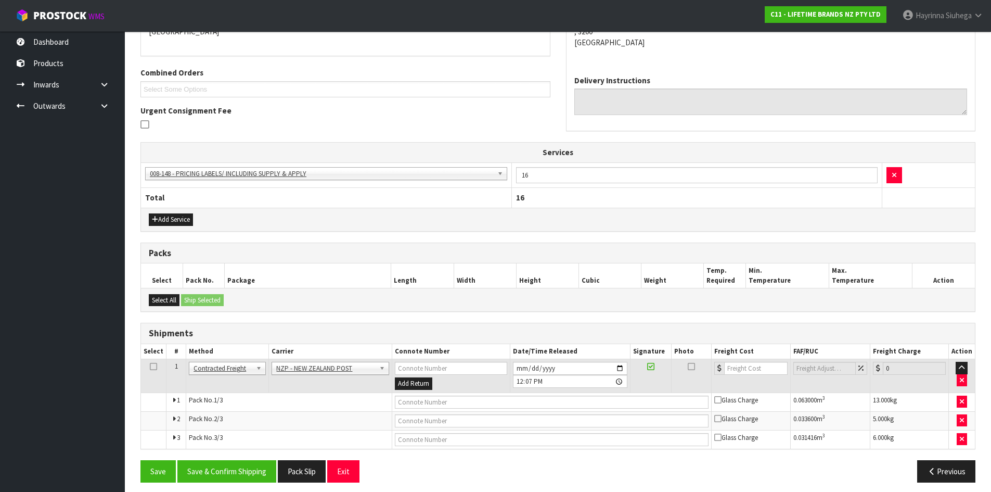
scroll to position [248, 0]
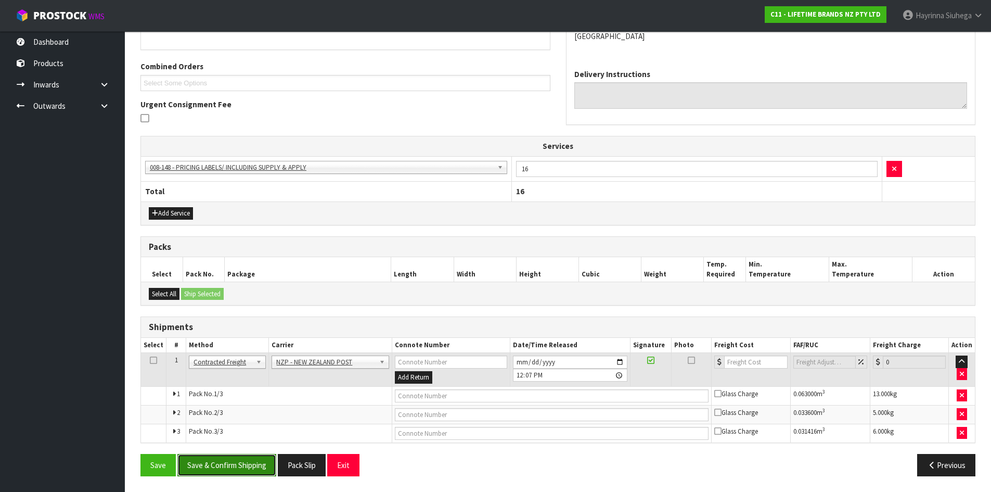
click at [249, 460] on button "Save & Confirm Shipping" at bounding box center [226, 465] width 99 height 22
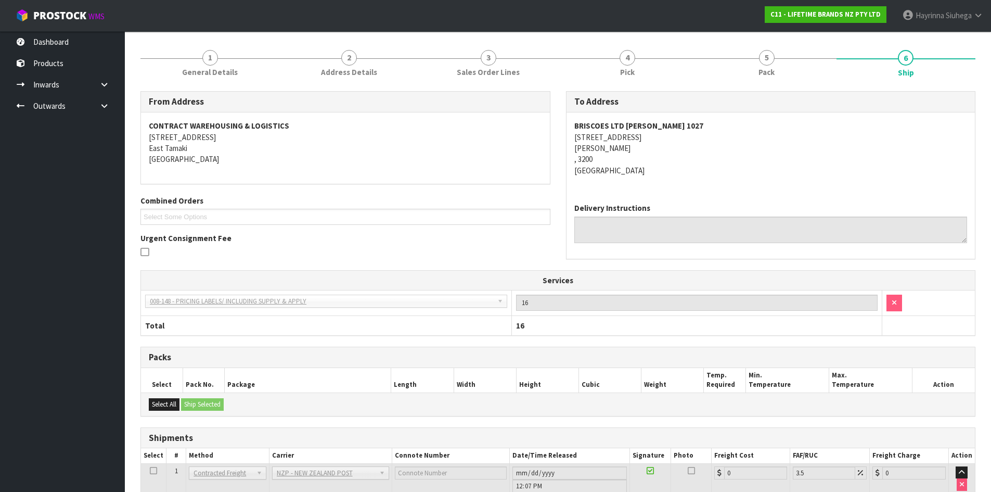
scroll to position [232, 0]
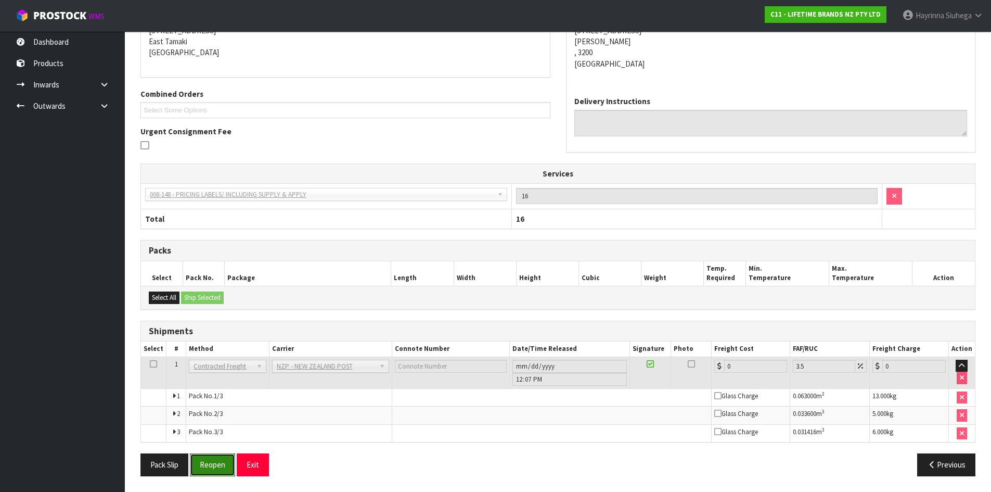
click at [209, 462] on button "Reopen" at bounding box center [212, 464] width 45 height 22
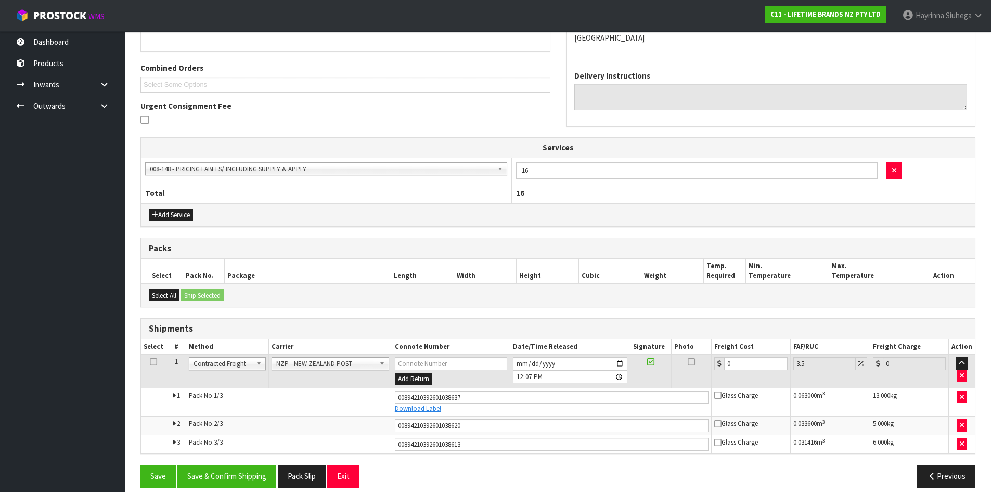
scroll to position [258, 0]
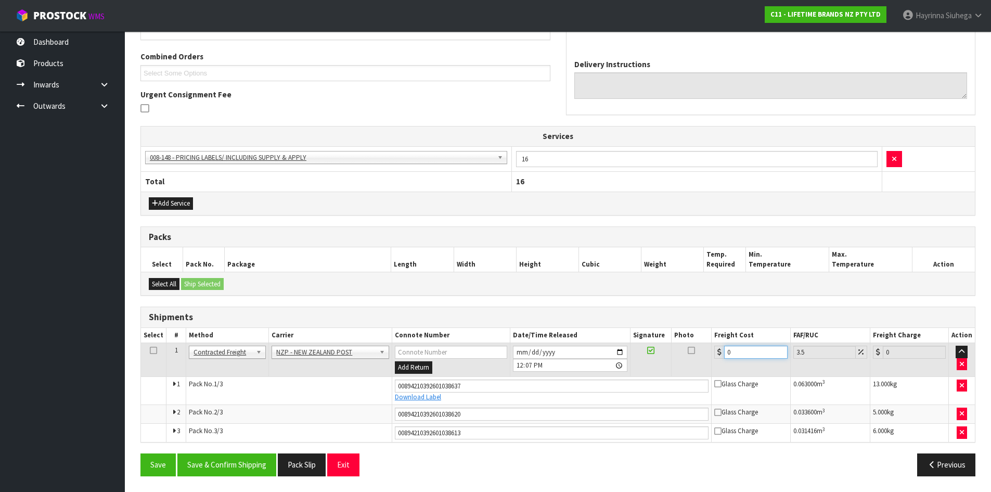
drag, startPoint x: 765, startPoint y: 350, endPoint x: 544, endPoint y: 336, distance: 221.0
click at [544, 336] on table "Select # Method Carrier Connote Number Date/Time Released Signature Photo Freig…" at bounding box center [558, 385] width 834 height 114
click at [140, 453] on button "Save" at bounding box center [157, 464] width 35 height 22
click at [244, 456] on button "Save & Confirm Shipping" at bounding box center [226, 464] width 99 height 22
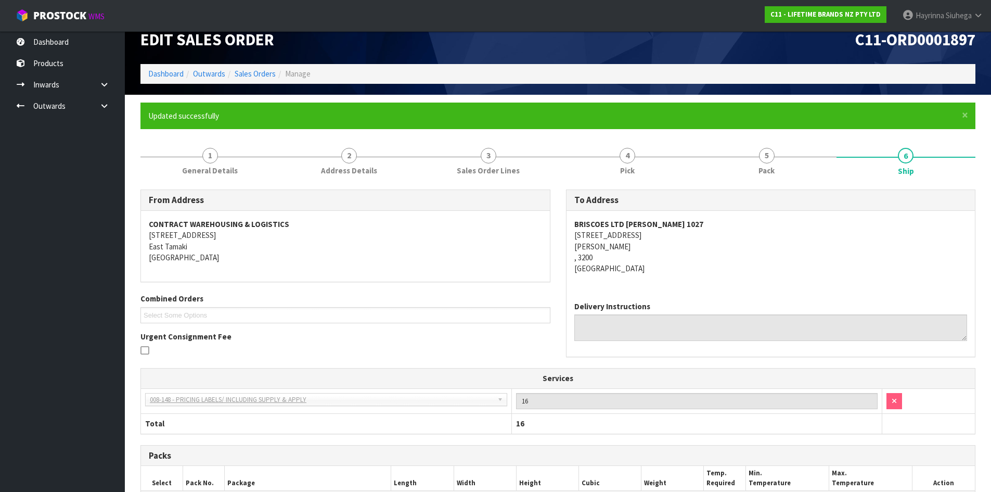
scroll to position [0, 0]
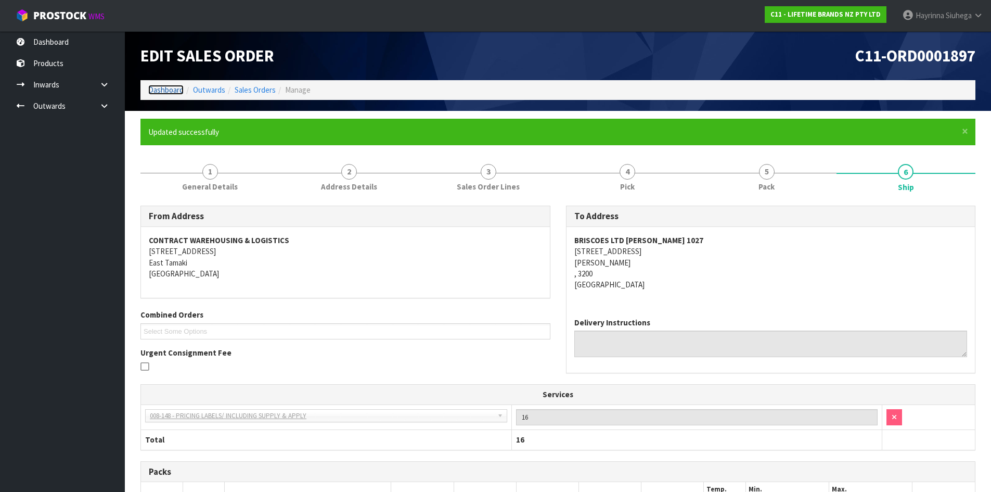
click at [165, 87] on link "Dashboard" at bounding box center [165, 90] width 35 height 10
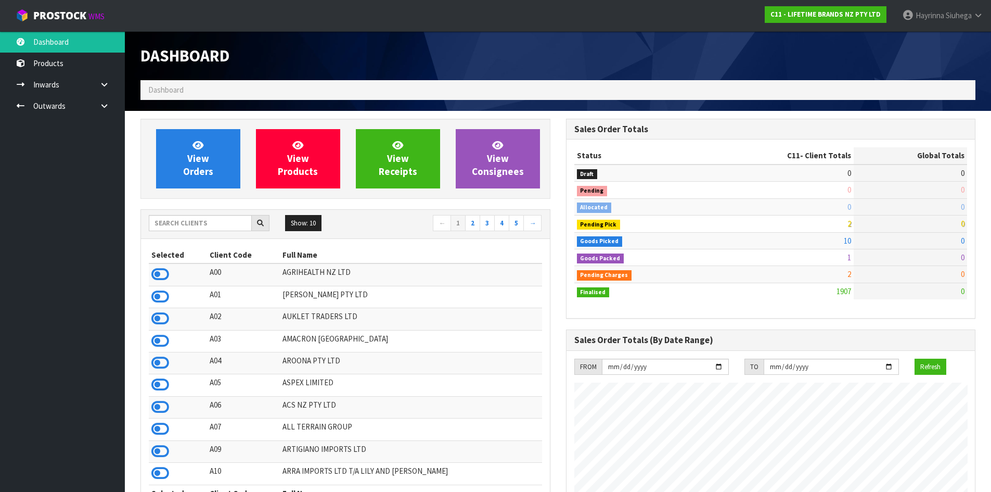
scroll to position [788, 425]
click at [108, 110] on link at bounding box center [108, 105] width 33 height 21
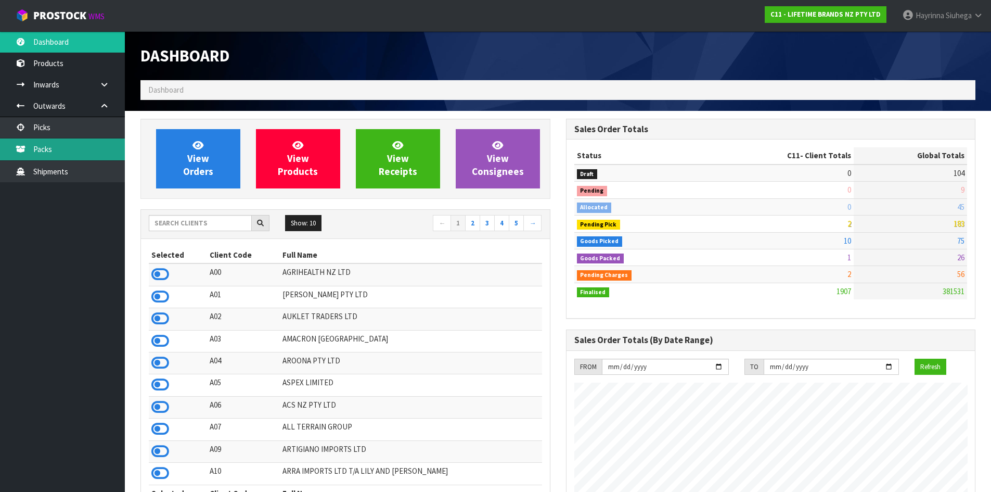
click at [89, 146] on link "Packs" at bounding box center [62, 148] width 125 height 21
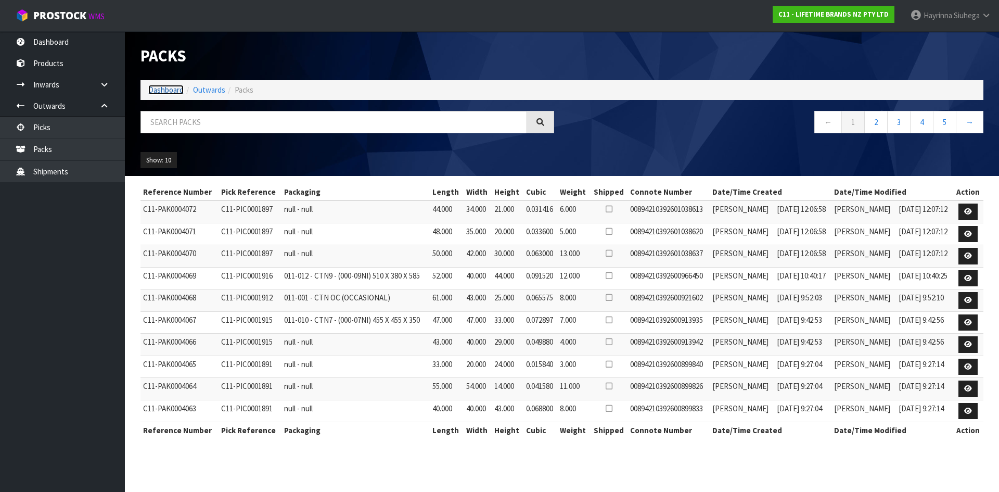
click at [162, 89] on link "Dashboard" at bounding box center [165, 90] width 35 height 10
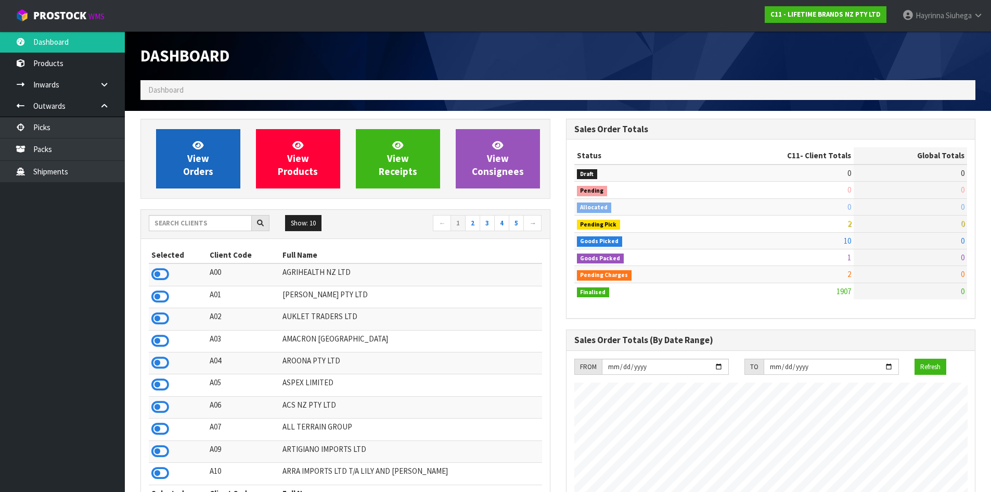
scroll to position [788, 425]
click at [202, 163] on span "View Orders" at bounding box center [198, 158] width 30 height 39
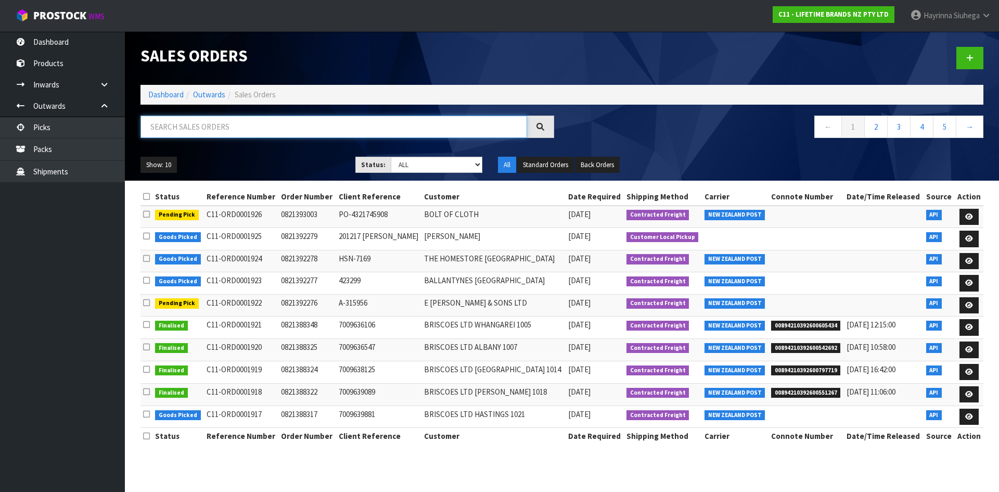
click at [216, 133] on input "text" at bounding box center [333, 126] width 387 height 22
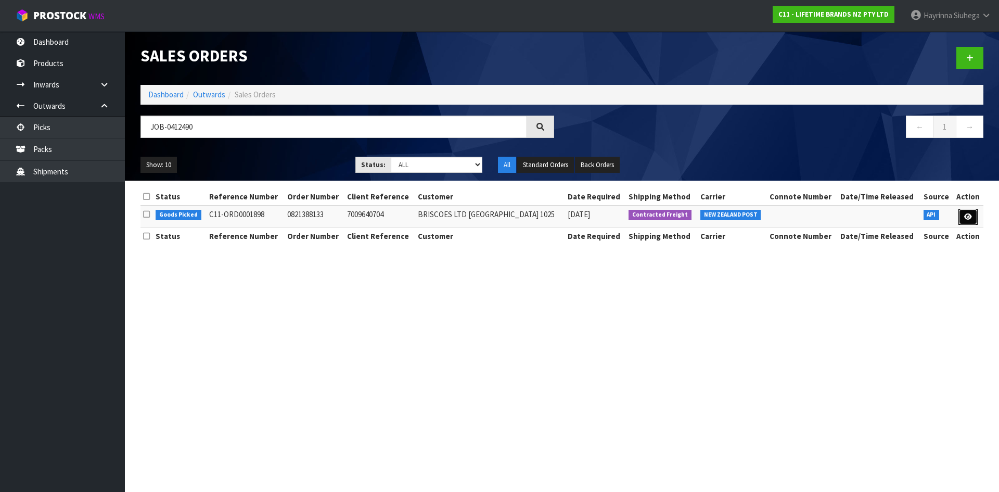
click at [971, 220] on link at bounding box center [967, 217] width 19 height 17
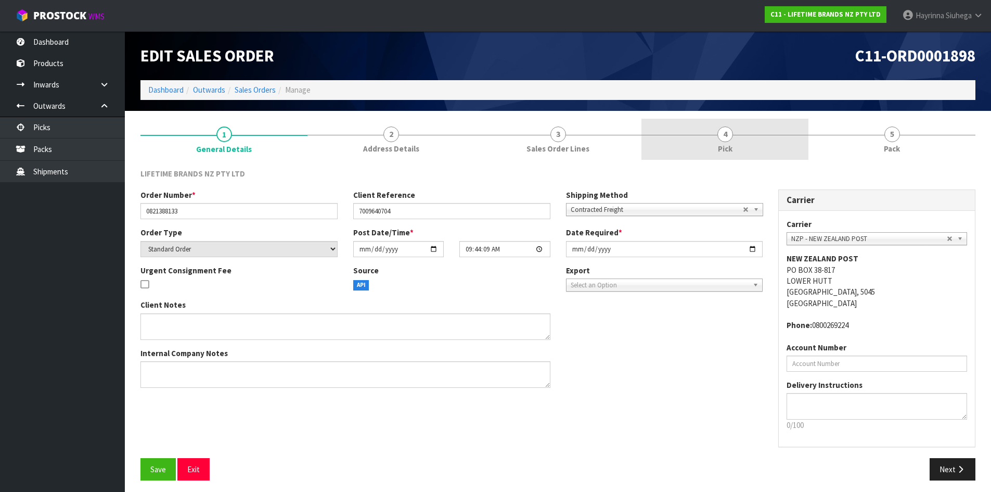
click at [776, 151] on link "4 Pick" at bounding box center [724, 139] width 167 height 41
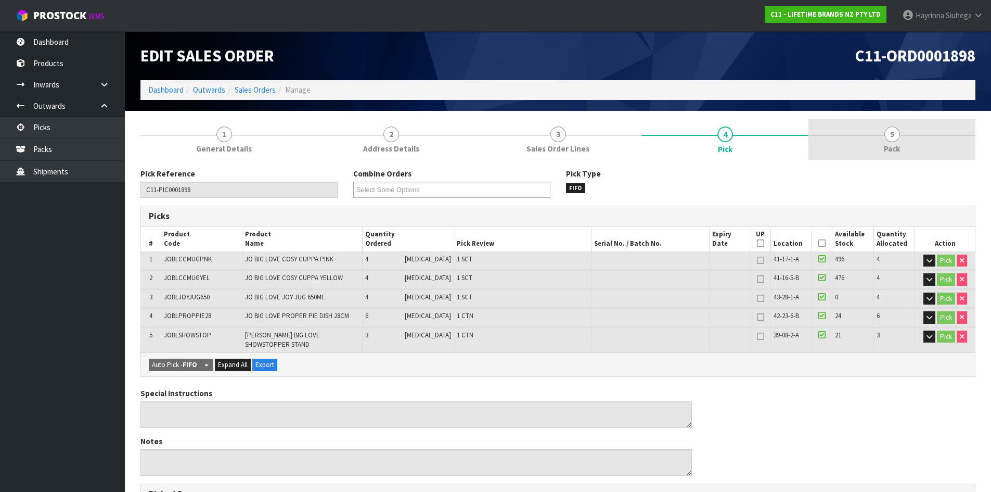
click at [890, 133] on span "5" at bounding box center [892, 134] width 16 height 16
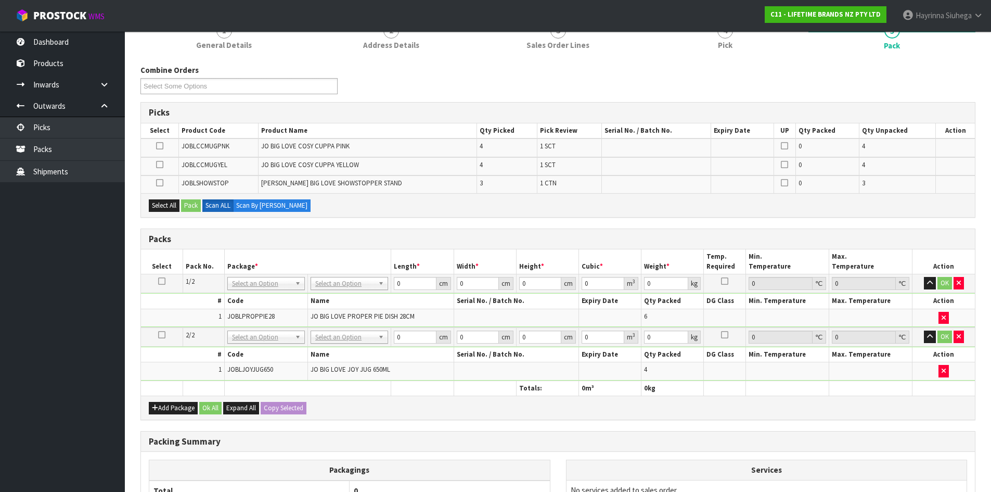
scroll to position [104, 0]
click at [162, 403] on button "Add Package" at bounding box center [173, 407] width 49 height 12
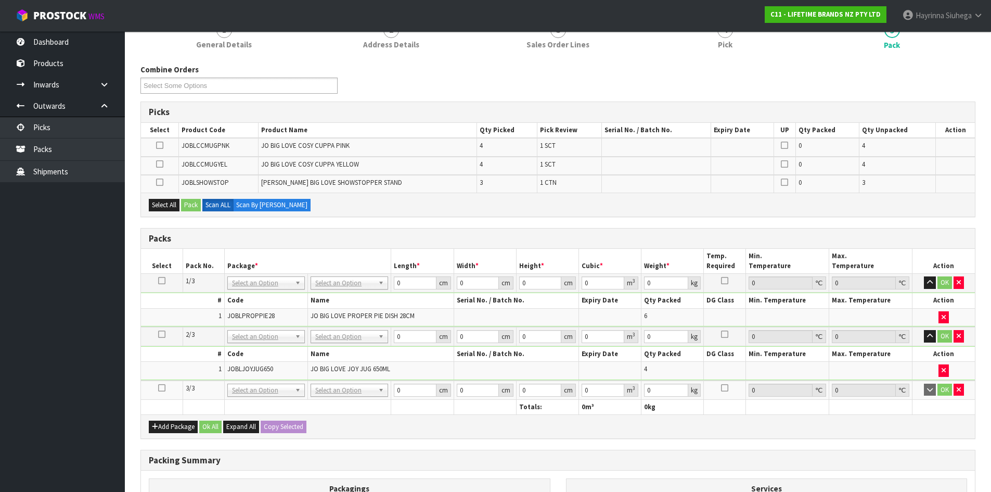
click at [159, 388] on icon at bounding box center [161, 388] width 7 height 1
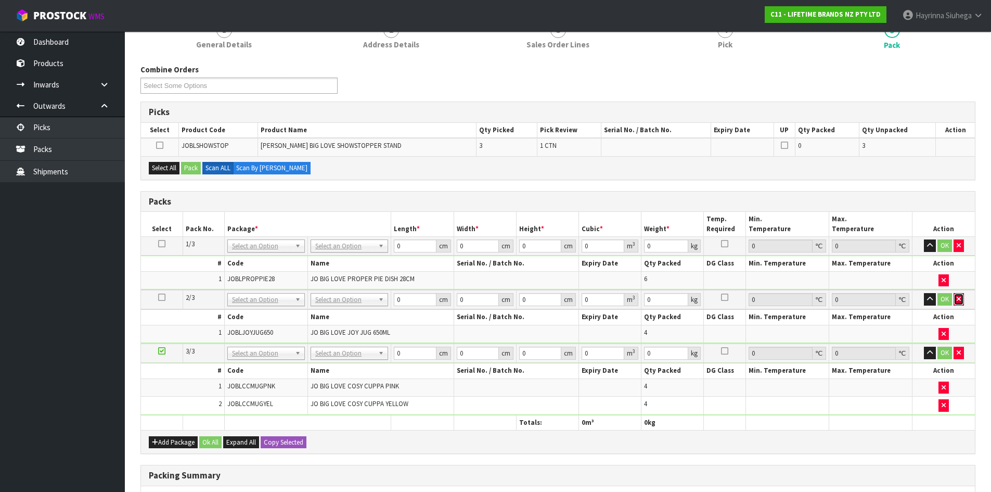
click at [959, 297] on icon "button" at bounding box center [959, 298] width 4 height 7
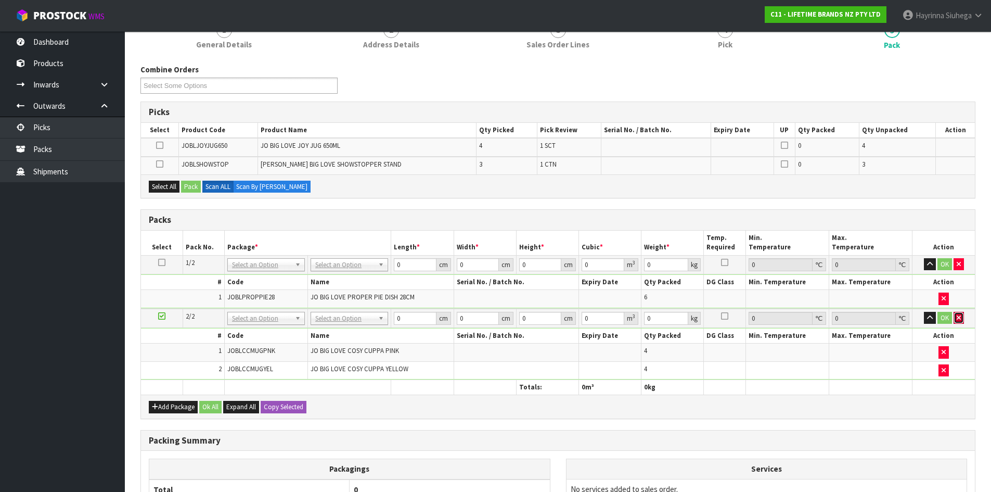
click at [955, 321] on button "button" at bounding box center [959, 318] width 10 height 12
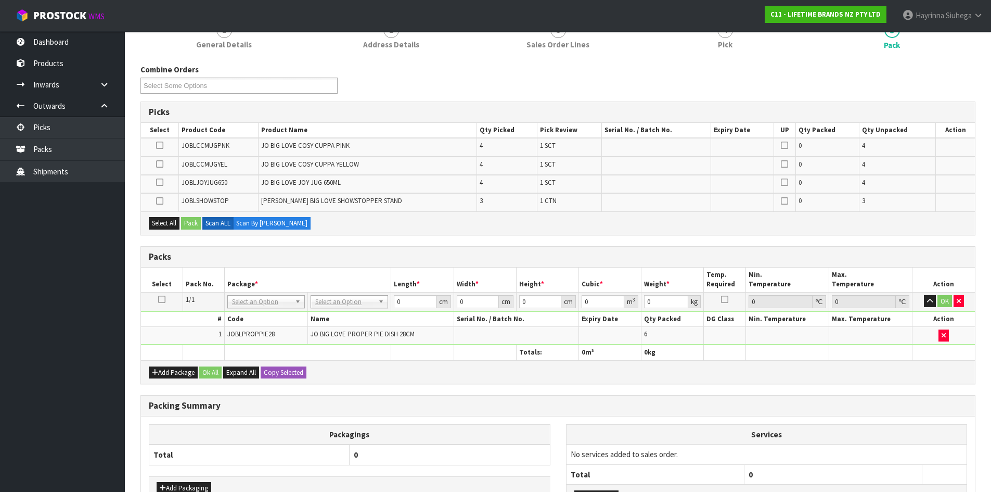
click at [163, 300] on icon at bounding box center [161, 299] width 7 height 1
click at [163, 299] on icon at bounding box center [161, 299] width 7 height 1
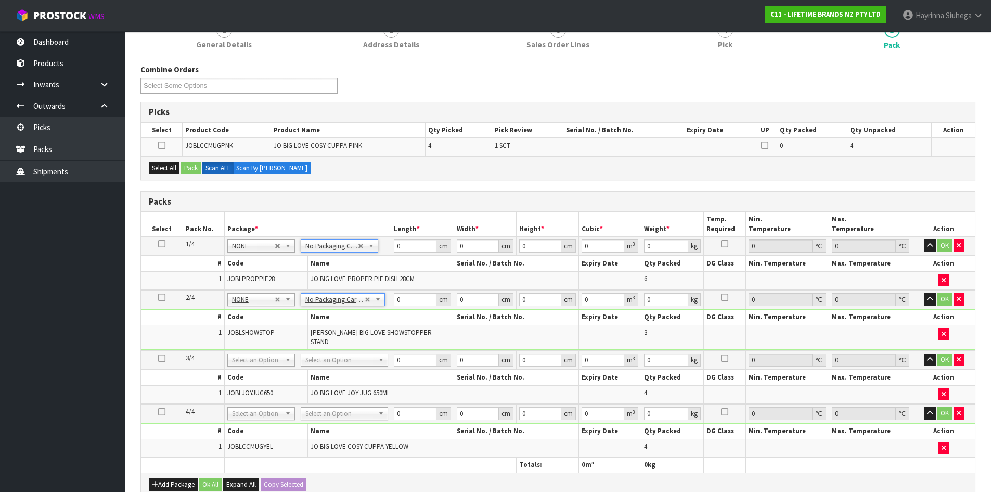
click at [165, 411] on icon at bounding box center [161, 411] width 7 height 1
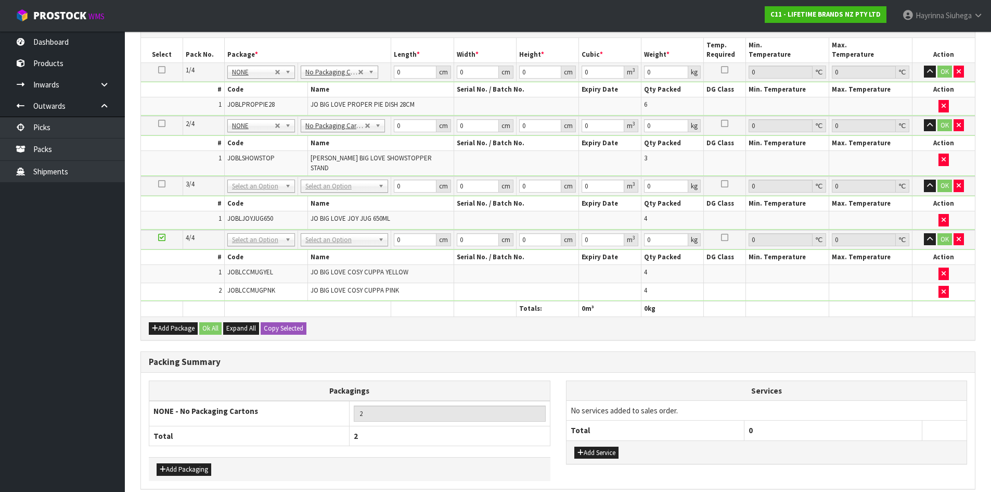
scroll to position [195, 0]
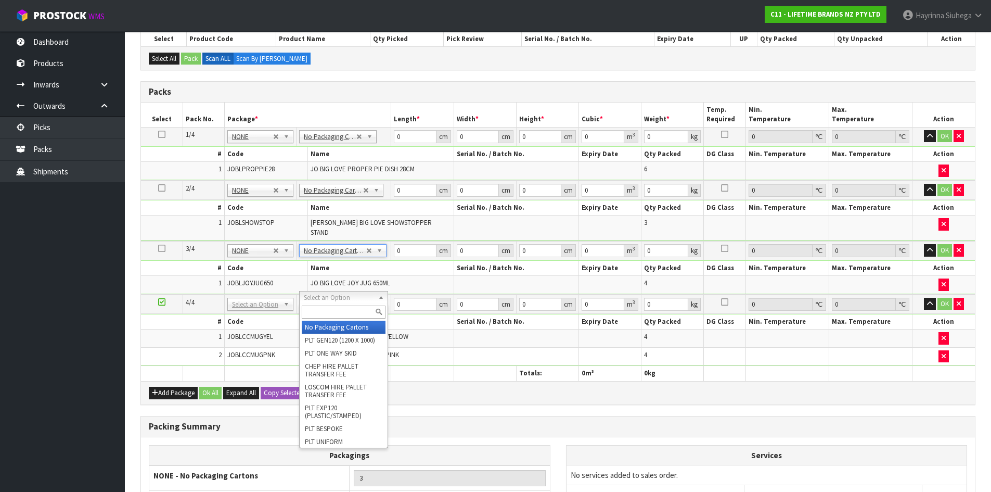
click at [341, 308] on input "text" at bounding box center [344, 311] width 84 height 13
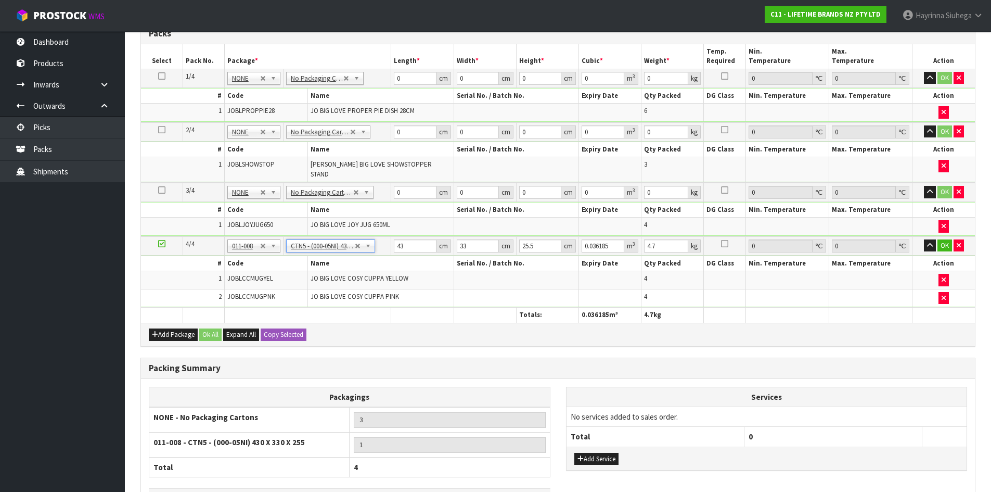
scroll to position [324, 0]
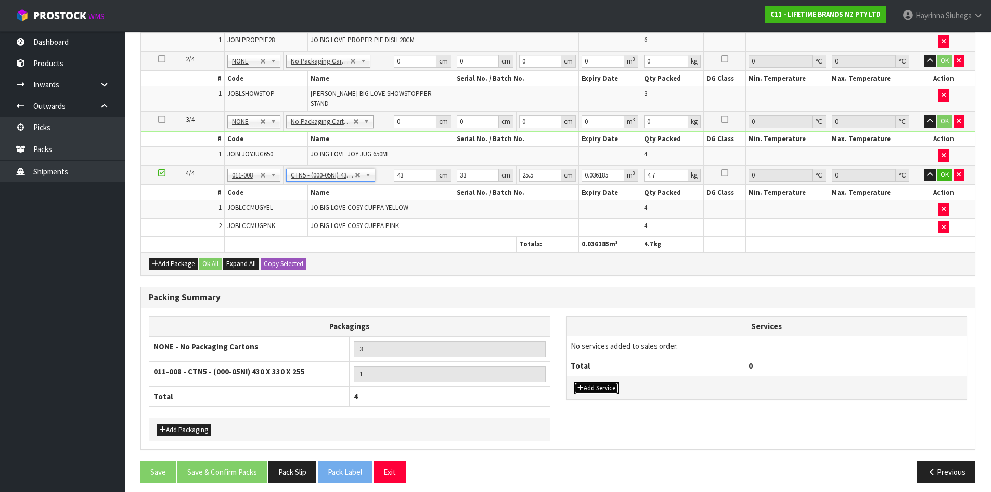
click at [607, 382] on button "Add Service" at bounding box center [596, 388] width 44 height 12
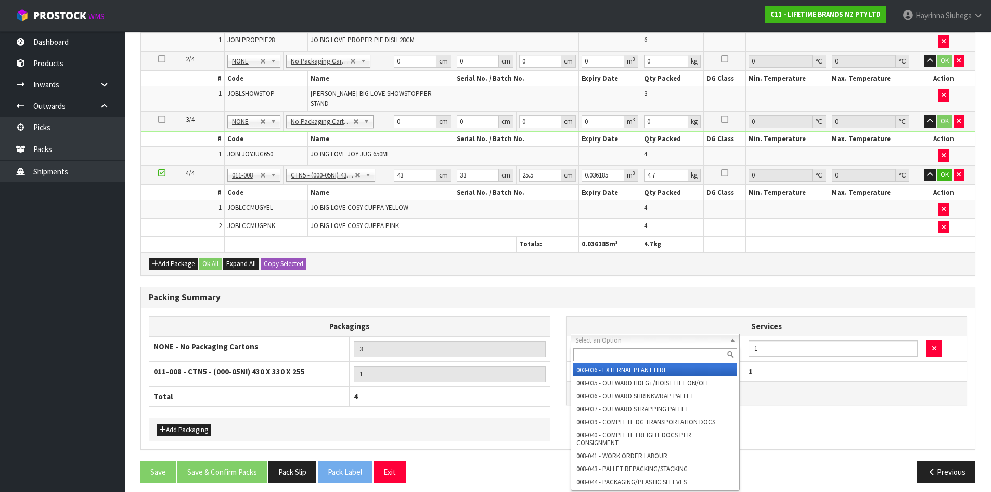
click at [622, 353] on input "text" at bounding box center [655, 354] width 164 height 13
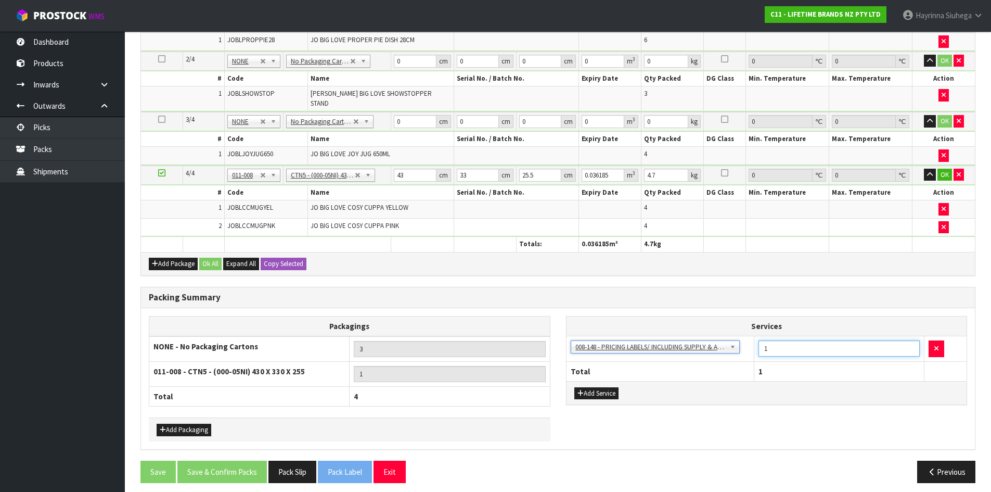
drag, startPoint x: 788, startPoint y: 346, endPoint x: 664, endPoint y: 346, distance: 123.3
click at [719, 346] on tr "003-036 - EXTERNAL PLANT HIRE 008-035 - OUTWARD HDLG+/HOIST LIFT ON/OFF 008-036…" at bounding box center [767, 348] width 401 height 25
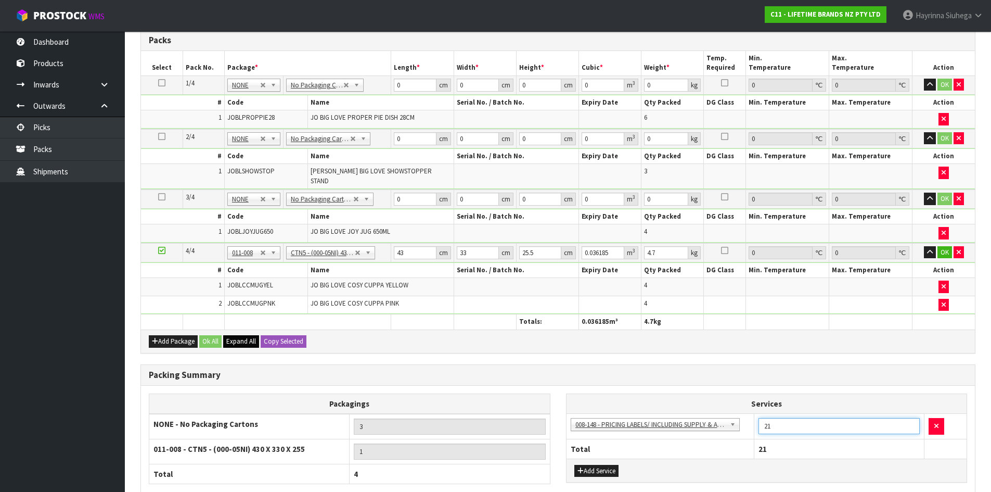
scroll to position [116, 0]
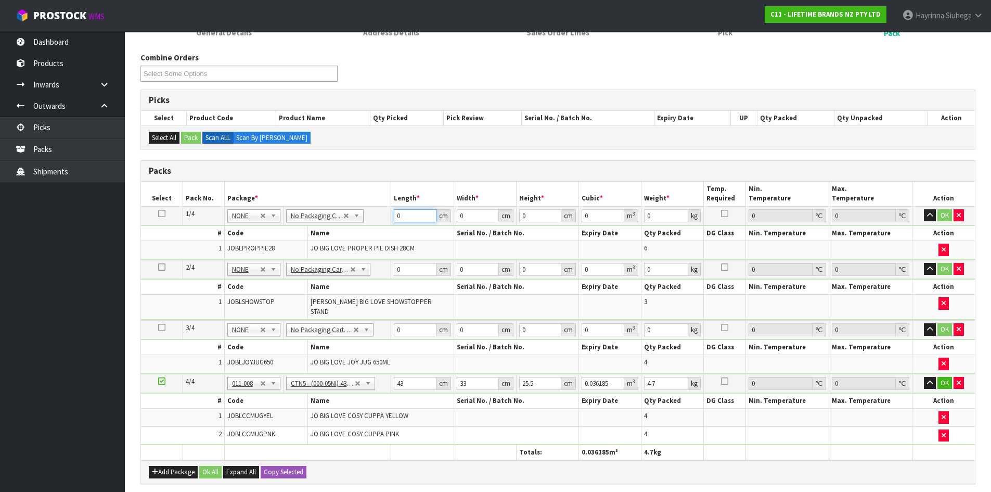
click at [395, 216] on input "0" at bounding box center [415, 215] width 42 height 13
click at [395, 215] on input "0" at bounding box center [415, 215] width 42 height 13
click button "OK" at bounding box center [944, 215] width 15 height 12
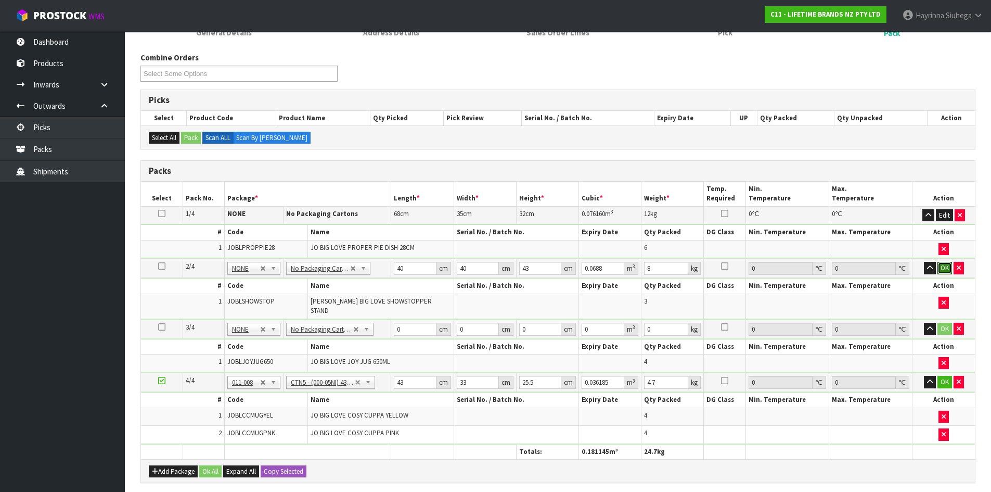
click button "OK" at bounding box center [944, 268] width 15 height 12
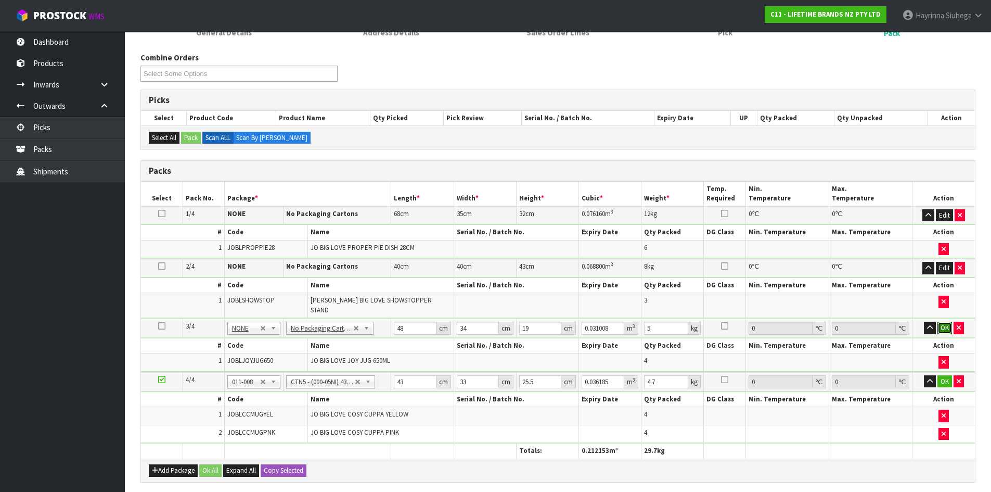
click button "OK" at bounding box center [944, 327] width 15 height 12
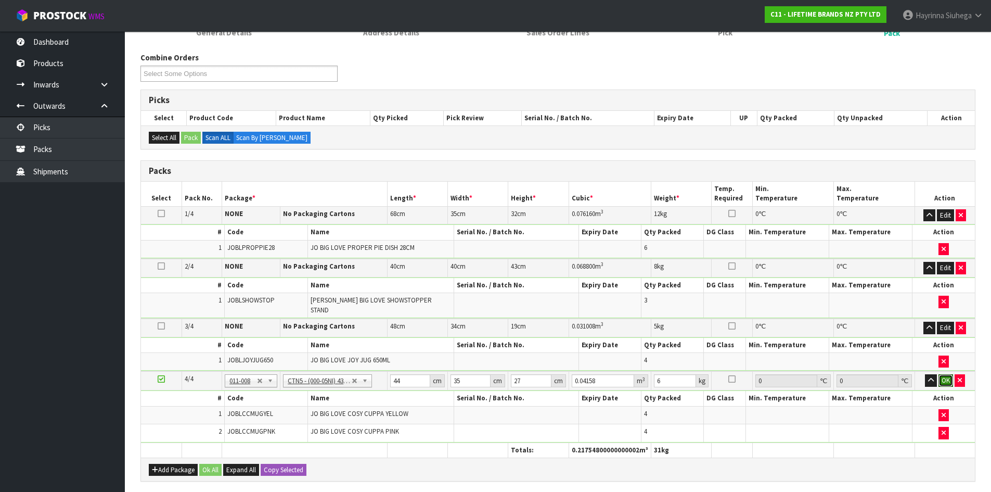
click button "OK" at bounding box center [945, 380] width 15 height 12
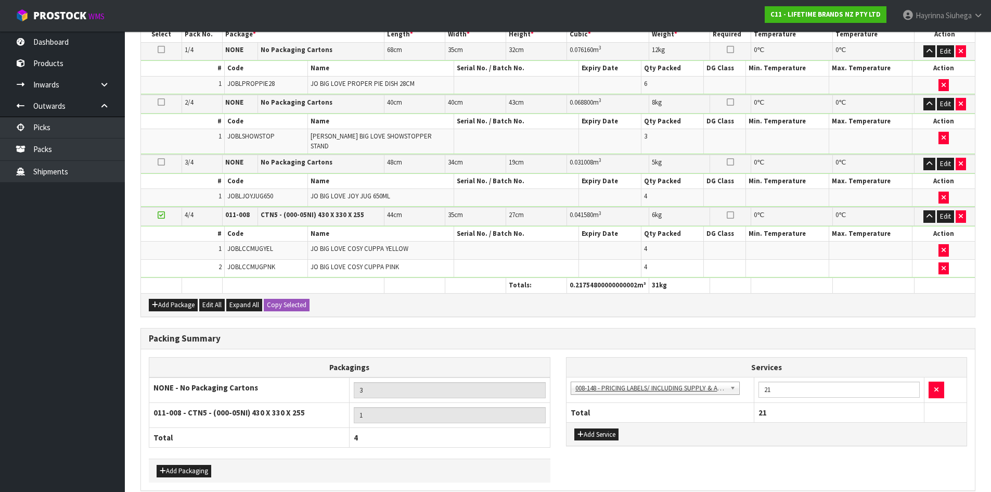
scroll to position [321, 0]
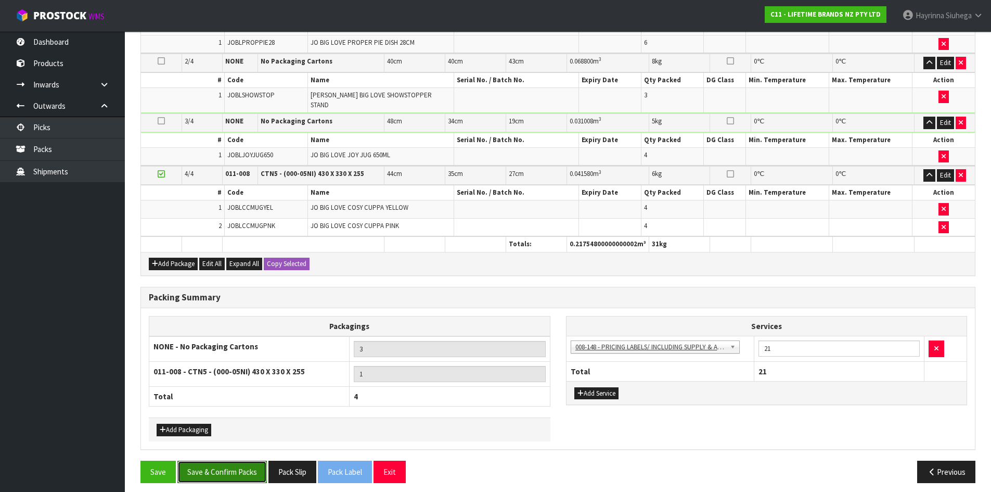
click at [225, 468] on button "Save & Confirm Packs" at bounding box center [221, 471] width 89 height 22
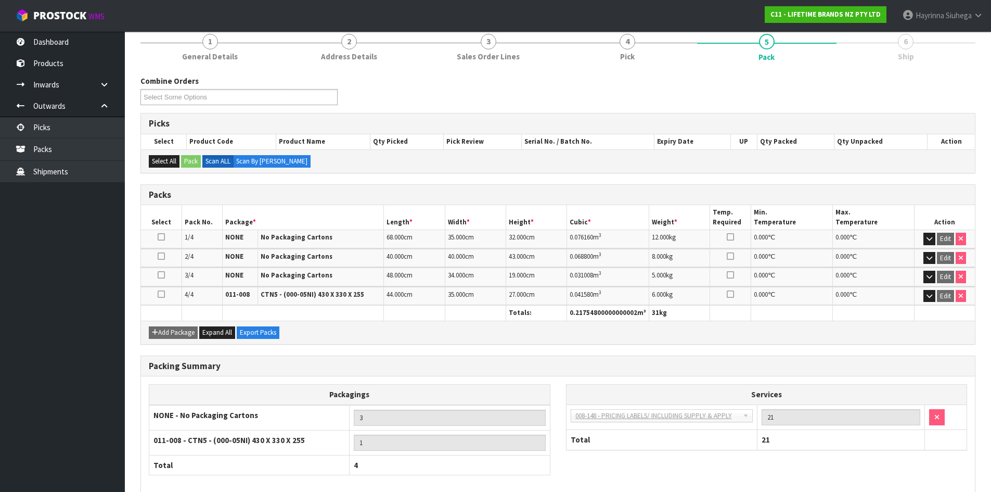
scroll to position [182, 0]
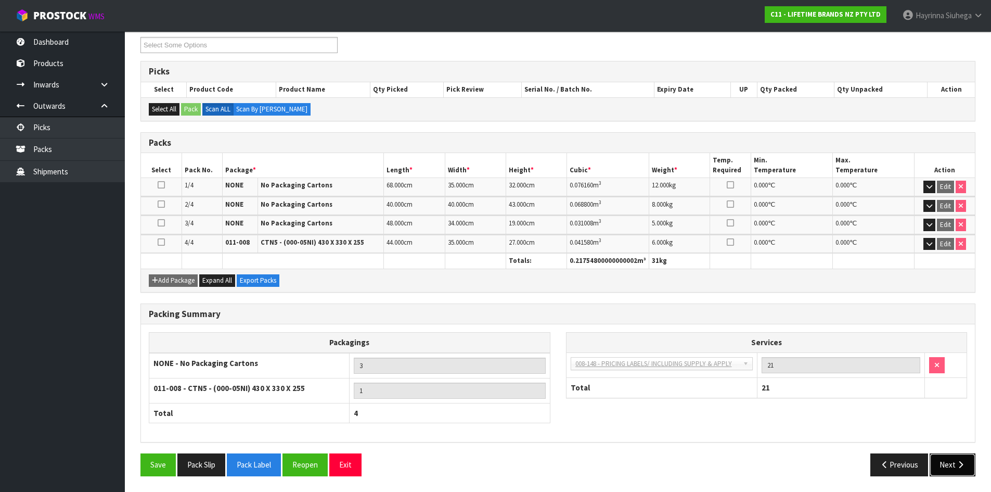
click at [948, 467] on button "Next" at bounding box center [953, 464] width 46 height 22
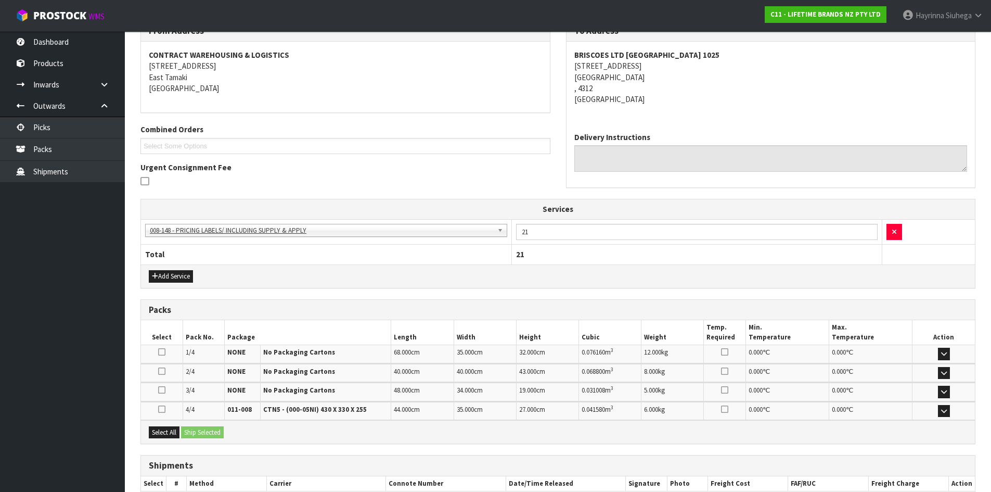
scroll to position [249, 0]
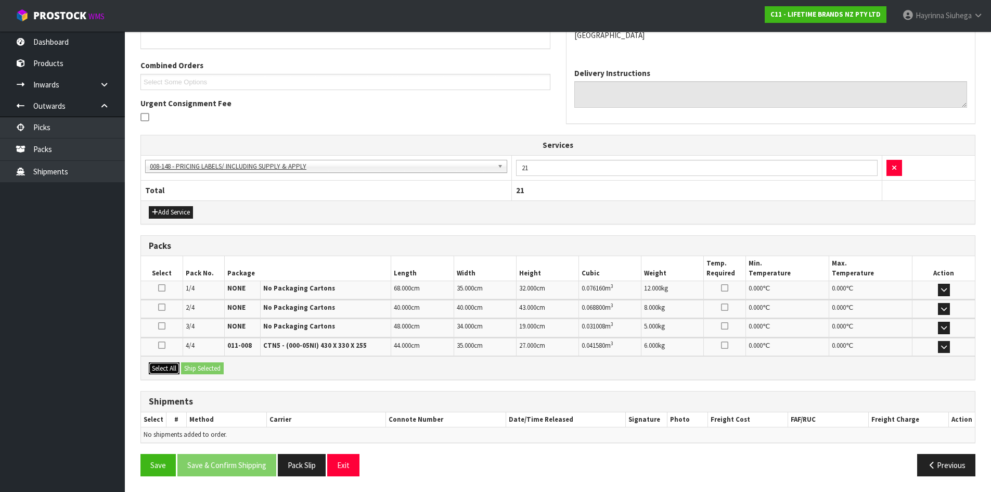
click at [168, 366] on button "Select All" at bounding box center [164, 368] width 31 height 12
click at [207, 368] on button "Ship Selected" at bounding box center [202, 368] width 43 height 12
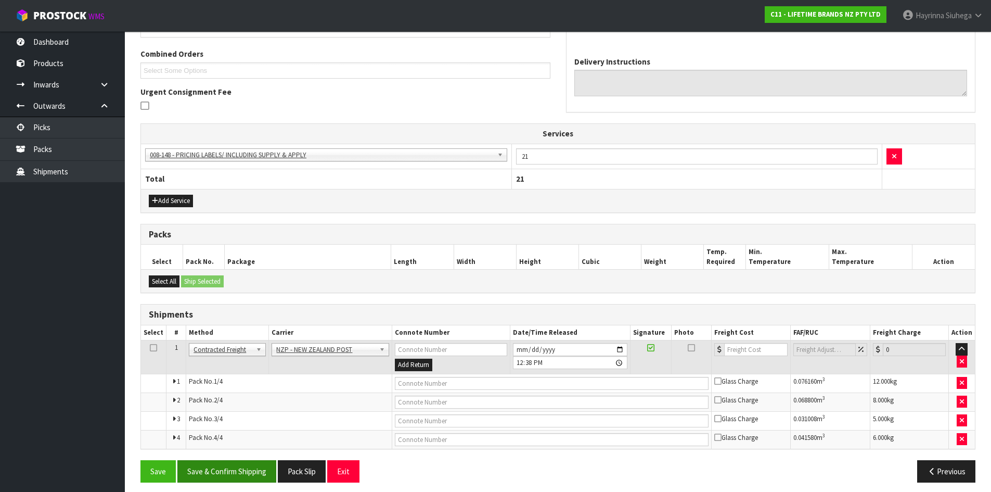
scroll to position [267, 0]
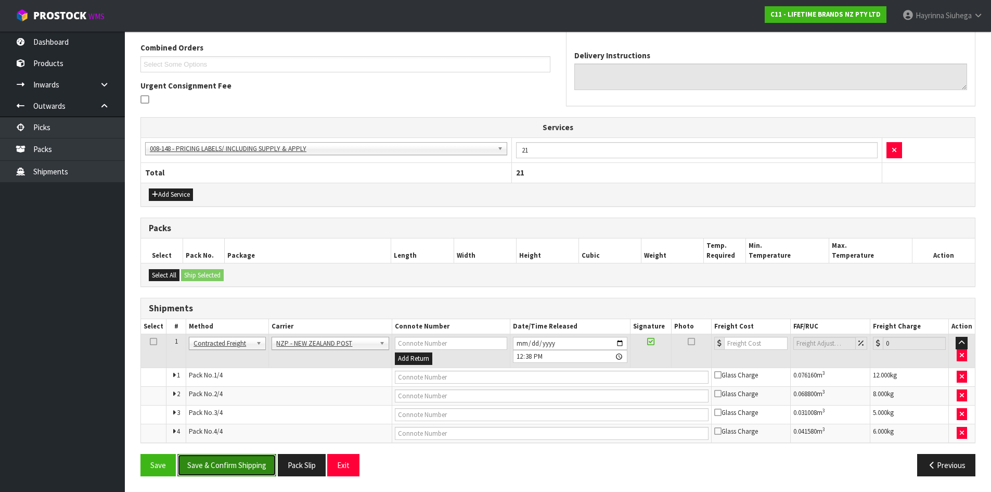
click at [264, 470] on button "Save & Confirm Shipping" at bounding box center [226, 465] width 99 height 22
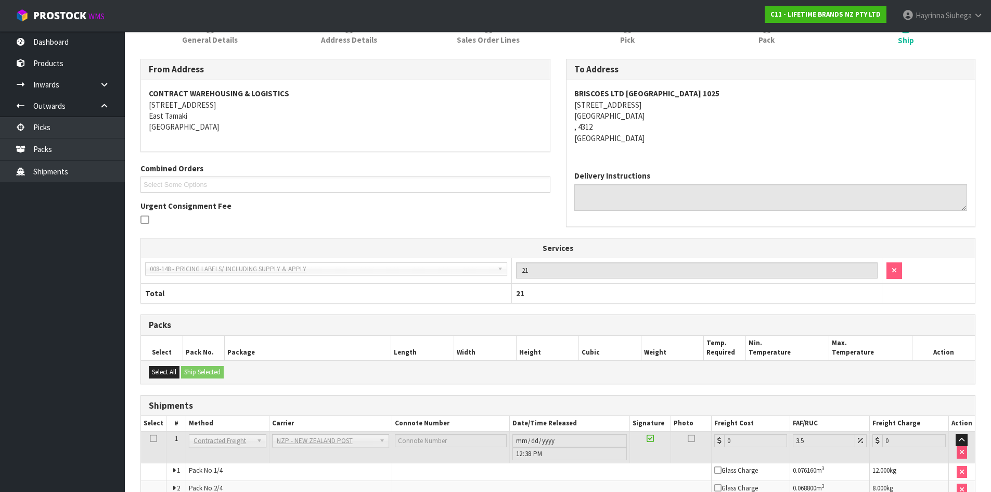
scroll to position [250, 0]
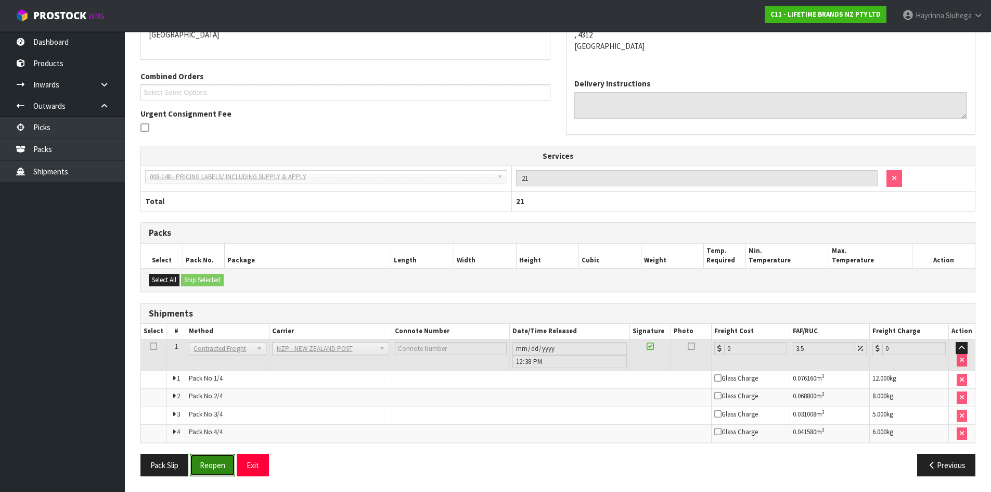
click at [209, 460] on button "Reopen" at bounding box center [212, 465] width 45 height 22
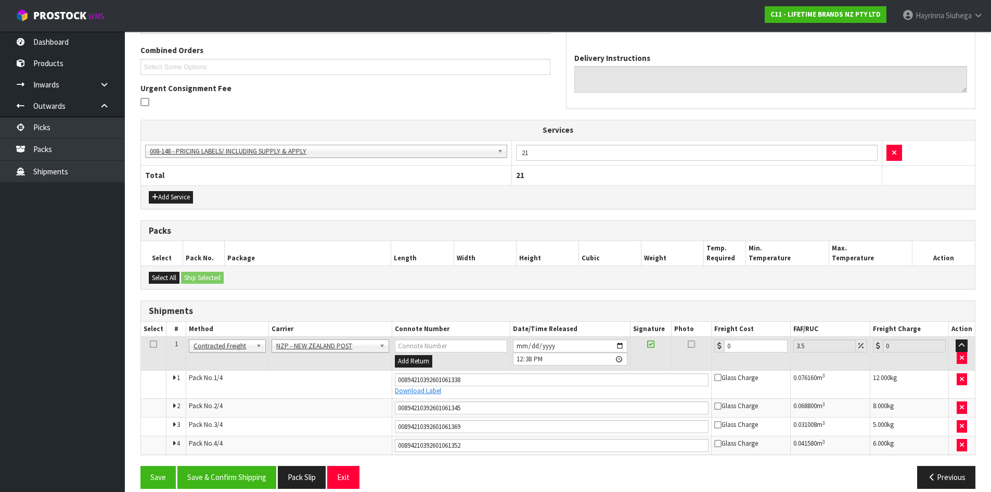
scroll to position [277, 0]
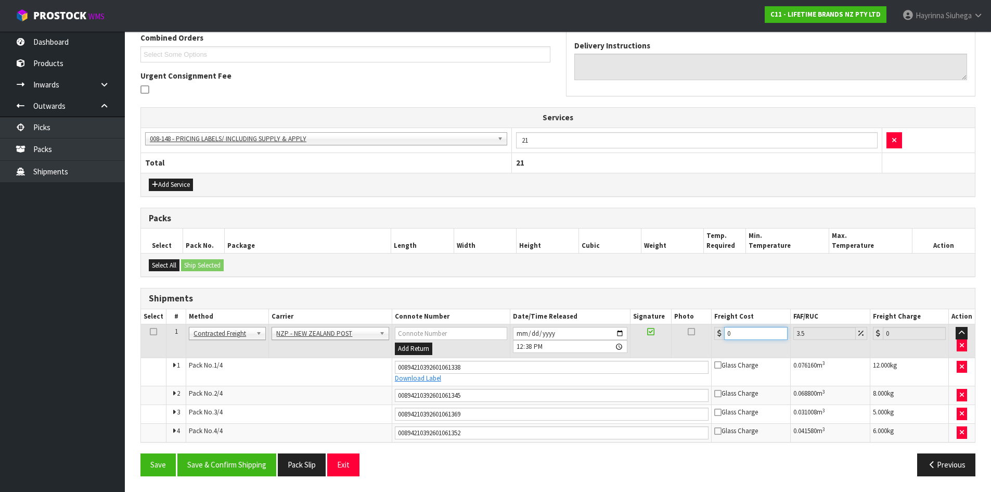
drag, startPoint x: 760, startPoint y: 330, endPoint x: 536, endPoint y: 314, distance: 224.3
click at [573, 314] on table "Select # Method Carrier Connote Number Date/Time Released Signature Photo Freig…" at bounding box center [558, 375] width 834 height 133
click at [140, 453] on button "Save" at bounding box center [157, 464] width 35 height 22
click at [244, 472] on button "Save & Confirm Shipping" at bounding box center [226, 464] width 99 height 22
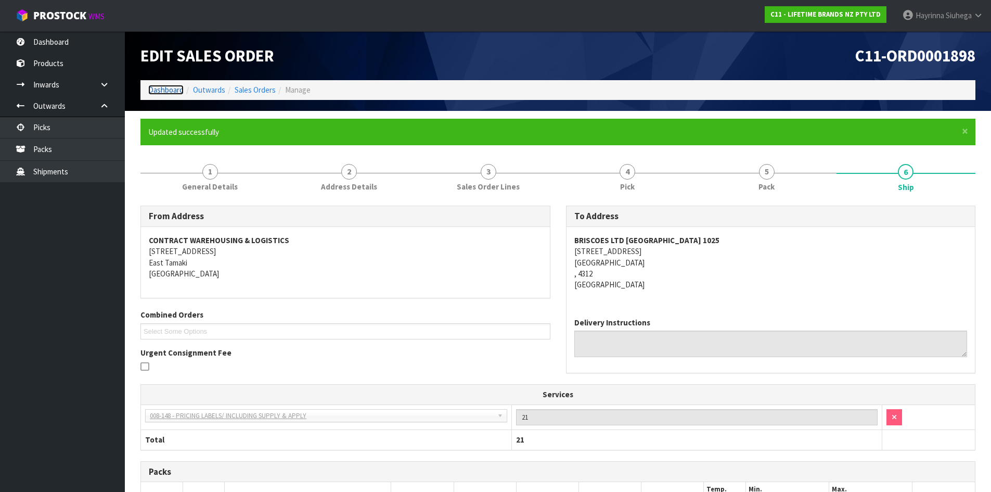
click at [164, 92] on link "Dashboard" at bounding box center [165, 90] width 35 height 10
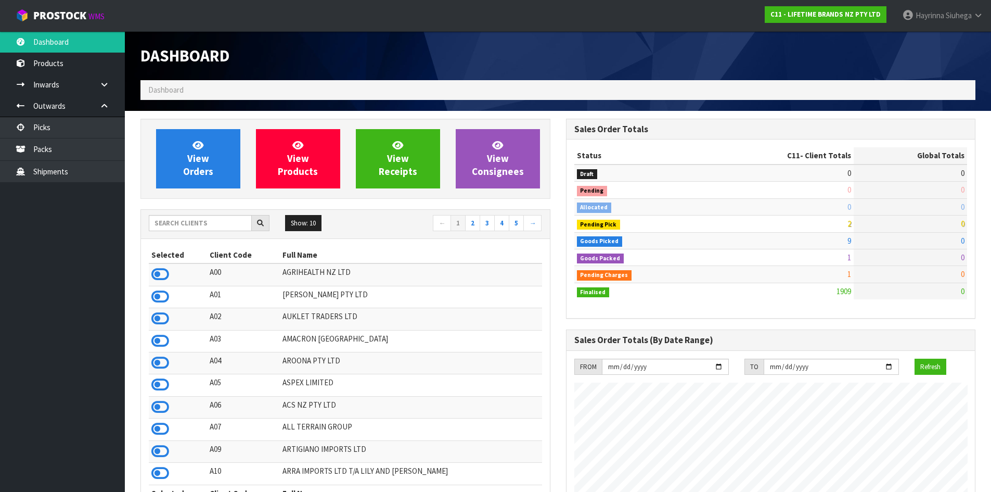
scroll to position [788, 425]
click at [189, 159] on span "View Orders" at bounding box center [198, 158] width 30 height 39
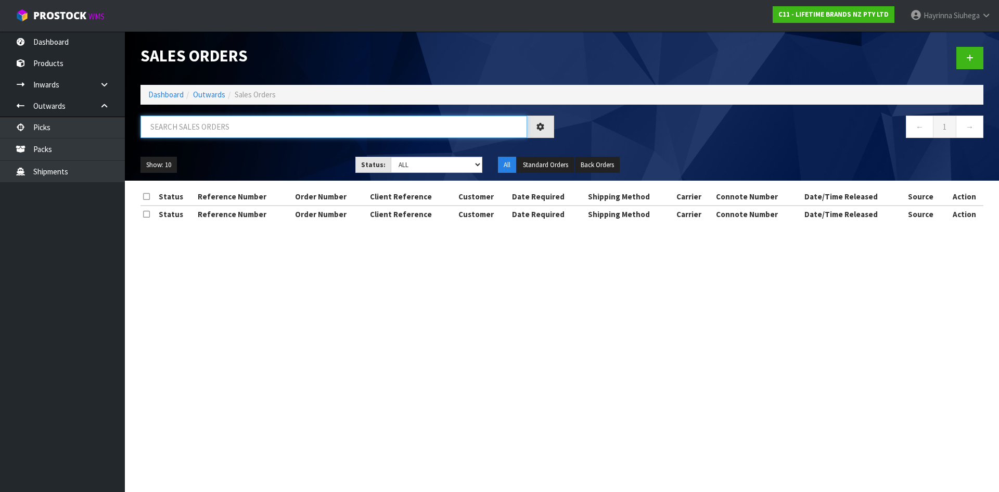
click at [200, 132] on input "text" at bounding box center [333, 126] width 387 height 22
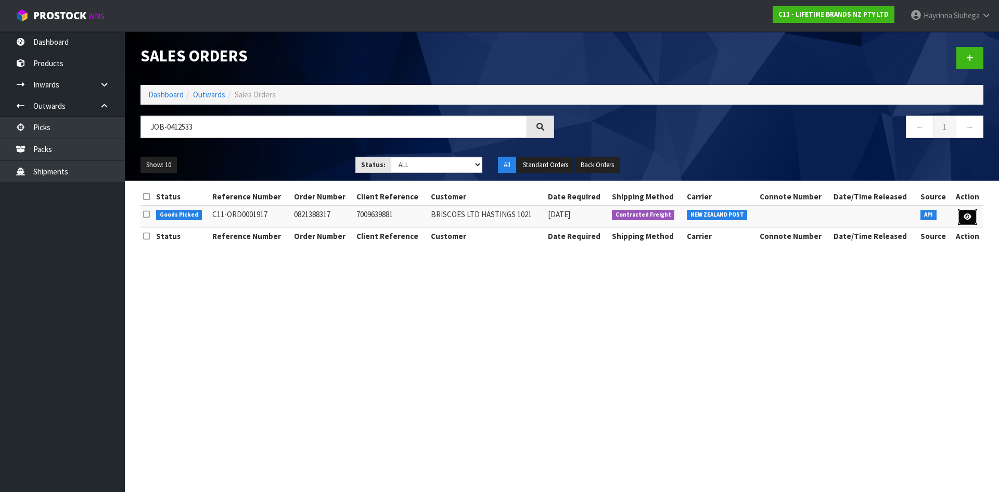
click at [973, 215] on link at bounding box center [967, 217] width 19 height 17
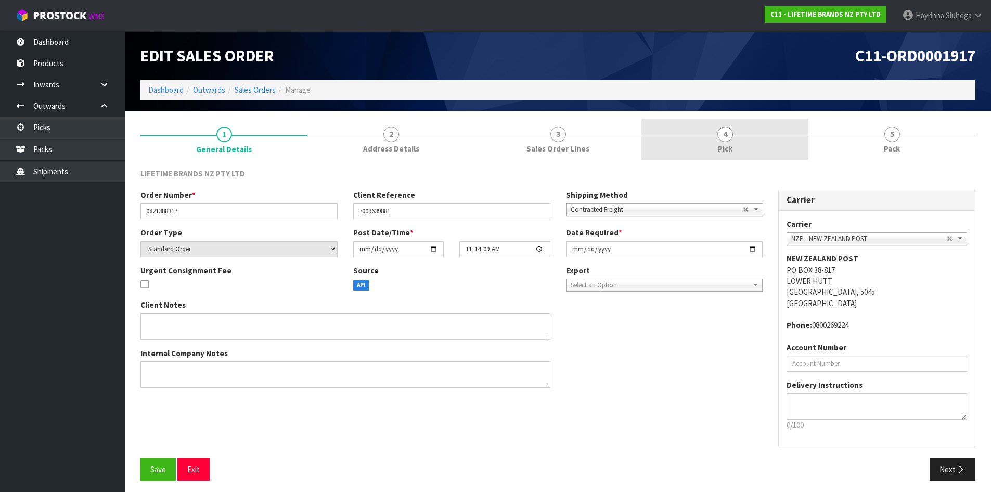
drag, startPoint x: 750, startPoint y: 145, endPoint x: 815, endPoint y: 145, distance: 64.5
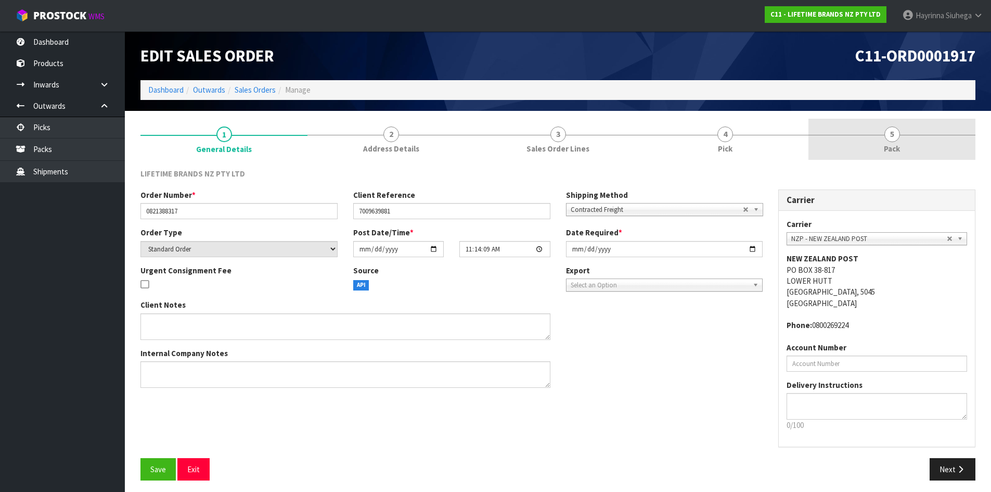
click at [750, 145] on link "4 Pick" at bounding box center [724, 139] width 167 height 41
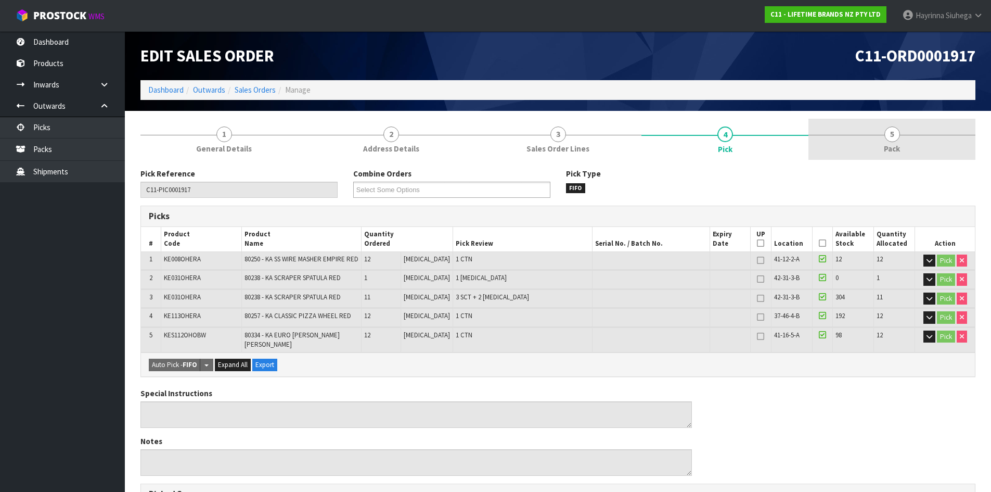
drag, startPoint x: 877, startPoint y: 148, endPoint x: 857, endPoint y: 157, distance: 21.4
click at [876, 148] on link "5 Pack" at bounding box center [891, 139] width 167 height 41
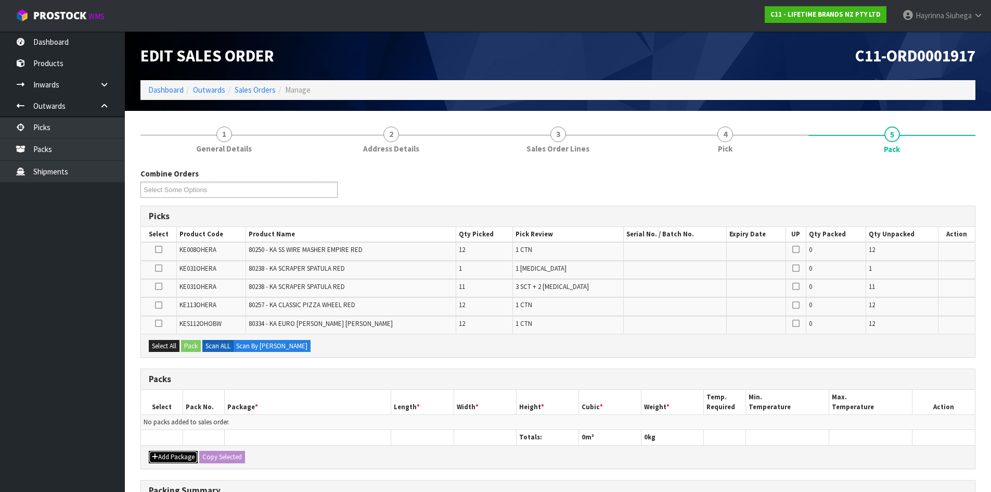
click at [161, 453] on button "Add Package" at bounding box center [173, 457] width 49 height 12
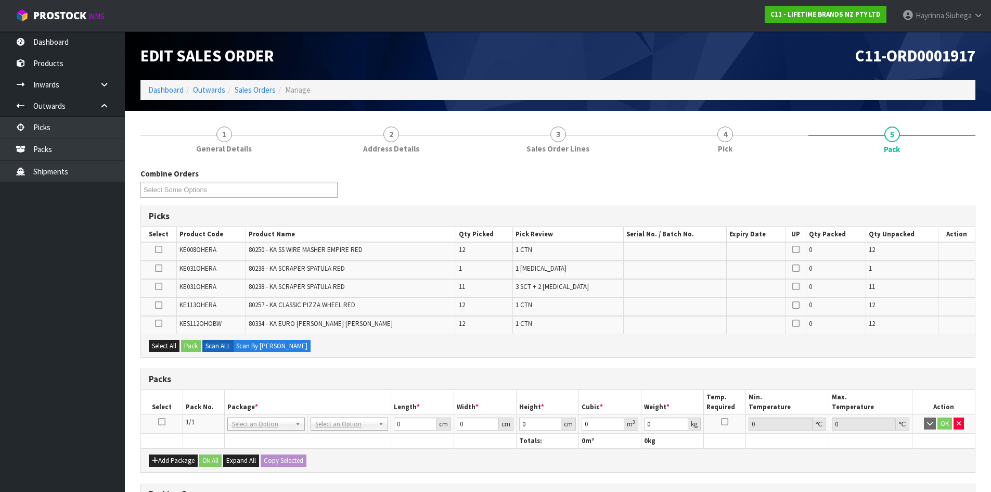
click at [164, 421] on icon at bounding box center [161, 421] width 7 height 1
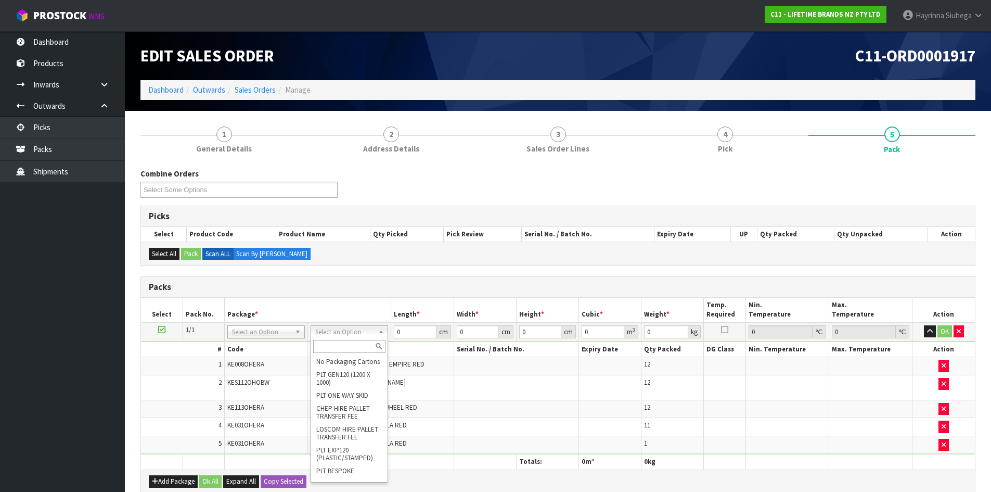
click at [355, 341] on input "text" at bounding box center [349, 346] width 72 height 13
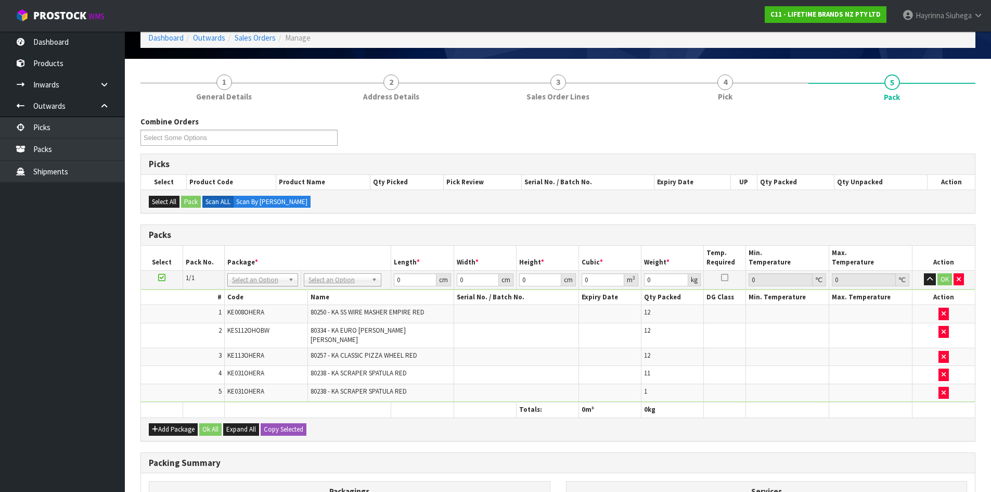
click at [598, 9] on nav "Toggle navigation ProStock WMS C11 - LIFETIME BRANDS NZ PTY LTD [PERSON_NAME] L…" at bounding box center [495, 16] width 991 height 32
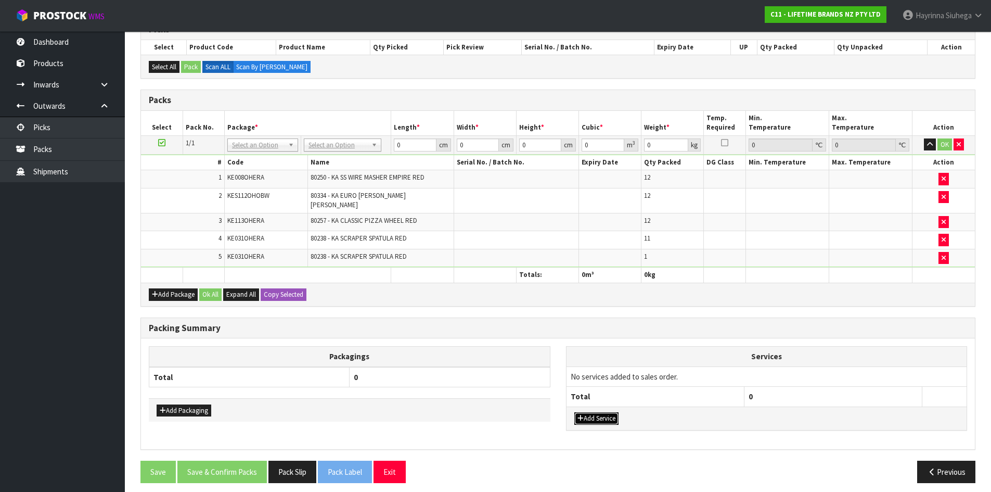
click at [607, 412] on button "Add Service" at bounding box center [596, 418] width 44 height 12
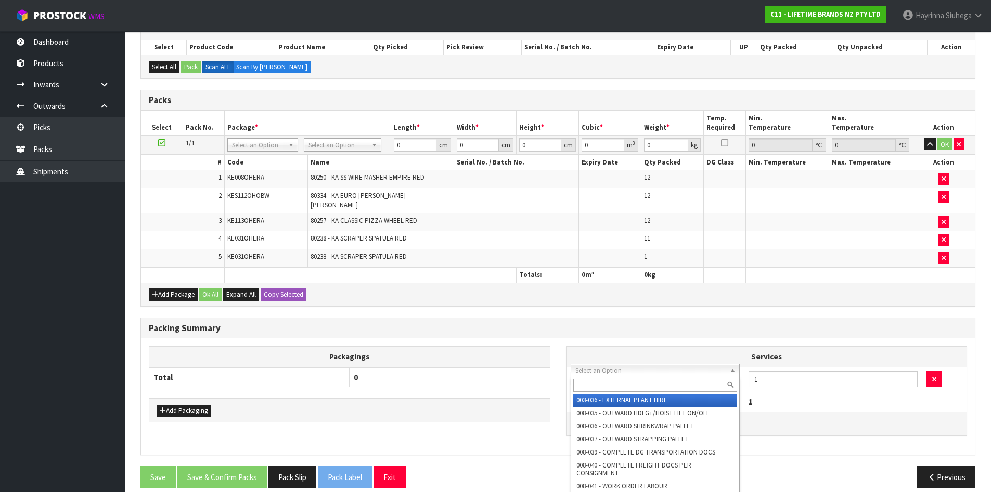
click at [622, 383] on input "text" at bounding box center [655, 384] width 164 height 13
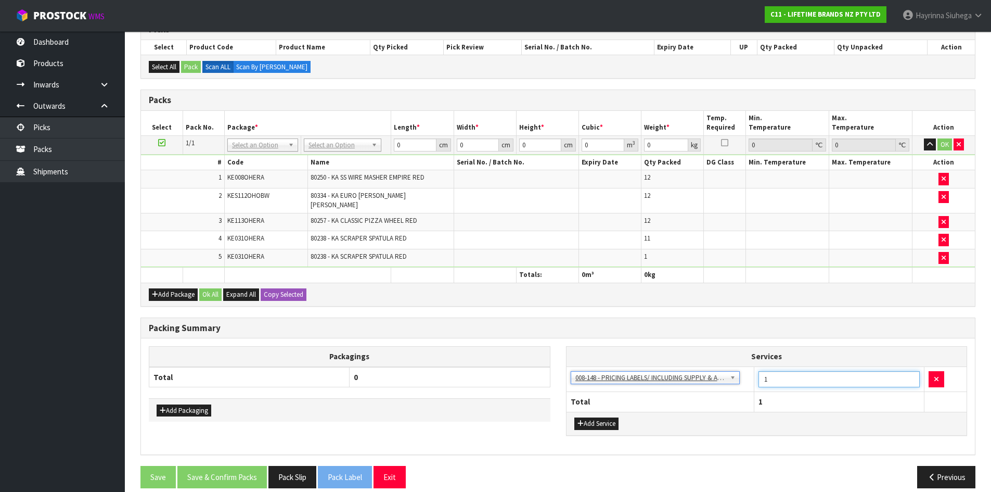
drag, startPoint x: 782, startPoint y: 367, endPoint x: 660, endPoint y: 371, distance: 122.3
click at [660, 371] on tr "003-036 - EXTERNAL PLANT HIRE 008-035 - OUTWARD HDLG+/HOIST LIFT ON/OFF 008-036…" at bounding box center [767, 378] width 401 height 25
click at [497, 346] on th "Packagings" at bounding box center [349, 356] width 401 height 20
click at [450, 231] on td "80238 - KA SCRAPER SPATULA RED" at bounding box center [381, 240] width 146 height 18
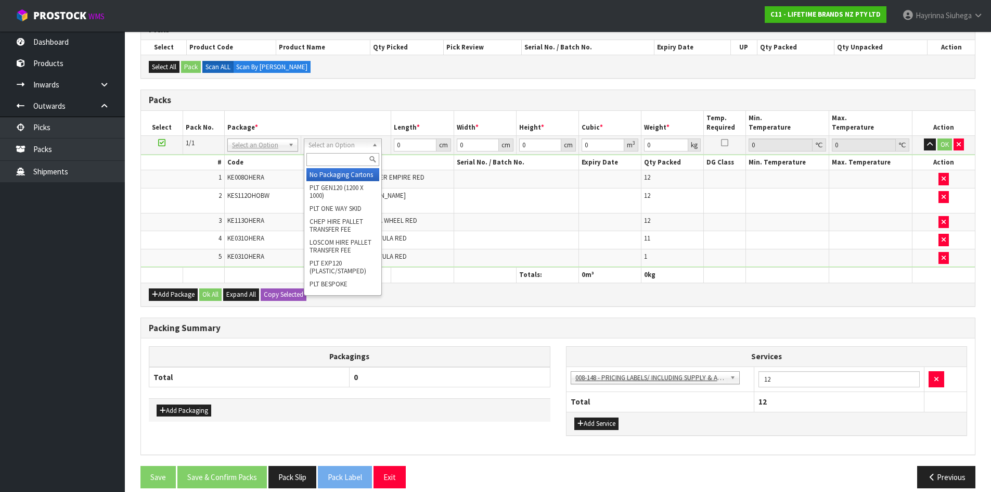
click at [331, 158] on input "text" at bounding box center [342, 159] width 72 height 13
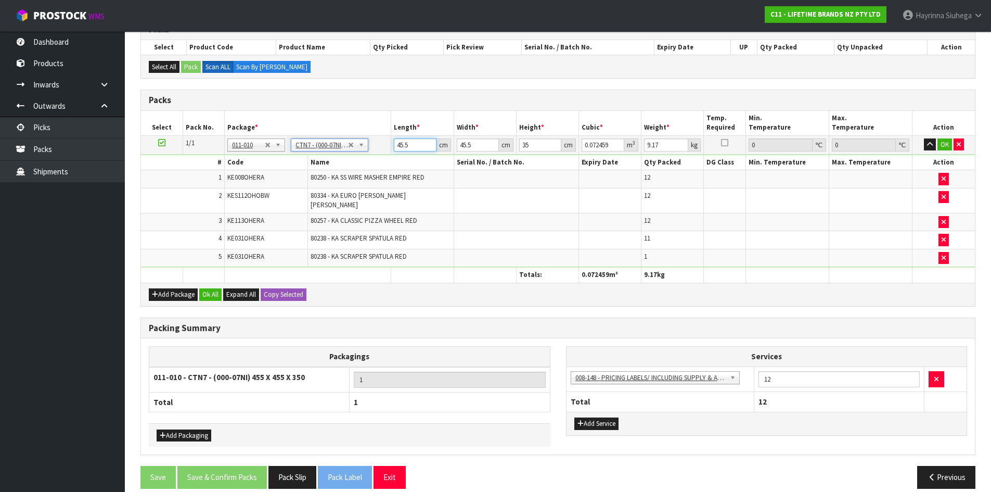
click at [396, 144] on input "45.5" at bounding box center [415, 144] width 42 height 13
click button "OK" at bounding box center [944, 144] width 15 height 12
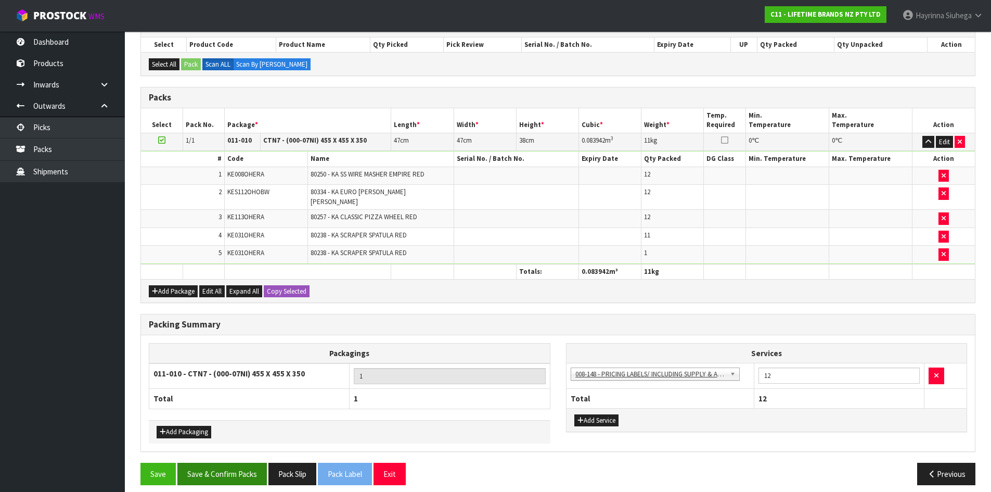
scroll to position [191, 0]
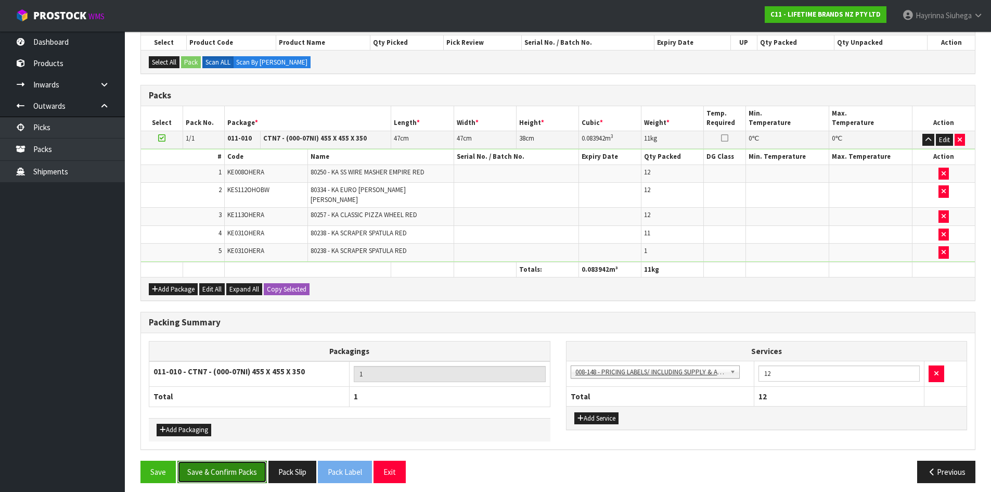
click at [218, 468] on button "Save & Confirm Packs" at bounding box center [221, 471] width 89 height 22
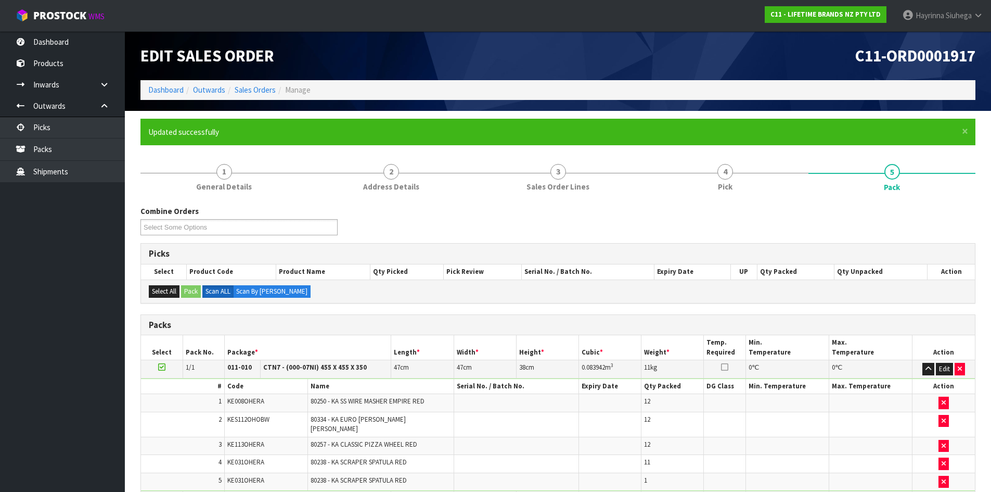
scroll to position [100, 0]
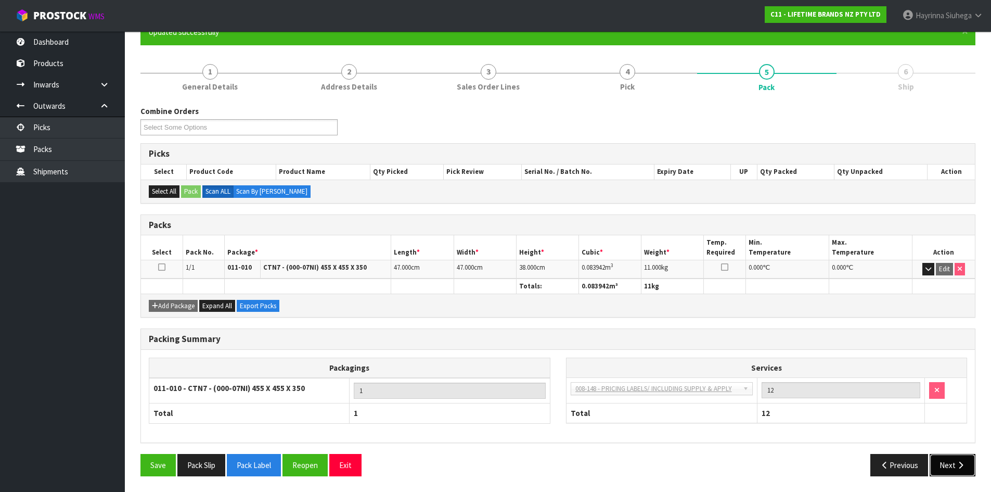
click at [959, 468] on icon "button" at bounding box center [961, 465] width 10 height 8
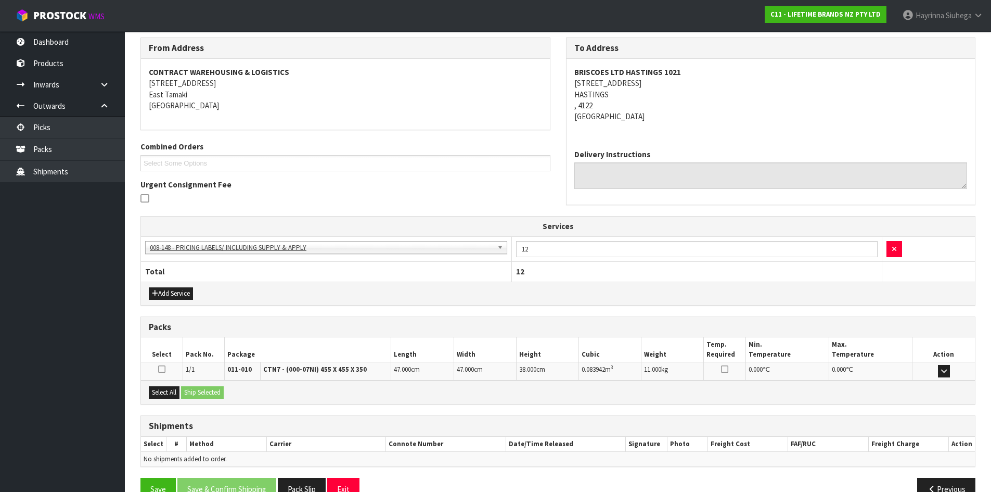
scroll to position [192, 0]
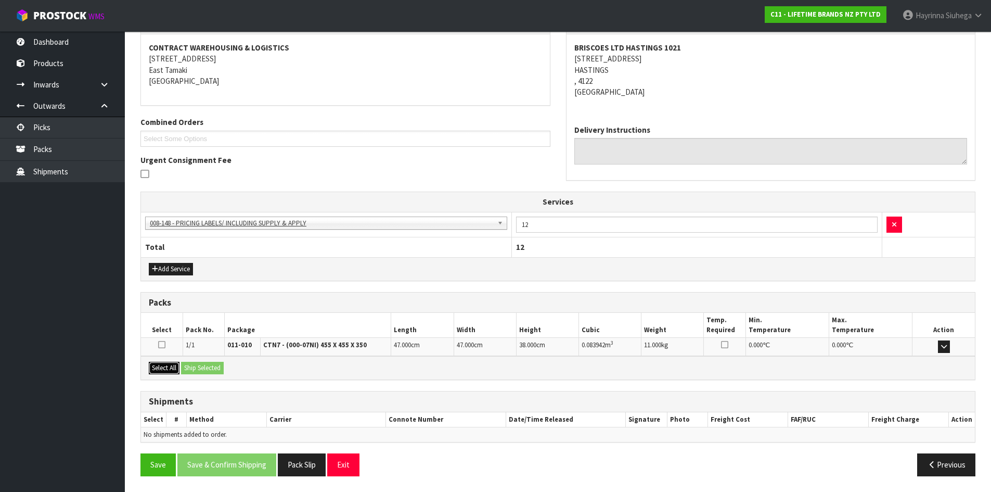
click at [170, 365] on button "Select All" at bounding box center [164, 368] width 31 height 12
click at [212, 363] on button "Ship Selected" at bounding box center [202, 368] width 43 height 12
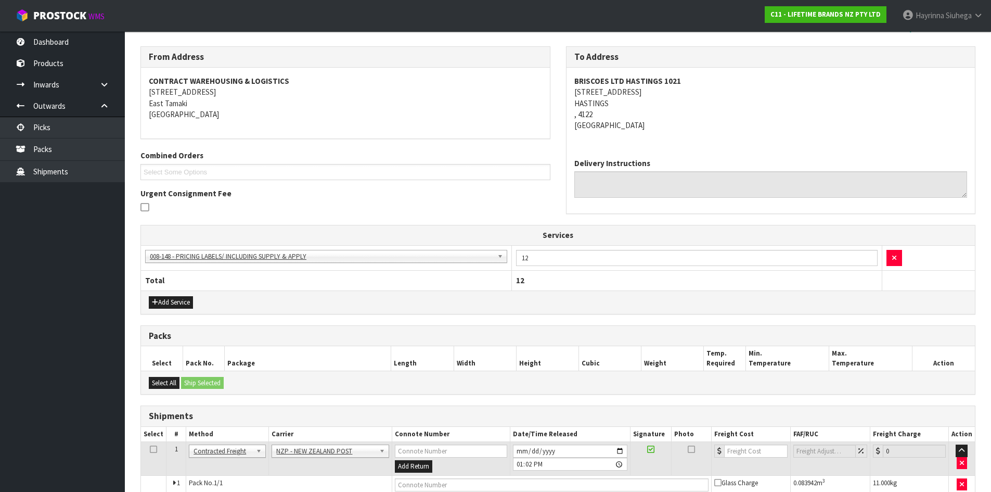
click at [223, 462] on td "Client Local Pickup Customer Local Pickup Company Freight Contracted Freight Cl…" at bounding box center [227, 459] width 83 height 34
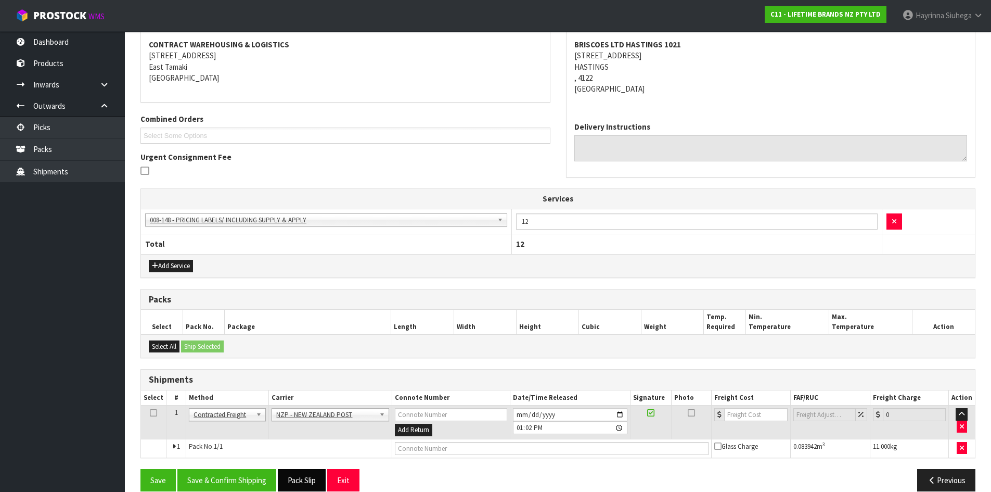
scroll to position [211, 0]
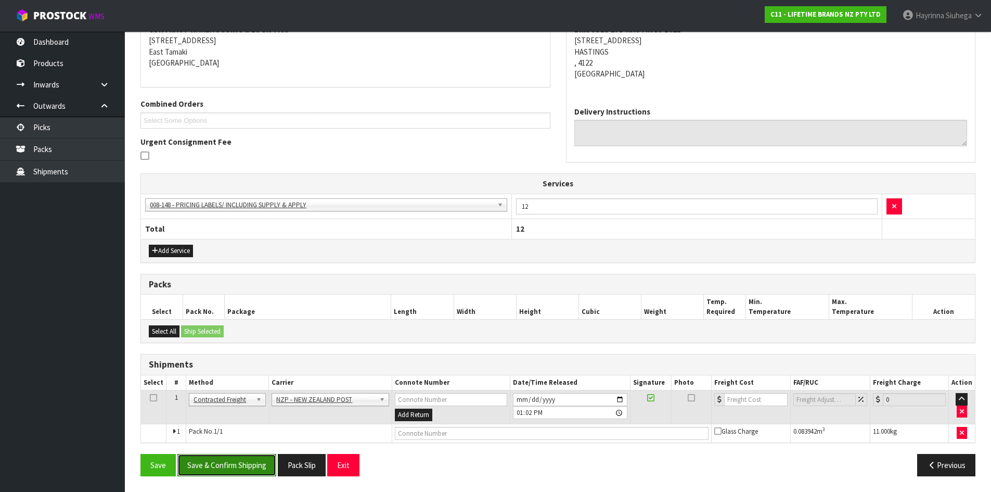
click at [201, 468] on button "Save & Confirm Shipping" at bounding box center [226, 465] width 99 height 22
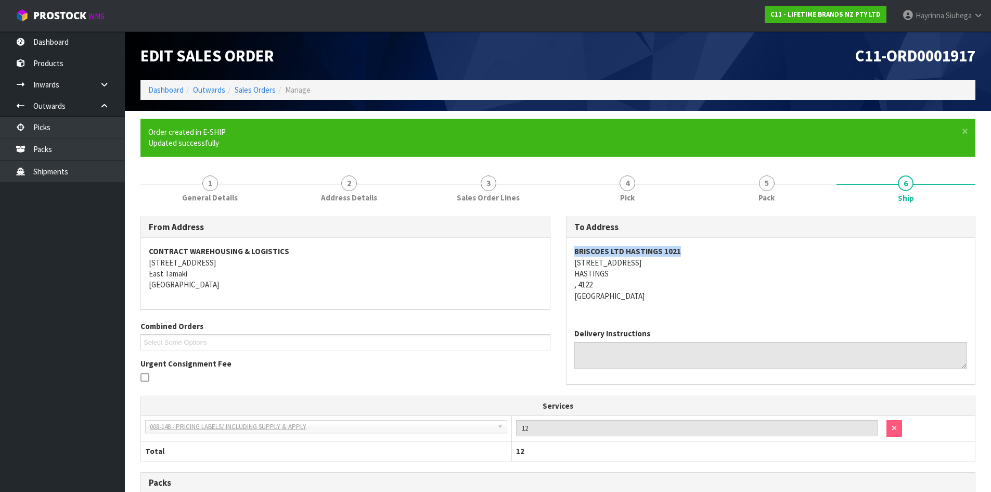
drag, startPoint x: 574, startPoint y: 250, endPoint x: 685, endPoint y: 247, distance: 110.8
click at [685, 247] on address "BRISCOES LTD HASTINGS 1021 [STREET_ADDRESS]" at bounding box center [770, 274] width 393 height 56
copy strong "BRISCOES LTD HASTINGS 1021"
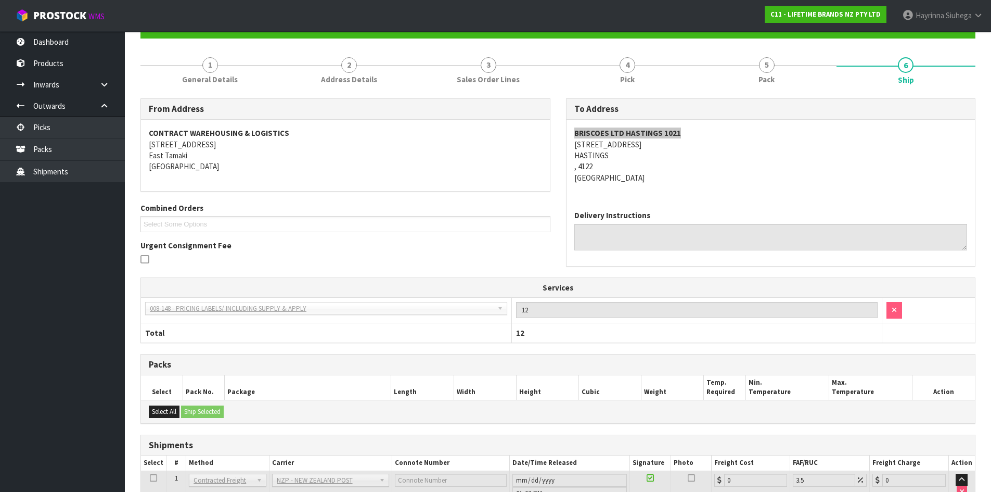
scroll to position [196, 0]
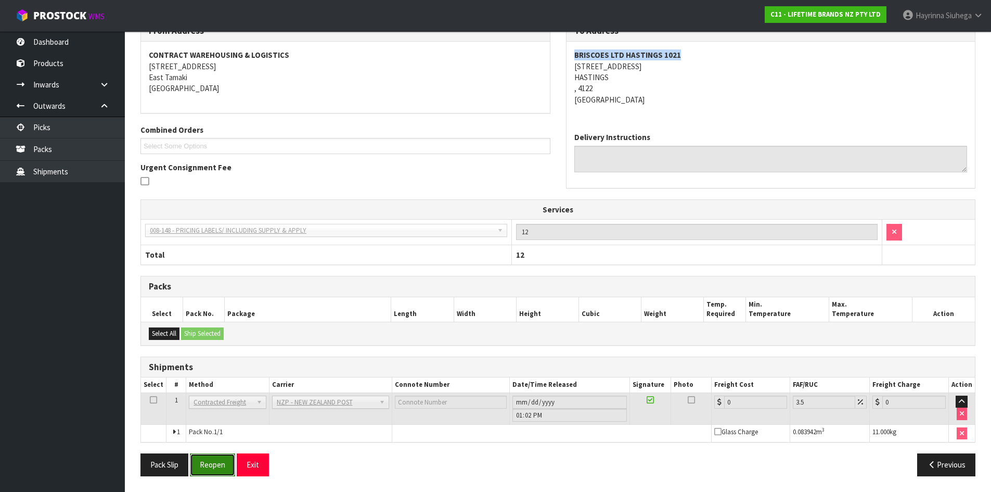
click at [212, 469] on button "Reopen" at bounding box center [212, 464] width 45 height 22
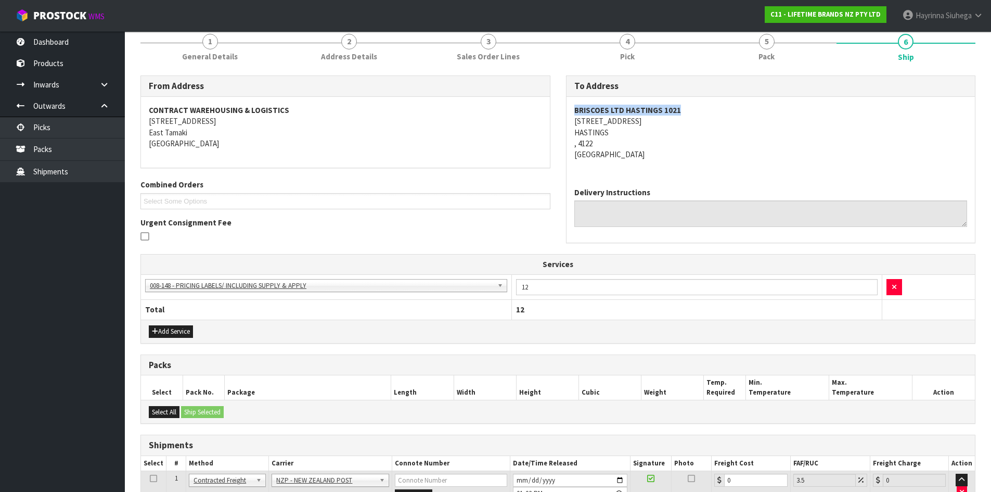
scroll to position [221, 0]
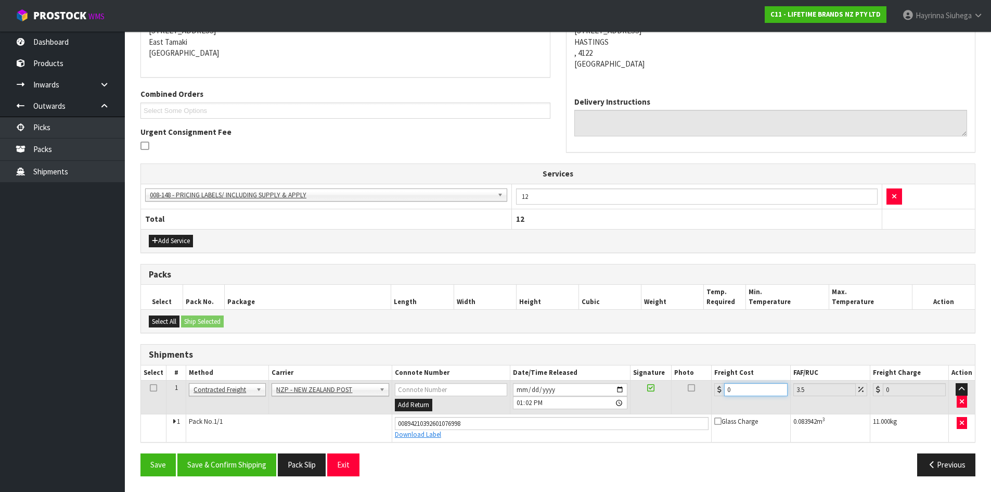
drag, startPoint x: 737, startPoint y: 388, endPoint x: 667, endPoint y: 382, distance: 69.9
click at [675, 384] on tr "1 Client Local Pickup Customer Local Pickup Company Freight Contracted Freight …" at bounding box center [558, 397] width 834 height 34
click at [140, 453] on button "Save" at bounding box center [157, 464] width 35 height 22
click at [238, 461] on button "Save & Confirm Shipping" at bounding box center [226, 464] width 99 height 22
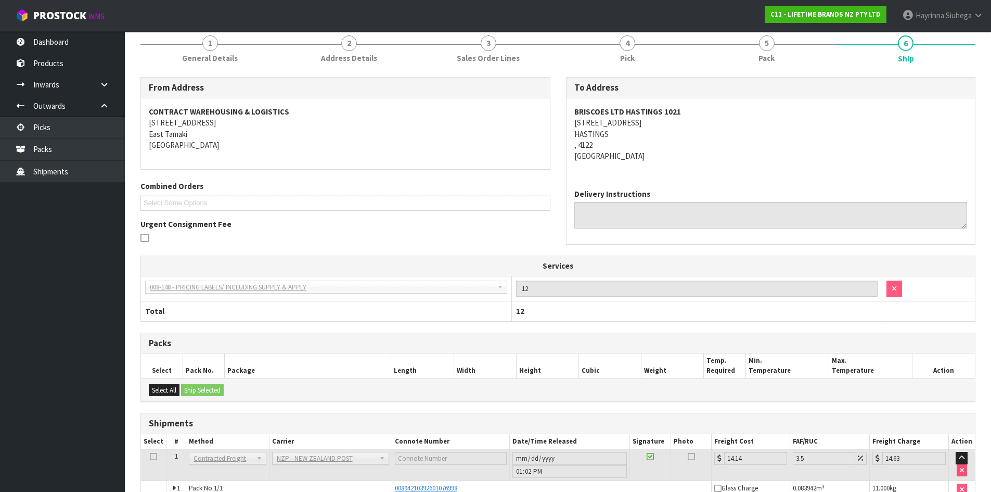
scroll to position [0, 0]
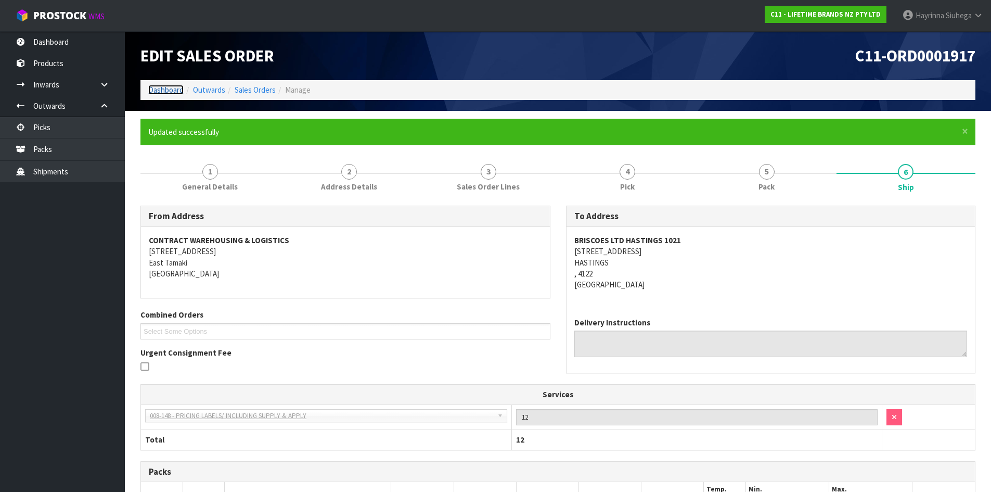
click at [178, 89] on link "Dashboard" at bounding box center [165, 90] width 35 height 10
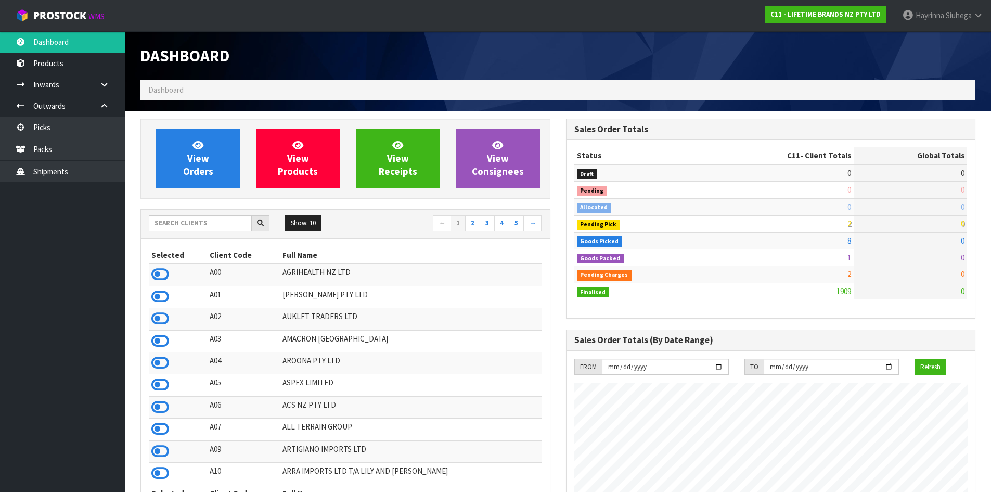
scroll to position [788, 425]
click at [176, 165] on link "View Orders" at bounding box center [198, 158] width 84 height 59
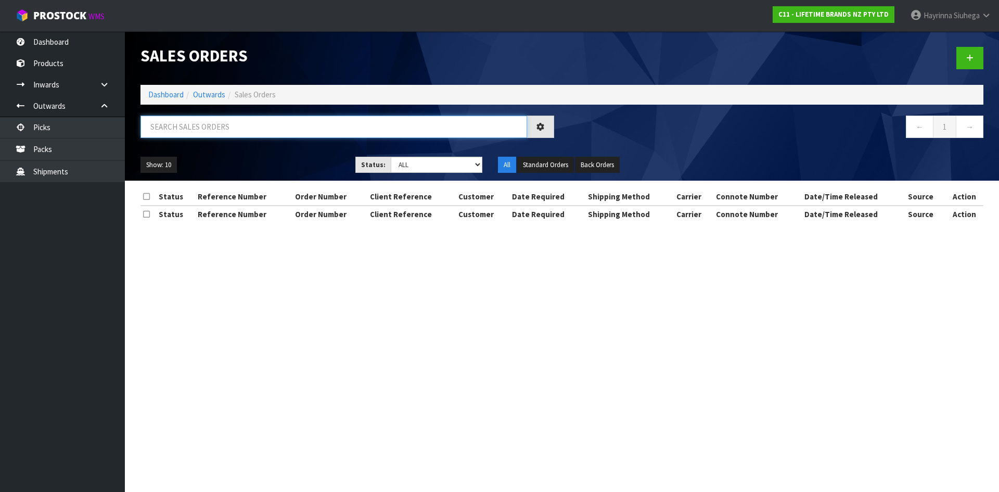
click at [206, 122] on input "text" at bounding box center [333, 126] width 387 height 22
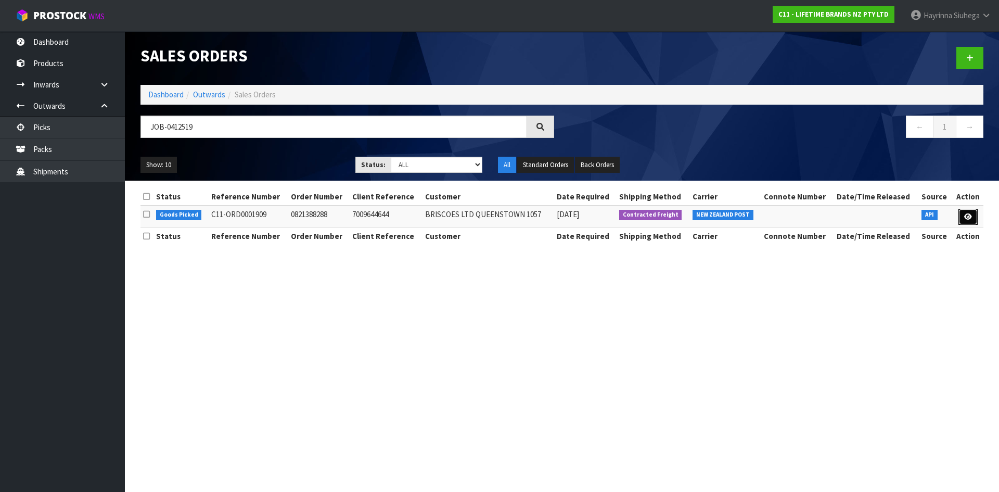
click at [965, 218] on icon at bounding box center [968, 216] width 8 height 7
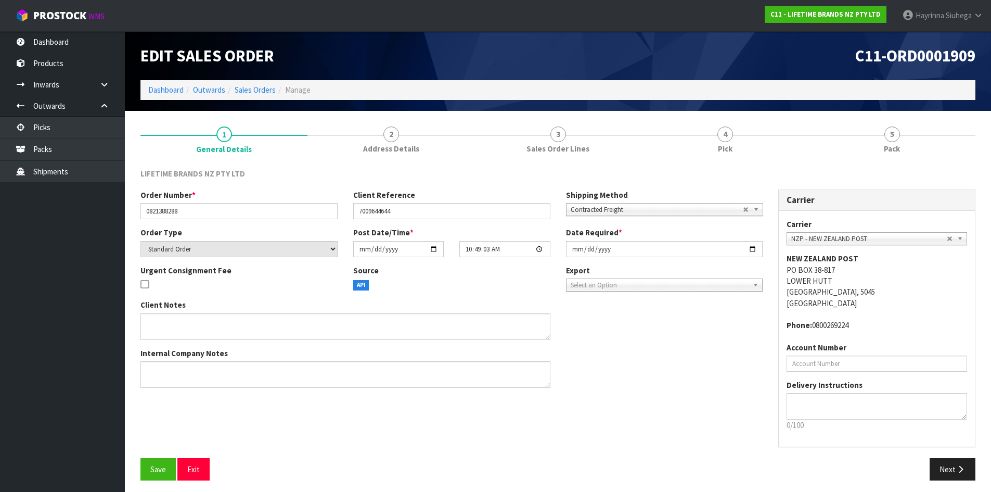
click at [775, 160] on li "4 Pick" at bounding box center [724, 140] width 167 height 42
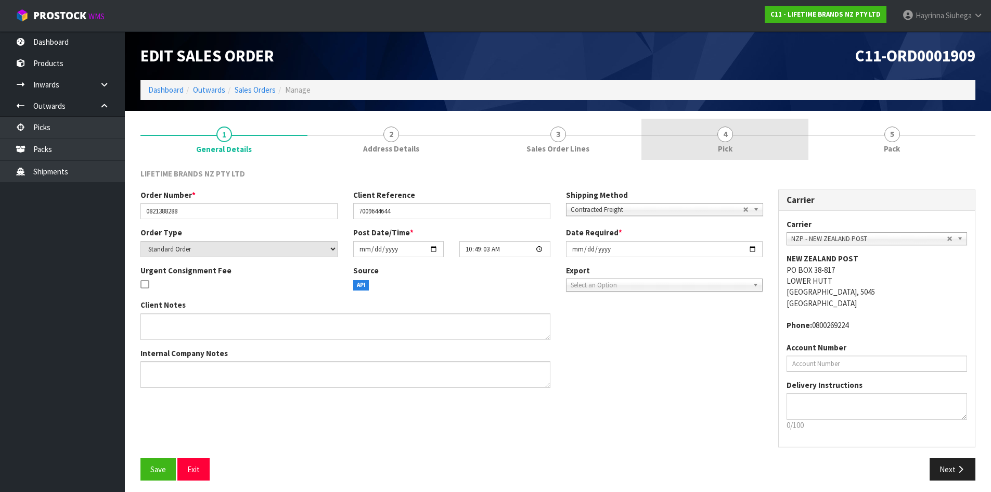
click at [767, 142] on link "4 Pick" at bounding box center [724, 139] width 167 height 41
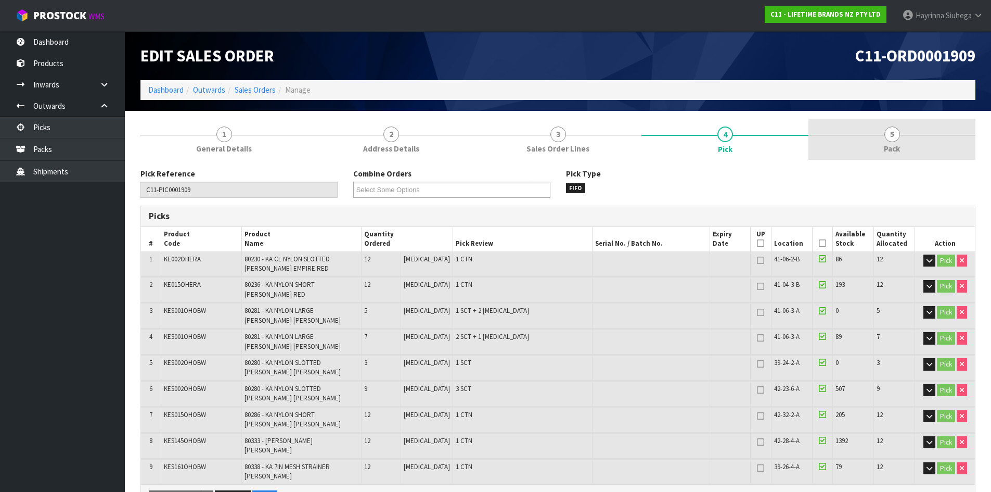
click at [860, 138] on link "5 Pack" at bounding box center [891, 139] width 167 height 41
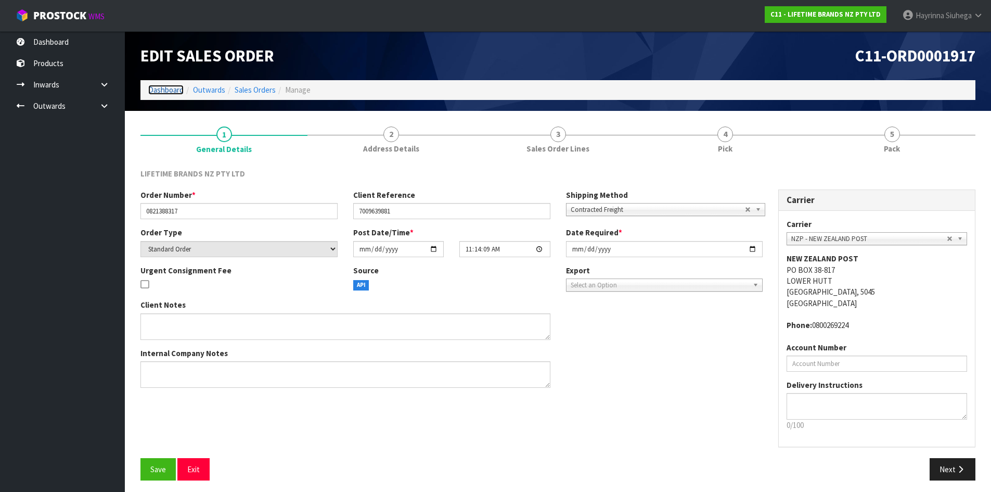
click at [165, 88] on link "Dashboard" at bounding box center [165, 90] width 35 height 10
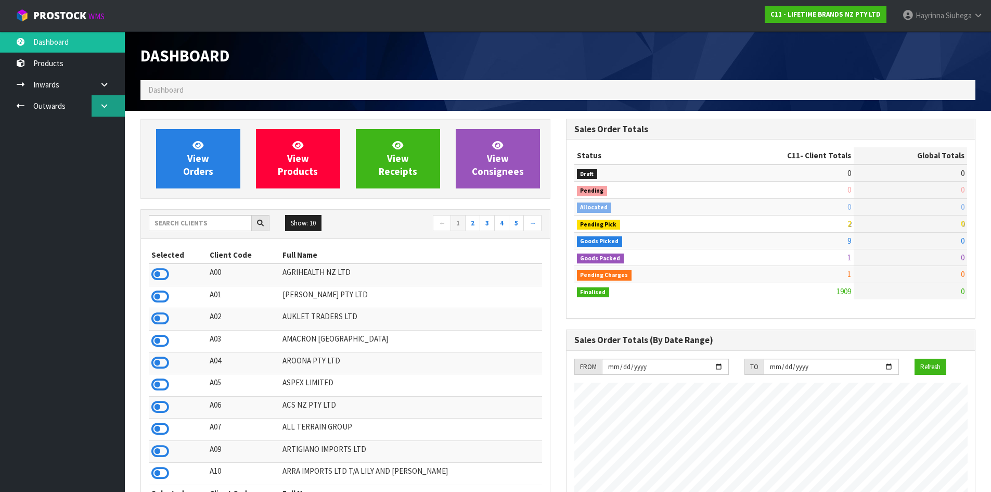
click at [118, 110] on link at bounding box center [108, 105] width 33 height 21
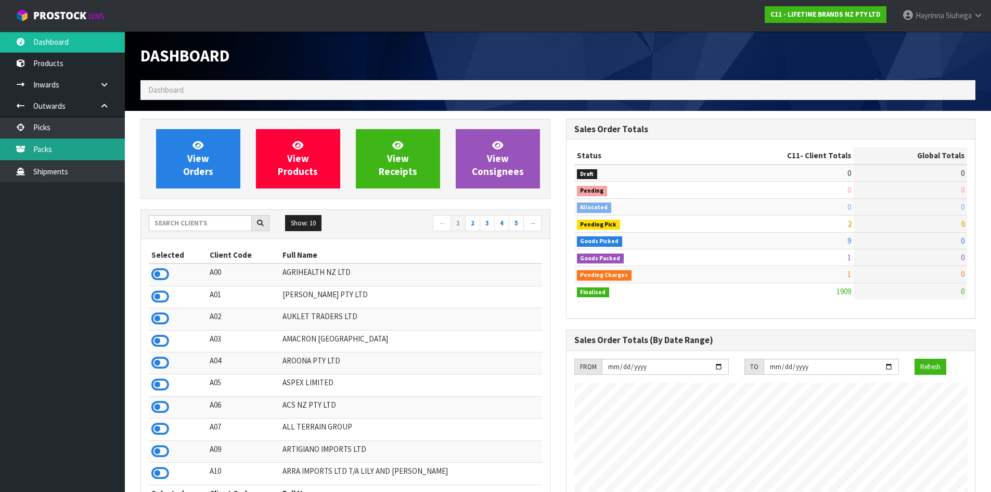
click at [79, 149] on link "Packs" at bounding box center [62, 148] width 125 height 21
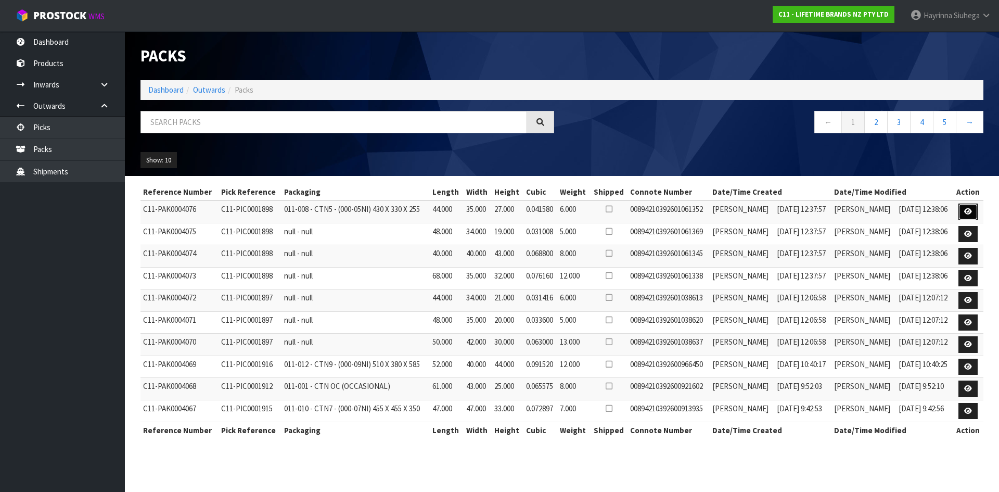
click at [969, 210] on icon at bounding box center [968, 211] width 8 height 7
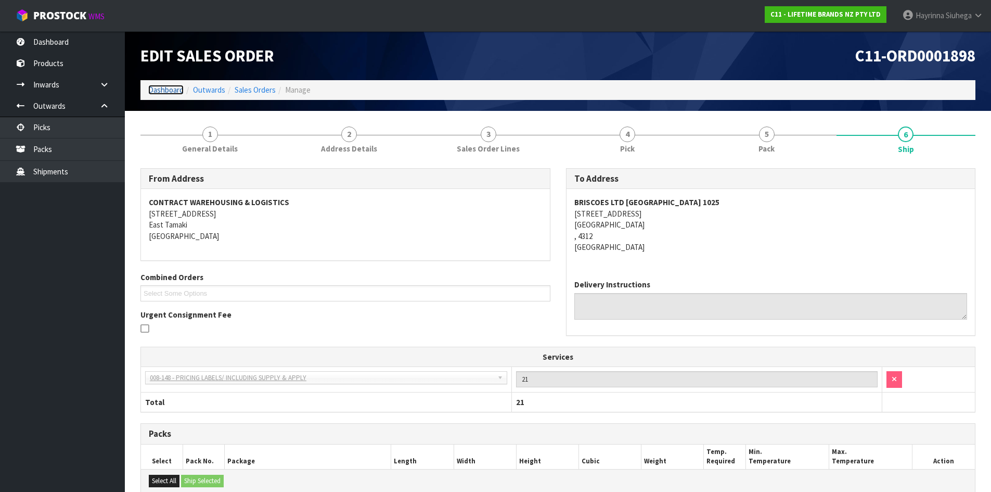
click at [151, 89] on link "Dashboard" at bounding box center [165, 90] width 35 height 10
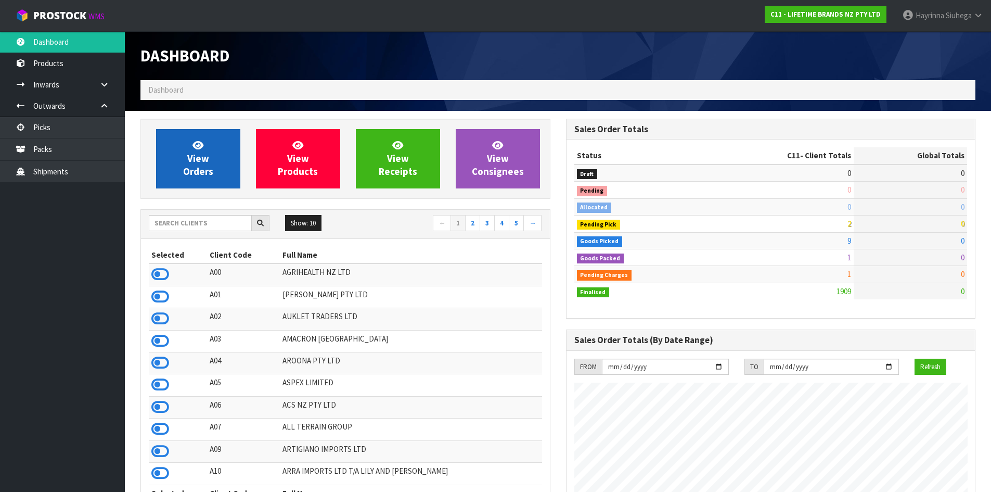
scroll to position [788, 425]
